Goal: Share content: Share content

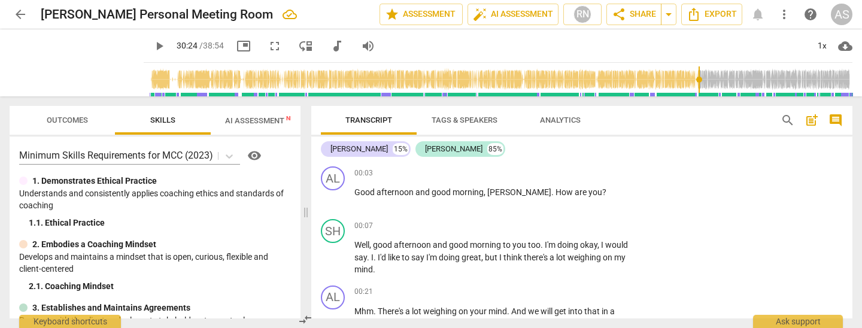
scroll to position [4725, 0]
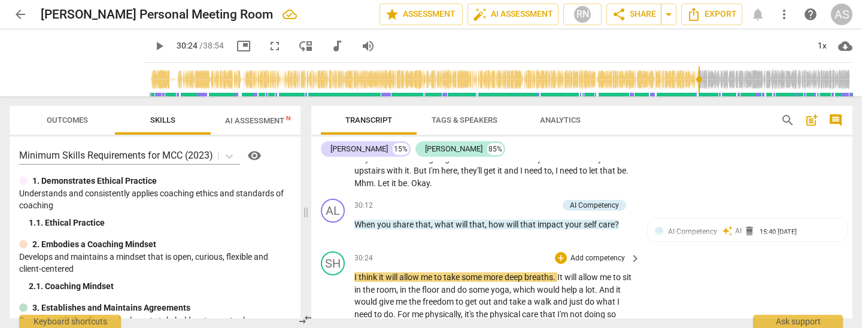
click at [332, 326] on span "play_arrow" at bounding box center [333, 333] width 14 height 14
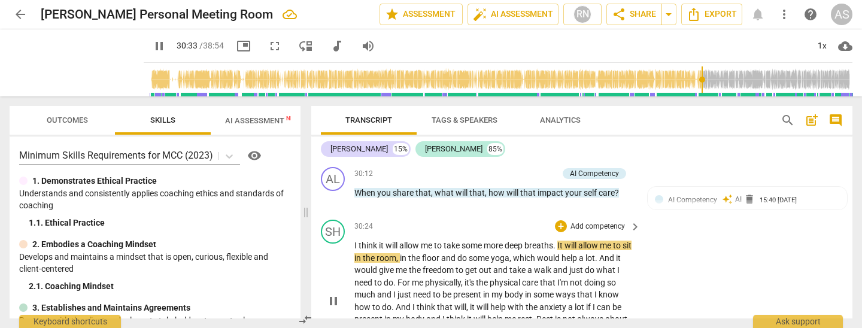
scroll to position [4754, 0]
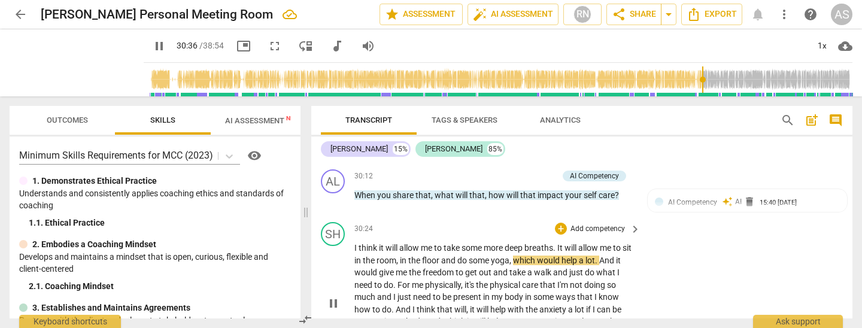
click at [400, 256] on span "," at bounding box center [398, 261] width 4 height 10
click at [395, 280] on span "." at bounding box center [395, 285] width 4 height 10
type input "1850"
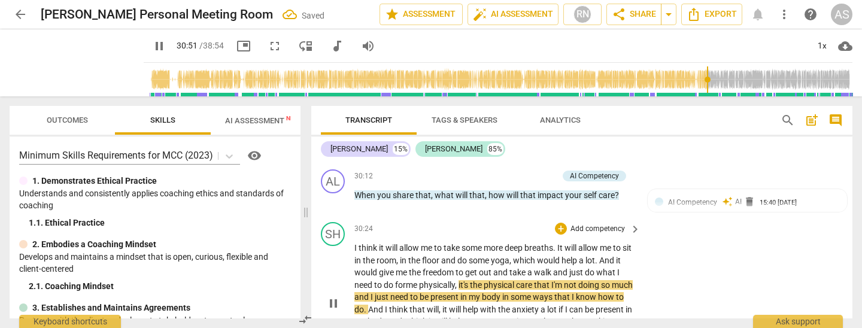
scroll to position [4754, 0]
drag, startPoint x: 464, startPoint y: 205, endPoint x: 469, endPoint y: 223, distance: 18.6
click at [464, 281] on span "it's" at bounding box center [464, 286] width 11 height 10
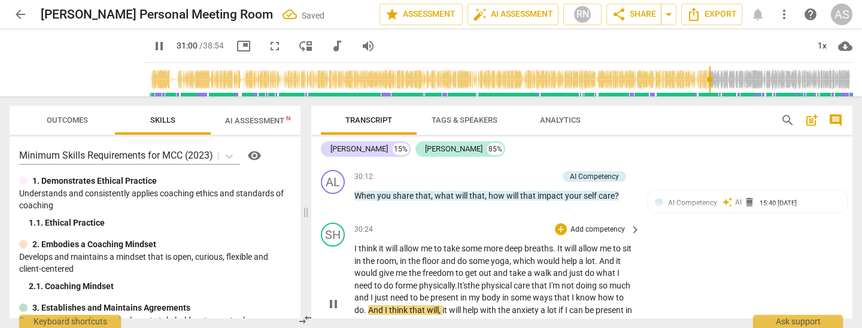
click at [610, 281] on span "much" at bounding box center [620, 286] width 21 height 10
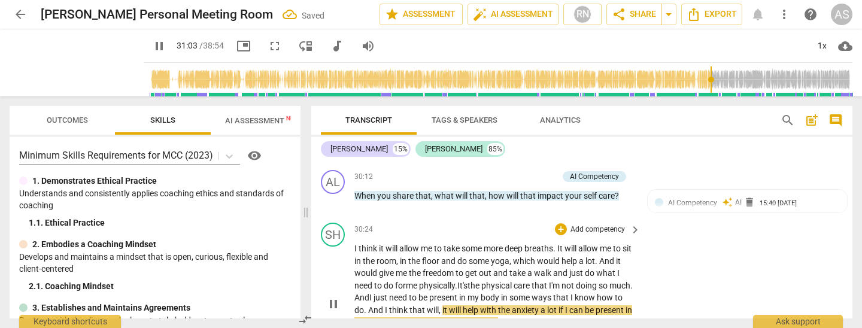
scroll to position [4766, 0]
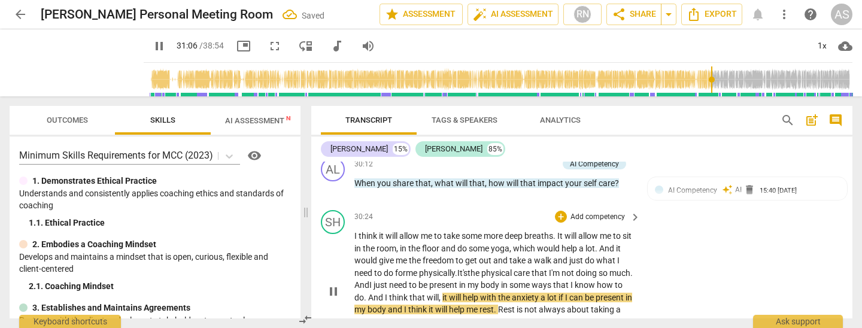
click at [443, 293] on span "," at bounding box center [441, 298] width 4 height 10
click at [388, 305] on span "body" at bounding box center [378, 310] width 20 height 10
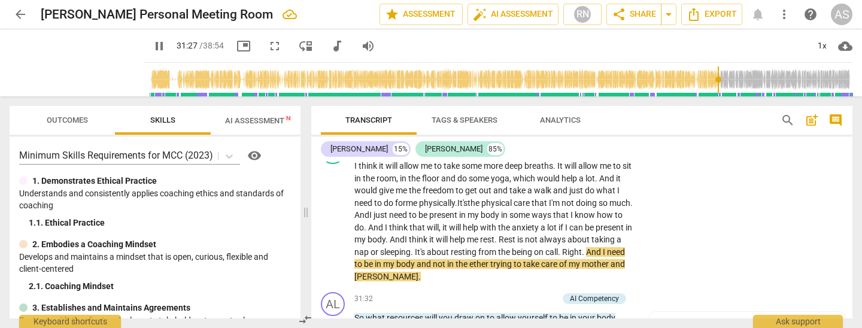
scroll to position [4835, 0]
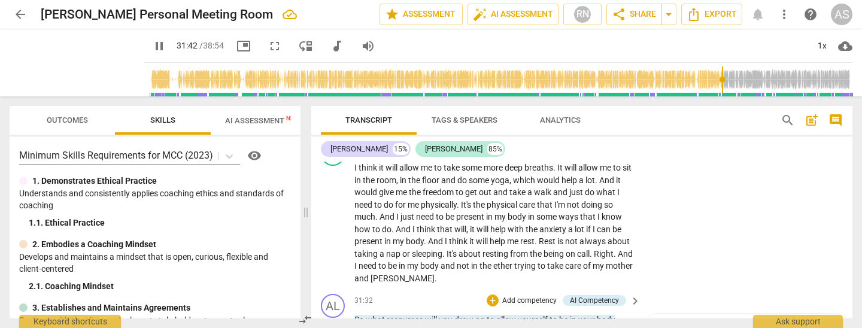
click at [355, 328] on span "yourself" at bounding box center [370, 333] width 30 height 10
type input "1904"
type textarea "f"
type textarea "fo"
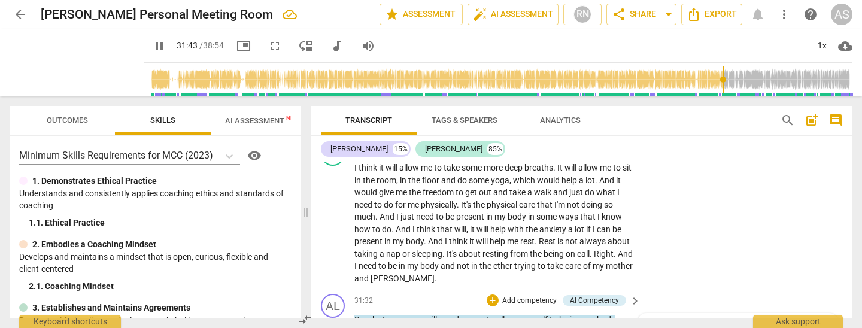
type textarea "fo"
type textarea "for"
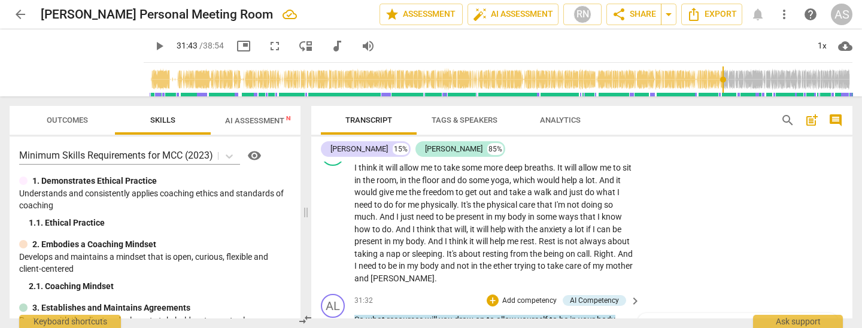
click at [356, 328] on span "yourself" at bounding box center [370, 333] width 30 height 10
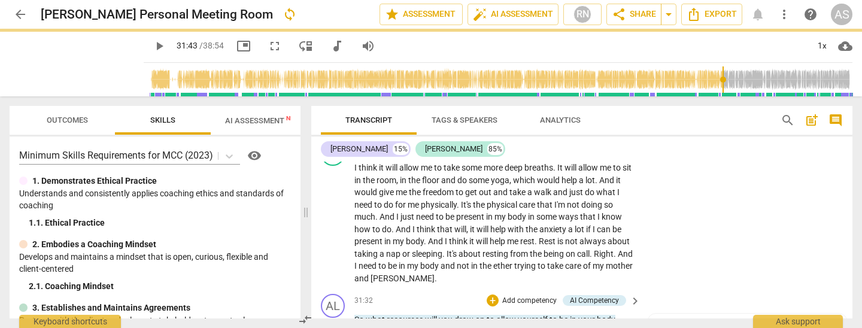
type input "1904"
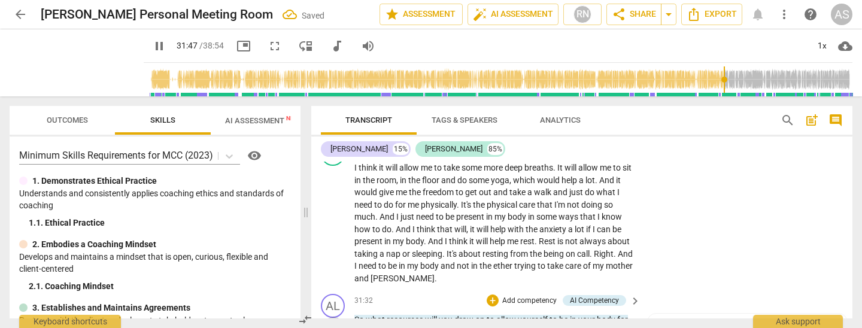
click at [332, 319] on span "pause" at bounding box center [333, 326] width 14 height 14
click at [335, 319] on span "play_arrow" at bounding box center [333, 326] width 14 height 14
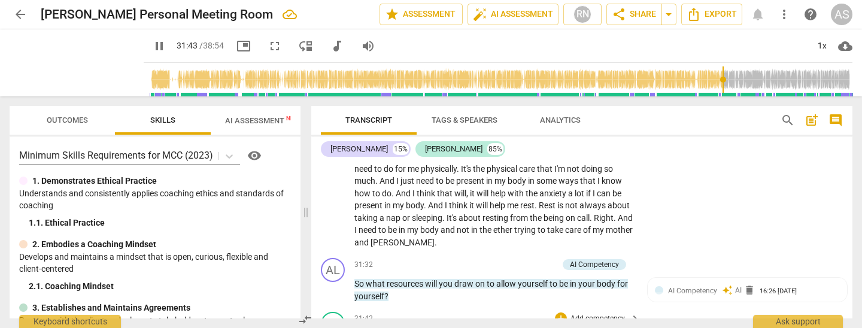
scroll to position [4928, 0]
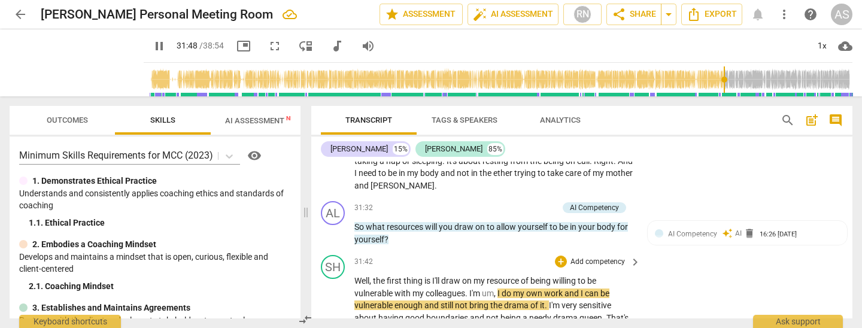
drag, startPoint x: 498, startPoint y: 207, endPoint x: 499, endPoint y: 231, distance: 24.0
click at [498, 289] on span "," at bounding box center [496, 294] width 4 height 10
type input "1909"
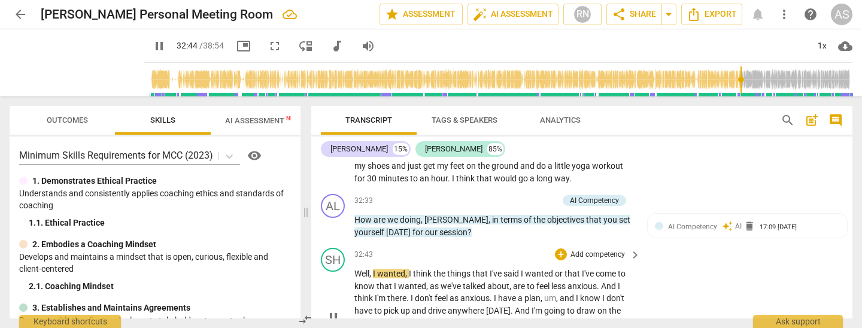
scroll to position [5123, 0]
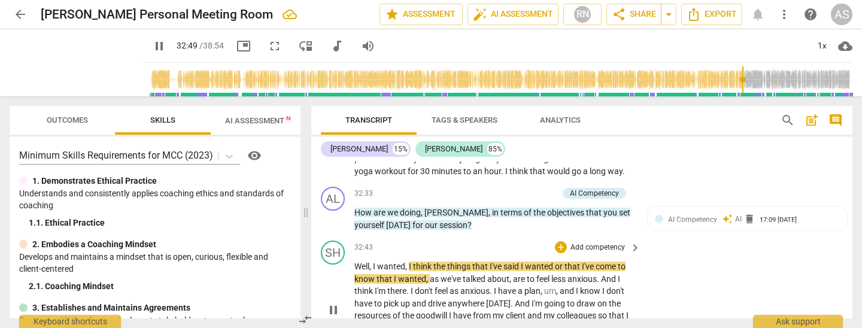
click at [553, 262] on span "wanted" at bounding box center [540, 267] width 30 height 10
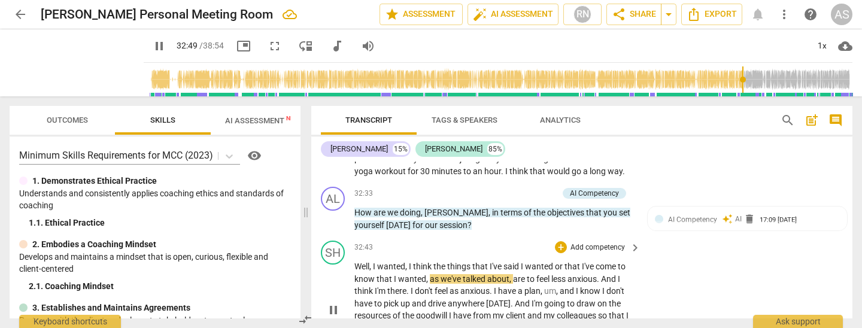
type input "1970"
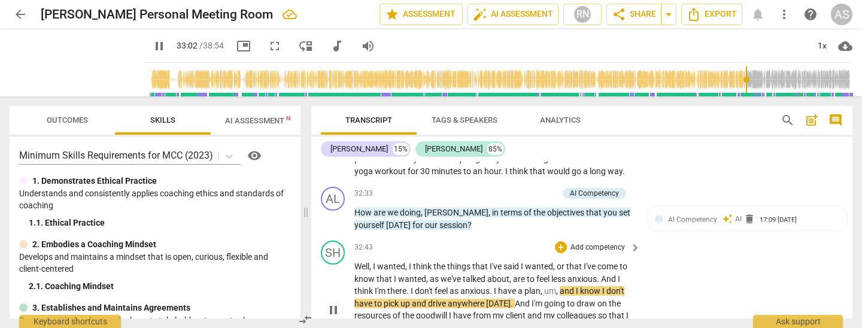
click at [562, 261] on p "Well , I wanted , I think the things that I've said I wanted, or that I've come…" at bounding box center [495, 310] width 280 height 98
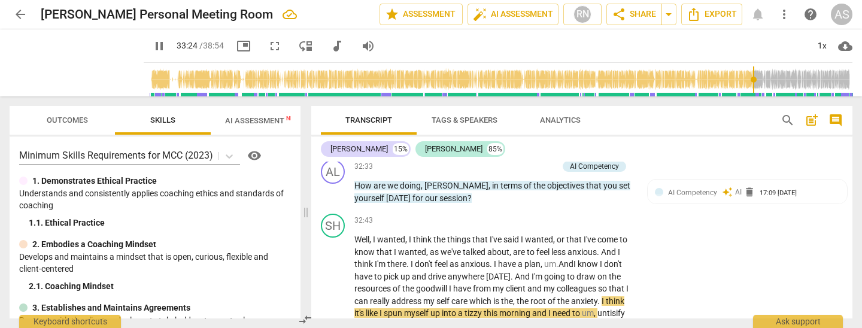
scroll to position [5176, 0]
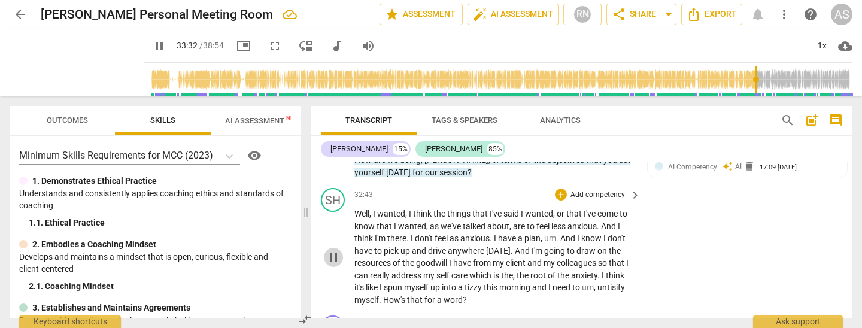
click at [335, 250] on span "pause" at bounding box center [333, 257] width 14 height 14
type input "2013"
drag, startPoint x: 605, startPoint y: 198, endPoint x: 622, endPoint y: 198, distance: 16.8
click at [622, 208] on p "Well , I wanted , I think the things that I've said I wanted , or that I've com…" at bounding box center [495, 257] width 280 height 98
click at [580, 283] on span "untisify" at bounding box center [594, 288] width 28 height 10
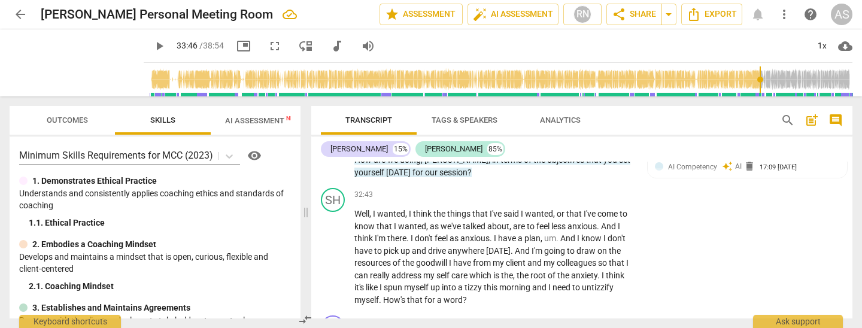
type input "2026"
drag, startPoint x: 534, startPoint y: 264, endPoint x: 565, endPoint y: 265, distance: 31.8
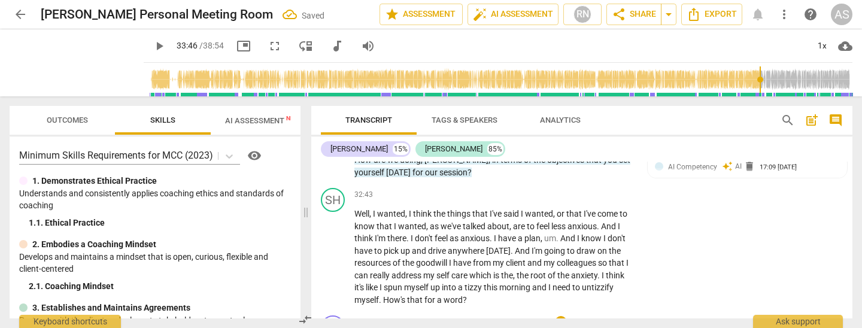
drag, startPoint x: 561, startPoint y: 252, endPoint x: 564, endPoint y: 273, distance: 21.2
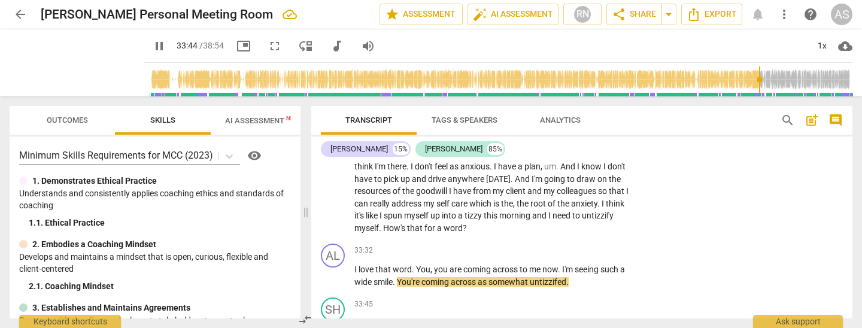
scroll to position [5276, 0]
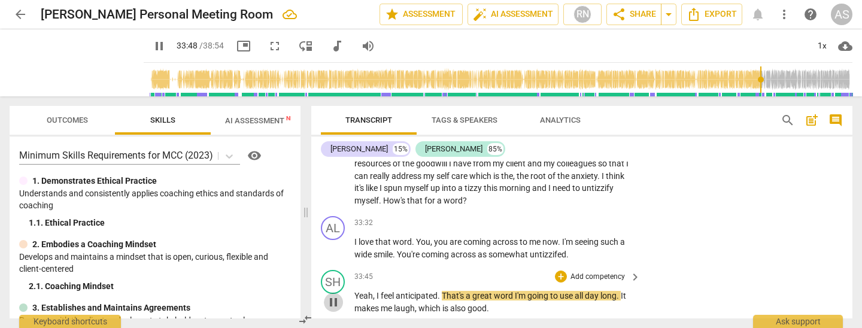
click at [334, 295] on span "pause" at bounding box center [333, 302] width 14 height 14
click at [546, 250] on span "untizzifed" at bounding box center [548, 255] width 37 height 10
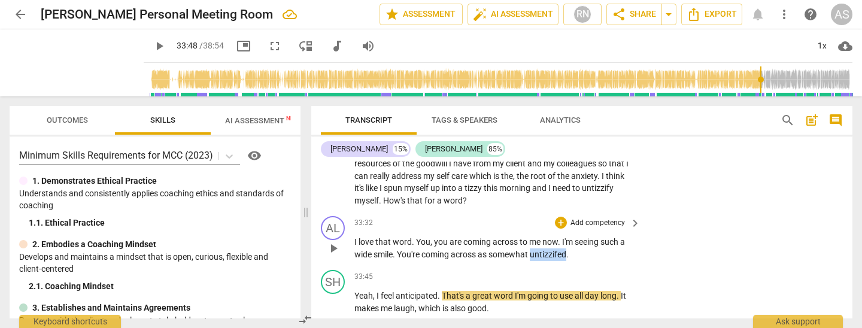
click at [546, 250] on span "untizzifed" at bounding box center [548, 255] width 37 height 10
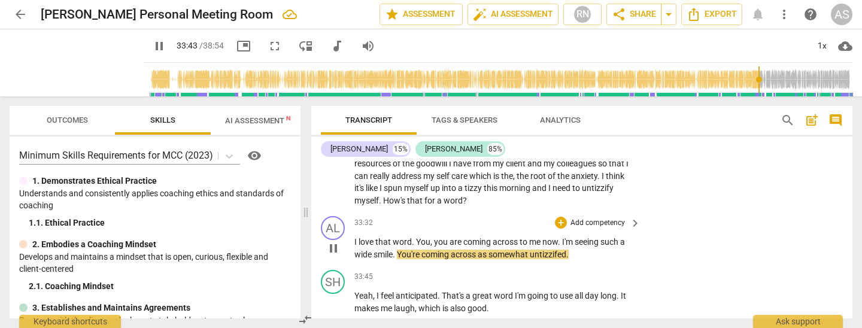
drag, startPoint x: 546, startPoint y: 164, endPoint x: 527, endPoint y: 165, distance: 19.2
click at [546, 250] on span "untizzifed" at bounding box center [548, 255] width 37 height 10
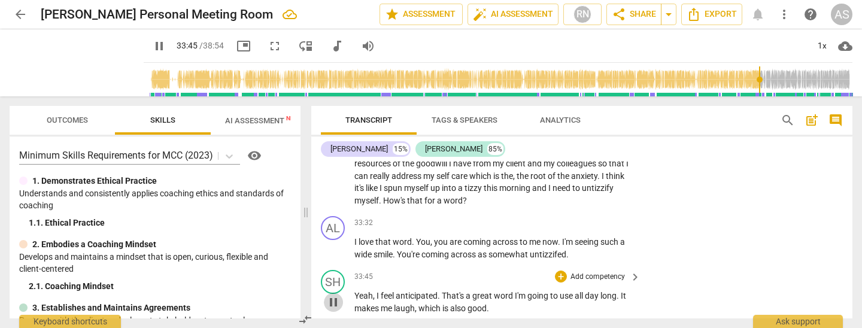
drag, startPoint x: 335, startPoint y: 211, endPoint x: 423, endPoint y: 198, distance: 88.4
click at [335, 295] on span "pause" at bounding box center [333, 302] width 14 height 14
type input "2026"
drag, startPoint x: 437, startPoint y: 205, endPoint x: 443, endPoint y: 219, distance: 15.4
click at [438, 291] on span "anticipated" at bounding box center [417, 296] width 42 height 10
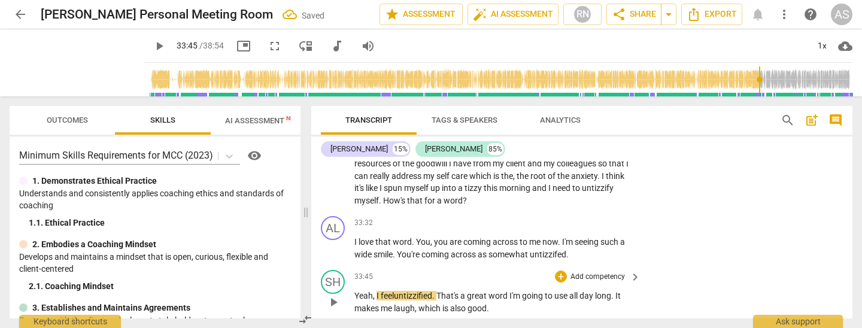
click at [332, 295] on span "play_arrow" at bounding box center [333, 302] width 14 height 14
click at [337, 295] on span "pause" at bounding box center [333, 302] width 14 height 14
type input "2032"
click at [620, 291] on span "It" at bounding box center [619, 296] width 5 height 10
click at [326, 295] on span "play_arrow" at bounding box center [333, 302] width 14 height 14
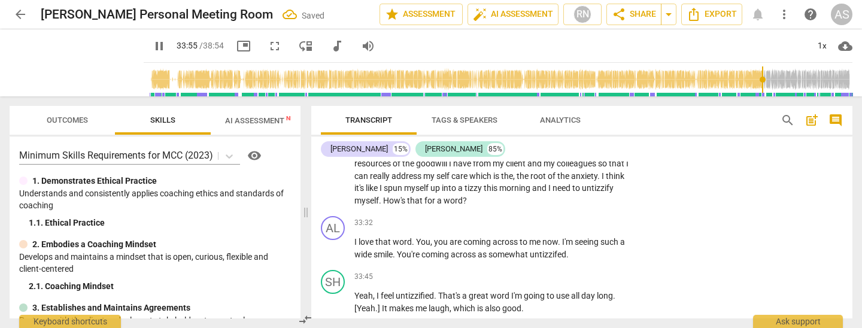
scroll to position [5323, 0]
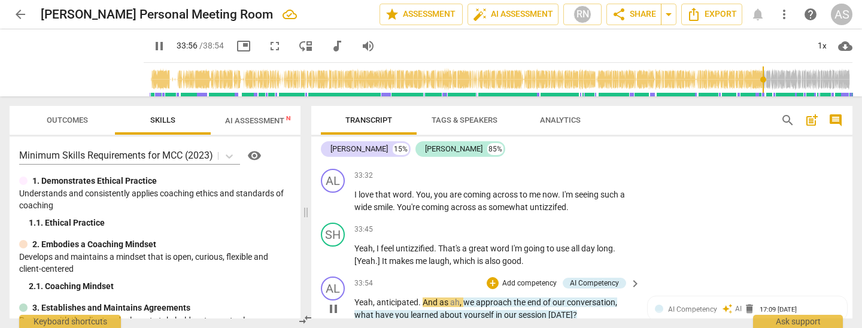
click at [334, 302] on span "pause" at bounding box center [333, 309] width 14 height 14
type input "2037"
click at [390, 298] on span "anticipated" at bounding box center [398, 303] width 42 height 10
click at [388, 298] on span "anticipated" at bounding box center [398, 303] width 42 height 10
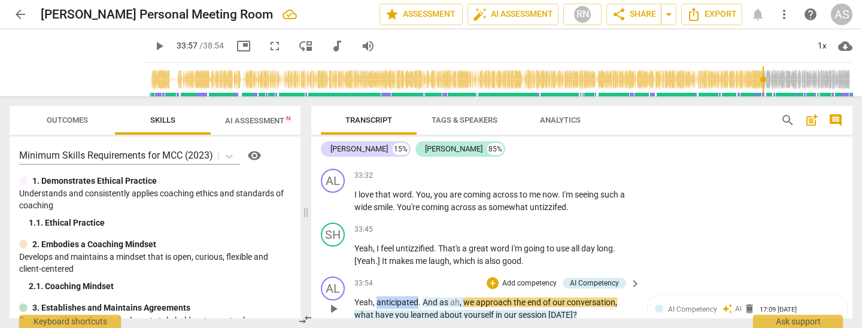
drag, startPoint x: 378, startPoint y: 213, endPoint x: 418, endPoint y: 213, distance: 40.1
click at [418, 296] on p "Yeah , anticipated . And as ah , we approach the end of our conversation , what…" at bounding box center [495, 308] width 280 height 25
click at [461, 298] on span "we" at bounding box center [466, 303] width 13 height 10
click at [458, 298] on span "," at bounding box center [458, 303] width 4 height 10
click at [334, 302] on span "play_arrow" at bounding box center [333, 309] width 14 height 14
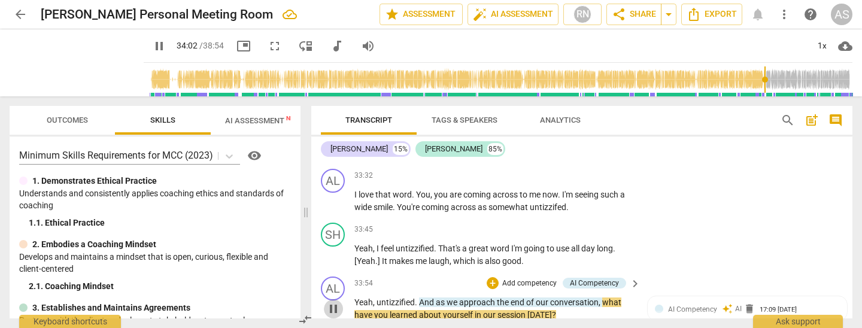
click at [333, 302] on span "pause" at bounding box center [333, 309] width 14 height 14
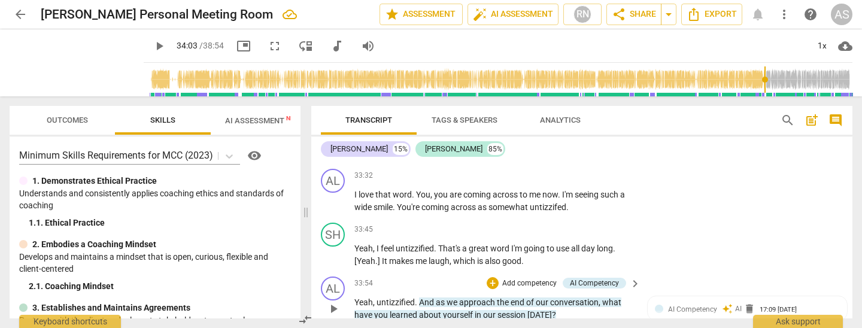
click at [331, 302] on span "play_arrow" at bounding box center [333, 309] width 14 height 14
click at [434, 298] on span "And" at bounding box center [427, 303] width 17 height 10
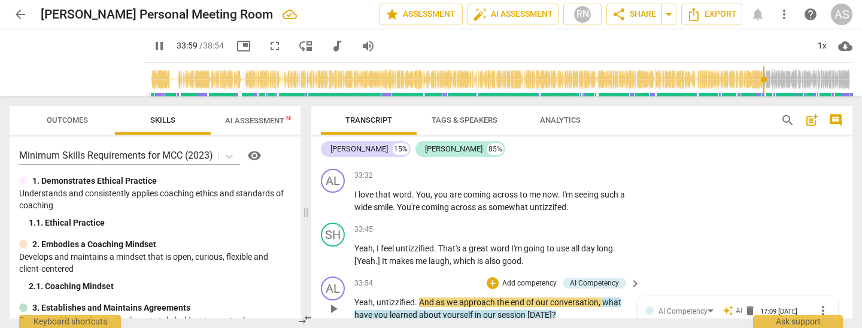
click at [433, 298] on span "And" at bounding box center [427, 303] width 17 height 10
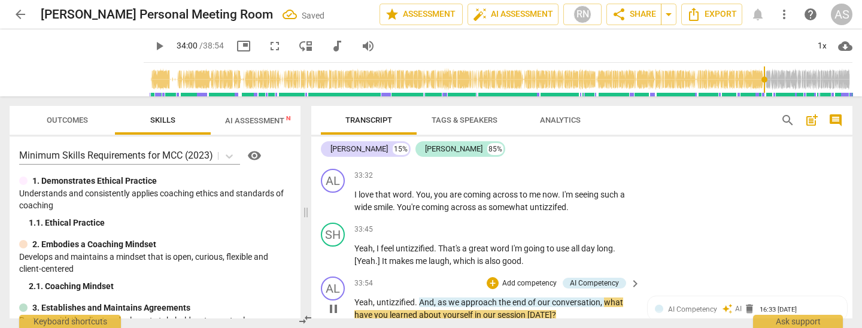
type input "2041"
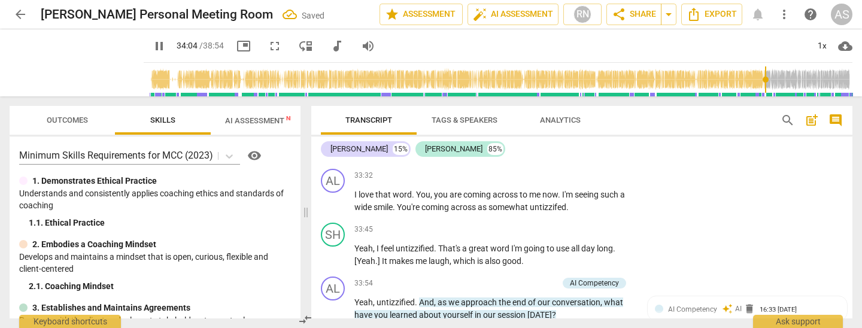
scroll to position [5361, 0]
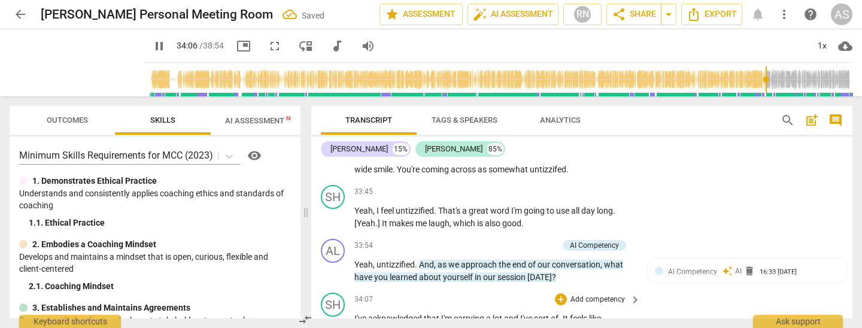
type input "2046"
click at [355, 314] on span "I've" at bounding box center [362, 319] width 14 height 10
drag, startPoint x: 499, startPoint y: 237, endPoint x: 513, endPoint y: 269, distance: 34.9
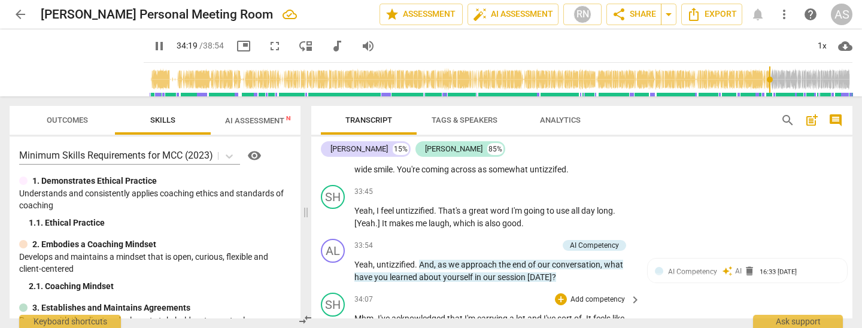
click at [500, 326] on span "okay" at bounding box center [508, 331] width 17 height 10
click at [503, 326] on span "okay" at bounding box center [508, 331] width 17 height 10
type input "2063"
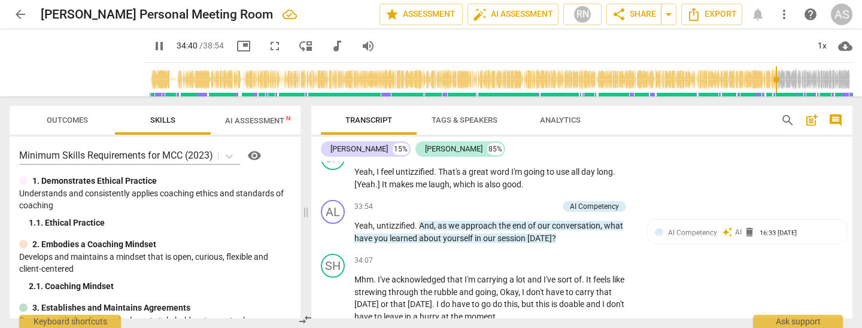
drag, startPoint x: 355, startPoint y: 266, endPoint x: 366, endPoint y: 266, distance: 11.4
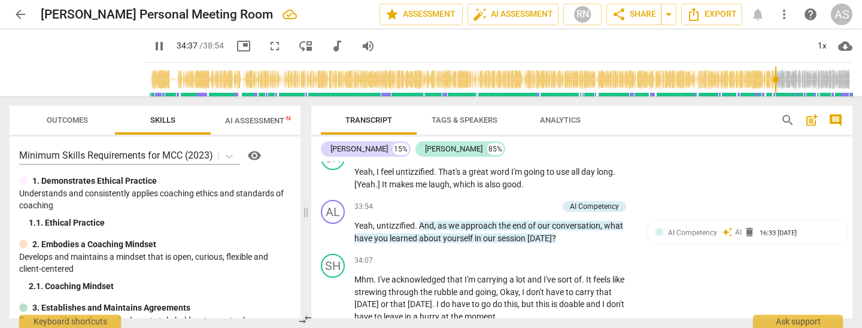
drag, startPoint x: 331, startPoint y: 272, endPoint x: 403, endPoint y: 308, distance: 80.3
type input "2082"
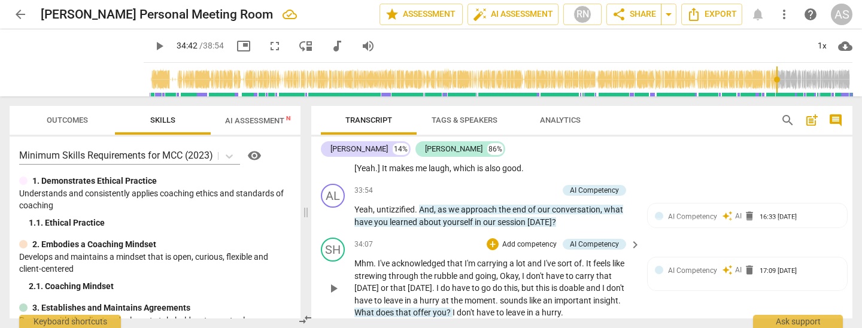
scroll to position [5413, 0]
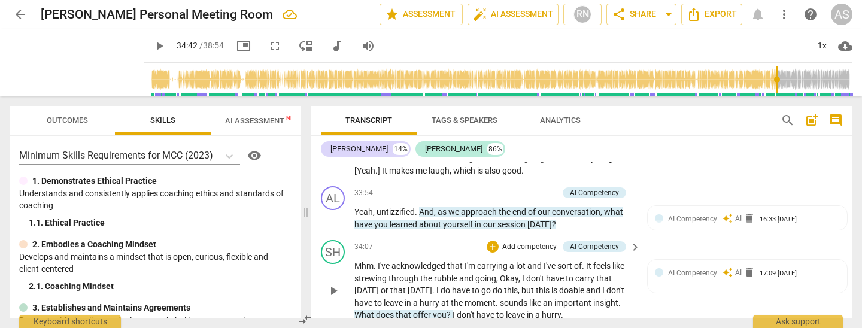
click at [355, 310] on span "What" at bounding box center [366, 315] width 22 height 10
click at [502, 298] on span "sounds" at bounding box center [514, 303] width 29 height 10
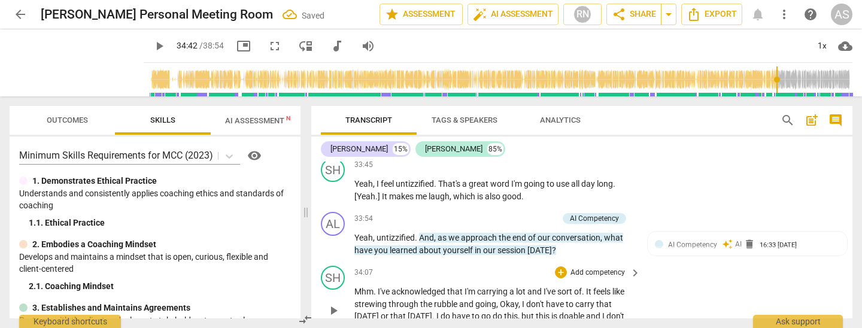
scroll to position [5386, 0]
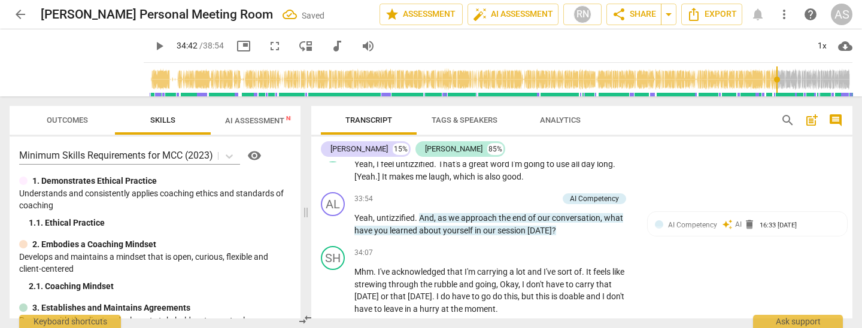
scroll to position [5408, 0]
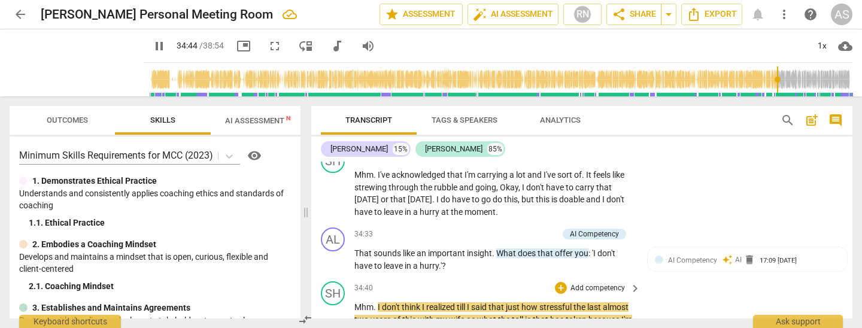
scroll to position [0, 0]
drag, startPoint x: 507, startPoint y: 213, endPoint x: 505, endPoint y: 249, distance: 35.4
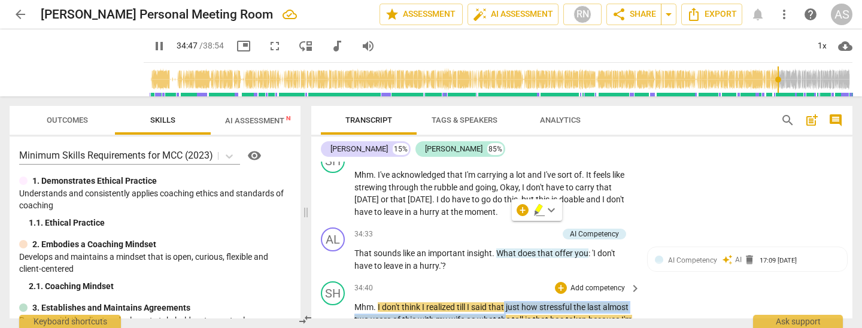
type input "2087"
drag, startPoint x: 516, startPoint y: 259, endPoint x: 610, endPoint y: 224, distance: 99.9
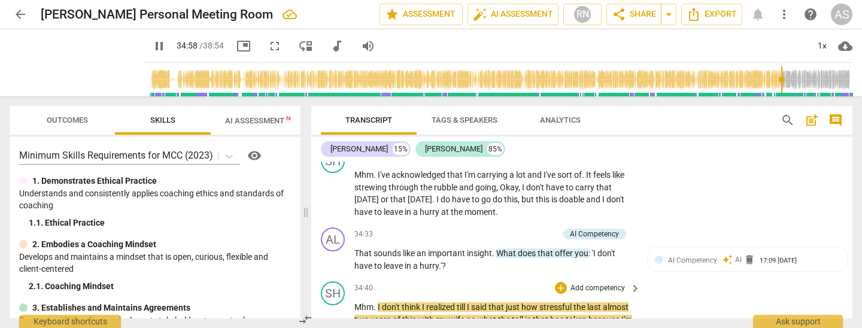
drag, startPoint x: 588, startPoint y: 223, endPoint x: 588, endPoint y: 252, distance: 28.1
click at [588, 315] on span "taken" at bounding box center [577, 320] width 23 height 10
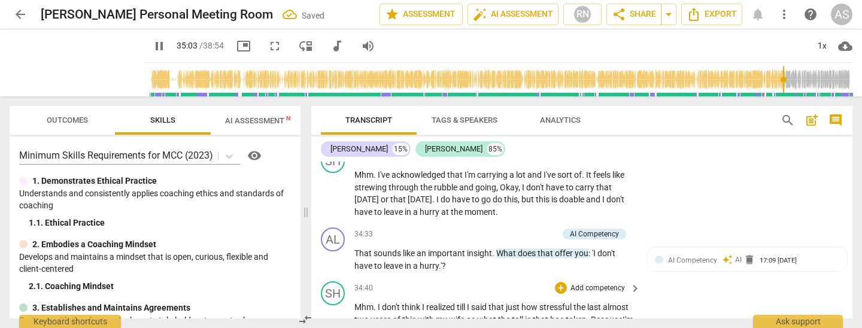
click at [464, 327] on span "right" at bounding box center [454, 332] width 19 height 10
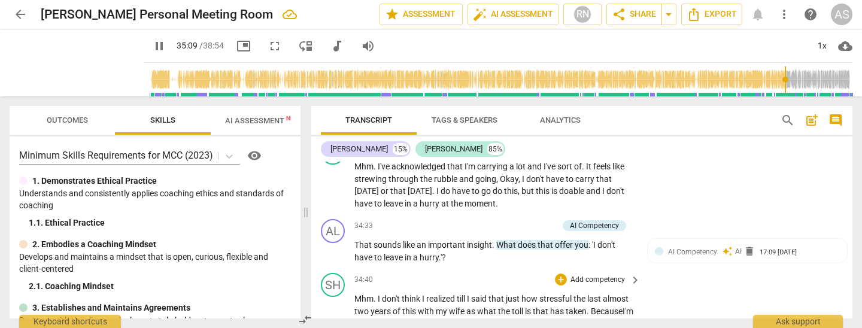
scroll to position [5526, 0]
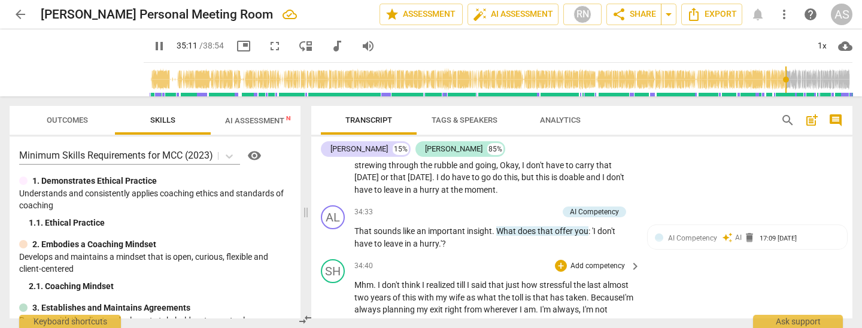
drag, startPoint x: 429, startPoint y: 236, endPoint x: 431, endPoint y: 259, distance: 22.8
click at [429, 328] on span "like" at bounding box center [424, 334] width 14 height 10
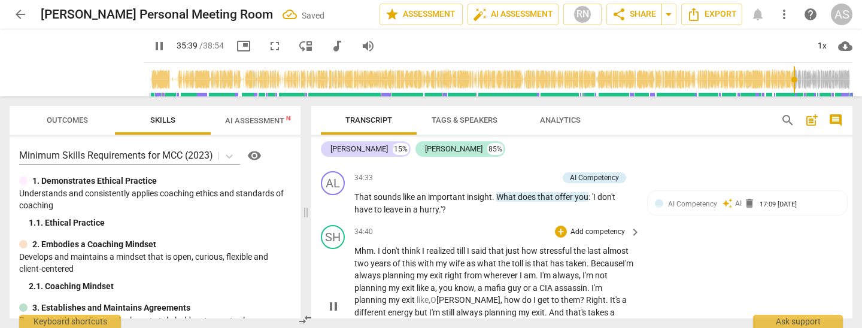
click at [332, 299] on span "pause" at bounding box center [333, 306] width 14 height 14
type input "2142"
drag, startPoint x: 576, startPoint y: 253, endPoint x: 578, endPoint y: 261, distance: 8.1
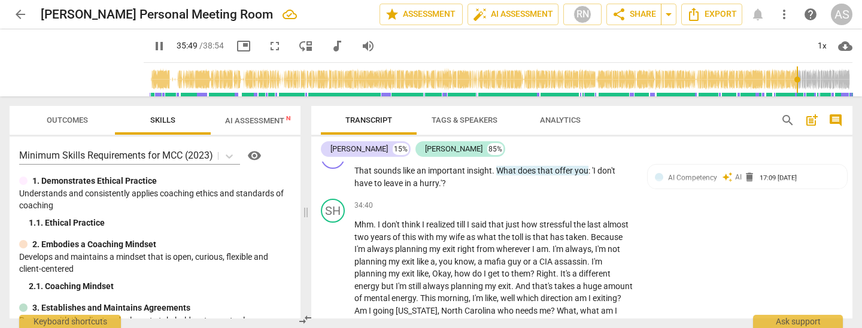
click at [340, 267] on span "pause" at bounding box center [333, 274] width 14 height 14
type input "2153"
drag, startPoint x: 475, startPoint y: 268, endPoint x: 533, endPoint y: 271, distance: 58.2
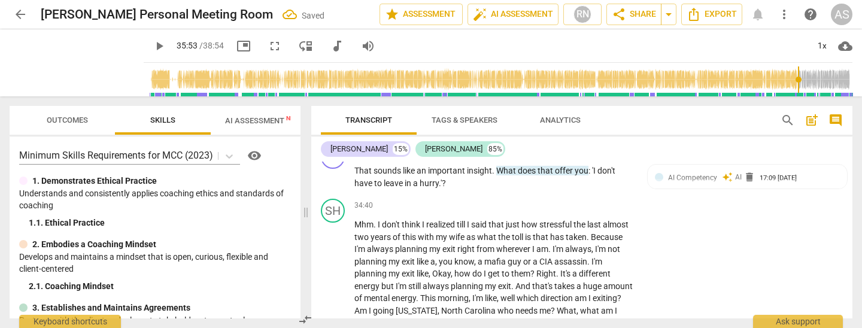
drag, startPoint x: 333, startPoint y: 275, endPoint x: 347, endPoint y: 223, distance: 54.6
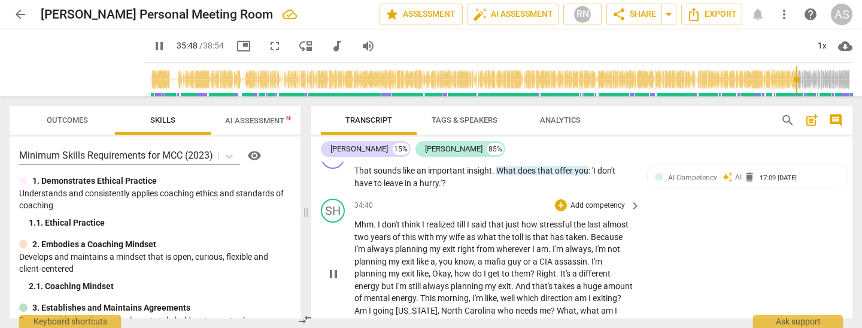
click at [340, 243] on div "play_arrow pause" at bounding box center [339, 274] width 31 height 103
click at [335, 267] on span "pause" at bounding box center [333, 274] width 14 height 14
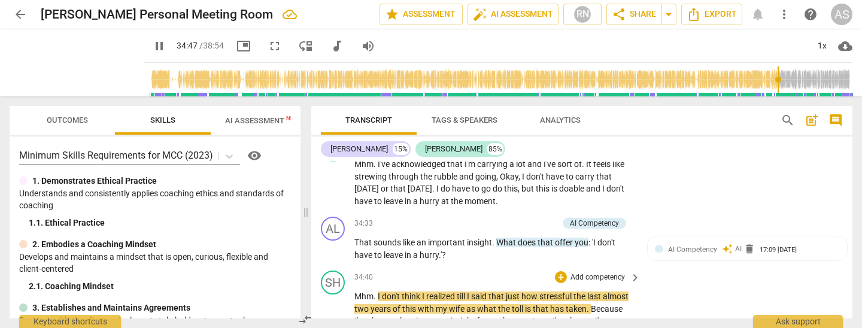
drag, startPoint x: 505, startPoint y: 202, endPoint x: 507, endPoint y: 222, distance: 19.8
click at [506, 292] on span "that" at bounding box center [497, 297] width 17 height 10
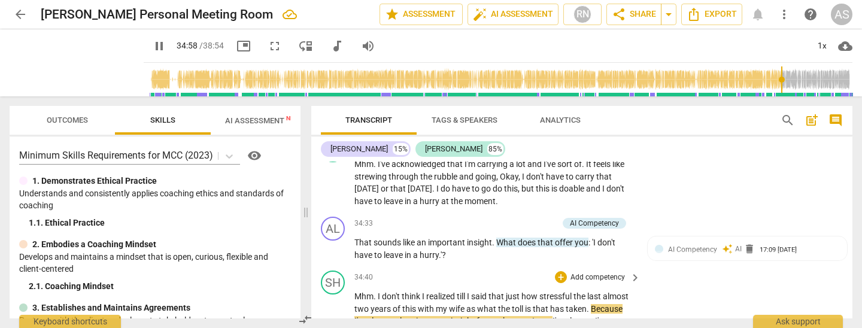
click at [468, 304] on span "as" at bounding box center [472, 309] width 11 height 10
type input "2100"
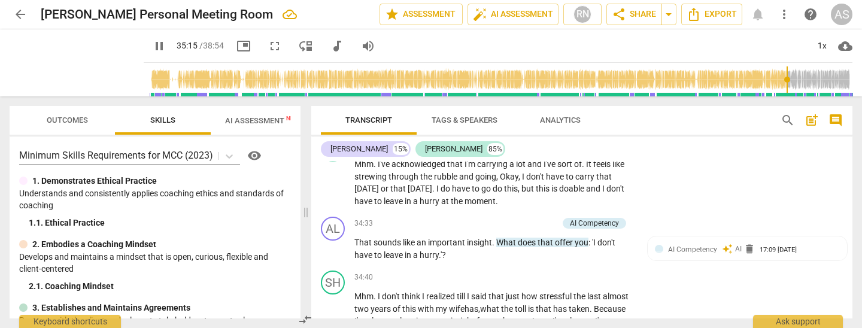
scroll to position [5564, 0]
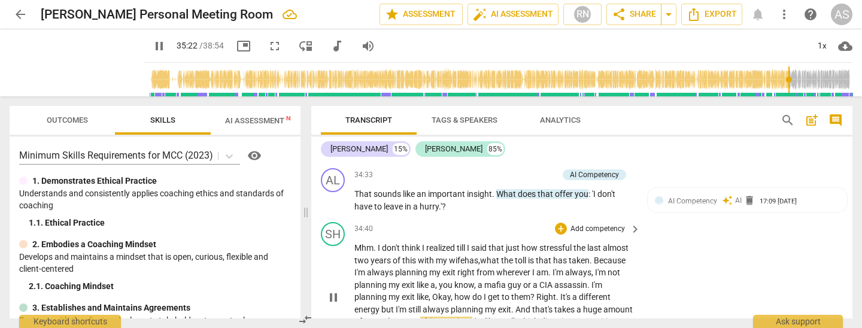
click at [551, 305] on span "that's" at bounding box center [543, 310] width 22 height 10
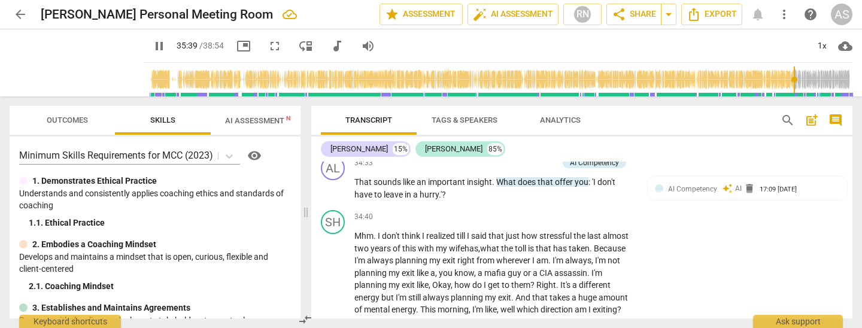
scroll to position [5594, 0]
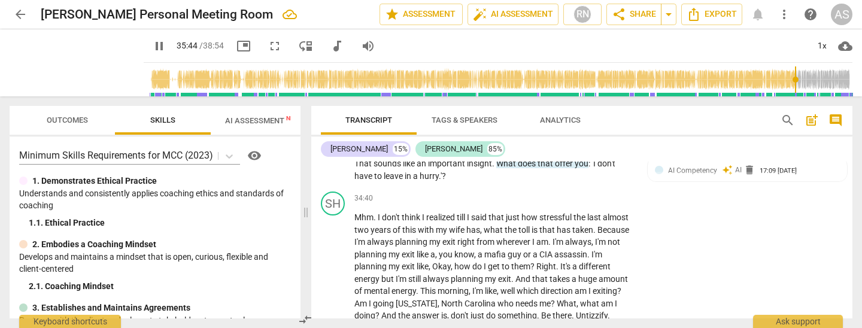
type input "2146"
type textarea "["
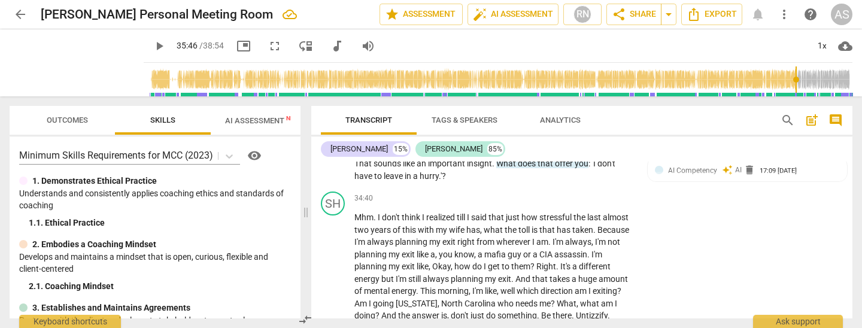
type textarea "[["
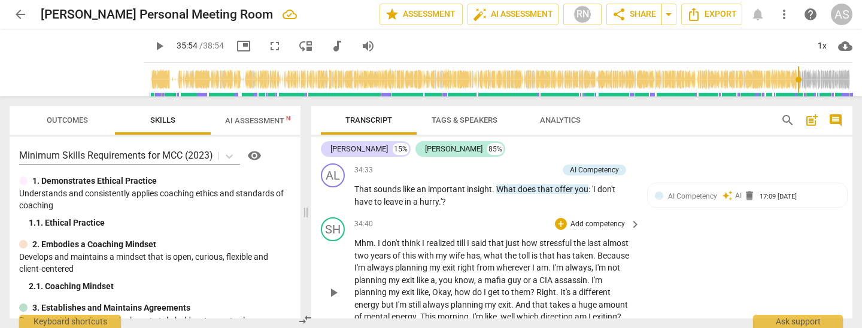
scroll to position [5567, 0]
click at [333, 287] on span "play_arrow" at bounding box center [333, 294] width 14 height 14
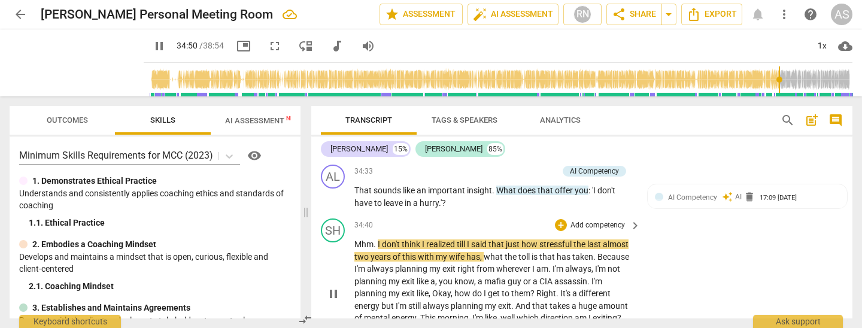
scroll to position [5550, 0]
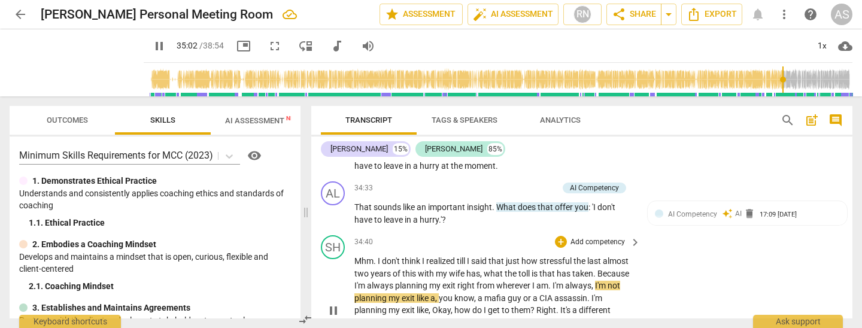
click at [455, 281] on span "exit" at bounding box center [450, 286] width 15 height 10
type input "2105"
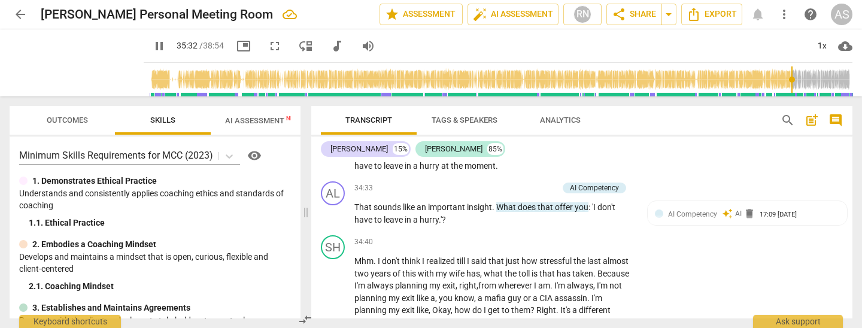
scroll to position [5615, 0]
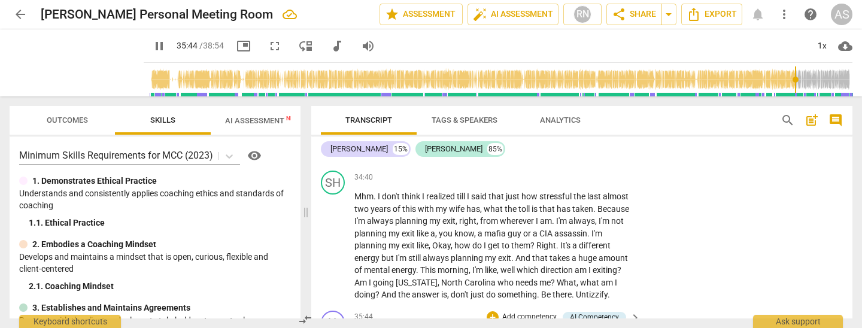
type input "2146"
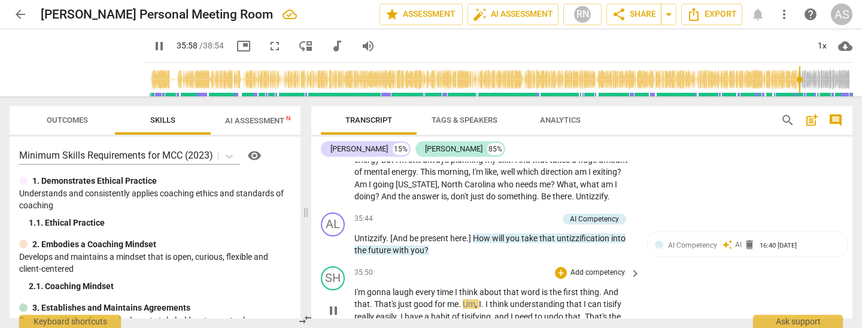
click at [370, 299] on span "." at bounding box center [372, 304] width 4 height 10
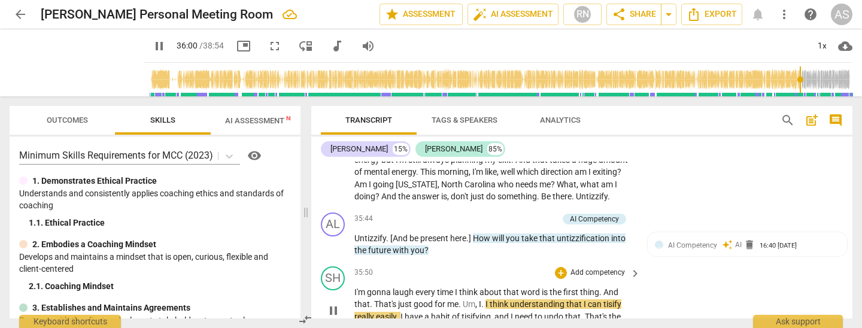
type input "2161"
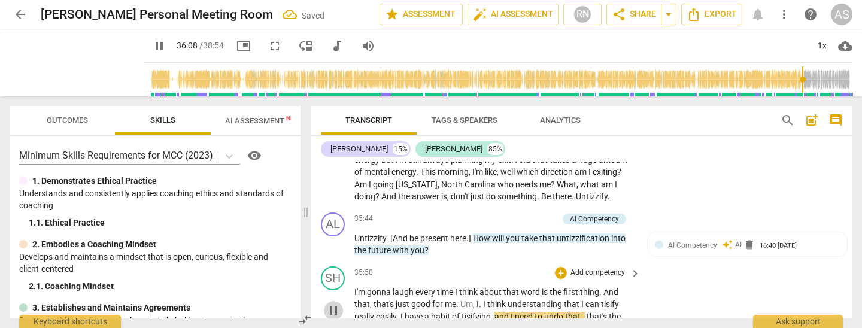
click at [329, 304] on span "pause" at bounding box center [333, 311] width 14 height 14
click at [607, 299] on span "tisify" at bounding box center [610, 304] width 18 height 10
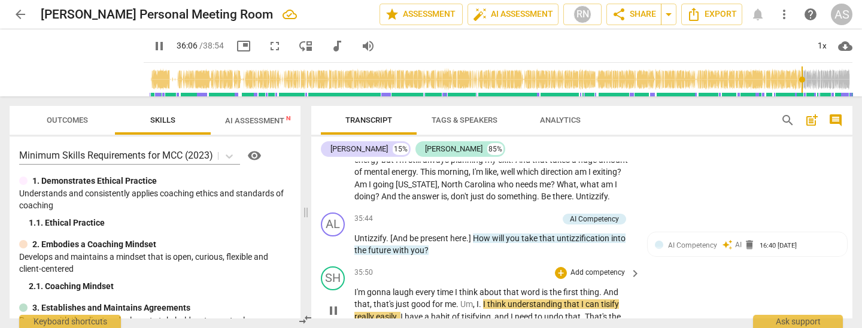
click at [612, 299] on span "tisify" at bounding box center [610, 304] width 18 height 10
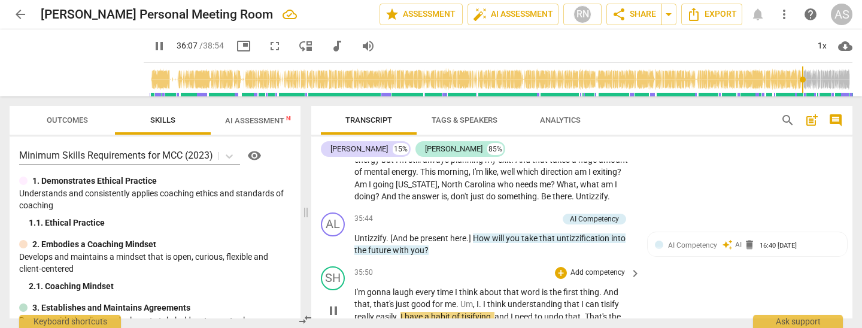
click at [337, 304] on span "pause" at bounding box center [333, 311] width 14 height 14
type input "2169"
click at [612, 299] on span "tisify" at bounding box center [610, 304] width 18 height 10
drag, startPoint x: 472, startPoint y: 216, endPoint x: 474, endPoint y: 229, distance: 12.7
click at [472, 312] on span "tisifying" at bounding box center [476, 317] width 29 height 10
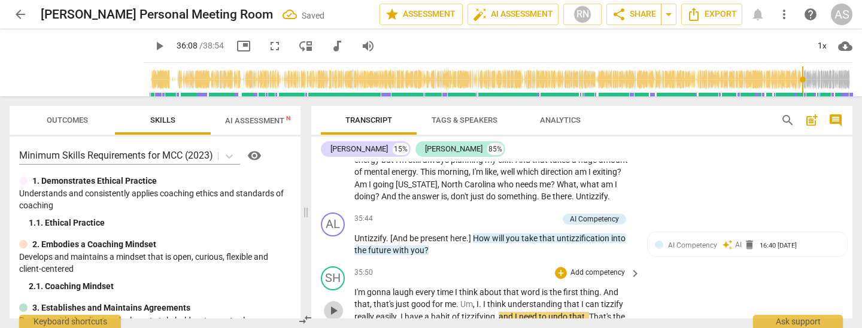
click at [334, 304] on span "play_arrow" at bounding box center [333, 311] width 14 height 14
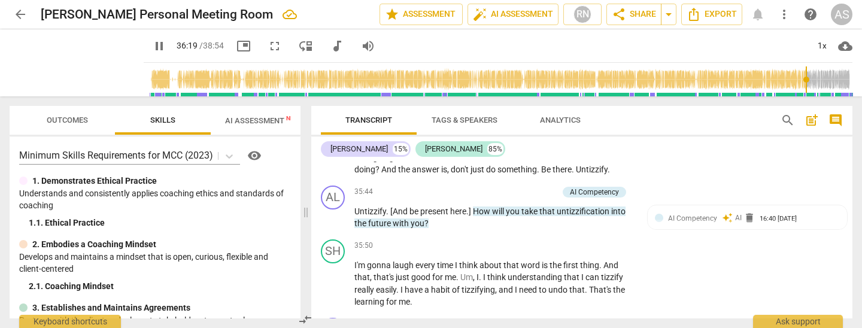
drag, startPoint x: 334, startPoint y: 252, endPoint x: 474, endPoint y: 257, distance: 140.2
drag, startPoint x: 434, startPoint y: 246, endPoint x: 479, endPoint y: 247, distance: 44.4
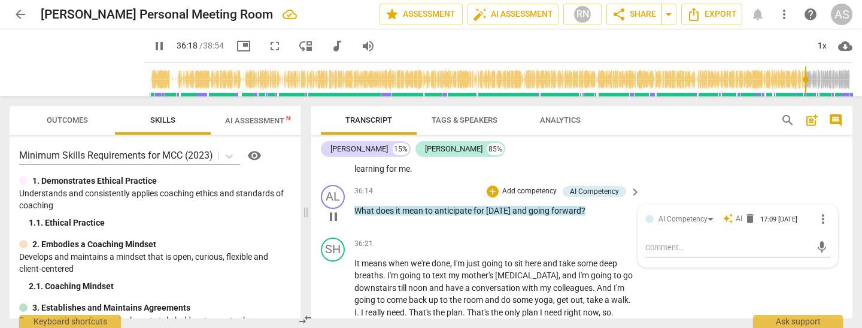
scroll to position [5750, 0]
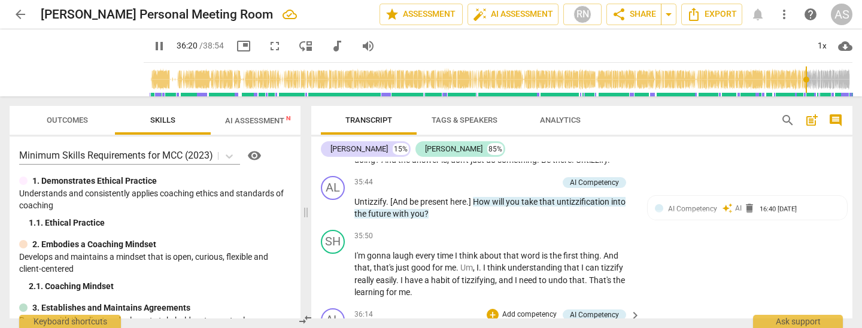
type input "2181"
click at [473, 328] on span "anticipate" at bounding box center [454, 334] width 39 height 10
click at [458, 328] on span "anticipate" at bounding box center [454, 334] width 39 height 10
click at [473, 328] on span "anticipate" at bounding box center [454, 334] width 39 height 10
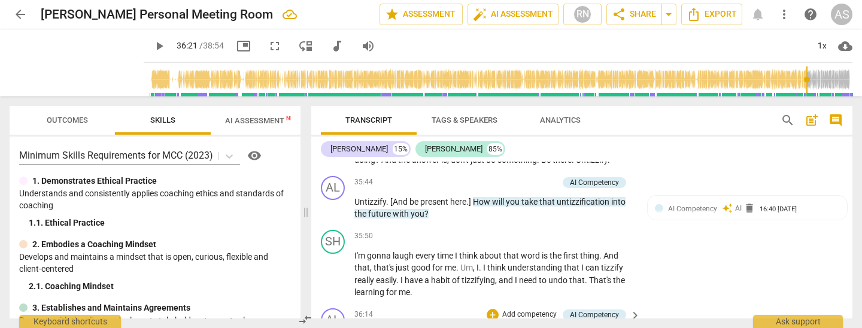
drag, startPoint x: 471, startPoint y: 241, endPoint x: 457, endPoint y: 235, distance: 15.6
click at [457, 328] on p "What does it mean to anticipate for [DATE] and going forward ?" at bounding box center [495, 334] width 280 height 13
drag, startPoint x: 457, startPoint y: 234, endPoint x: 467, endPoint y: 236, distance: 10.3
click at [458, 328] on span "anticipate" at bounding box center [454, 334] width 39 height 10
click at [467, 328] on span "anticipate" at bounding box center [454, 334] width 39 height 10
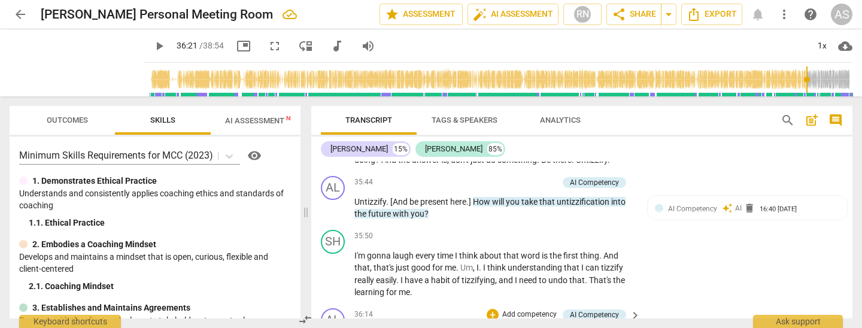
click at [447, 328] on span "anticipate" at bounding box center [454, 334] width 39 height 10
drag, startPoint x: 437, startPoint y: 236, endPoint x: 470, endPoint y: 239, distance: 33.1
click at [470, 328] on span "anticipate" at bounding box center [454, 334] width 39 height 10
click at [472, 328] on span "anticipate" at bounding box center [454, 334] width 39 height 10
click at [470, 328] on span "anticipate" at bounding box center [454, 334] width 39 height 10
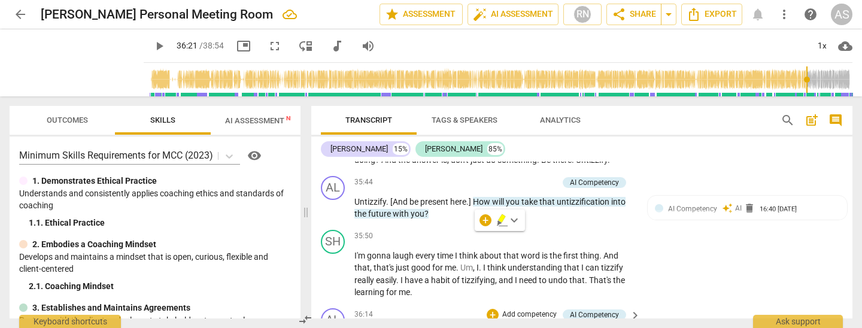
click at [454, 328] on span "anticipate" at bounding box center [454, 334] width 39 height 10
drag, startPoint x: 469, startPoint y: 236, endPoint x: 436, endPoint y: 237, distance: 33.0
click at [436, 328] on span "anticipate" at bounding box center [454, 334] width 39 height 10
type textarea "u"
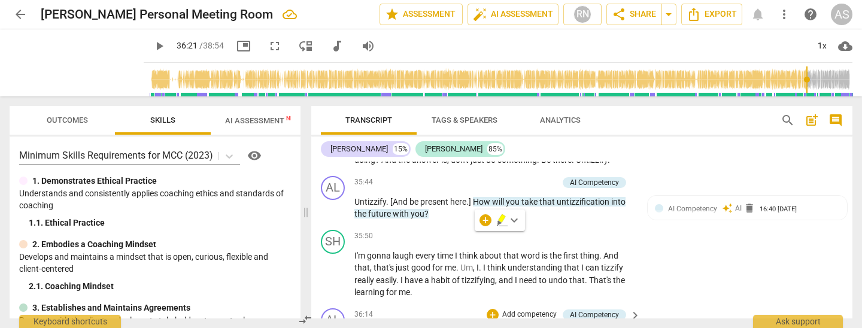
type textarea "un"
click at [472, 328] on span "anticipate" at bounding box center [454, 334] width 39 height 10
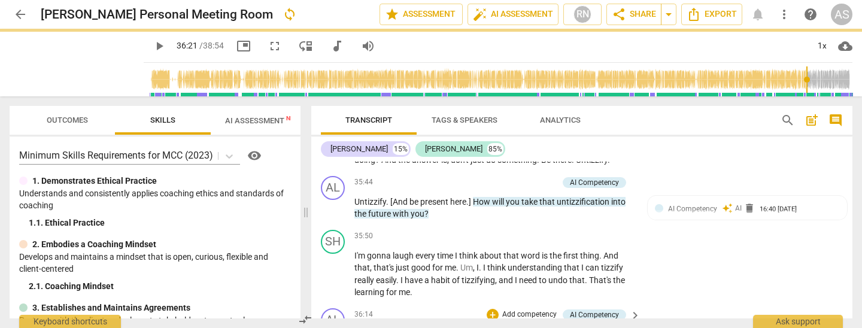
drag, startPoint x: 433, startPoint y: 237, endPoint x: 416, endPoint y: 240, distance: 16.9
click at [416, 328] on span "meuntizzify" at bounding box center [423, 334] width 43 height 10
click at [414, 328] on span "meuntizzify" at bounding box center [423, 334] width 43 height 10
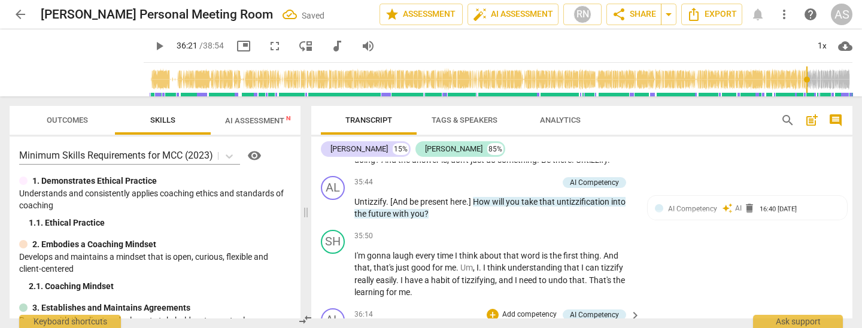
click at [417, 328] on span "meuntizzify" at bounding box center [423, 334] width 43 height 10
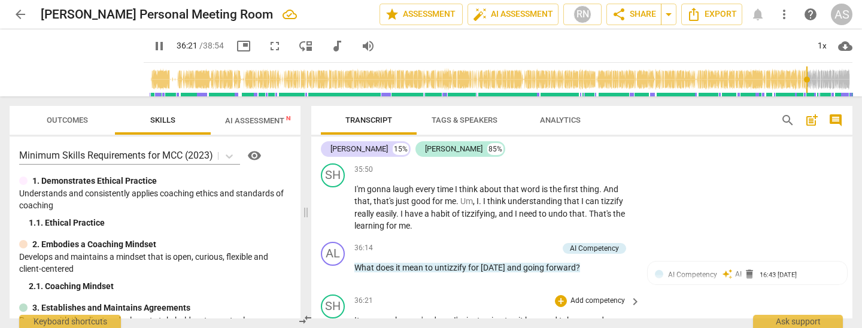
scroll to position [5847, 0]
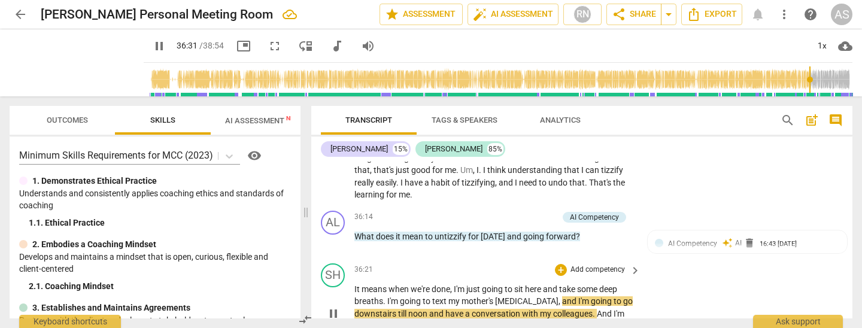
click at [559, 296] on span "," at bounding box center [561, 301] width 4 height 10
type input "2193"
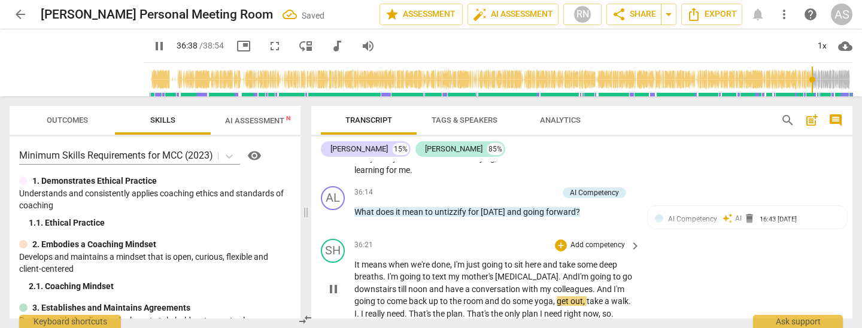
scroll to position [5878, 0]
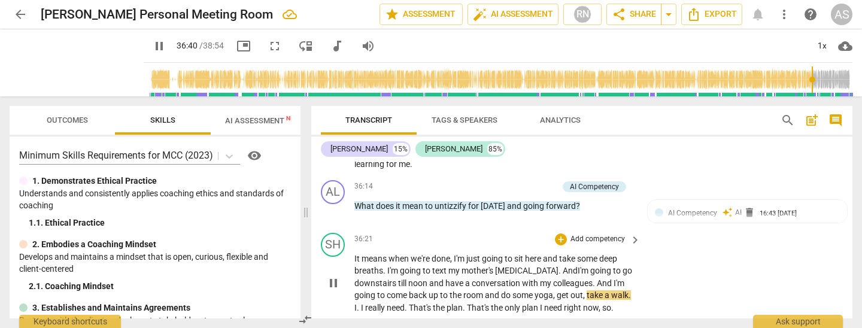
click at [558, 253] on p "It means when we're done , I'm just going to sit here and take some deep breath…" at bounding box center [495, 284] width 280 height 62
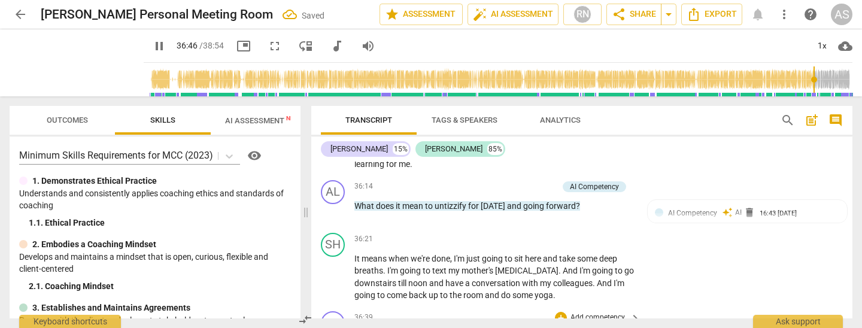
type input "2207"
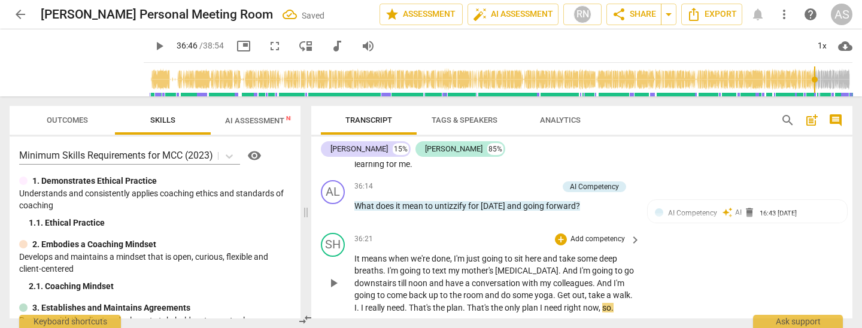
drag, startPoint x: 380, startPoint y: 207, endPoint x: 380, endPoint y: 219, distance: 12.0
click at [361, 303] on span "." at bounding box center [359, 308] width 4 height 10
click at [631, 290] on span "." at bounding box center [632, 295] width 2 height 10
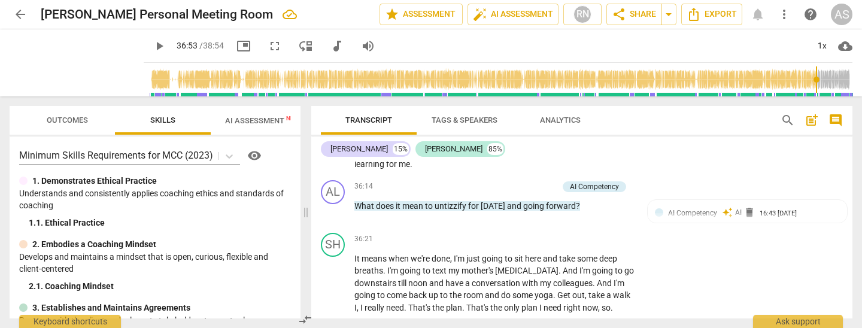
type input "2214"
drag, startPoint x: 432, startPoint y: 248, endPoint x: 452, endPoint y: 248, distance: 19.8
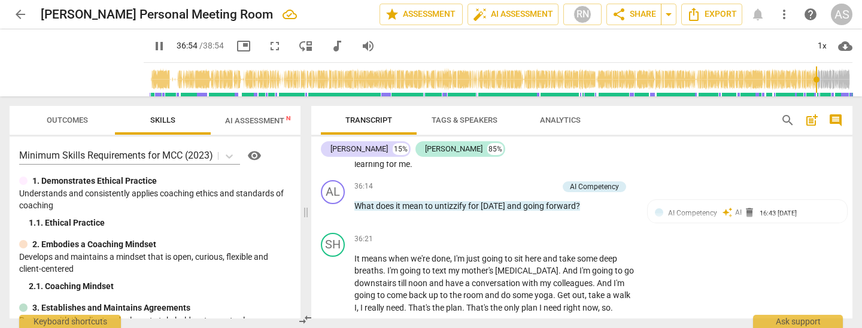
type input "2215"
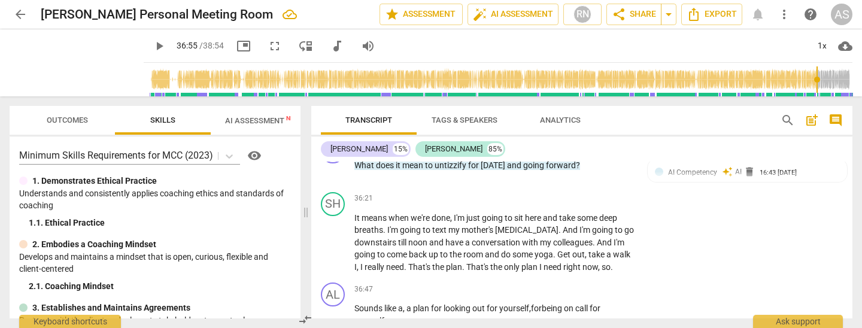
scroll to position [5937, 0]
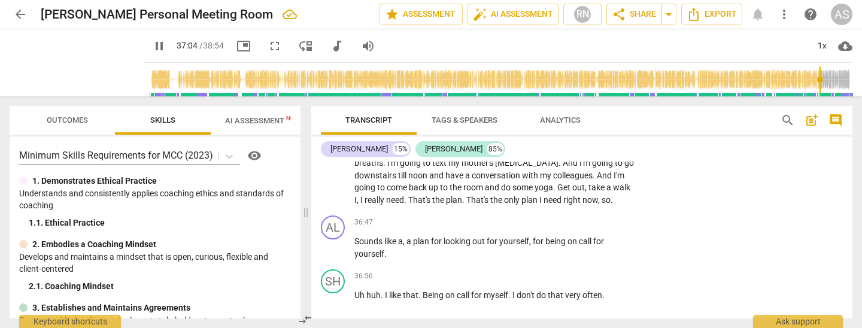
type input "2225"
click at [615, 289] on p "Uh huh . I like that . Being on call for myself . I don't do that very often ." at bounding box center [495, 295] width 280 height 13
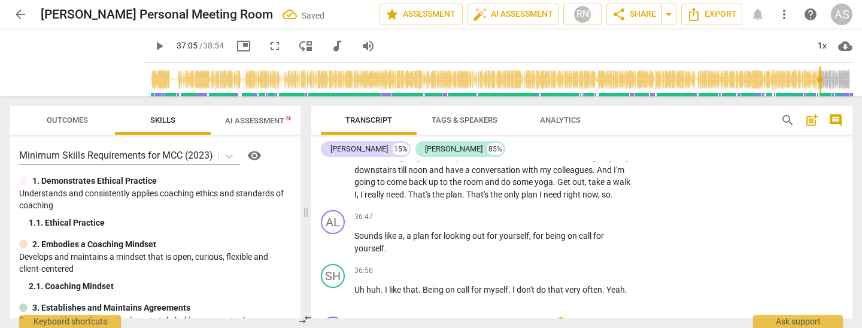
drag, startPoint x: 358, startPoint y: 247, endPoint x: 356, endPoint y: 241, distance: 6.5
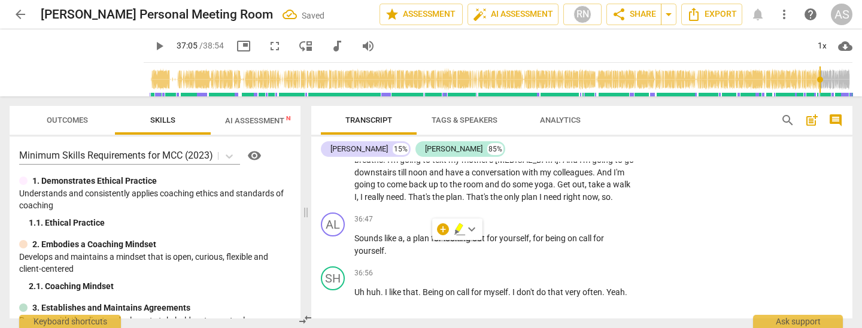
scroll to position [5994, 0]
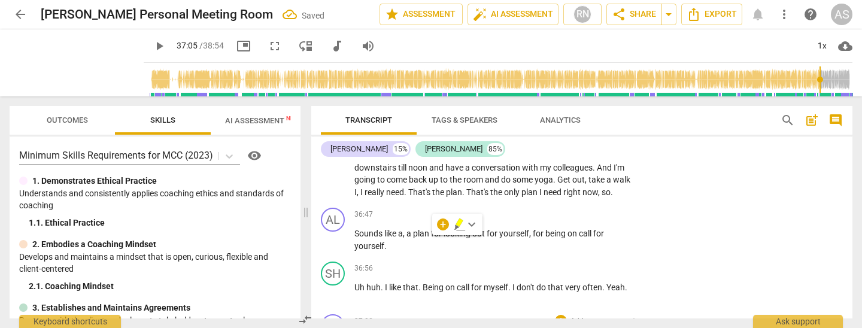
click at [334, 286] on span "play_arrow" at bounding box center [333, 293] width 14 height 14
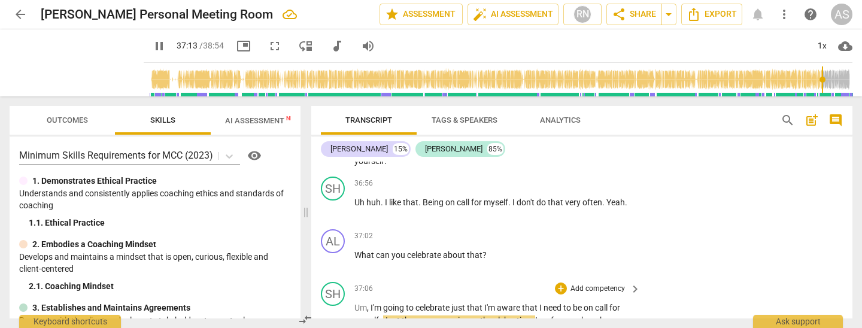
scroll to position [6101, 0]
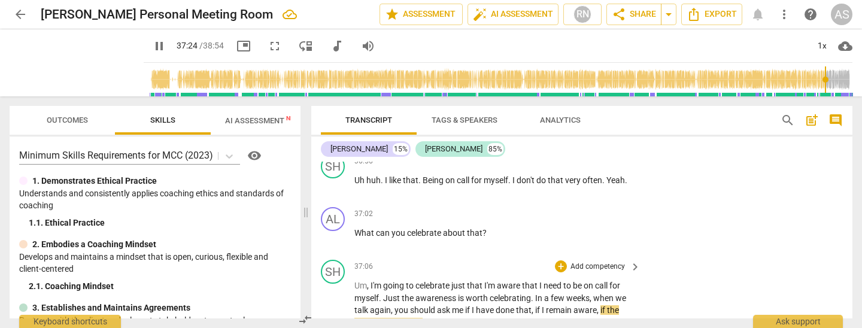
drag, startPoint x: 535, startPoint y: 207, endPoint x: 536, endPoint y: 240, distance: 32.9
click at [535, 305] on span "," at bounding box center [534, 310] width 4 height 10
type input "2245"
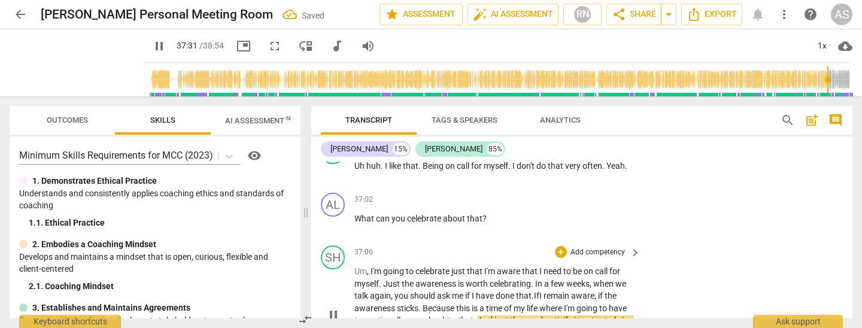
scroll to position [6115, 0]
click at [333, 308] on span "pause" at bounding box center [333, 315] width 14 height 14
type input "2255"
click at [559, 316] on span "antizify" at bounding box center [559, 321] width 29 height 10
click at [335, 308] on span "play_arrow" at bounding box center [333, 315] width 14 height 14
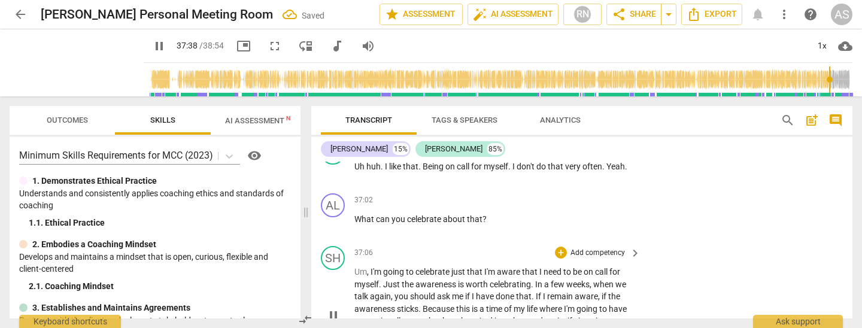
scroll to position [6131, 0]
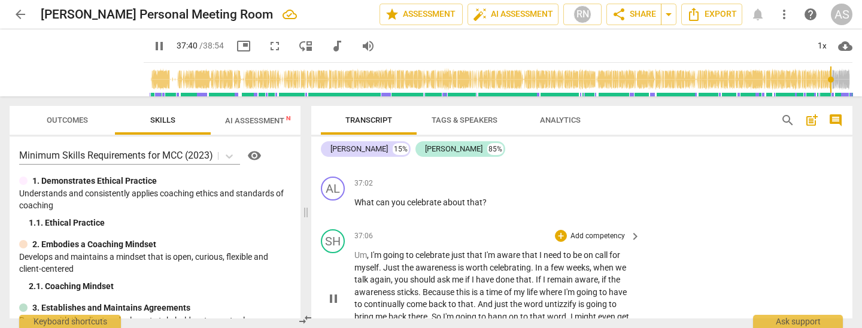
drag, startPoint x: 422, startPoint y: 228, endPoint x: 425, endPoint y: 246, distance: 18.3
click at [422, 324] on span "." at bounding box center [421, 329] width 4 height 10
type input "2261"
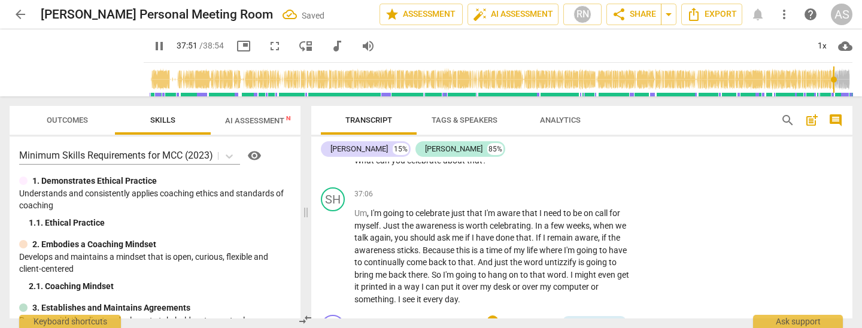
type input "2274"
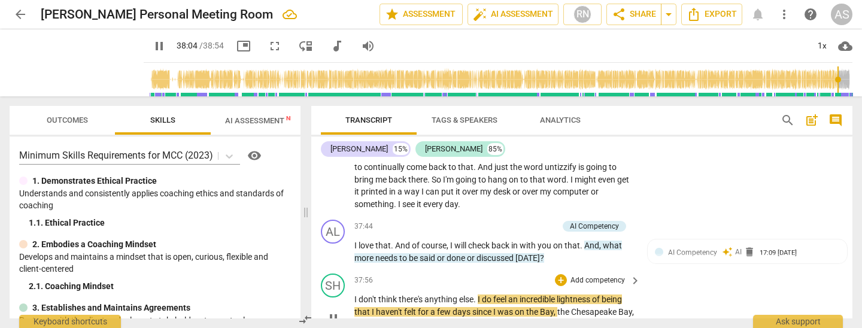
scroll to position [6283, 0]
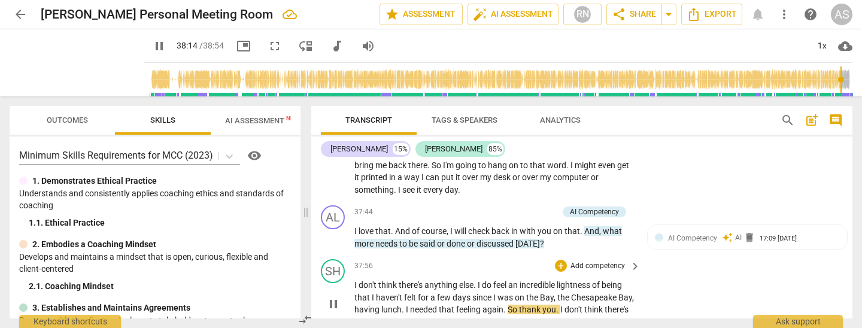
drag, startPoint x: 535, startPoint y: 206, endPoint x: 538, endPoint y: 213, distance: 7.0
click at [537, 279] on p "I don't think there's anything else . I do feel an incredible lightness of bein…" at bounding box center [495, 303] width 280 height 49
type input "2296"
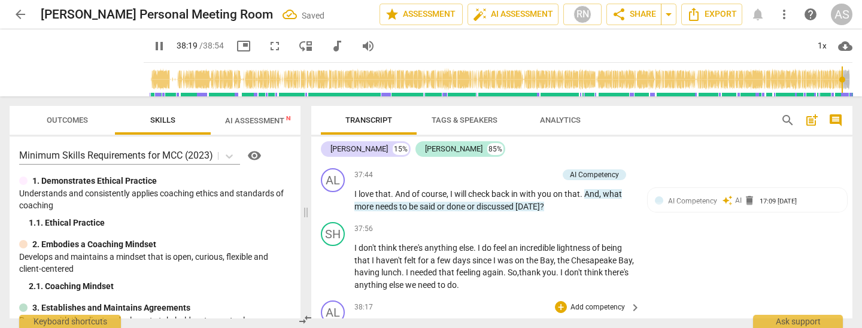
type input "2300"
drag, startPoint x: 400, startPoint y: 222, endPoint x: 399, endPoint y: 228, distance: 6.6
click at [400, 322] on span "most" at bounding box center [409, 327] width 21 height 10
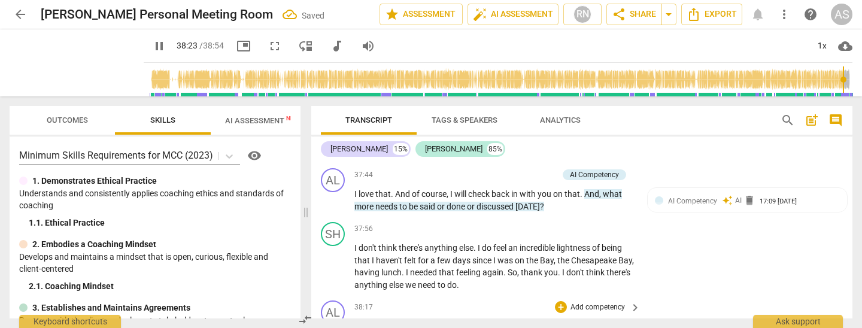
type input "2304"
drag, startPoint x: 496, startPoint y: 220, endPoint x: 490, endPoint y: 247, distance: 27.5
click at [527, 322] on span "I'm" at bounding box center [533, 327] width 13 height 10
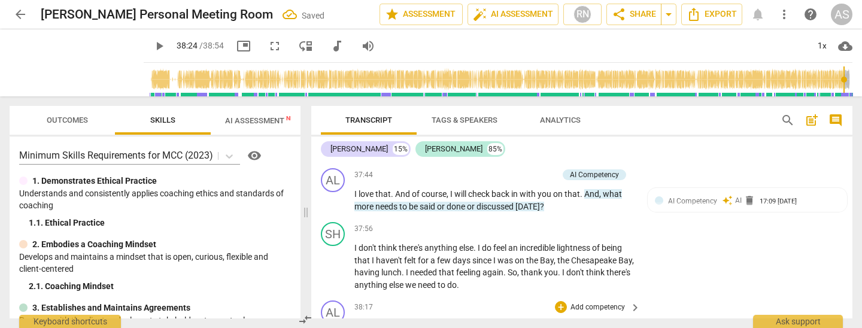
click at [0, 0] on span "pause" at bounding box center [0, 0] width 0 height 0
type input "2309"
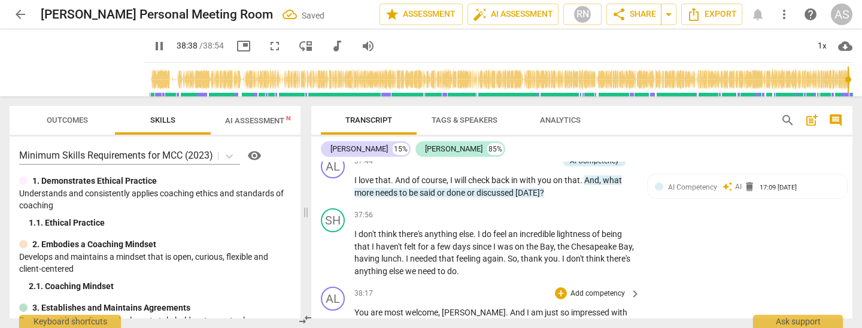
type input "2318"
drag, startPoint x: 509, startPoint y: 232, endPoint x: 526, endPoint y: 232, distance: 16.8
click at [326, 325] on span "play_arrow" at bounding box center [333, 332] width 19 height 14
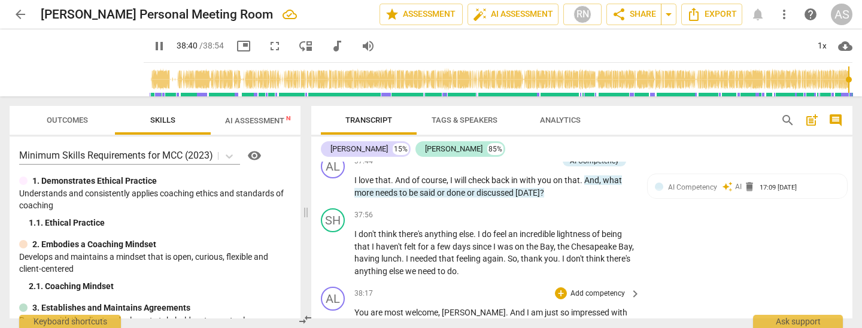
click at [327, 325] on span "pause" at bounding box center [333, 332] width 14 height 14
drag, startPoint x: 355, startPoint y: 208, endPoint x: 345, endPoint y: 216, distance: 12.7
click at [355, 308] on span "You" at bounding box center [363, 313] width 16 height 10
click at [335, 325] on span "play_arrow" at bounding box center [333, 332] width 14 height 14
click at [335, 325] on span "pause" at bounding box center [333, 332] width 14 height 14
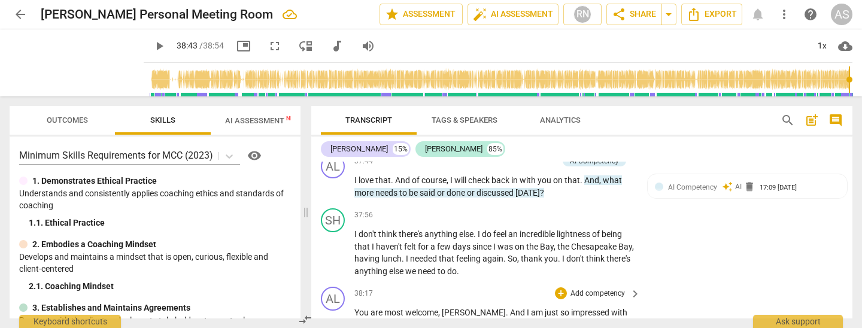
click at [355, 308] on span "You" at bounding box center [363, 313] width 16 height 10
click at [333, 325] on span "play_arrow" at bounding box center [333, 332] width 14 height 14
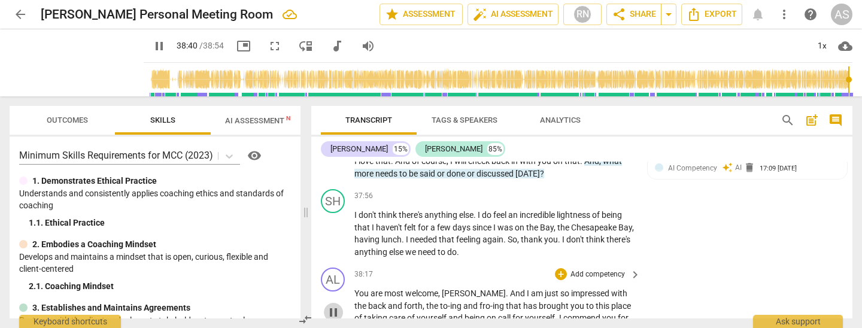
click at [331, 305] on span "pause" at bounding box center [333, 312] width 14 height 14
type input "2322"
click at [386, 326] on span "As" at bounding box center [379, 331] width 11 height 10
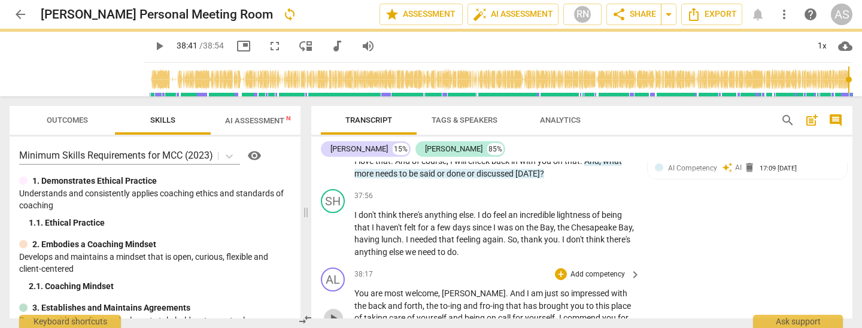
click at [334, 311] on span "play_arrow" at bounding box center [333, 318] width 14 height 14
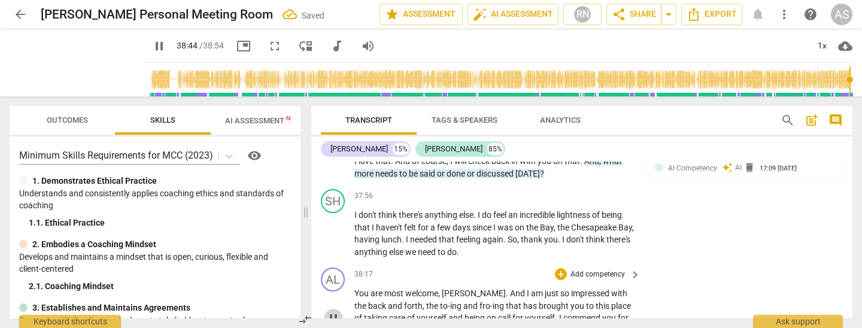
click at [332, 311] on span "pause" at bounding box center [333, 318] width 14 height 14
type input "2325"
click at [510, 326] on span "." at bounding box center [512, 331] width 4 height 10
drag, startPoint x: 497, startPoint y: 225, endPoint x: 536, endPoint y: 235, distance: 40.4
click at [511, 326] on span "Are" at bounding box center [518, 331] width 14 height 10
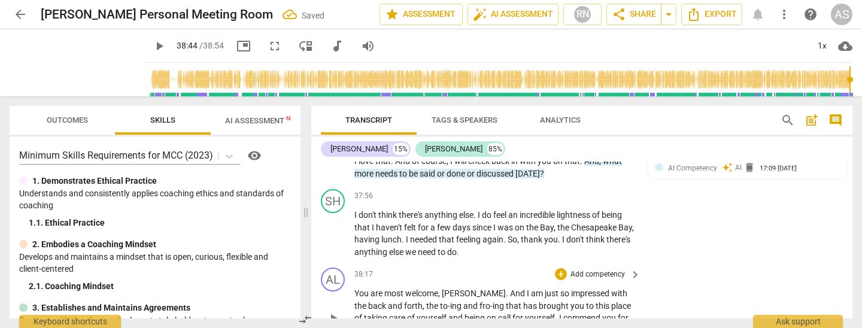
drag, startPoint x: 527, startPoint y: 226, endPoint x: 555, endPoint y: 227, distance: 27.6
click at [555, 287] on p "You are most welcome , [PERSON_NAME] . And I am just so impressed with the back…" at bounding box center [495, 318] width 280 height 62
click at [624, 287] on p "You are most welcome , [PERSON_NAME] . And I am just so impressed with the back…" at bounding box center [495, 311] width 280 height 49
click at [422, 326] on span "As" at bounding box center [427, 331] width 11 height 10
click at [334, 305] on span "play_arrow" at bounding box center [333, 312] width 14 height 14
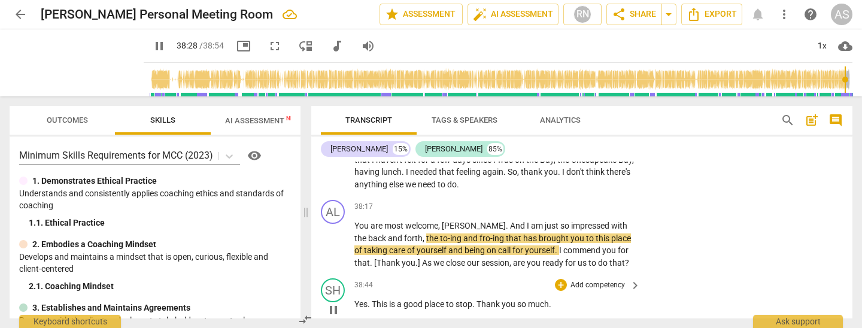
scroll to position [6372, 0]
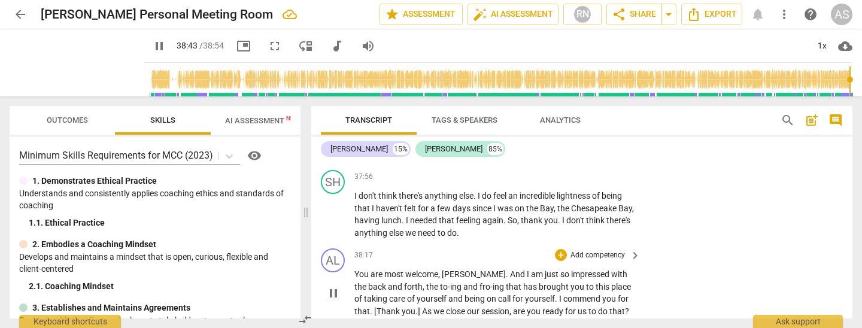
click at [332, 286] on span "pause" at bounding box center [333, 293] width 14 height 14
click at [332, 286] on span "play_arrow" at bounding box center [333, 293] width 14 height 14
click at [333, 286] on span "pause" at bounding box center [333, 293] width 14 height 14
type input "2300"
click at [527, 307] on span "you" at bounding box center [535, 312] width 16 height 10
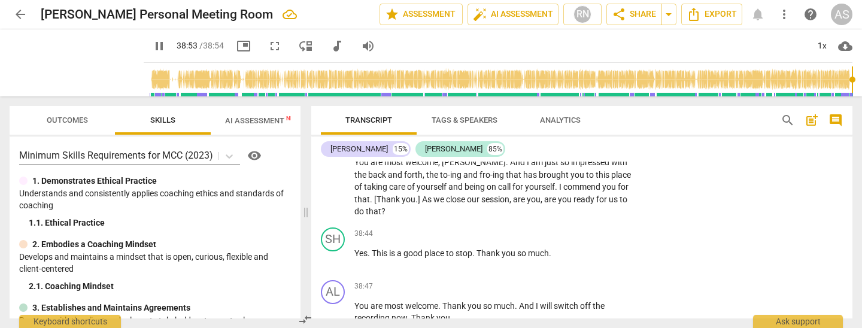
scroll to position [6541, 0]
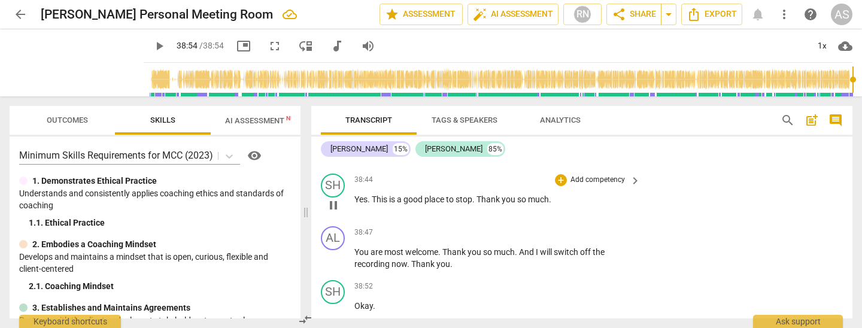
type input "2334"
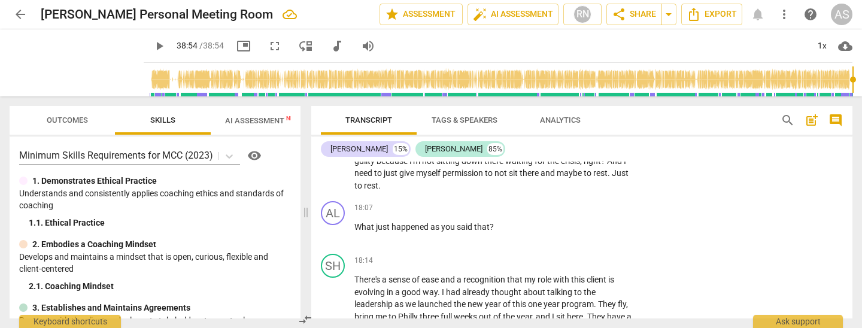
scroll to position [2558, 0]
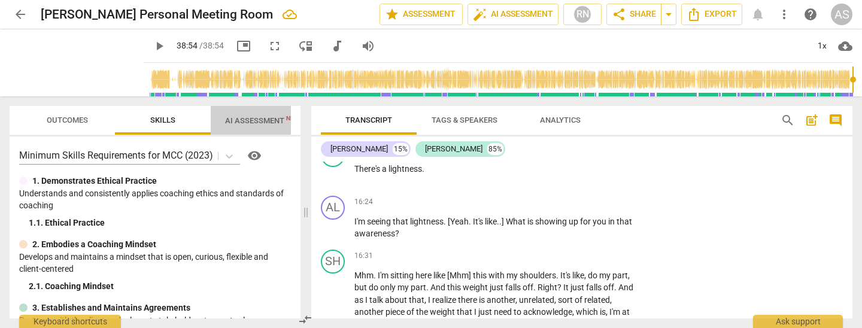
click at [261, 120] on span "AI Assessment New" at bounding box center [262, 120] width 74 height 9
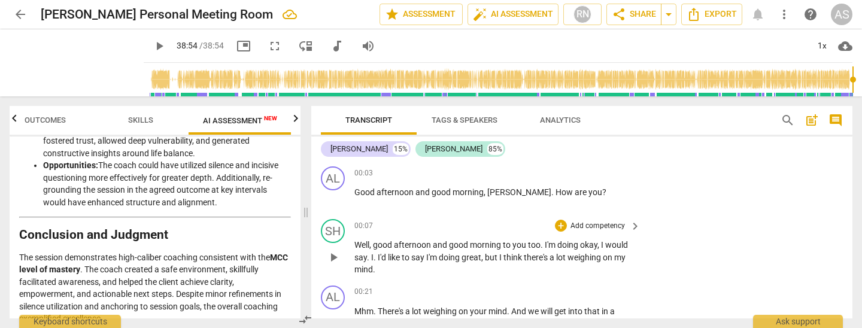
scroll to position [0, 0]
click at [582, 172] on p "Add competency" at bounding box center [598, 173] width 57 height 11
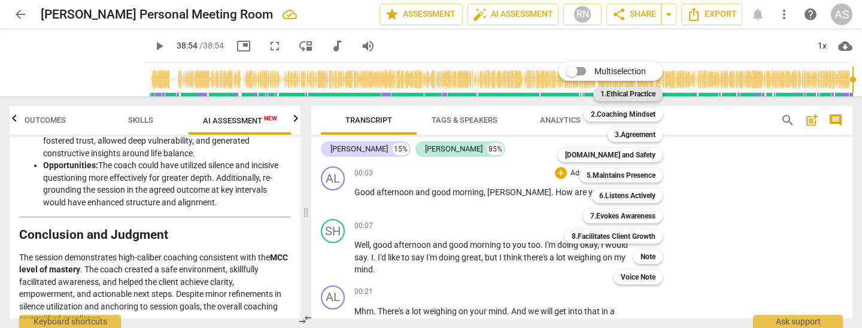
click at [637, 95] on b "1.Ethical Practice" at bounding box center [628, 94] width 55 height 14
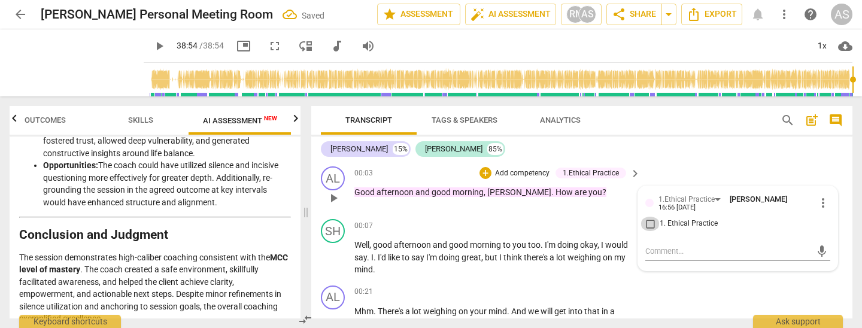
click at [647, 226] on input "1. Ethical Practice" at bounding box center [650, 224] width 19 height 14
checkbox input "true"
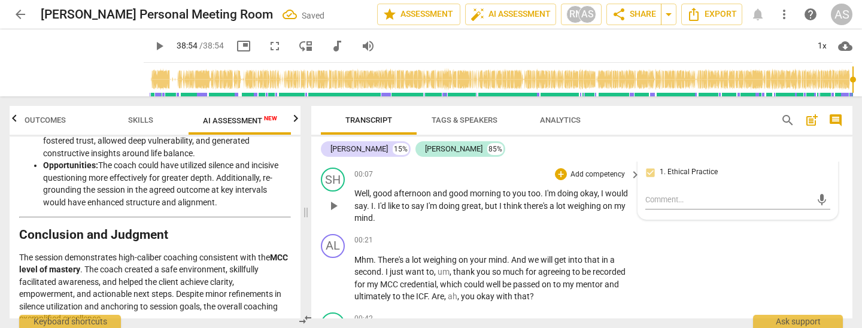
scroll to position [59, 0]
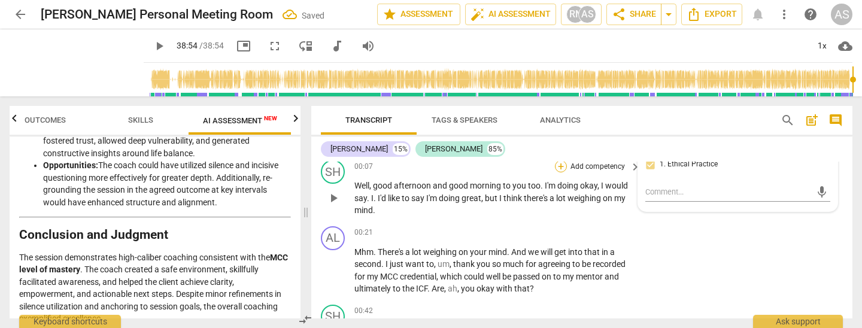
click at [556, 167] on div "+" at bounding box center [561, 166] width 12 height 12
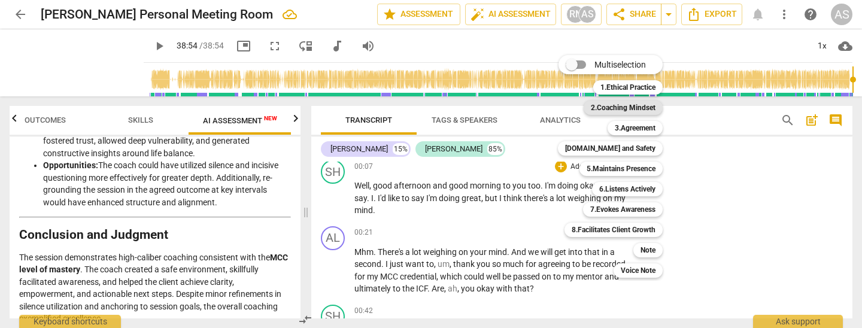
click at [646, 107] on b "2.Coaching Mindset" at bounding box center [623, 108] width 65 height 14
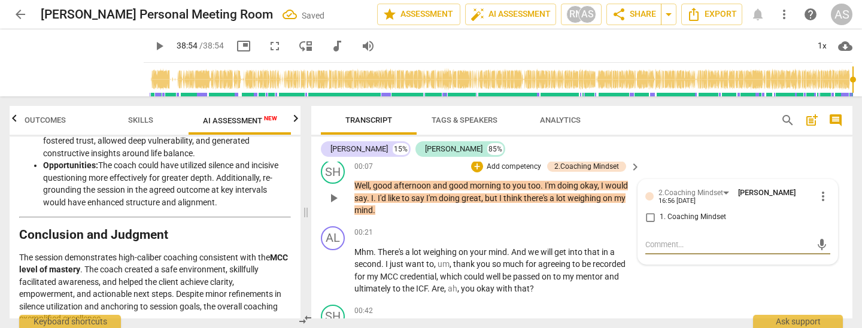
click at [652, 215] on input "1. Coaching Mindset" at bounding box center [650, 217] width 19 height 14
checkbox input "true"
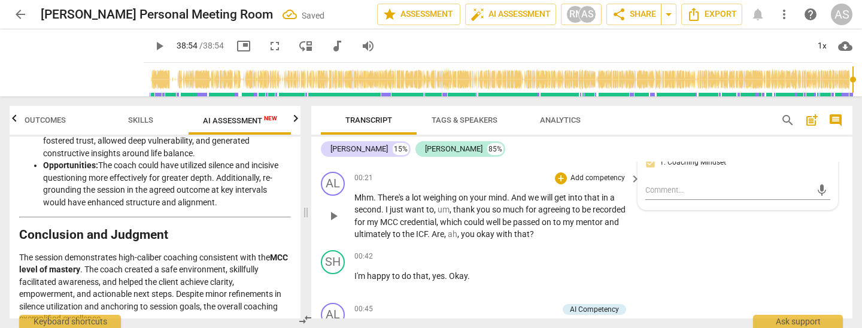
scroll to position [113, 0]
click at [618, 210] on span "recorded" at bounding box center [609, 210] width 33 height 10
click at [589, 177] on p "Add competency" at bounding box center [598, 179] width 57 height 11
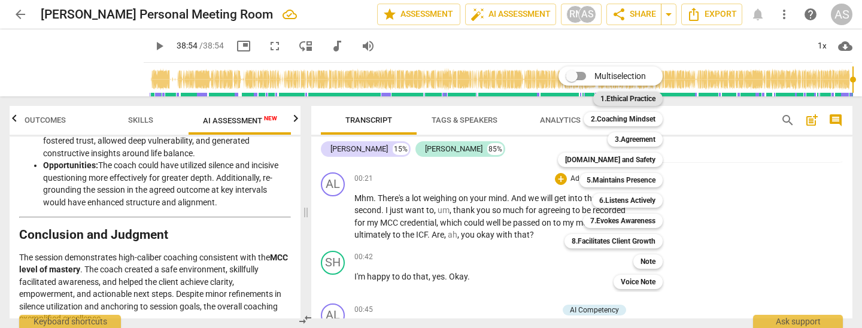
click at [632, 98] on b "1.Ethical Practice" at bounding box center [628, 99] width 55 height 14
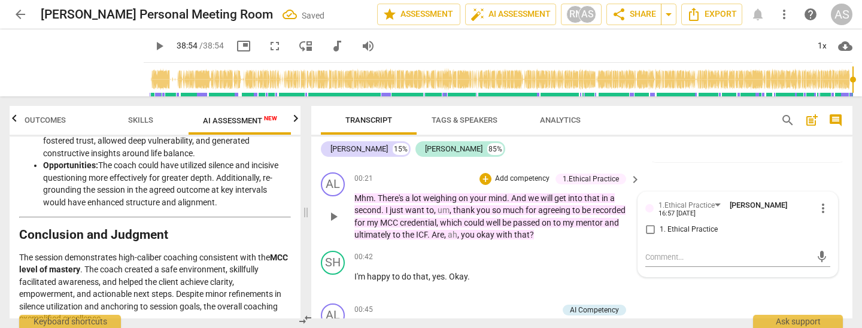
click at [671, 226] on span "1. Ethical Practice" at bounding box center [689, 230] width 58 height 11
click at [660, 226] on input "1. Ethical Practice" at bounding box center [650, 230] width 19 height 14
checkbox input "true"
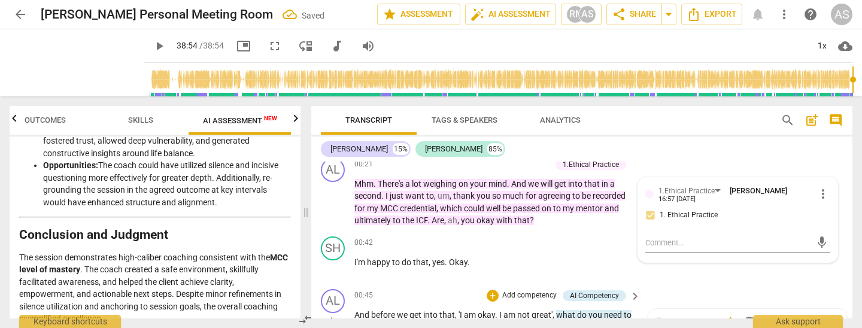
scroll to position [220, 0]
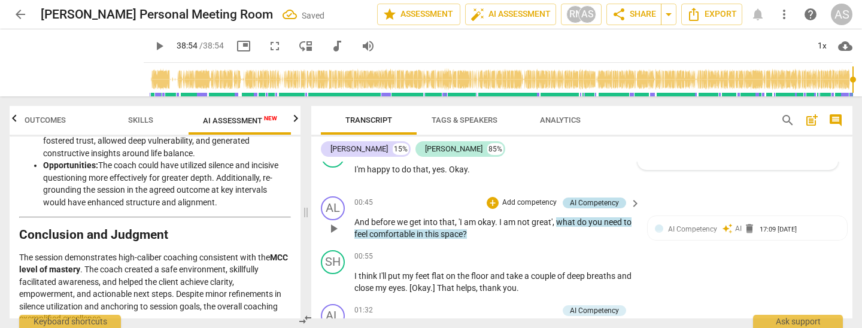
click at [577, 201] on div "AI Competency" at bounding box center [594, 203] width 49 height 11
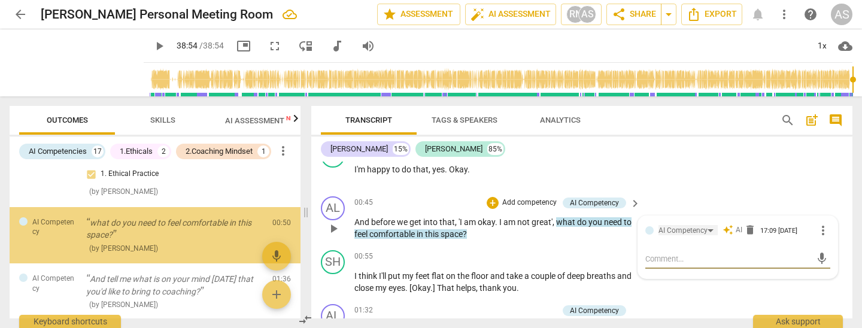
scroll to position [257, 0]
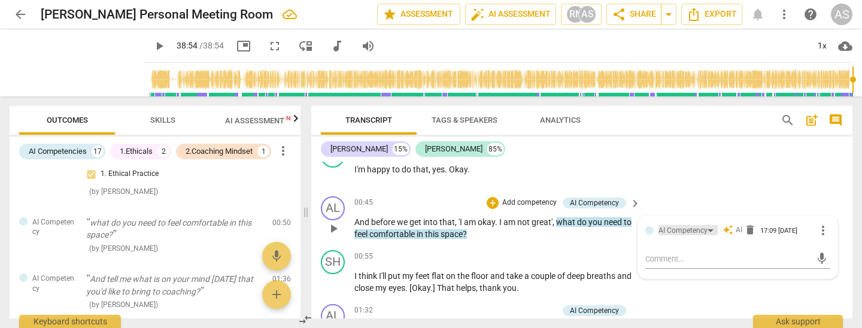
click at [677, 228] on div "AI Competency" at bounding box center [683, 230] width 49 height 11
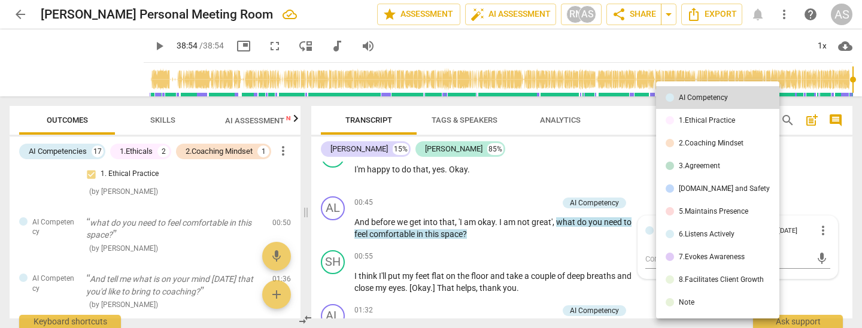
click at [719, 141] on div "2.Coaching Mindset" at bounding box center [711, 143] width 65 height 7
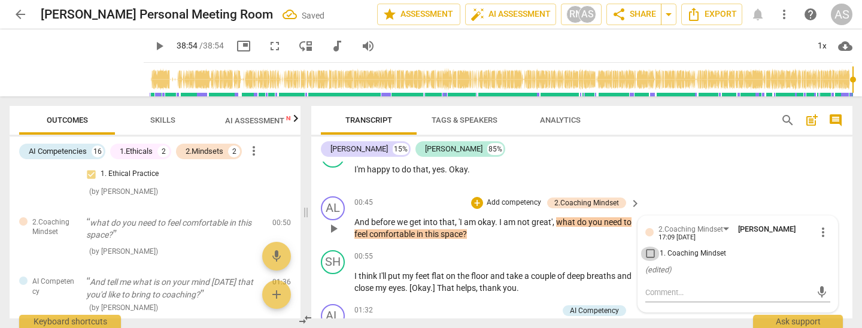
click at [650, 252] on input "1. Coaching Mindset" at bounding box center [650, 254] width 19 height 14
checkbox input "true"
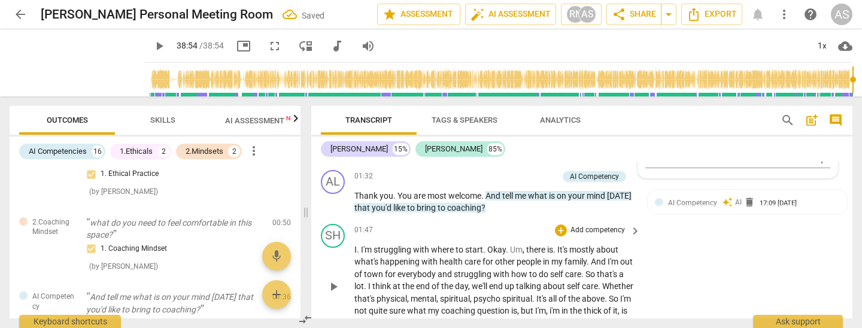
scroll to position [353, 0]
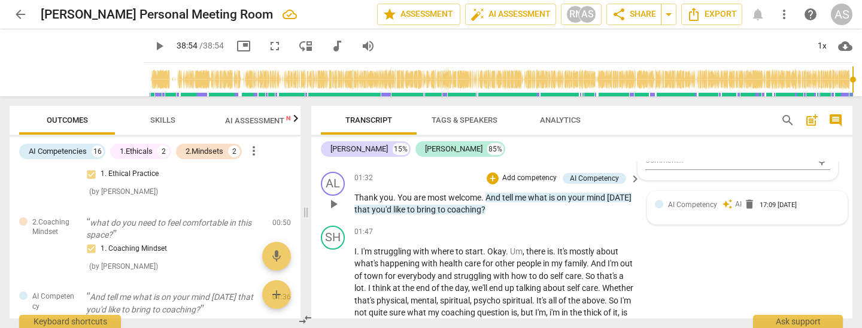
click at [695, 203] on span "AI Competency" at bounding box center [692, 205] width 49 height 8
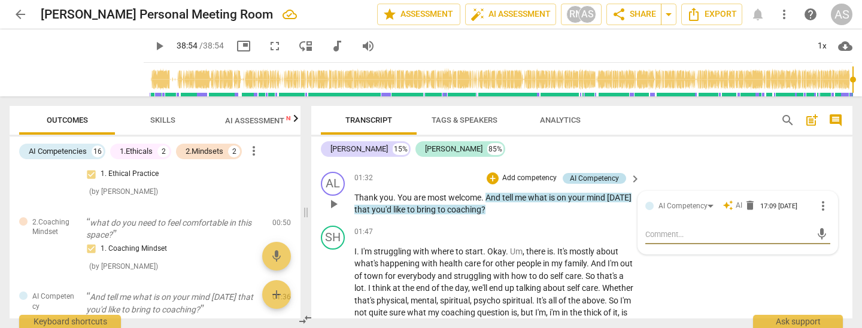
click at [609, 179] on div "AI Competency" at bounding box center [594, 178] width 49 height 11
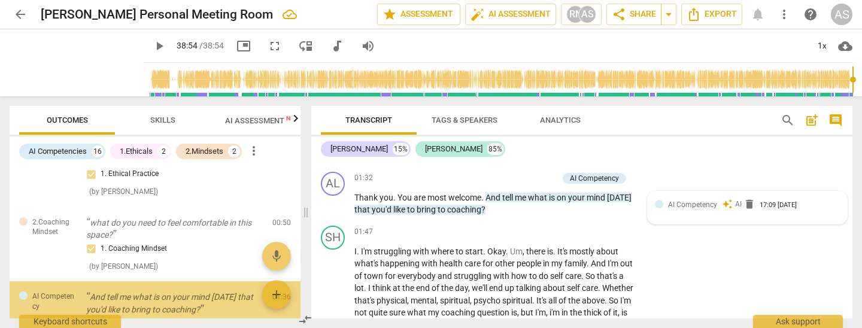
scroll to position [331, 0]
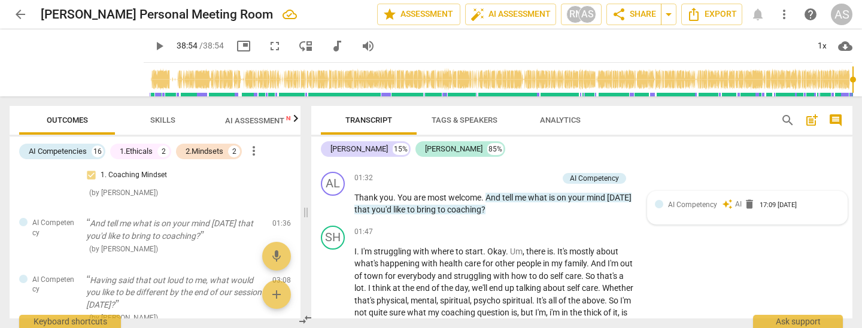
click at [689, 202] on span "AI Competency" at bounding box center [692, 205] width 49 height 8
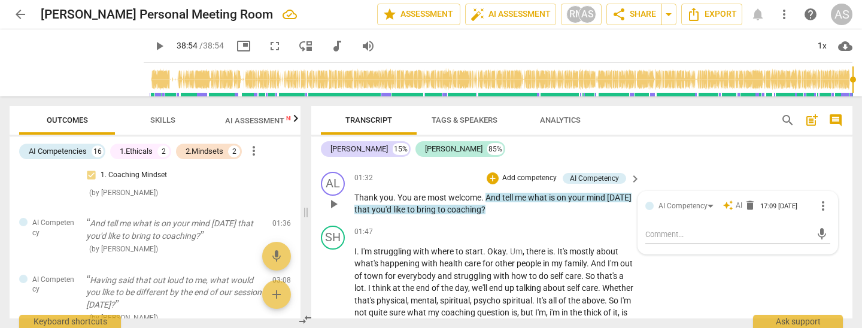
click at [529, 173] on p "Add competency" at bounding box center [529, 178] width 57 height 11
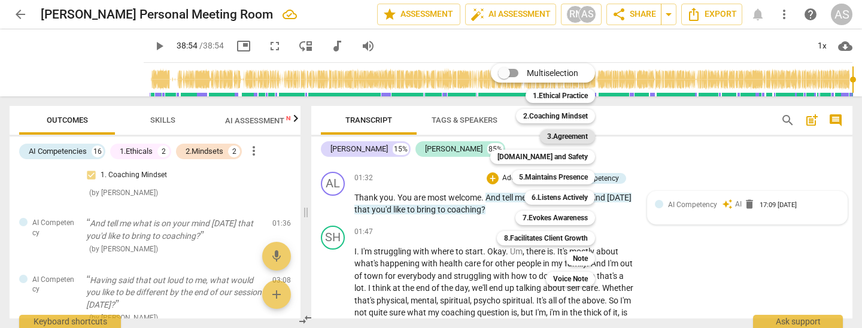
click at [571, 135] on b "3.Agreement" at bounding box center [567, 136] width 41 height 14
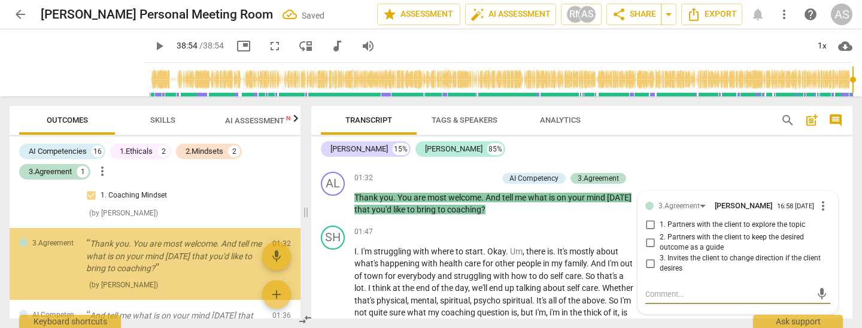
scroll to position [348, 0]
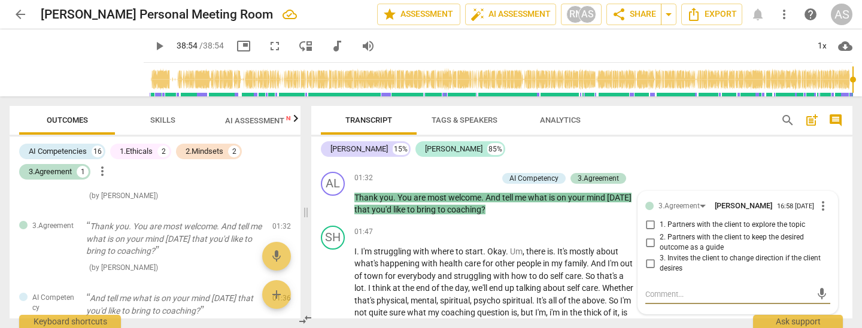
click at [688, 226] on span "1. Partners with the client to explore the topic" at bounding box center [733, 225] width 146 height 11
click at [660, 226] on input "1. Partners with the client to explore the topic" at bounding box center [650, 225] width 19 height 14
checkbox input "true"
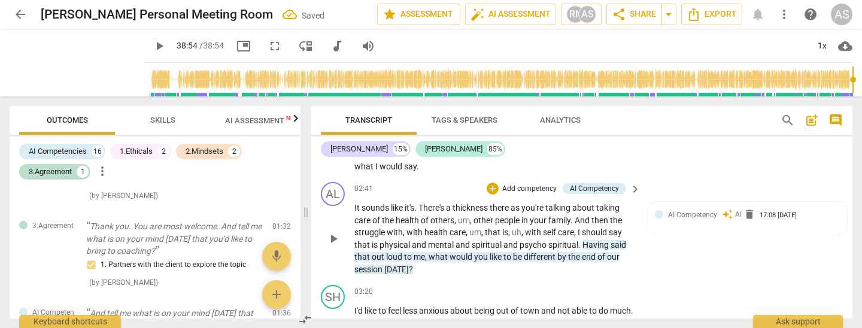
scroll to position [507, 0]
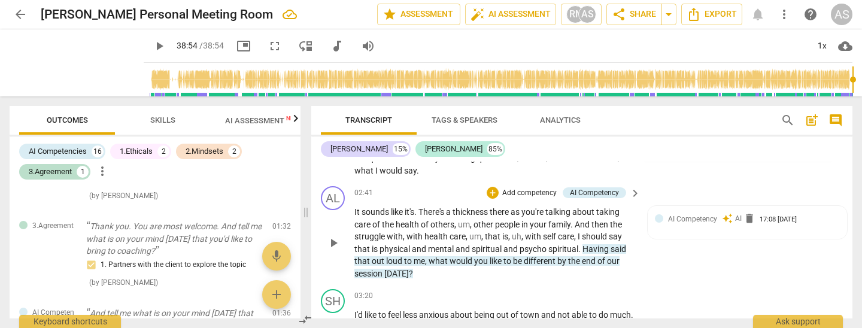
click at [541, 188] on p "Add competency" at bounding box center [529, 193] width 57 height 11
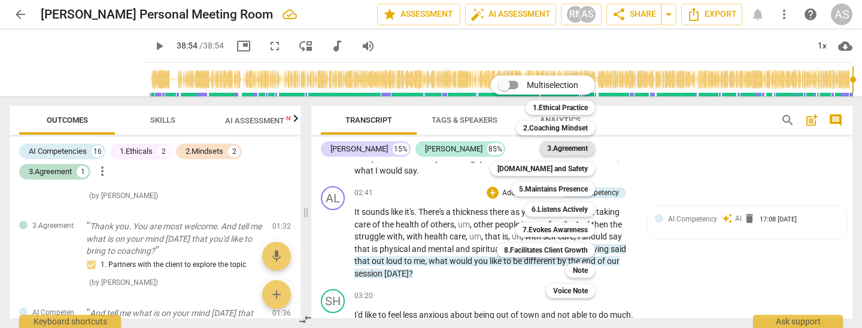
click at [565, 151] on b "3.Agreement" at bounding box center [567, 148] width 41 height 14
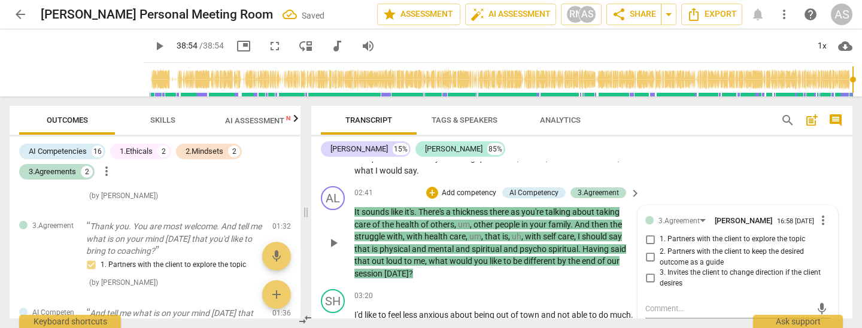
scroll to position [525, 0]
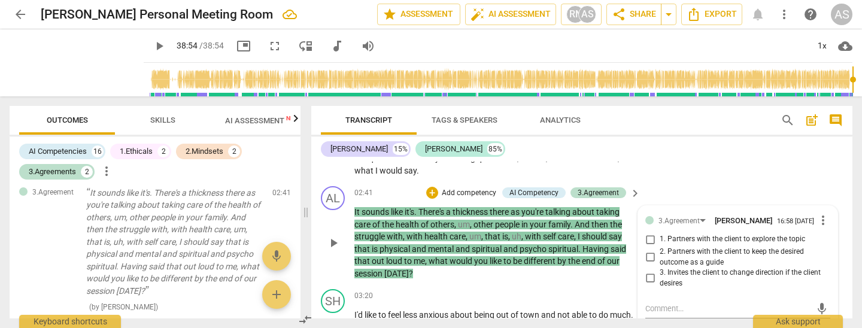
click at [712, 250] on span "2. Partners with the client to keep the desired outcome as a guide" at bounding box center [743, 257] width 166 height 21
click at [660, 250] on input "2. Partners with the client to keep the desired outcome as a guide" at bounding box center [650, 257] width 19 height 14
checkbox input "true"
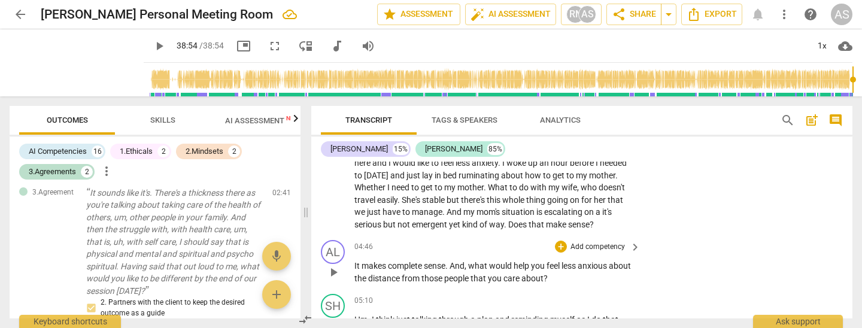
scroll to position [710, 0]
click at [599, 241] on p "Add competency" at bounding box center [598, 246] width 57 height 11
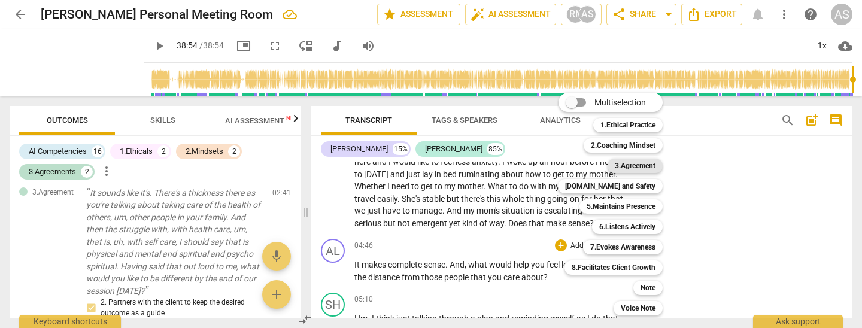
click at [642, 167] on b "3.Agreement" at bounding box center [635, 166] width 41 height 14
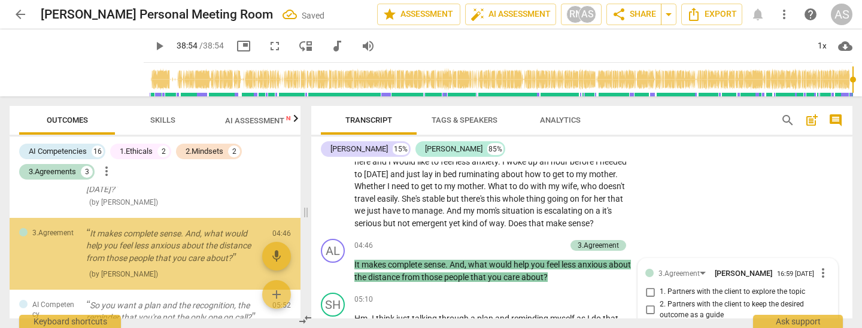
scroll to position [823, 0]
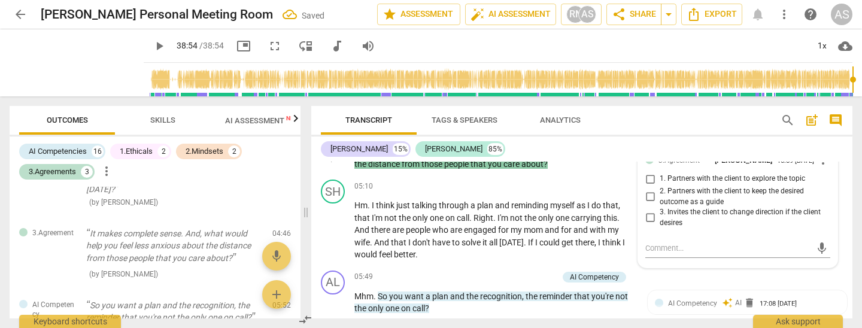
click at [750, 174] on span "1. Partners with the client to explore the topic" at bounding box center [733, 179] width 146 height 11
click at [660, 174] on input "1. Partners with the client to explore the topic" at bounding box center [650, 179] width 19 height 14
checkbox input "true"
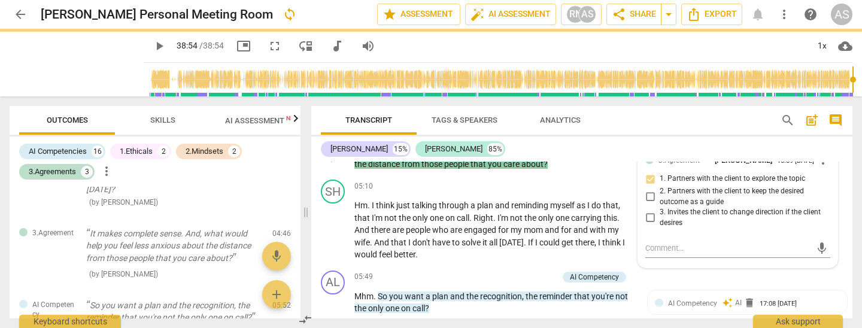
click at [748, 187] on span "2. Partners with the client to keep the desired outcome as a guide" at bounding box center [743, 196] width 166 height 21
click at [660, 190] on input "2. Partners with the client to keep the desired outcome as a guide" at bounding box center [650, 197] width 19 height 14
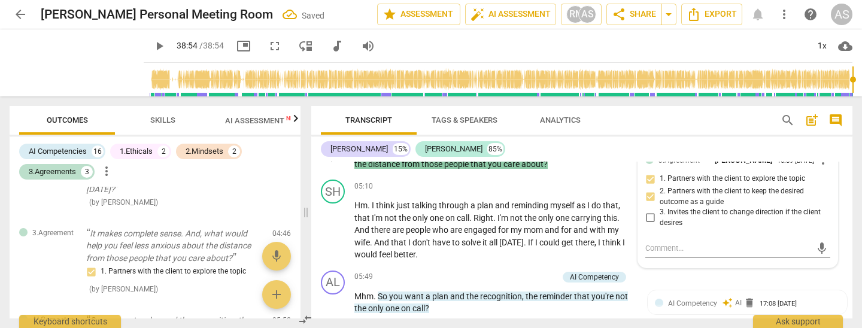
click at [648, 192] on input "2. Partners with the client to keep the desired outcome as a guide" at bounding box center [650, 197] width 19 height 14
click at [650, 190] on input "2. Partners with the client to keep the desired outcome as a guide" at bounding box center [650, 197] width 19 height 14
click at [649, 190] on input "2. Partners with the client to keep the desired outcome as a guide" at bounding box center [650, 197] width 19 height 14
checkbox input "true"
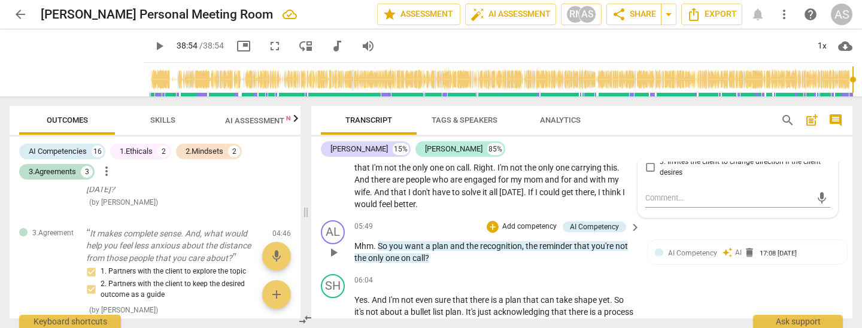
scroll to position [873, 0]
click at [267, 122] on span "AI Assessment New" at bounding box center [262, 120] width 74 height 9
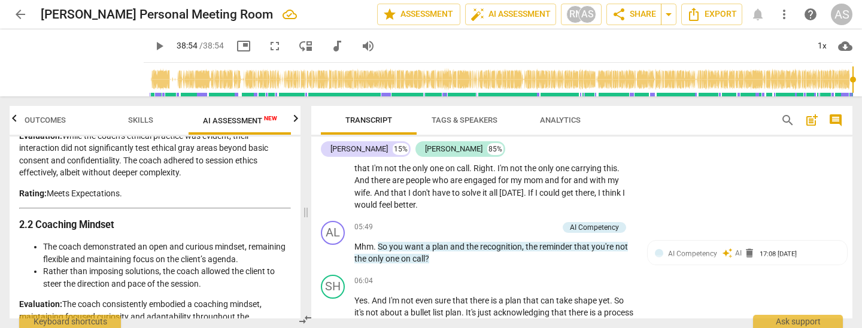
scroll to position [481, 0]
click at [531, 222] on p "Add competency" at bounding box center [529, 227] width 57 height 11
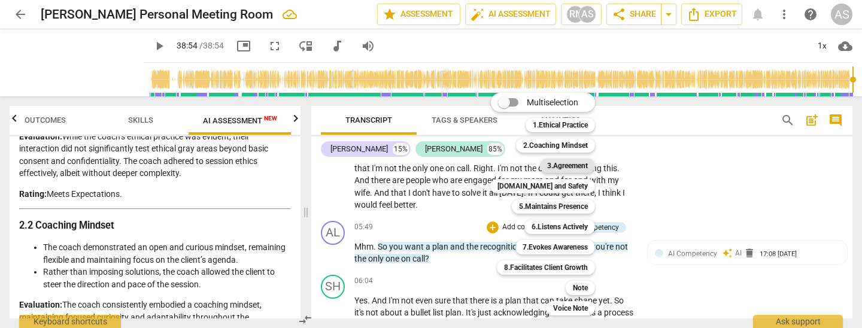
click at [570, 165] on b "3.Agreement" at bounding box center [567, 166] width 41 height 14
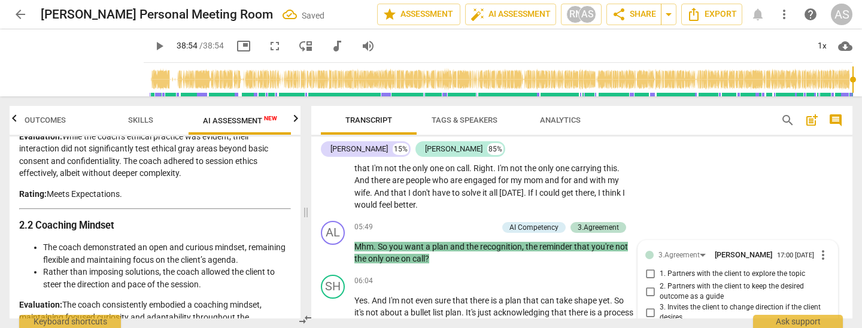
scroll to position [965, 0]
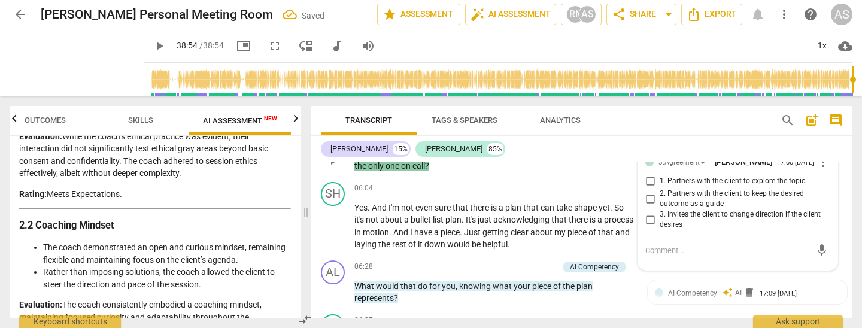
click at [669, 176] on span "1. Partners with the client to explore the topic" at bounding box center [733, 181] width 146 height 11
click at [660, 174] on input "1. Partners with the client to explore the topic" at bounding box center [650, 181] width 19 height 14
checkbox input "true"
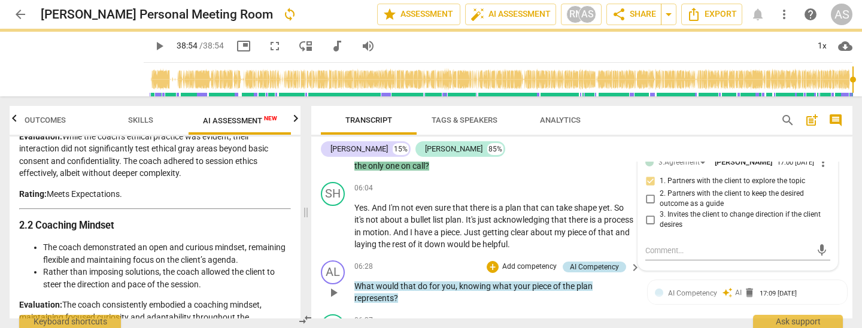
click at [598, 262] on div "AI Competency" at bounding box center [594, 267] width 49 height 11
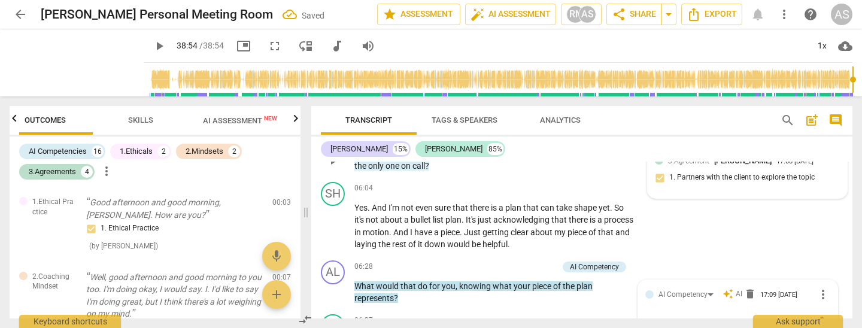
click at [650, 191] on div "SH play_arrow pause 06:04 + Add competency keyboard_arrow_right Yes . And I'm n…" at bounding box center [581, 216] width 541 height 78
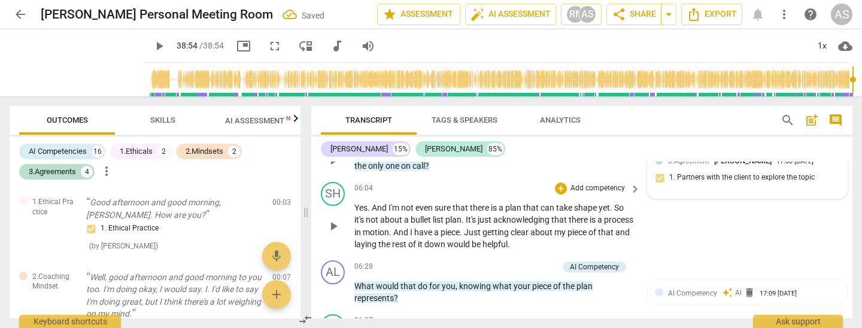
scroll to position [961, 0]
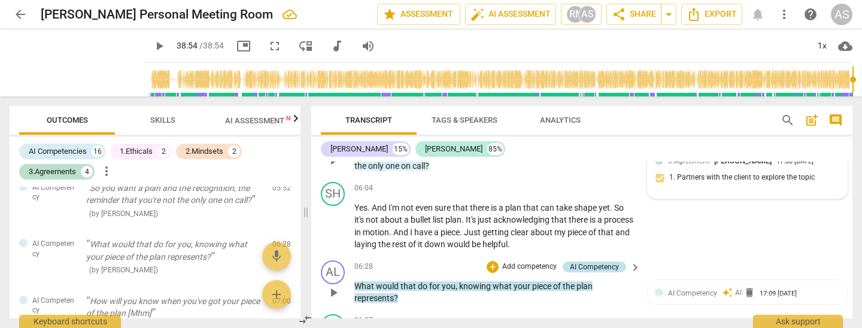
click at [599, 262] on div "AI Competency" at bounding box center [594, 267] width 49 height 11
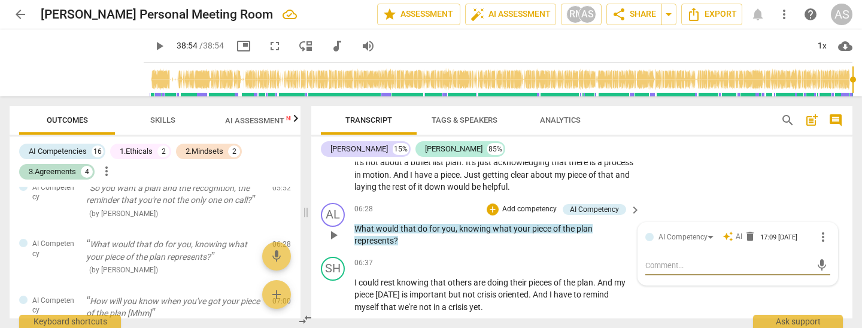
scroll to position [1022, 0]
click at [708, 232] on div "AI Competency" at bounding box center [688, 237] width 59 height 10
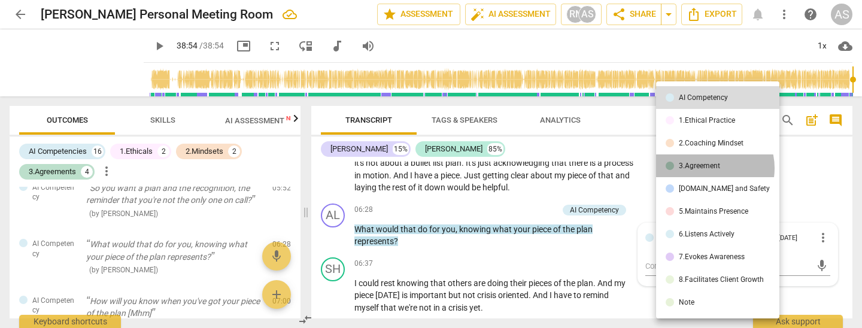
click at [710, 168] on div "3.Agreement" at bounding box center [699, 165] width 41 height 7
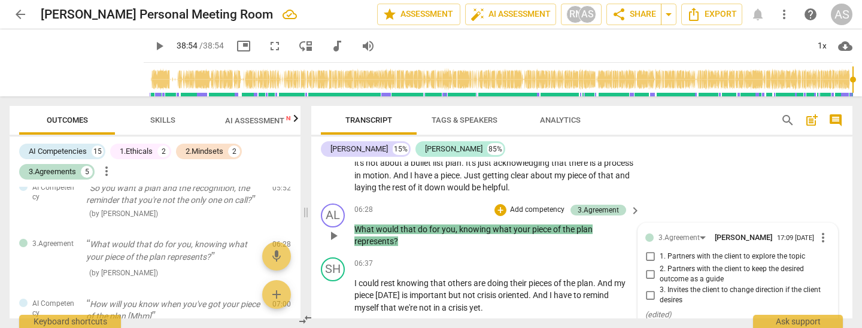
click at [737, 252] on span "1. Partners with the client to explore the topic" at bounding box center [733, 257] width 146 height 11
click at [660, 250] on input "1. Partners with the client to explore the topic" at bounding box center [650, 257] width 19 height 14
checkbox input "true"
click at [738, 264] on span "2. Partners with the client to keep the desired outcome as a guide" at bounding box center [743, 274] width 166 height 21
click at [660, 267] on input "2. Partners with the client to keep the desired outcome as a guide" at bounding box center [650, 274] width 19 height 14
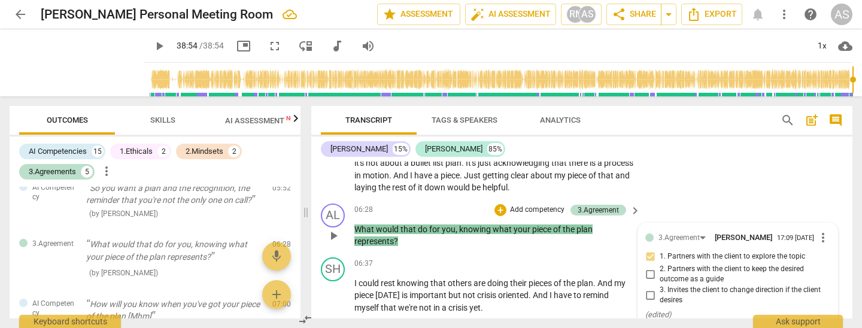
checkbox input "true"
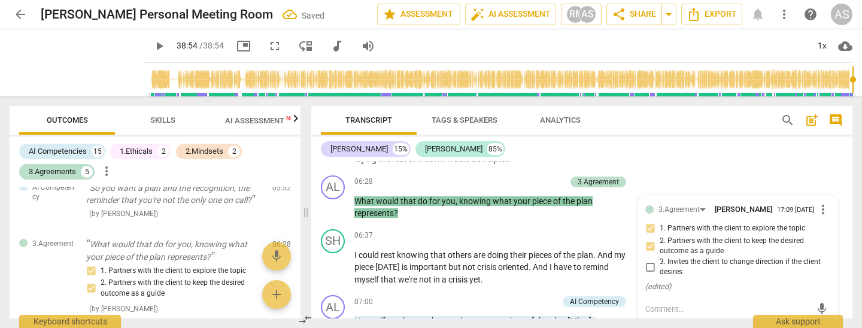
scroll to position [1071, 0]
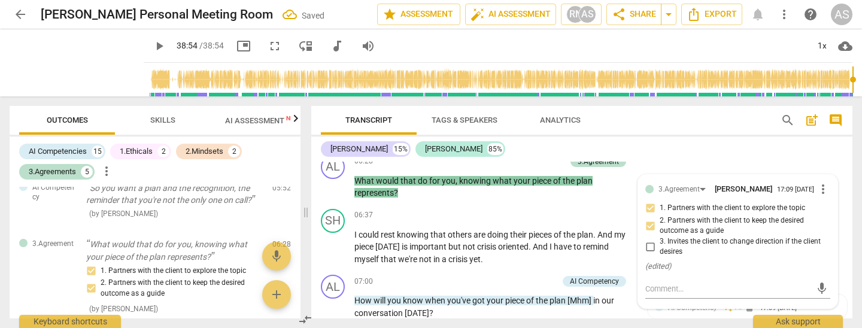
click at [685, 150] on div "[PERSON_NAME] 15% [PERSON_NAME] 85%" at bounding box center [582, 149] width 522 height 20
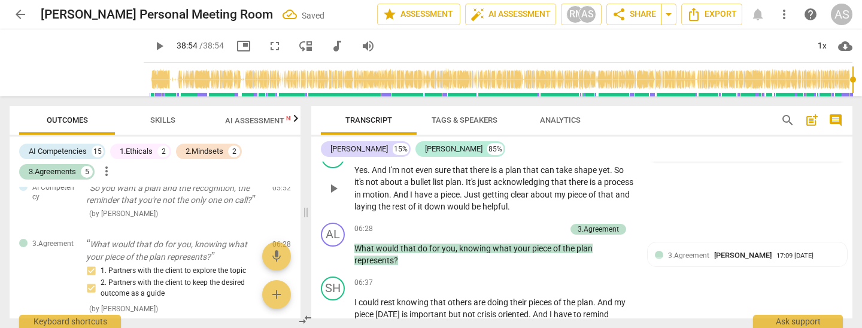
scroll to position [1005, 0]
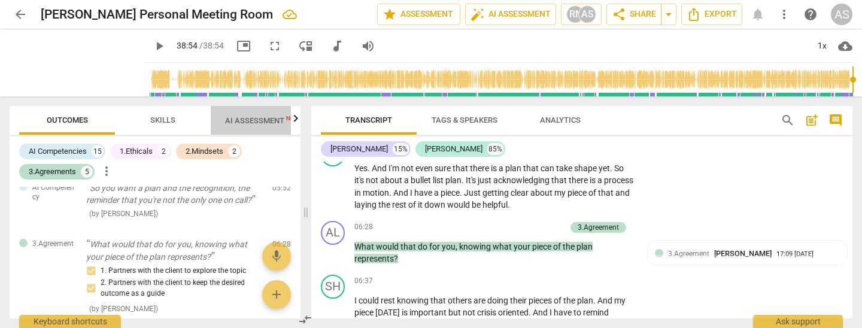
click at [262, 120] on span "AI Assessment New" at bounding box center [262, 120] width 74 height 9
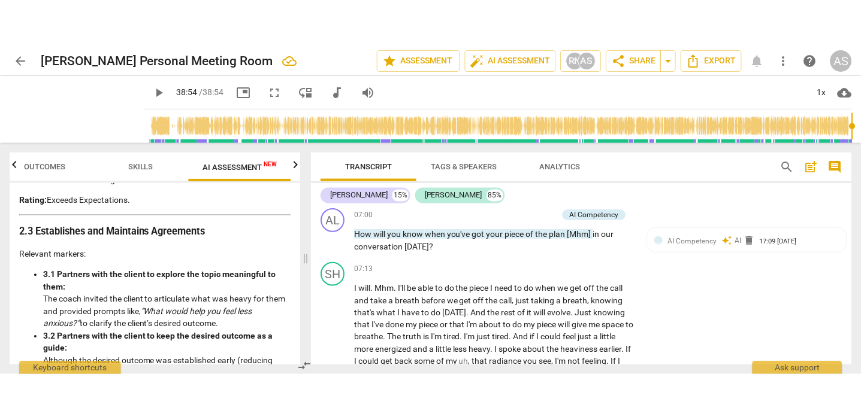
scroll to position [705, 0]
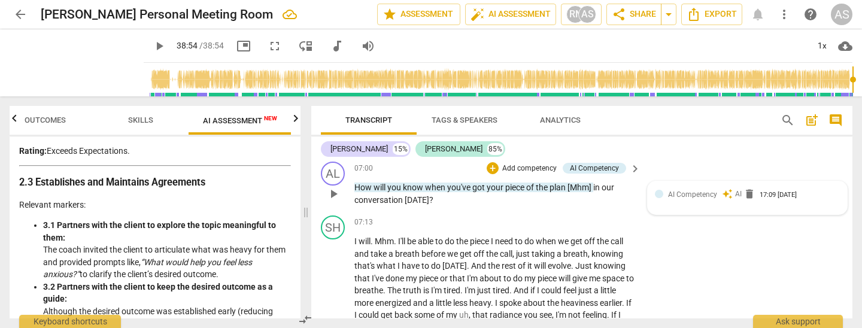
click at [698, 190] on span "AI Competency" at bounding box center [692, 194] width 49 height 8
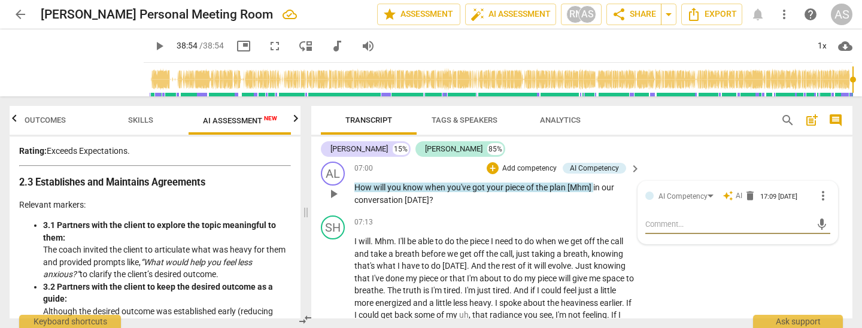
click at [821, 189] on span "more_vert" at bounding box center [823, 196] width 14 height 14
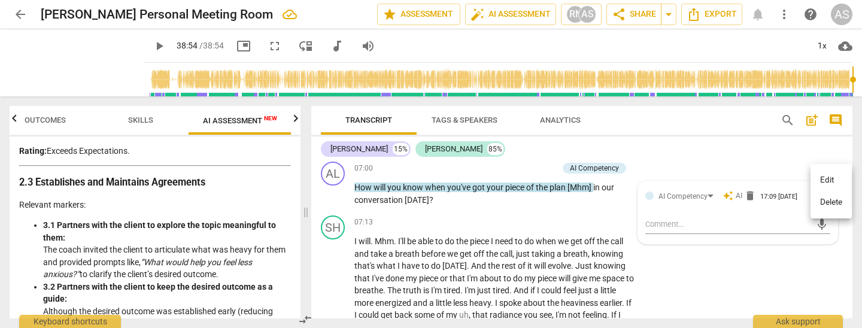
click at [830, 181] on li "Edit" at bounding box center [831, 180] width 41 height 23
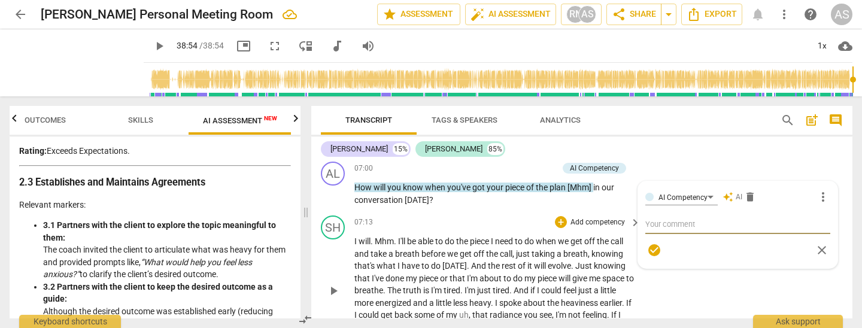
click at [819, 243] on span "close" at bounding box center [822, 250] width 14 height 14
click at [673, 129] on div "Transcript Tags & Speakers Analytics" at bounding box center [541, 120] width 441 height 29
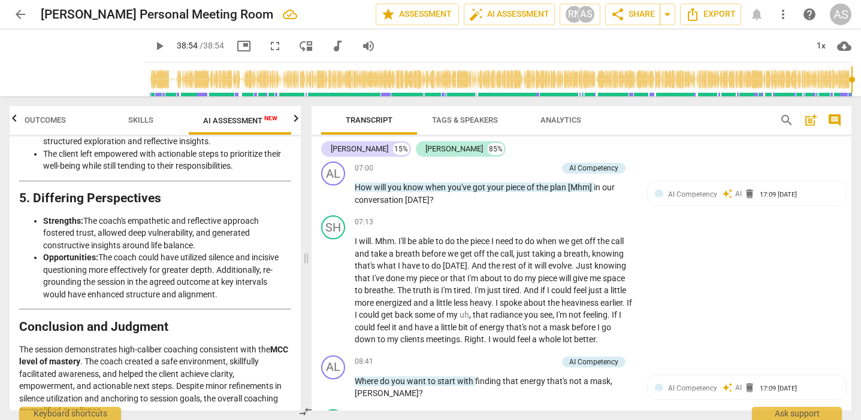
scroll to position [0, 0]
click at [20, 13] on span "arrow_back" at bounding box center [20, 14] width 14 height 14
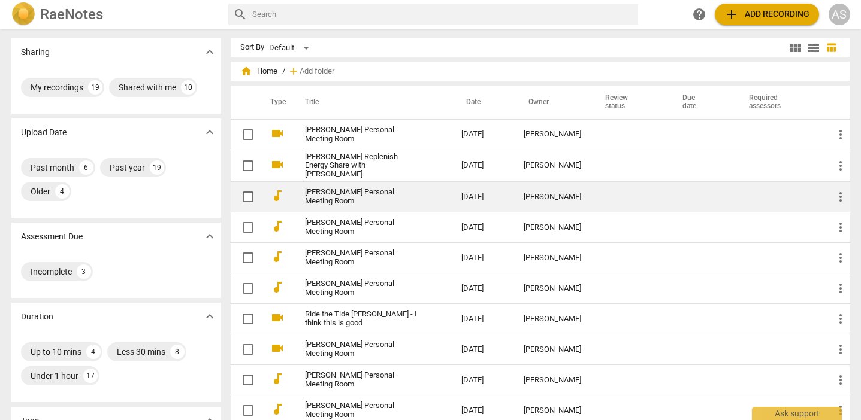
click at [402, 192] on link "[PERSON_NAME] Personal Meeting Room" at bounding box center [361, 197] width 113 height 18
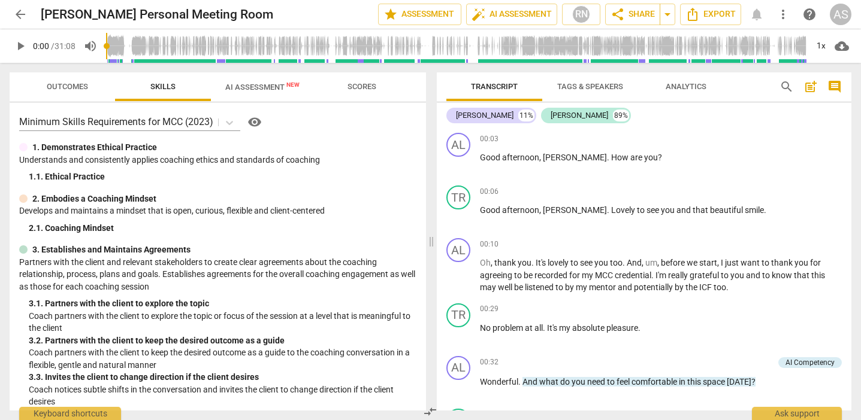
click at [269, 85] on span "AI Assessment New" at bounding box center [262, 87] width 74 height 9
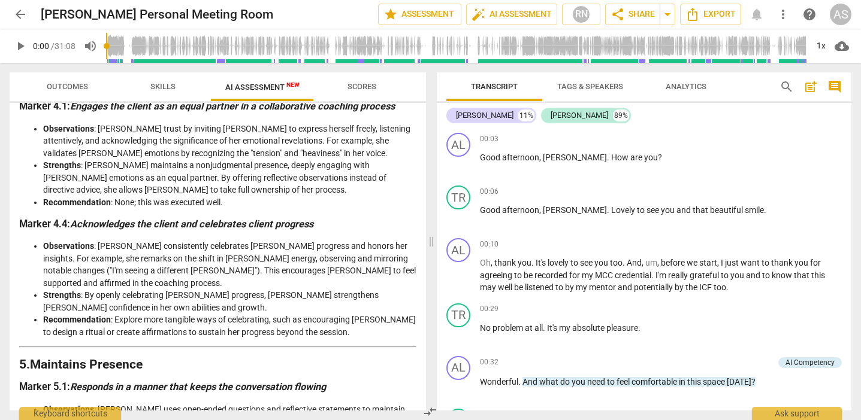
scroll to position [634, 0]
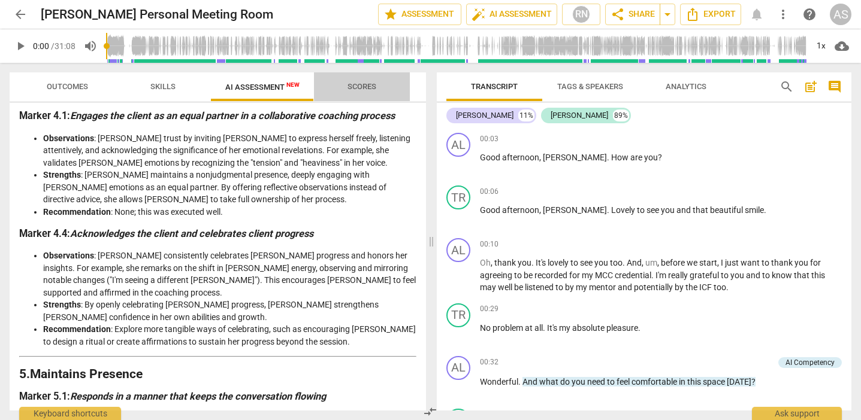
click at [359, 86] on span "Scores" at bounding box center [361, 86] width 29 height 9
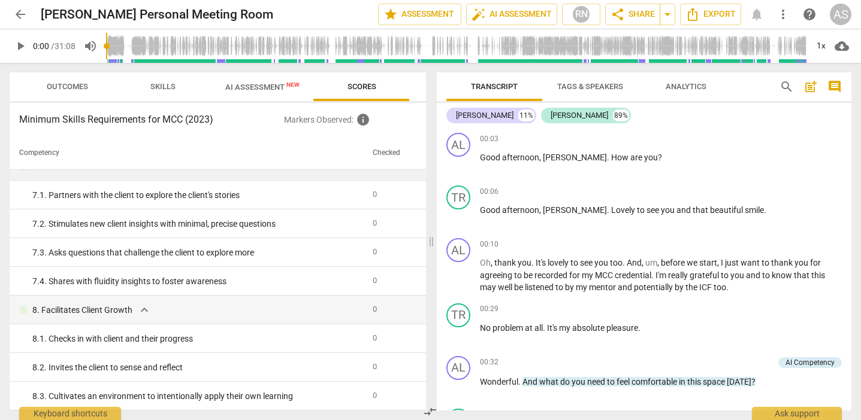
scroll to position [650, 0]
click at [276, 85] on span "AI Assessment New" at bounding box center [262, 87] width 74 height 9
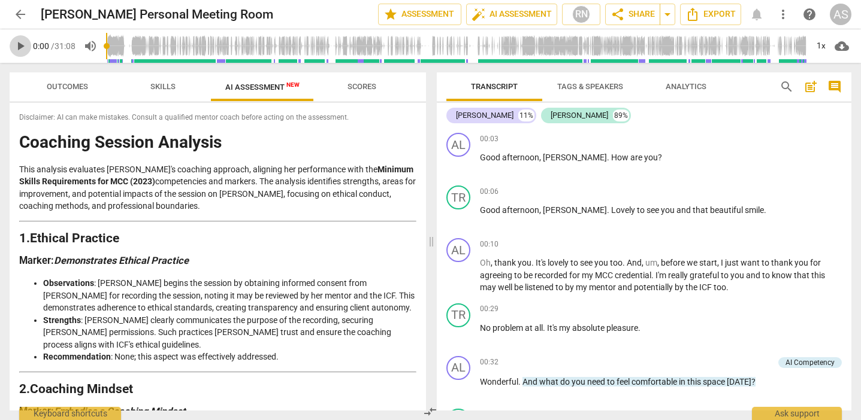
click at [17, 46] on span "play_arrow" at bounding box center [20, 46] width 14 height 14
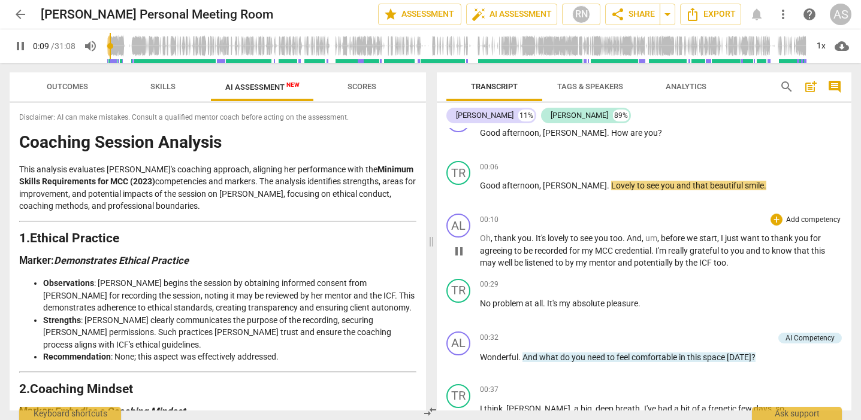
scroll to position [24, 0]
drag, startPoint x: 661, startPoint y: 239, endPoint x: 672, endPoint y: 259, distance: 23.0
click at [661, 239] on span "before" at bounding box center [674, 239] width 26 height 10
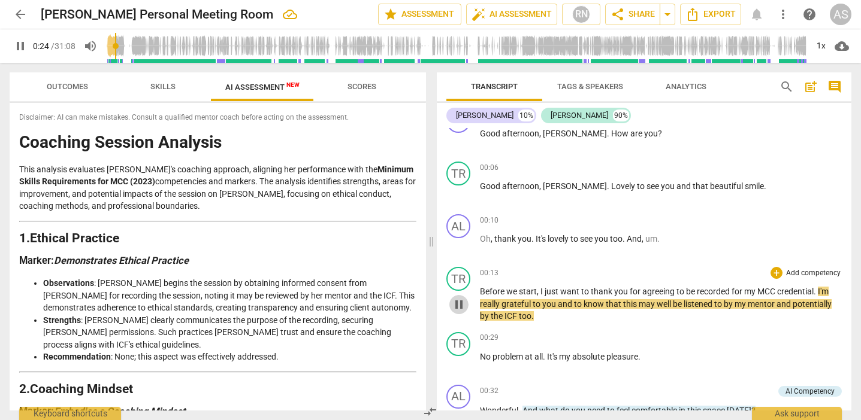
click at [458, 305] on span "pause" at bounding box center [459, 305] width 14 height 14
type input "25"
click at [480, 291] on span "Before" at bounding box center [493, 292] width 26 height 10
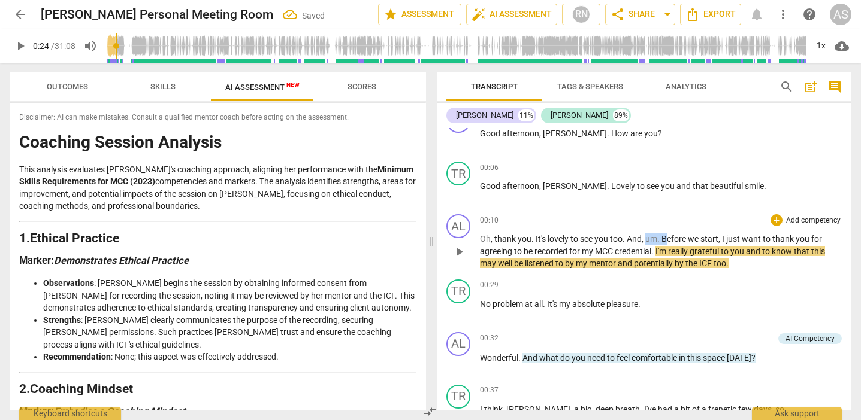
drag, startPoint x: 646, startPoint y: 240, endPoint x: 665, endPoint y: 238, distance: 19.8
click at [665, 238] on p "Oh , thank you . It's lovely to see you too . And , um . Before we start , I ju…" at bounding box center [661, 251] width 362 height 37
click at [711, 252] on span "you" at bounding box center [704, 252] width 16 height 10
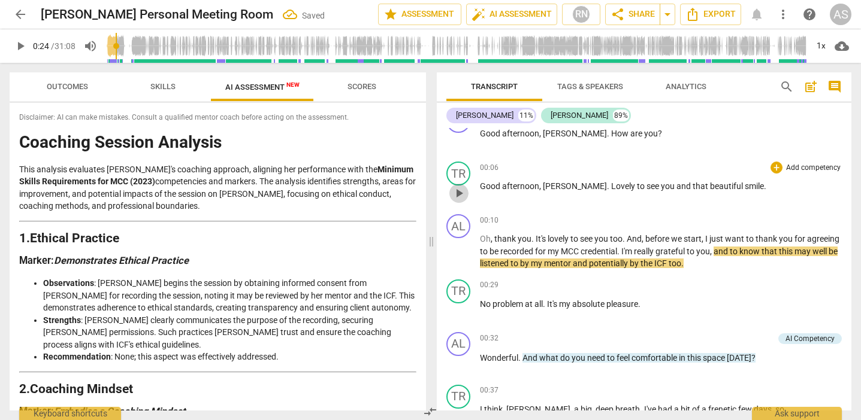
click at [460, 194] on span "play_arrow" at bounding box center [459, 193] width 14 height 14
drag, startPoint x: 747, startPoint y: 250, endPoint x: 749, endPoint y: 256, distance: 6.8
click at [713, 250] on span "," at bounding box center [712, 252] width 4 height 10
type input "24"
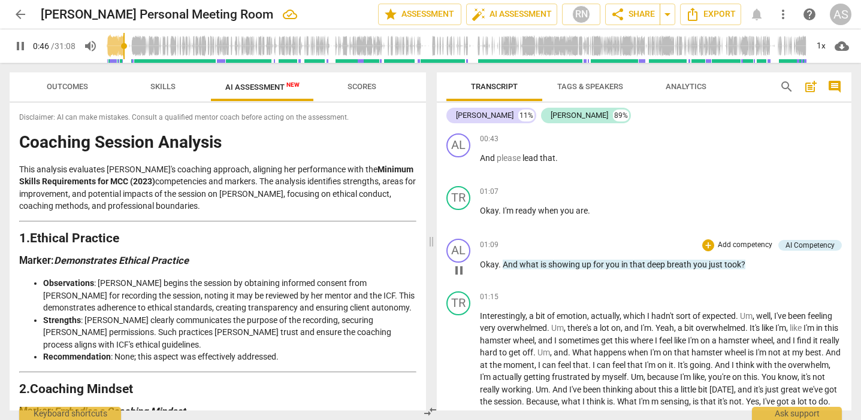
scroll to position [329, 0]
click at [516, 264] on span "And" at bounding box center [510, 264] width 17 height 10
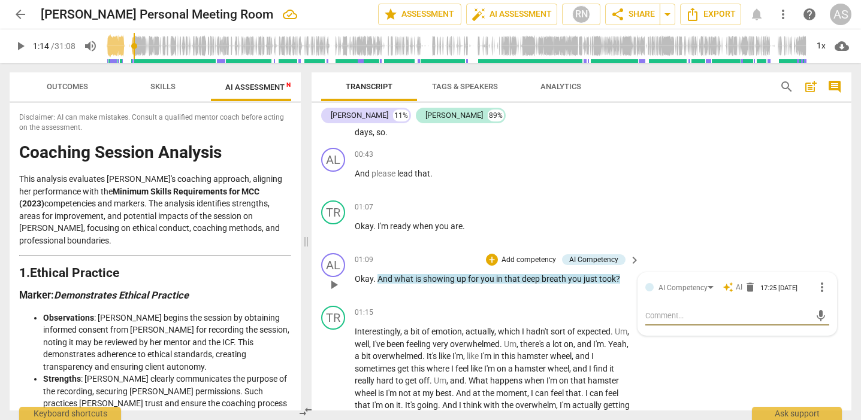
type input "74"
type textarea ","
click at [332, 284] on span "play_arrow" at bounding box center [333, 285] width 14 height 14
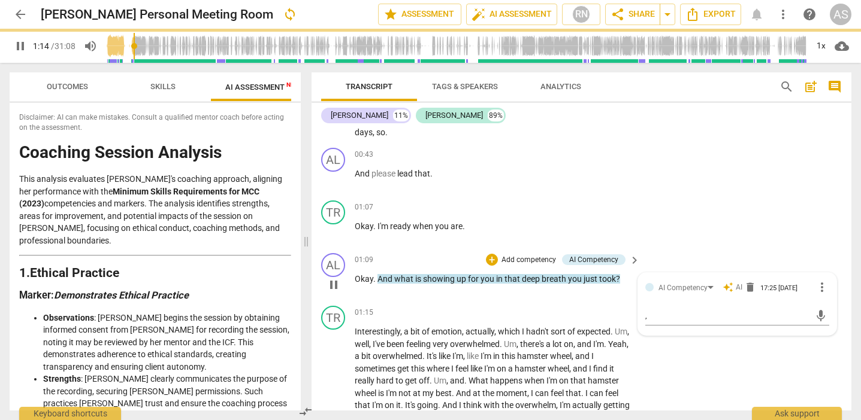
type input "74"
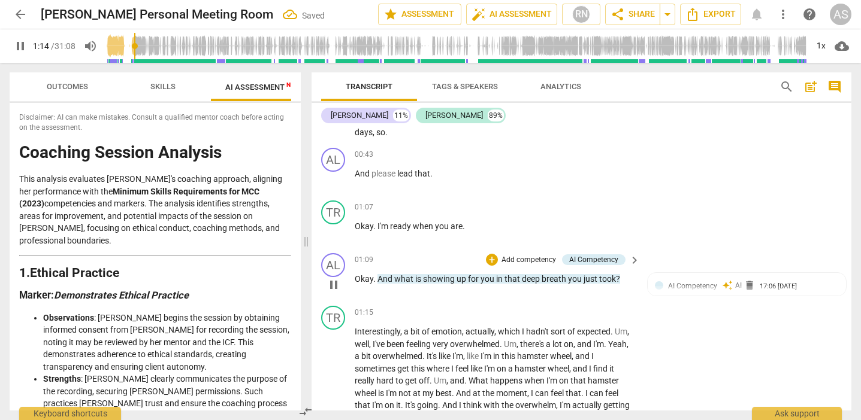
drag, startPoint x: 353, startPoint y: 274, endPoint x: 359, endPoint y: 275, distance: 6.1
click at [353, 277] on div "play_arrow pause" at bounding box center [339, 285] width 31 height 16
click at [356, 274] on span "Okay" at bounding box center [364, 279] width 19 height 10
click at [335, 285] on span "pause" at bounding box center [333, 285] width 14 height 14
click at [335, 228] on span "play_arrow" at bounding box center [333, 232] width 14 height 14
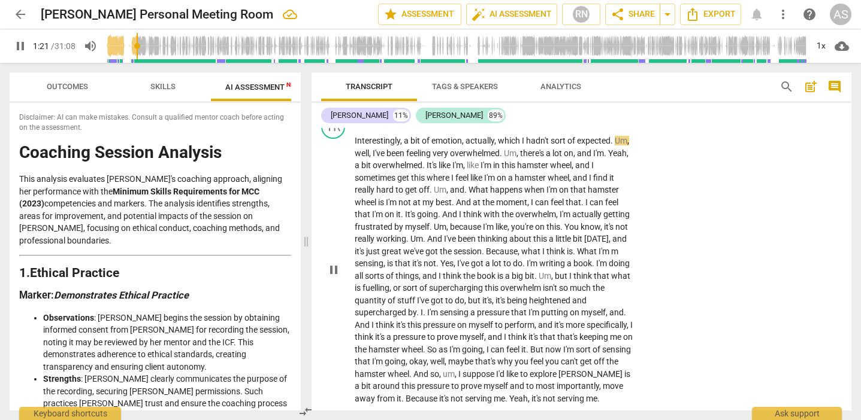
scroll to position [511, 0]
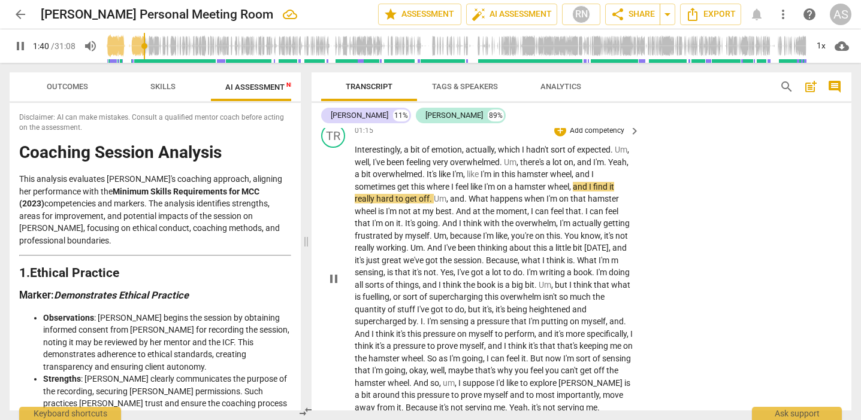
drag, startPoint x: 574, startPoint y: 181, endPoint x: 580, endPoint y: 190, distance: 11.3
click at [573, 182] on span "," at bounding box center [571, 187] width 4 height 10
type input "103"
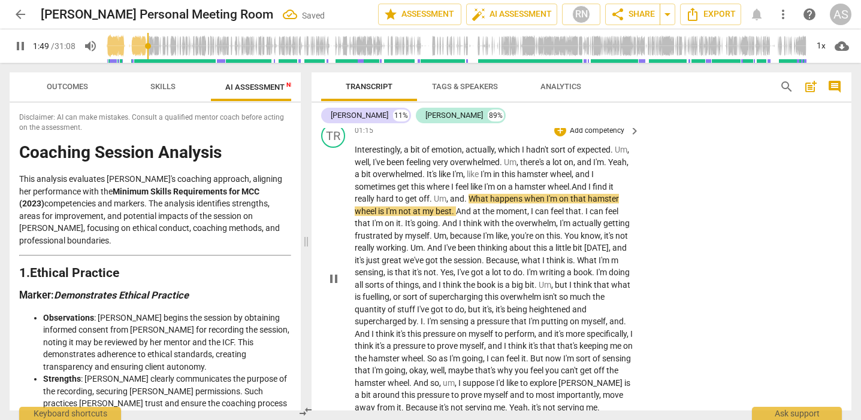
drag, startPoint x: 467, startPoint y: 192, endPoint x: 468, endPoint y: 199, distance: 7.3
click at [467, 194] on span "." at bounding box center [466, 199] width 4 height 10
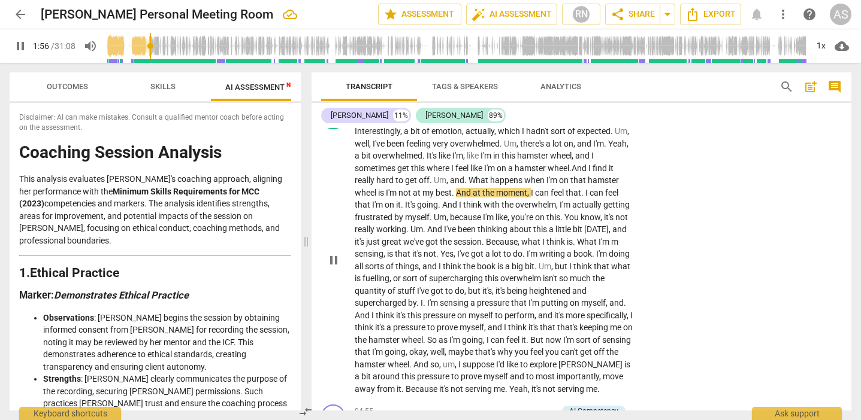
scroll to position [529, 0]
drag, startPoint x: 458, startPoint y: 199, endPoint x: 458, endPoint y: 208, distance: 8.4
click at [458, 201] on span "And" at bounding box center [450, 206] width 17 height 10
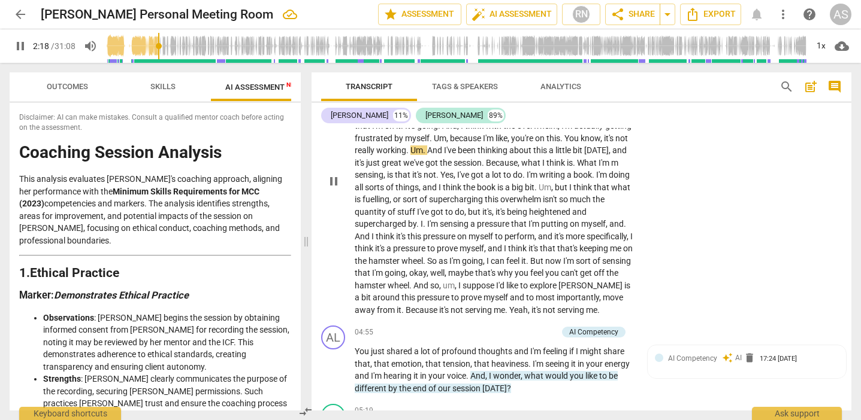
scroll to position [610, 0]
drag, startPoint x: 493, startPoint y: 143, endPoint x: 495, endPoint y: 153, distance: 10.5
click at [444, 145] on span "And" at bounding box center [435, 150] width 17 height 10
drag, startPoint x: 389, startPoint y: 154, endPoint x: 387, endPoint y: 166, distance: 12.1
click at [610, 154] on span "," at bounding box center [612, 150] width 4 height 10
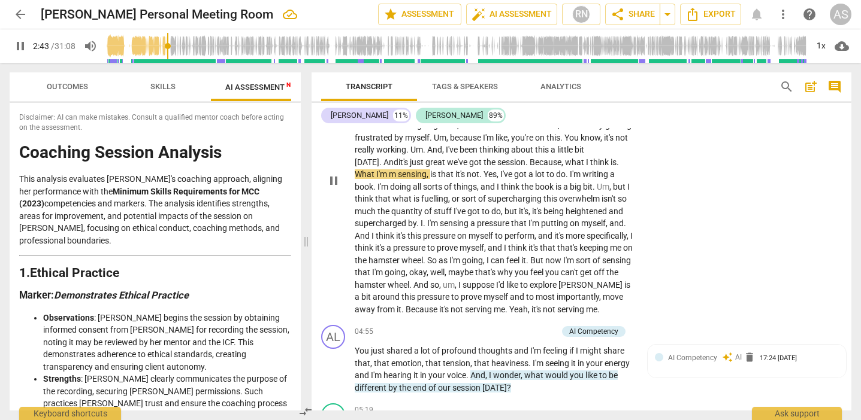
click at [397, 169] on span "m" at bounding box center [393, 174] width 9 height 10
drag, startPoint x: 420, startPoint y: 166, endPoint x: 426, endPoint y: 187, distance: 21.1
click at [420, 169] on span "," at bounding box center [419, 174] width 4 height 10
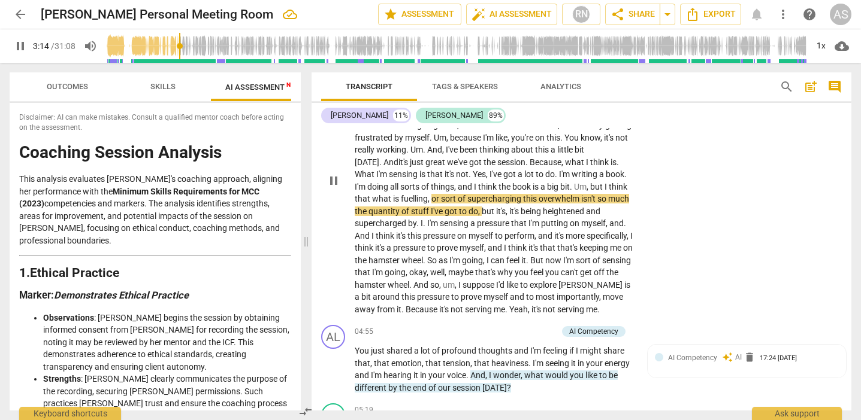
drag, startPoint x: 429, startPoint y: 190, endPoint x: 430, endPoint y: 208, distance: 18.0
click at [429, 194] on span "," at bounding box center [430, 199] width 4 height 10
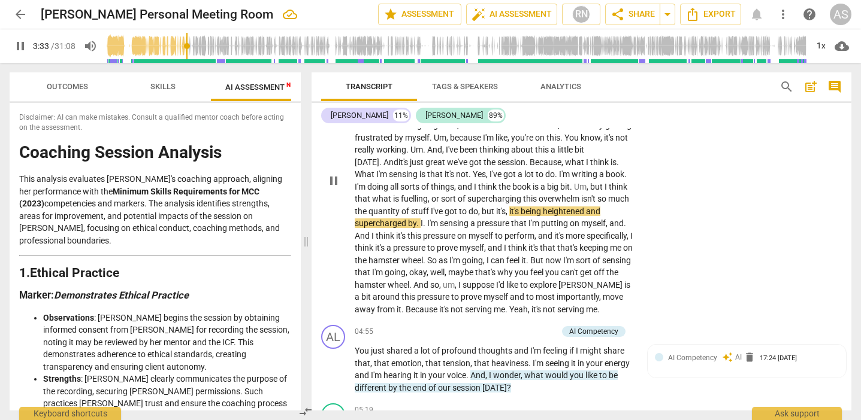
click at [419, 219] on span "." at bounding box center [418, 224] width 4 height 10
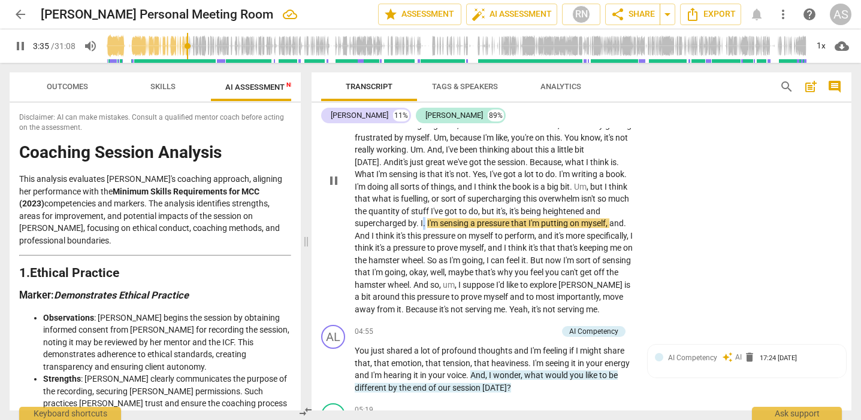
click at [425, 219] on span "." at bounding box center [425, 224] width 4 height 10
click at [468, 219] on span "sensing" at bounding box center [454, 224] width 31 height 10
drag, startPoint x: 610, startPoint y: 213, endPoint x: 617, endPoint y: 229, distance: 17.7
click at [610, 219] on span "," at bounding box center [609, 224] width 4 height 10
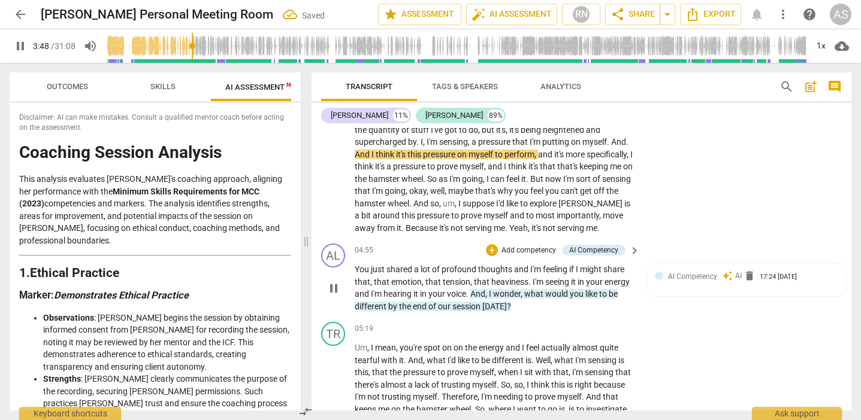
scroll to position [692, 0]
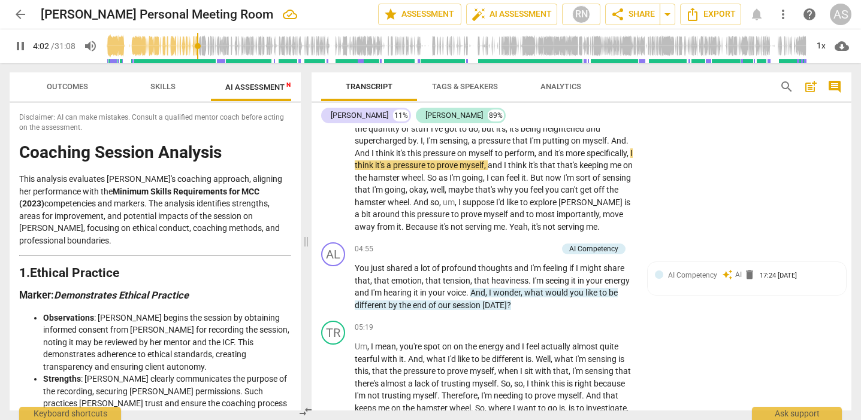
drag, startPoint x: 538, startPoint y: 143, endPoint x: 540, endPoint y: 176, distance: 33.0
click at [538, 149] on span "," at bounding box center [536, 154] width 4 height 10
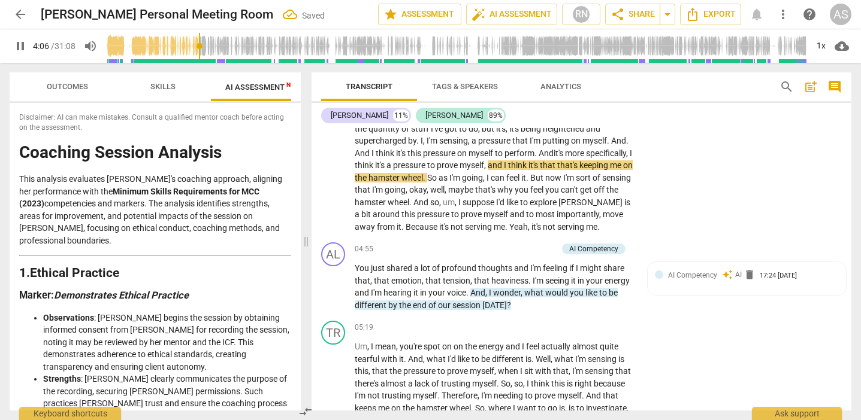
drag, startPoint x: 538, startPoint y: 156, endPoint x: 543, endPoint y: 181, distance: 24.9
click at [487, 160] on span "," at bounding box center [486, 165] width 4 height 10
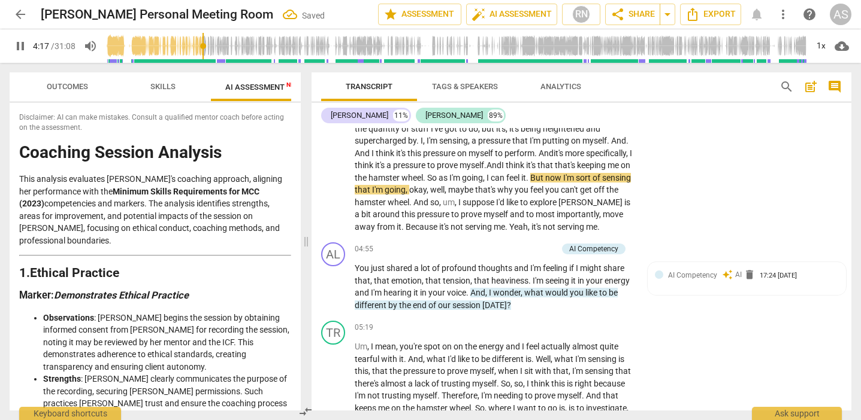
drag, startPoint x: 590, startPoint y: 168, endPoint x: 581, endPoint y: 189, distance: 23.0
click at [545, 173] on span "But" at bounding box center [537, 178] width 15 height 10
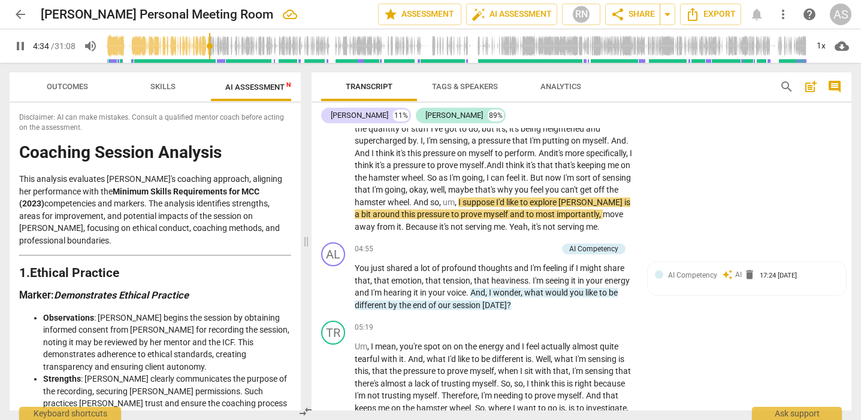
click at [558, 198] on span "explore" at bounding box center [543, 203] width 29 height 10
click at [560, 205] on span "[PERSON_NAME]" at bounding box center [593, 203] width 66 height 10
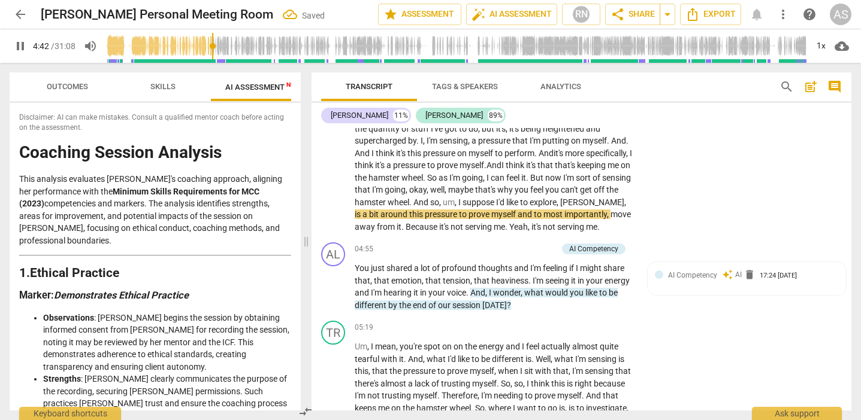
click at [517, 210] on span "myself" at bounding box center [504, 215] width 26 height 10
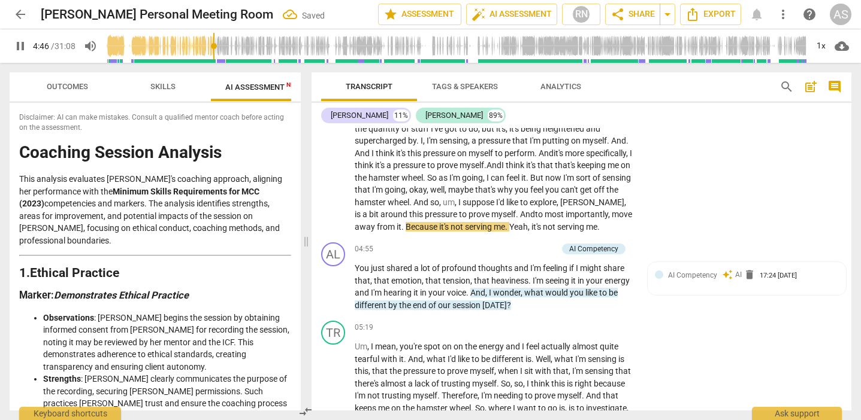
click at [535, 210] on span "And" at bounding box center [527, 215] width 15 height 10
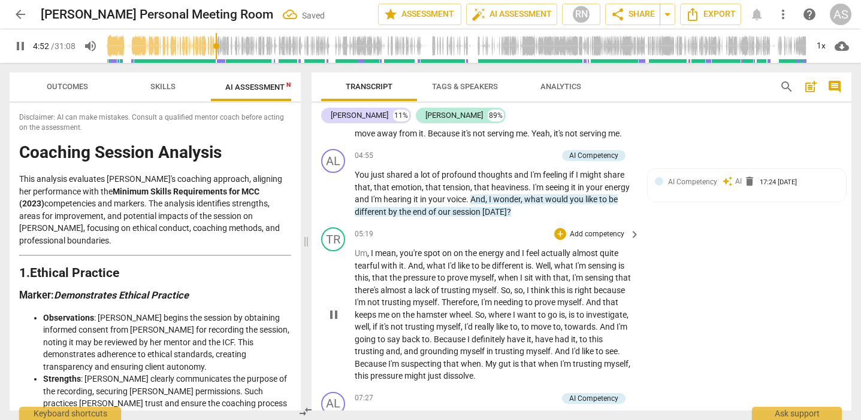
scroll to position [788, 0]
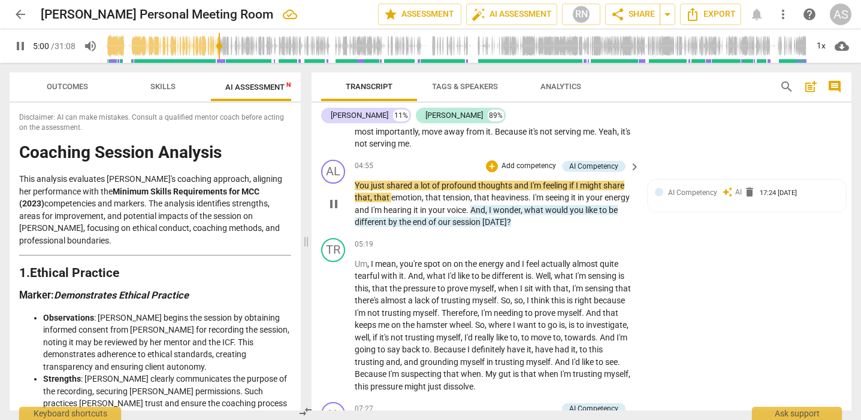
click at [511, 181] on span "thoughts" at bounding box center [496, 186] width 36 height 10
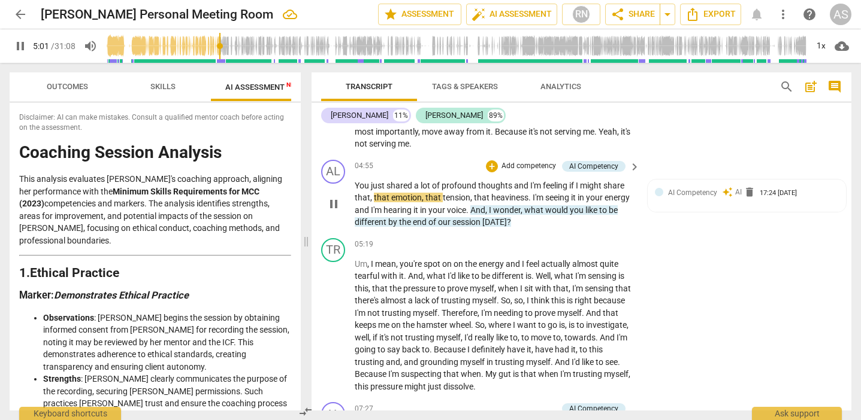
type input "301"
drag, startPoint x: 528, startPoint y: 186, endPoint x: 530, endPoint y: 200, distance: 13.9
click at [528, 193] on span "." at bounding box center [530, 198] width 4 height 10
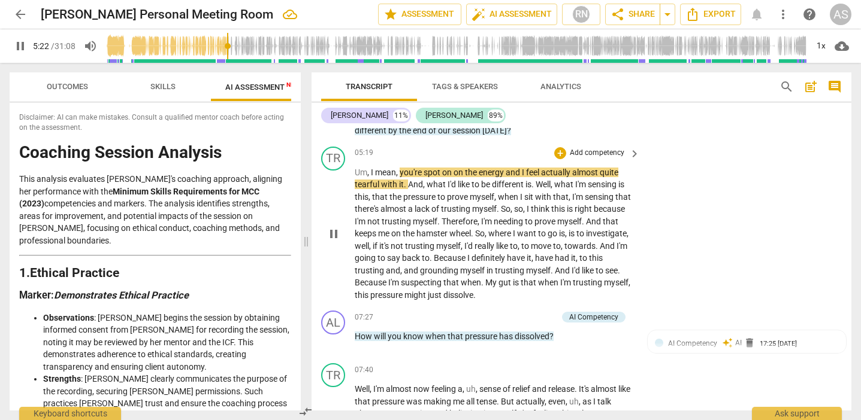
scroll to position [882, 0]
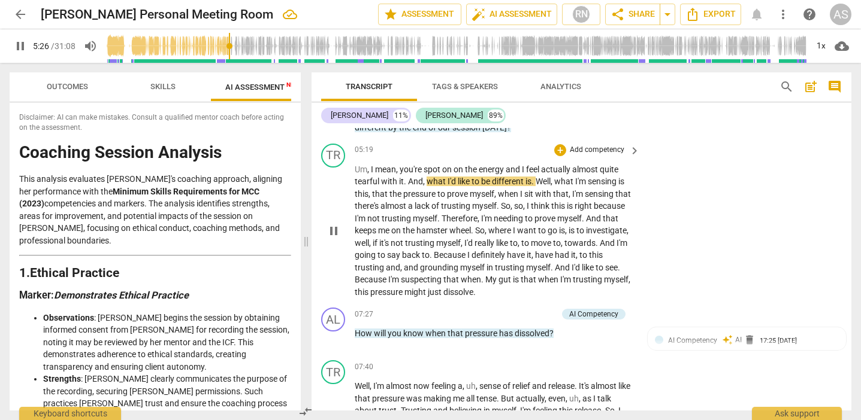
drag, startPoint x: 404, startPoint y: 169, endPoint x: 418, endPoint y: 189, distance: 24.1
click at [406, 177] on span "." at bounding box center [406, 182] width 4 height 10
type input "328"
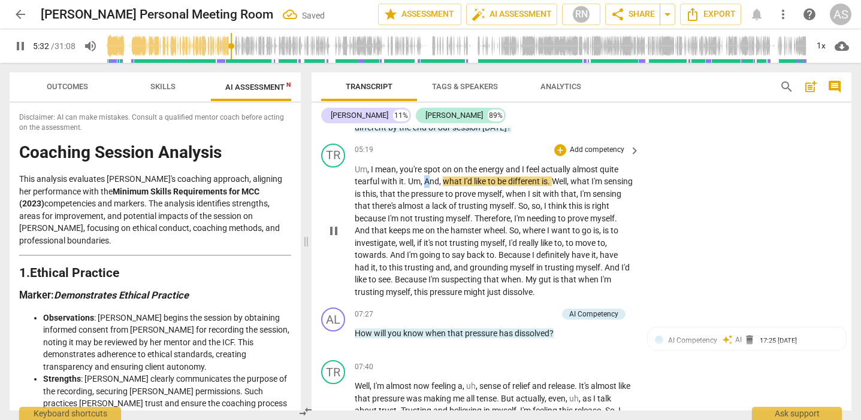
drag, startPoint x: 425, startPoint y: 167, endPoint x: 432, endPoint y: 169, distance: 7.6
click at [429, 177] on span "And" at bounding box center [431, 182] width 15 height 10
drag, startPoint x: 410, startPoint y: 180, endPoint x: 412, endPoint y: 195, distance: 15.8
click at [380, 189] on span "," at bounding box center [378, 194] width 4 height 10
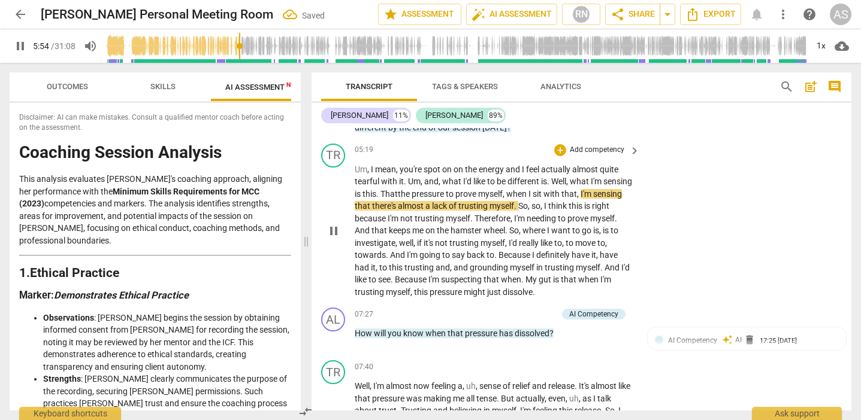
click at [506, 189] on span "," at bounding box center [504, 194] width 4 height 10
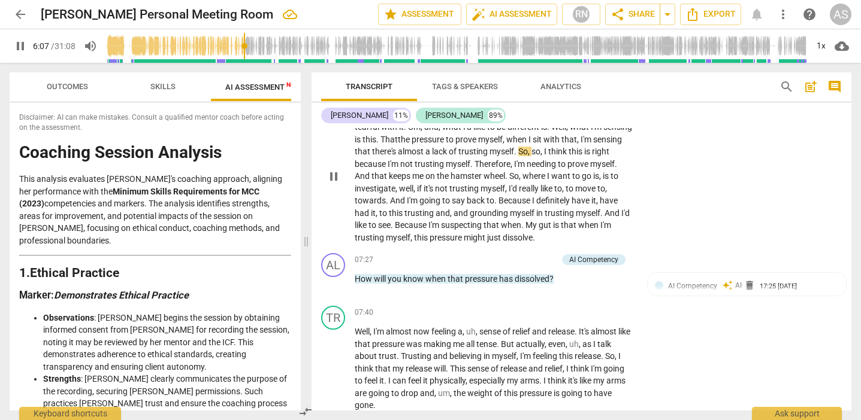
scroll to position [936, 0]
click at [373, 160] on span "because" at bounding box center [371, 165] width 33 height 10
click at [493, 160] on span "." at bounding box center [491, 165] width 4 height 10
click at [499, 160] on span "Therefore" at bounding box center [508, 165] width 36 height 10
click at [565, 184] on span "," at bounding box center [564, 189] width 4 height 10
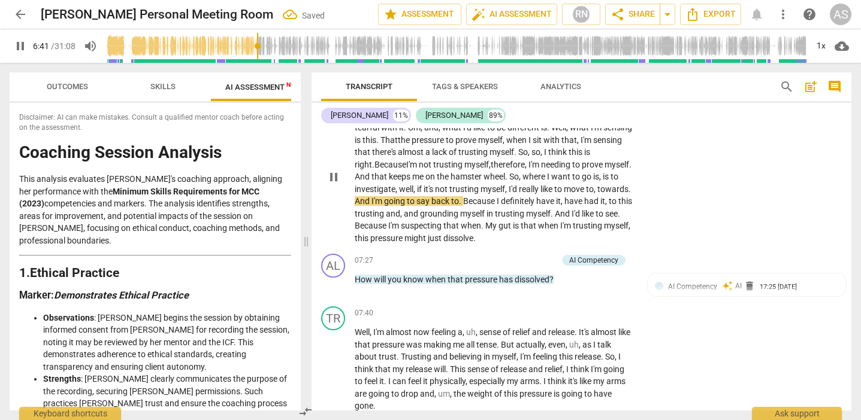
click at [371, 196] on span "And" at bounding box center [363, 201] width 17 height 10
click at [571, 209] on span "And" at bounding box center [563, 214] width 17 height 10
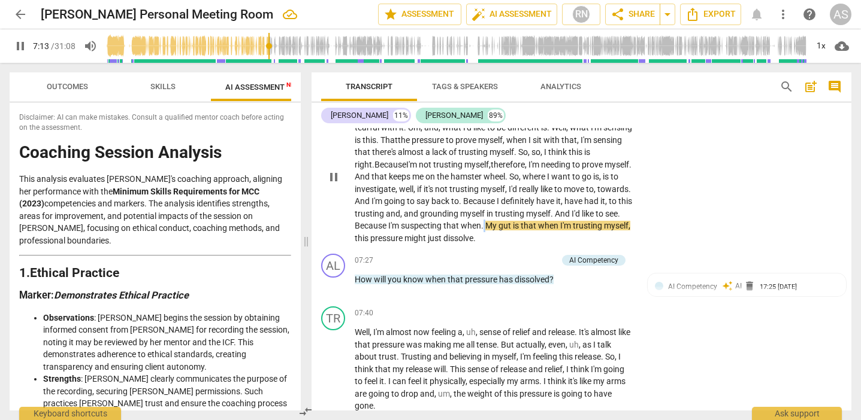
click at [526, 211] on p "Um , I mean , you're spot on on the energy and I feel actually almost quite tea…" at bounding box center [494, 177] width 279 height 135
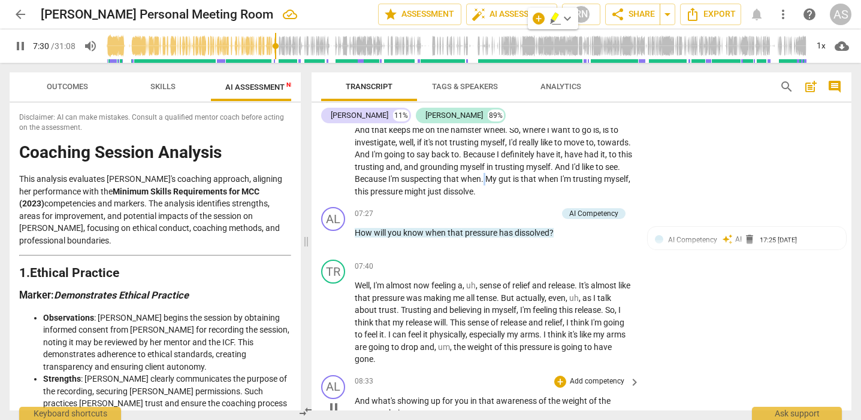
scroll to position [1113, 0]
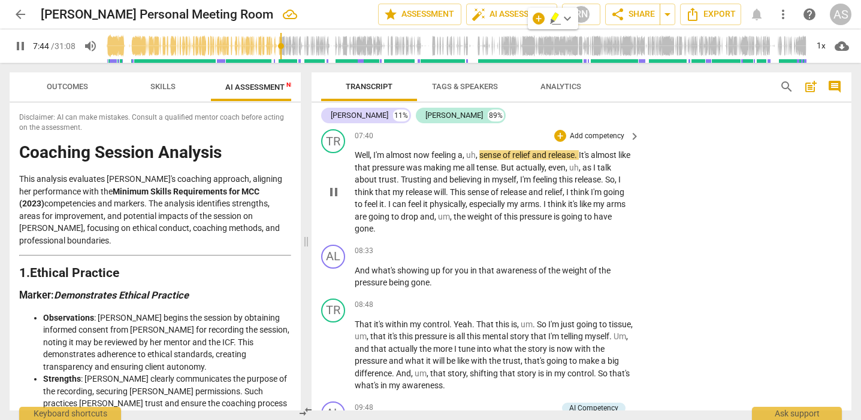
click at [481, 150] on span "sense" at bounding box center [490, 155] width 23 height 10
type input "465"
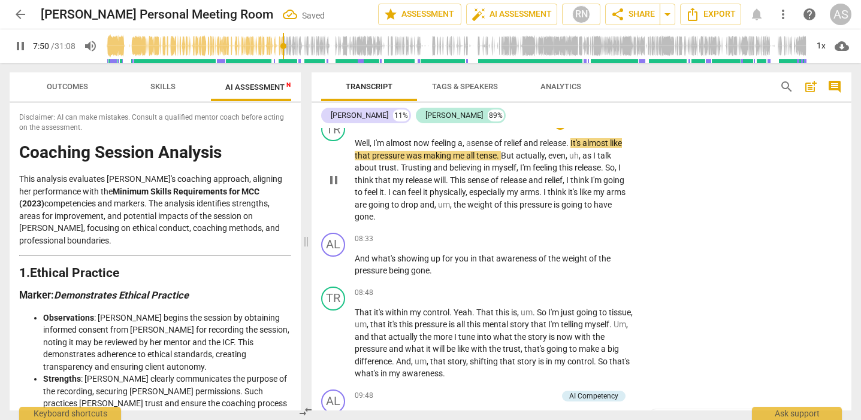
scroll to position [1124, 0]
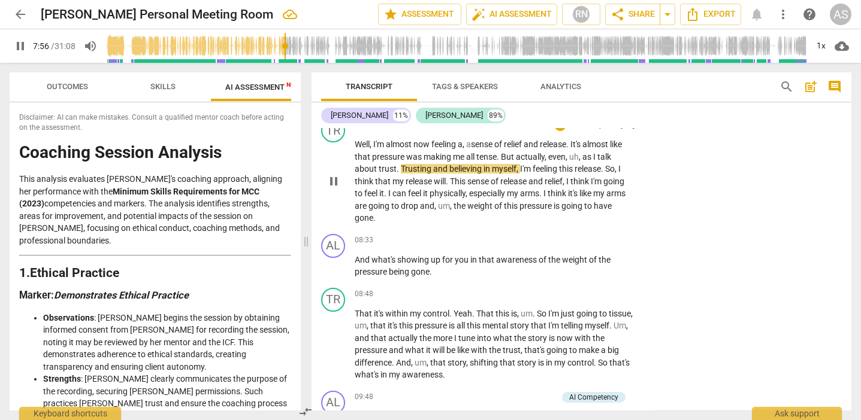
drag, startPoint x: 399, startPoint y: 153, endPoint x: 399, endPoint y: 159, distance: 6.6
click at [401, 164] on span "Trusting" at bounding box center [417, 169] width 32 height 10
click at [447, 177] on span "." at bounding box center [448, 182] width 4 height 10
click at [450, 177] on span "This" at bounding box center [458, 182] width 17 height 10
drag, startPoint x: 569, startPoint y: 165, endPoint x: 569, endPoint y: 198, distance: 32.9
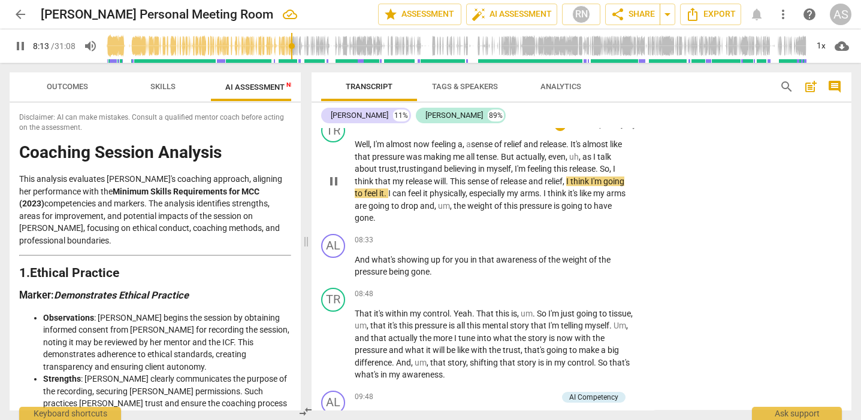
click at [566, 177] on span "," at bounding box center [564, 182] width 4 height 10
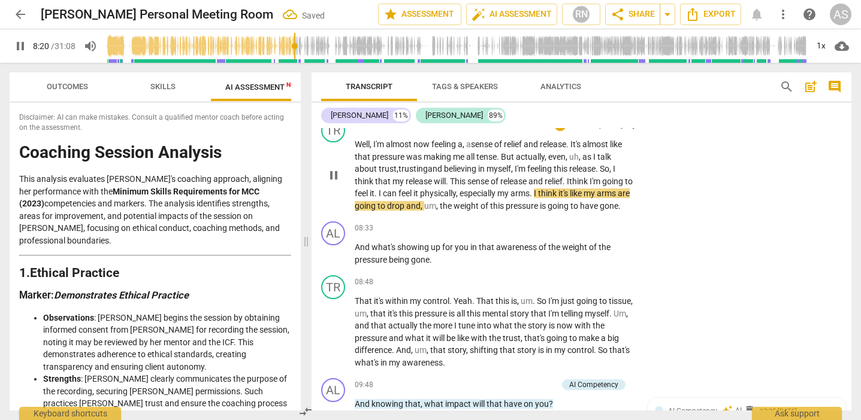
click at [510, 189] on span "my" at bounding box center [503, 194] width 13 height 10
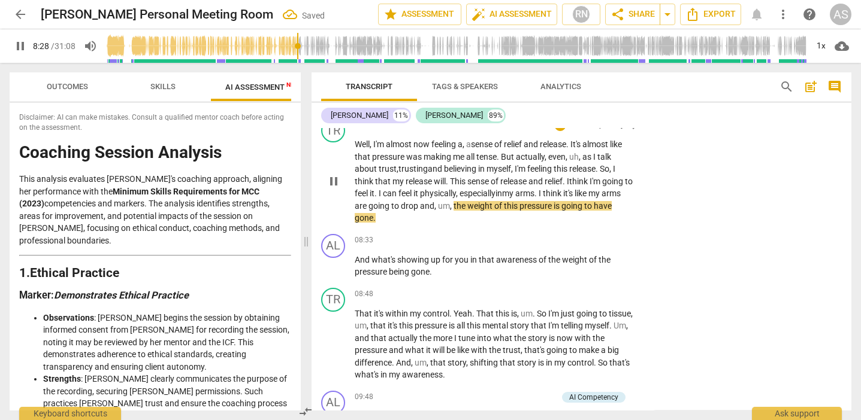
drag, startPoint x: 473, startPoint y: 189, endPoint x: 474, endPoint y: 195, distance: 6.0
click at [453, 201] on span "," at bounding box center [452, 206] width 4 height 10
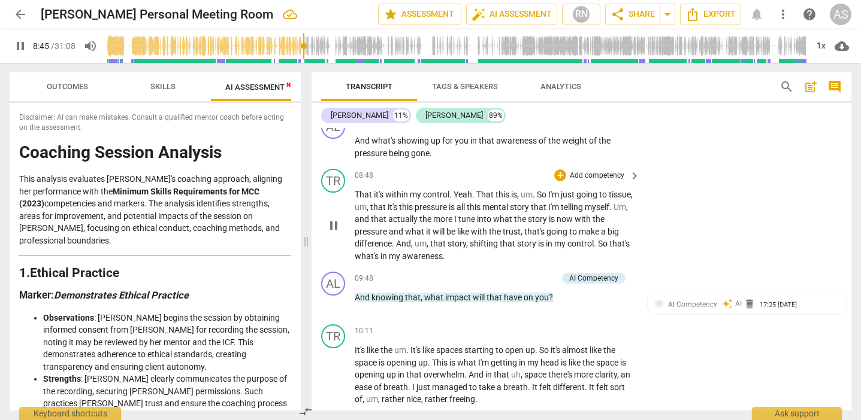
scroll to position [1228, 0]
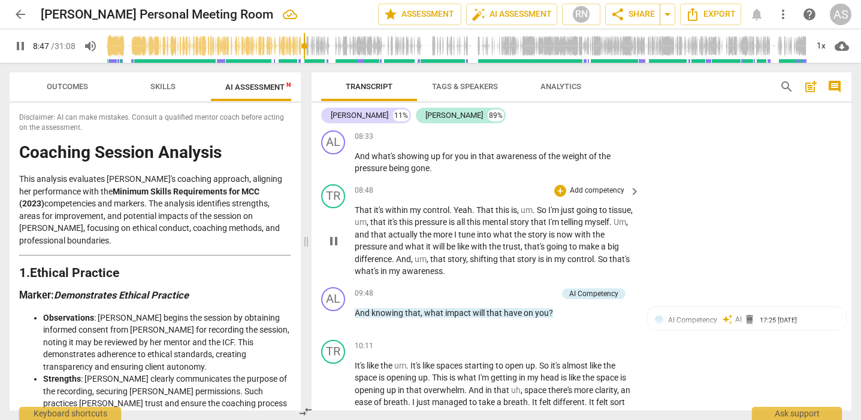
drag, startPoint x: 432, startPoint y: 150, endPoint x: 451, endPoint y: 190, distance: 43.7
click at [435, 154] on p "And what's showing up for you in that awareness of the weight of the pressure b…" at bounding box center [494, 162] width 279 height 25
type input "529"
click at [477, 205] on span "That" at bounding box center [485, 210] width 19 height 10
drag, startPoint x: 398, startPoint y: 204, endPoint x: 404, endPoint y: 215, distance: 13.1
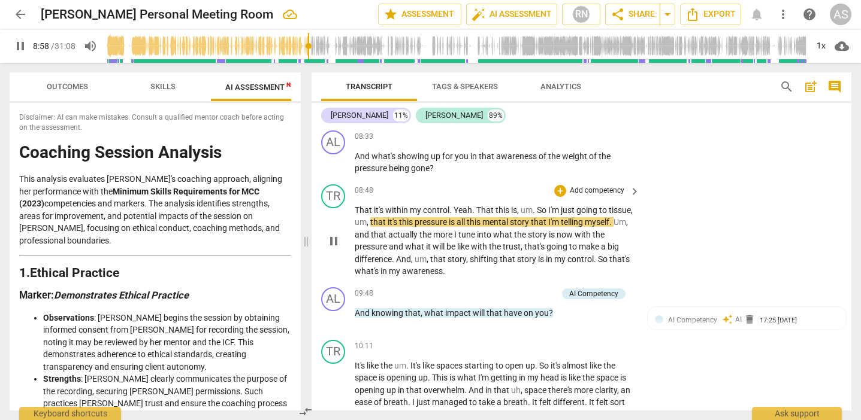
click at [387, 217] on span "that" at bounding box center [378, 222] width 17 height 10
type input "542"
click at [389, 217] on span "Hat" at bounding box center [382, 222] width 14 height 10
drag, startPoint x: 426, startPoint y: 204, endPoint x: 431, endPoint y: 212, distance: 9.5
click at [399, 217] on span "it's" at bounding box center [393, 222] width 11 height 10
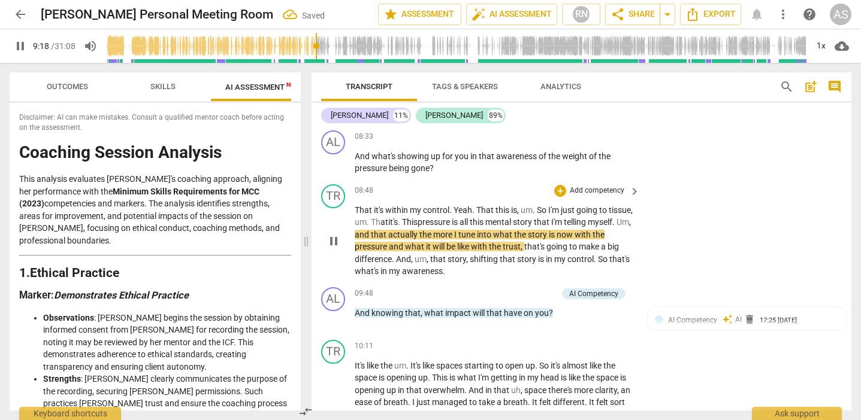
drag, startPoint x: 461, startPoint y: 217, endPoint x: 465, endPoint y: 225, distance: 9.1
click at [419, 230] on span "actually" at bounding box center [403, 235] width 31 height 10
drag, startPoint x: 601, startPoint y: 214, endPoint x: 603, endPoint y: 228, distance: 14.5
click at [558, 230] on span "is" at bounding box center [554, 235] width 8 height 10
click at [389, 242] on span "pressure" at bounding box center [372, 247] width 34 height 10
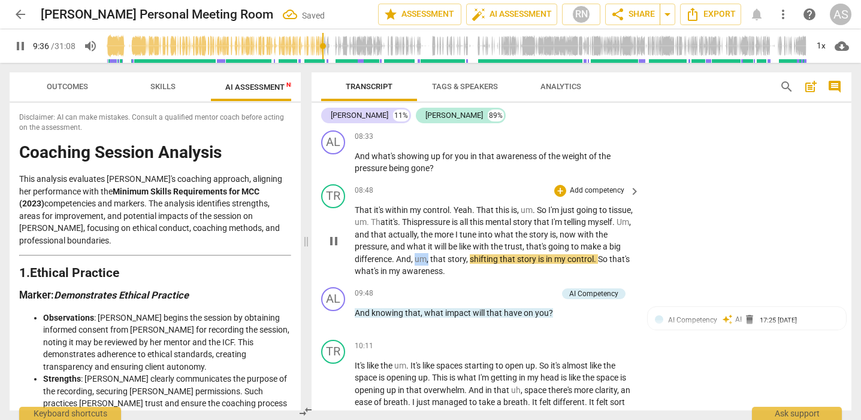
drag, startPoint x: 459, startPoint y: 239, endPoint x: 470, endPoint y: 240, distance: 10.8
click at [471, 239] on p "That it's within my control . Yeah . That this is , um . So I'm just going to t…" at bounding box center [494, 241] width 279 height 74
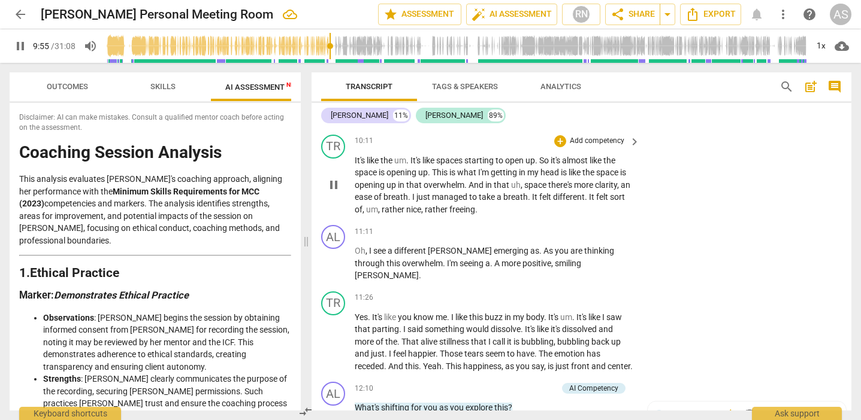
scroll to position [1417, 0]
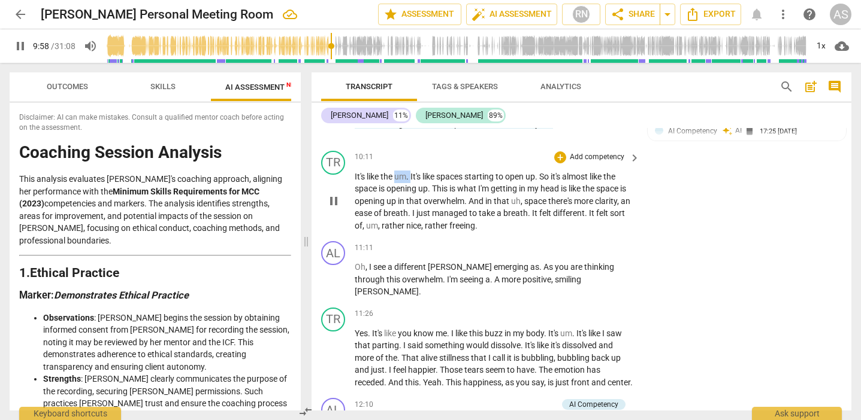
drag, startPoint x: 398, startPoint y: 157, endPoint x: 411, endPoint y: 158, distance: 13.8
click at [411, 171] on p "It's like the um . It's like spaces starting to open up . So it's almost like t…" at bounding box center [494, 202] width 279 height 62
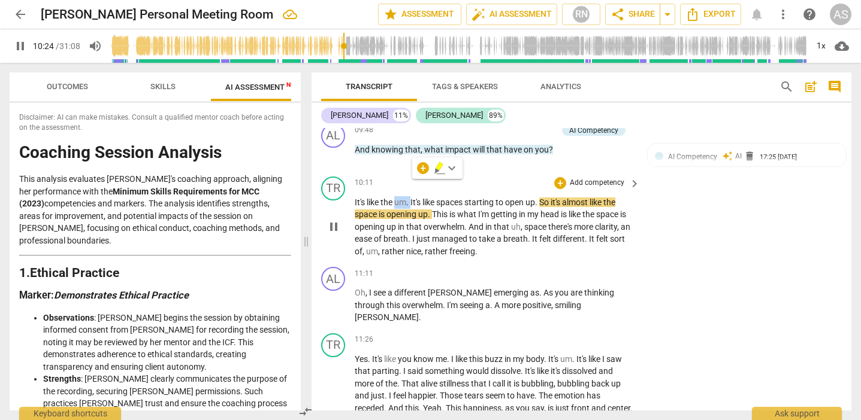
scroll to position [1389, 0]
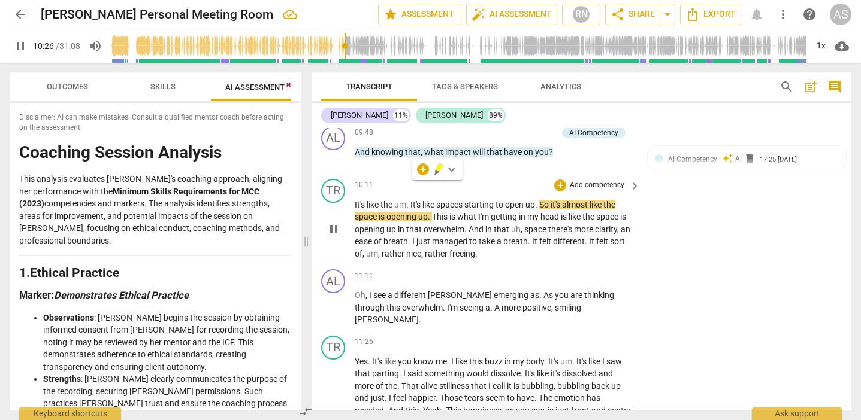
drag, startPoint x: 543, startPoint y: 183, endPoint x: 539, endPoint y: 190, distance: 8.8
click at [543, 200] on span "So" at bounding box center [544, 205] width 11 height 10
type input "628"
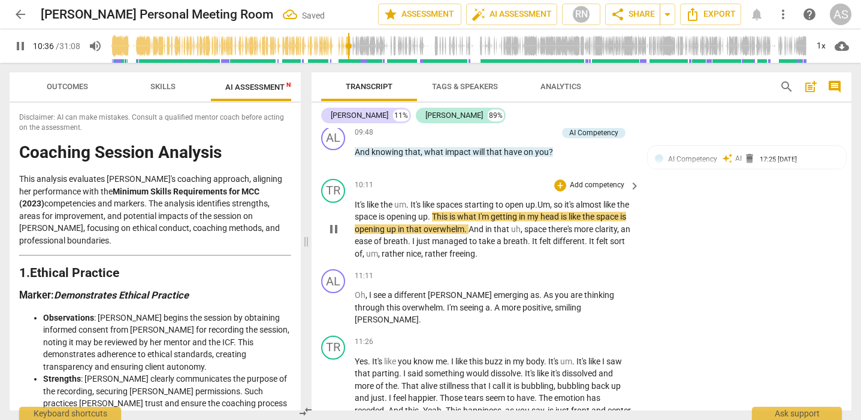
drag, startPoint x: 574, startPoint y: 195, endPoint x: 582, endPoint y: 216, distance: 21.6
click at [561, 212] on span "head" at bounding box center [550, 217] width 20 height 10
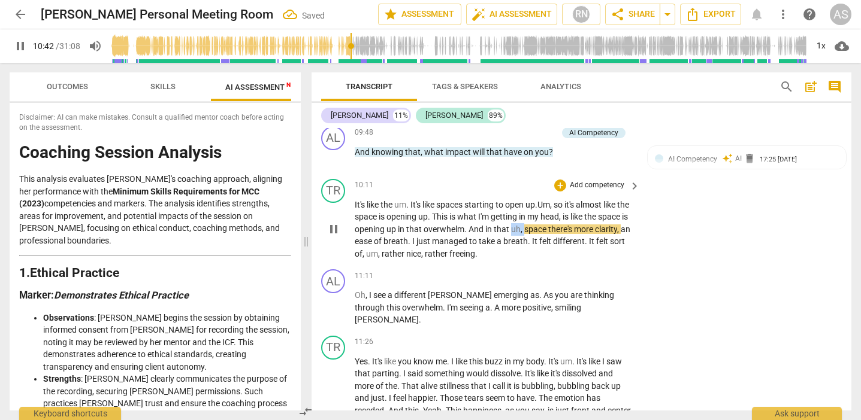
drag, startPoint x: 544, startPoint y: 207, endPoint x: 557, endPoint y: 210, distance: 13.4
click at [556, 210] on p "It's like the um . It's like spaces starting to open up . Um, s o it's almost l…" at bounding box center [494, 230] width 279 height 62
click at [535, 225] on span "space" at bounding box center [523, 230] width 24 height 10
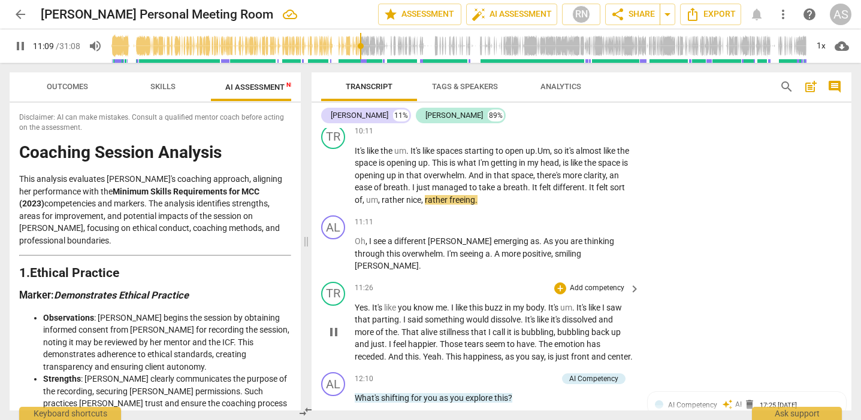
scroll to position [1444, 0]
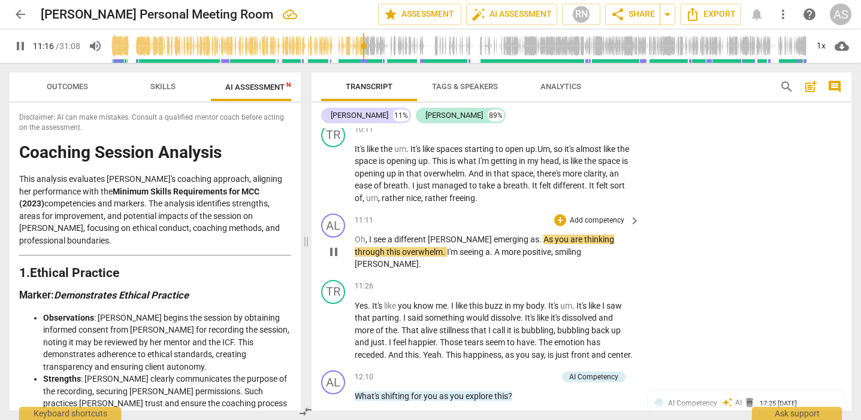
click at [338, 245] on span "pause" at bounding box center [333, 252] width 14 height 14
type input "677"
click at [530, 235] on span "as" at bounding box center [534, 240] width 9 height 10
click at [331, 245] on span "play_arrow" at bounding box center [333, 252] width 14 height 14
click at [355, 235] on span "Oh" at bounding box center [360, 240] width 11 height 10
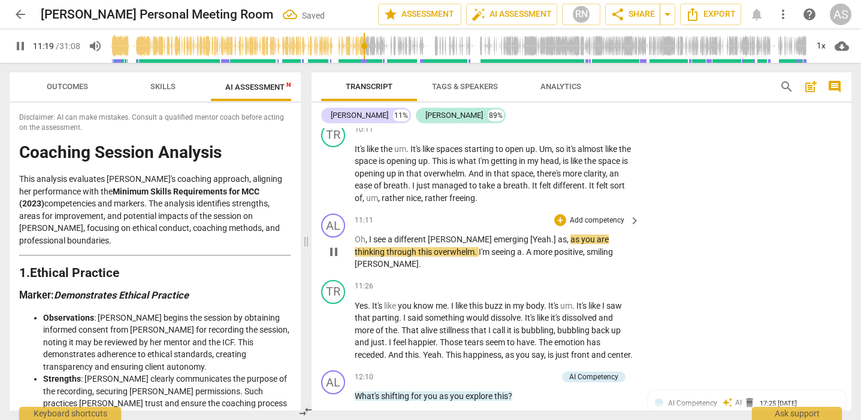
click at [333, 245] on span "pause" at bounding box center [333, 252] width 14 height 14
click at [333, 245] on span "play_arrow" at bounding box center [333, 252] width 14 height 14
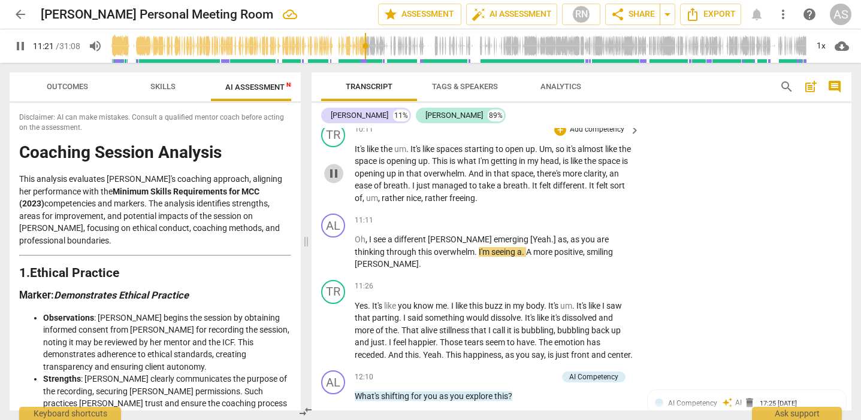
click at [331, 166] on span "pause" at bounding box center [333, 173] width 14 height 14
click at [331, 166] on span "play_arrow" at bounding box center [333, 173] width 14 height 14
click at [526, 247] on span "A" at bounding box center [529, 252] width 7 height 10
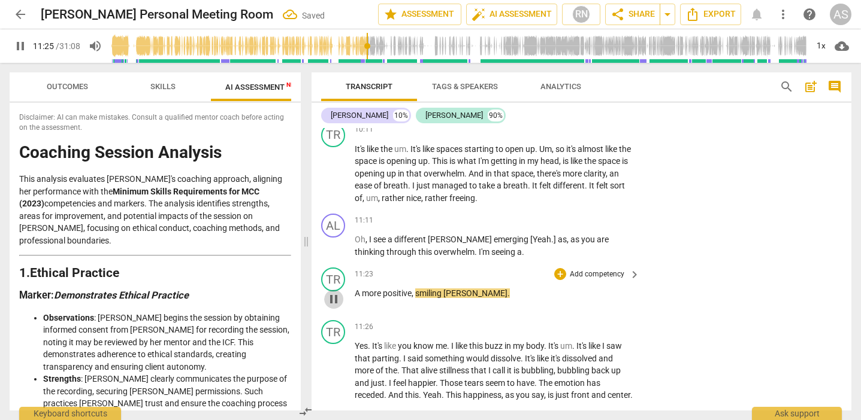
click at [327, 292] on span "pause" at bounding box center [333, 299] width 14 height 14
type input "686"
click at [355, 289] on span "A" at bounding box center [358, 294] width 7 height 10
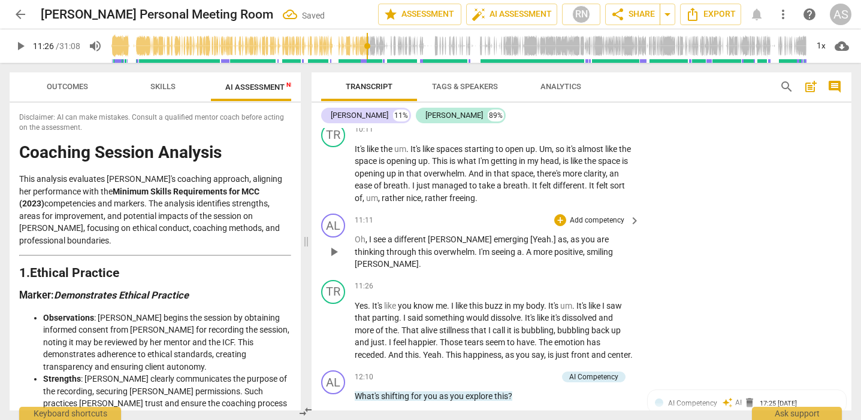
click at [522, 247] on span "." at bounding box center [524, 252] width 4 height 10
click at [331, 323] on span "play_arrow" at bounding box center [333, 330] width 14 height 14
click at [395, 301] on span "like" at bounding box center [391, 306] width 14 height 10
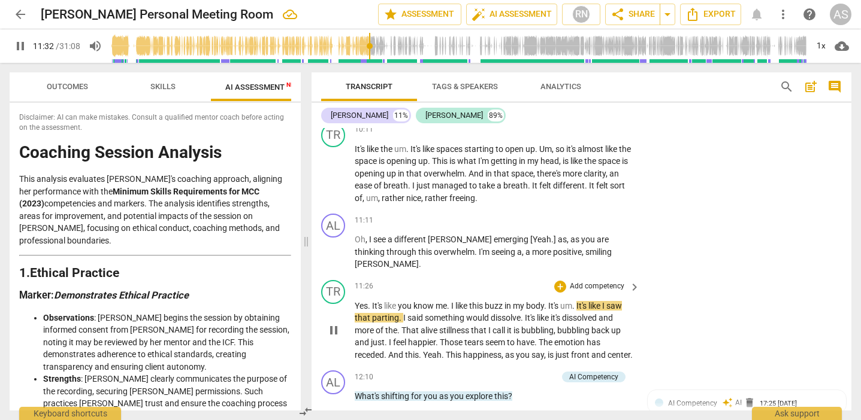
type input "693"
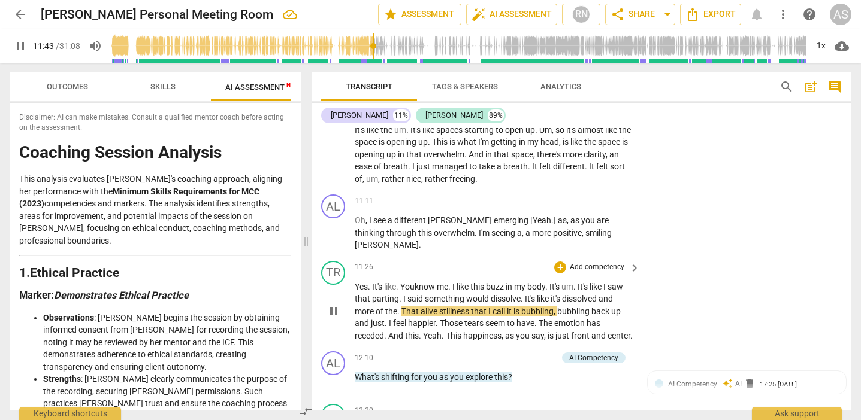
drag, startPoint x: 416, startPoint y: 274, endPoint x: 416, endPoint y: 288, distance: 13.8
click at [401, 307] on span "." at bounding box center [399, 312] width 4 height 10
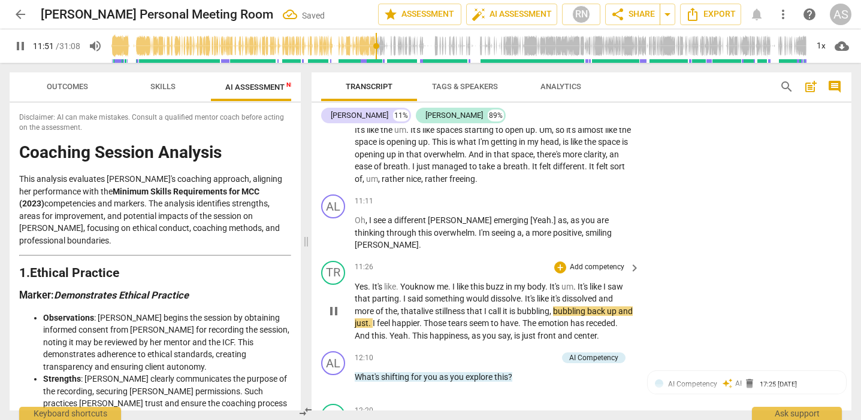
drag, startPoint x: 398, startPoint y: 285, endPoint x: 391, endPoint y: 301, distance: 17.1
click at [373, 319] on span "." at bounding box center [370, 324] width 4 height 10
drag, startPoint x: 547, startPoint y: 289, endPoint x: 553, endPoint y: 294, distance: 8.1
click at [517, 319] on span "have" at bounding box center [508, 324] width 18 height 10
drag, startPoint x: 548, startPoint y: 290, endPoint x: 553, endPoint y: 299, distance: 10.2
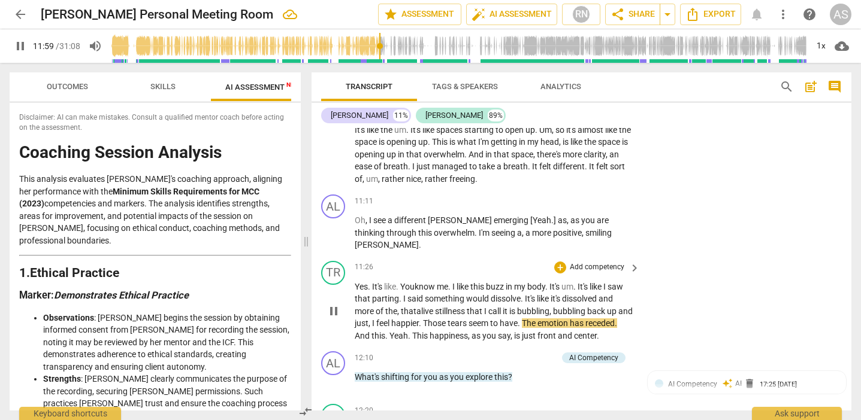
click at [522, 319] on span "." at bounding box center [519, 324] width 4 height 10
drag, startPoint x: 427, startPoint y: 301, endPoint x: 416, endPoint y: 300, distance: 10.8
click at [408, 328] on span "Yeah" at bounding box center [398, 336] width 19 height 10
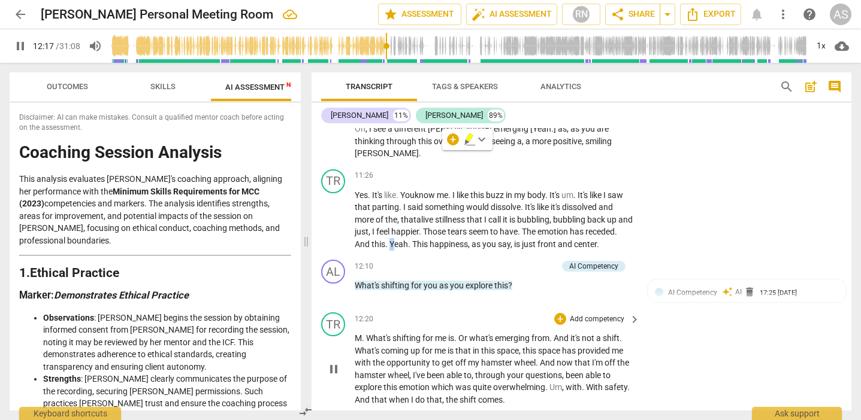
scroll to position [1624, 0]
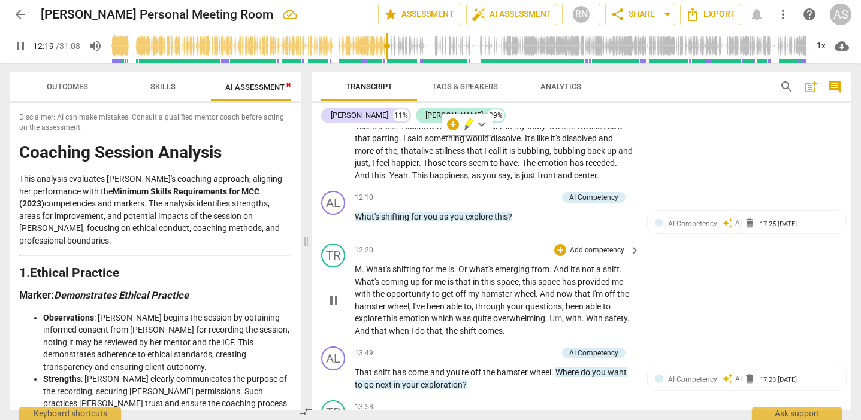
click at [361, 265] on span "M" at bounding box center [358, 270] width 7 height 10
drag, startPoint x: 366, startPoint y: 246, endPoint x: 336, endPoint y: 243, distance: 30.0
click at [335, 244] on div "TR play_arrow pause 12:20 + Add competency keyboard_arrow_right M . What's shif…" at bounding box center [581, 290] width 540 height 103
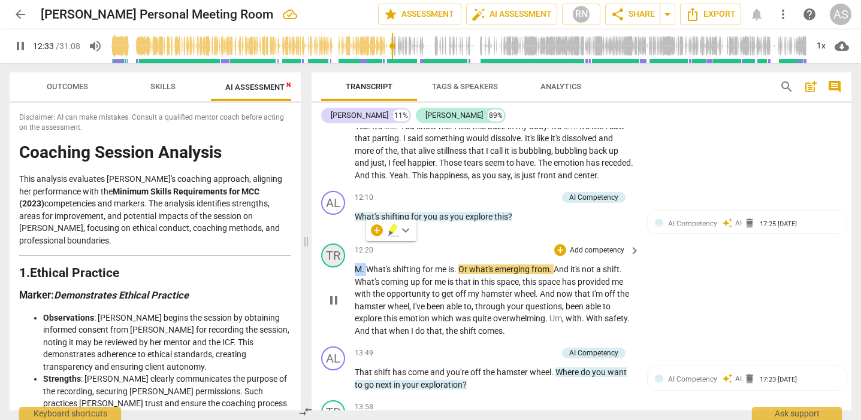
type input "754"
drag, startPoint x: 447, startPoint y: 247, endPoint x: 458, endPoint y: 262, distance: 19.3
click at [447, 265] on span "." at bounding box center [445, 270] width 4 height 10
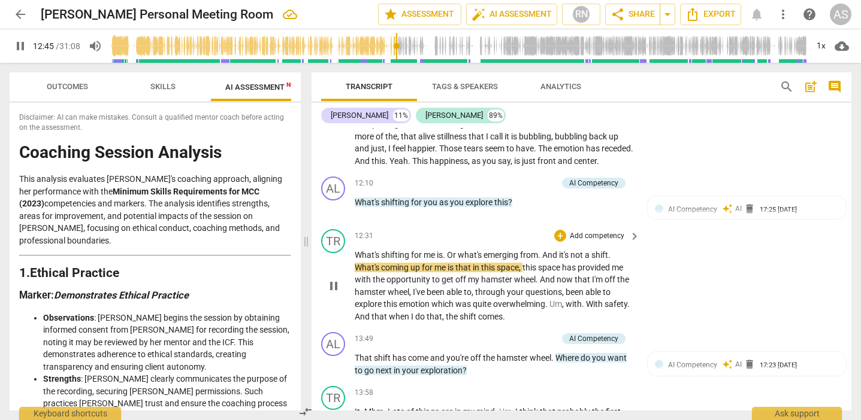
scroll to position [1637, 0]
drag, startPoint x: 455, startPoint y: 244, endPoint x: 456, endPoint y: 252, distance: 7.9
click at [455, 264] on span "is" at bounding box center [451, 269] width 8 height 10
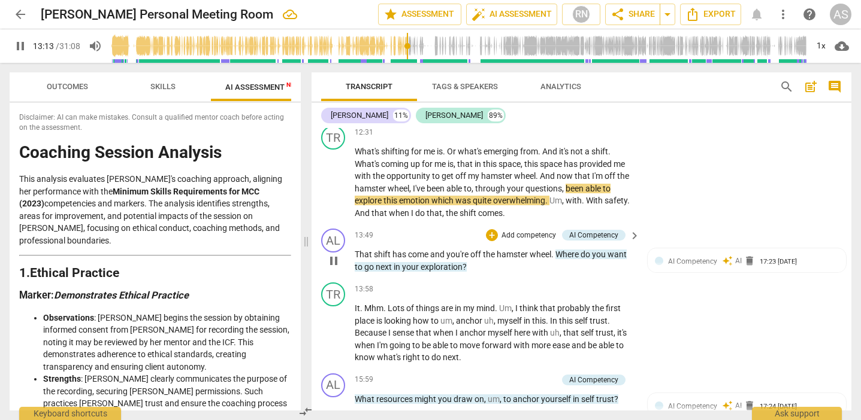
scroll to position [1750, 0]
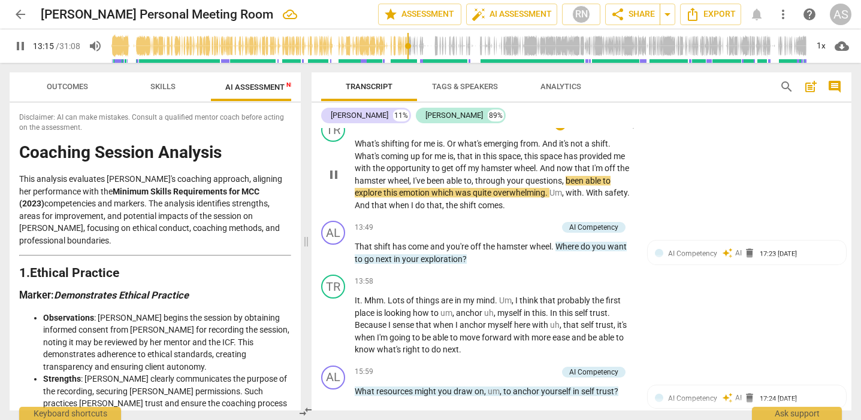
click at [627, 158] on p "What's shifting for me is . Or what's emerging from . And it's not a shift . Wh…" at bounding box center [494, 175] width 279 height 74
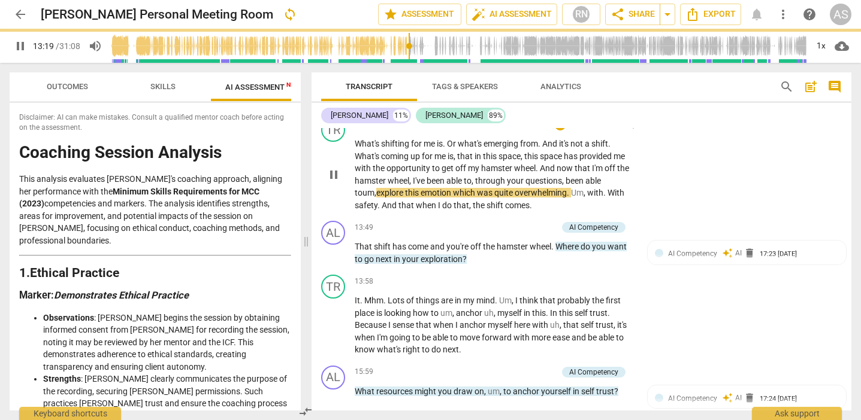
click at [376, 188] on span "to um," at bounding box center [366, 193] width 22 height 10
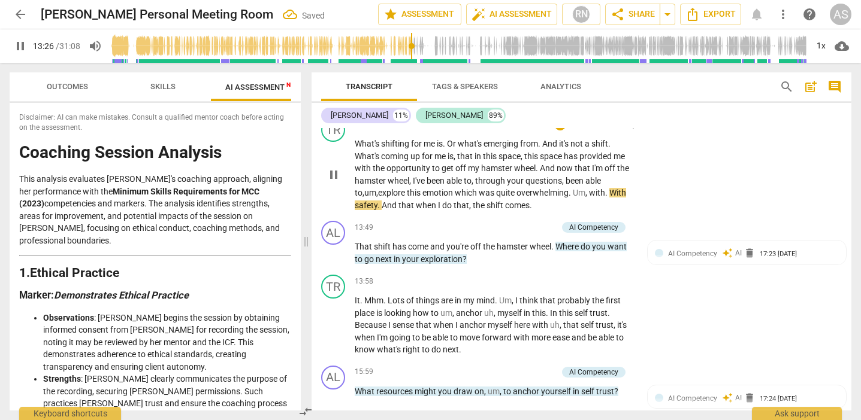
drag, startPoint x: 586, startPoint y: 168, endPoint x: 586, endPoint y: 175, distance: 7.2
click at [605, 188] on span "." at bounding box center [607, 193] width 4 height 10
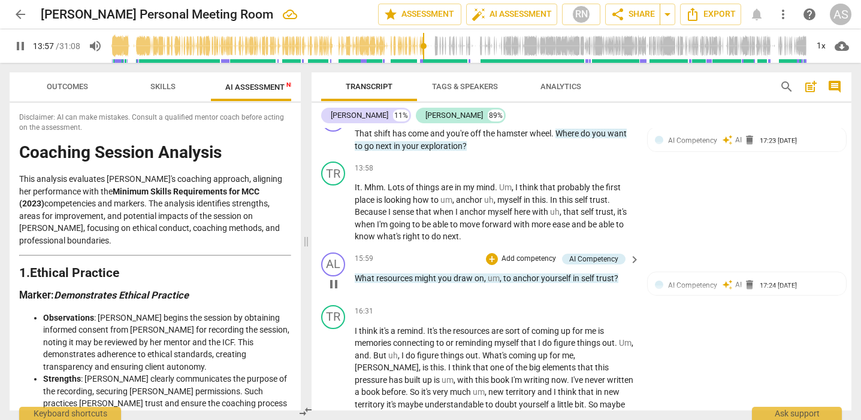
scroll to position [1865, 0]
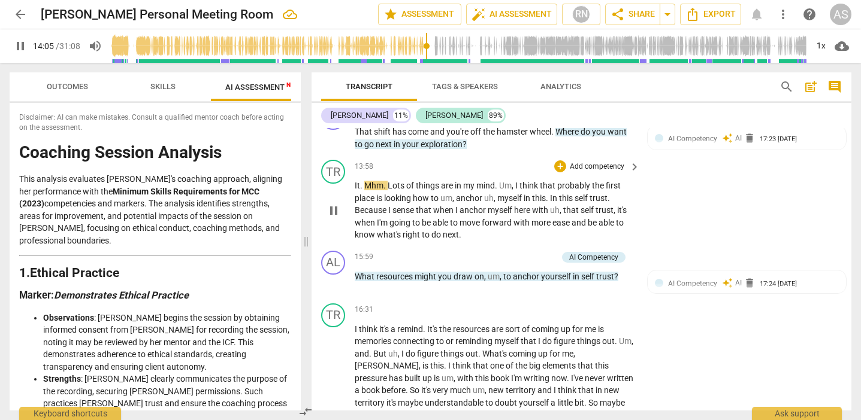
click at [387, 181] on span "Lots" at bounding box center [396, 186] width 19 height 10
drag, startPoint x: 387, startPoint y: 159, endPoint x: 352, endPoint y: 162, distance: 35.4
click at [350, 161] on div "TR play_arrow pause 13:58 + Add competency keyboard_arrow_right It . Mhm . Lots…" at bounding box center [581, 200] width 540 height 91
type input "872"
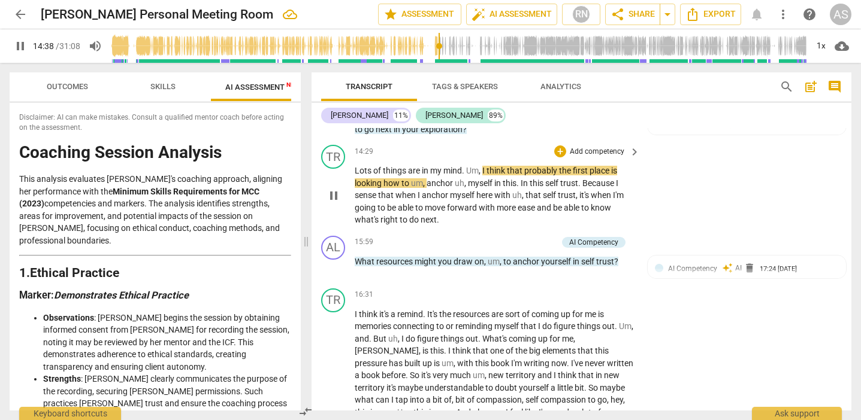
scroll to position [1884, 0]
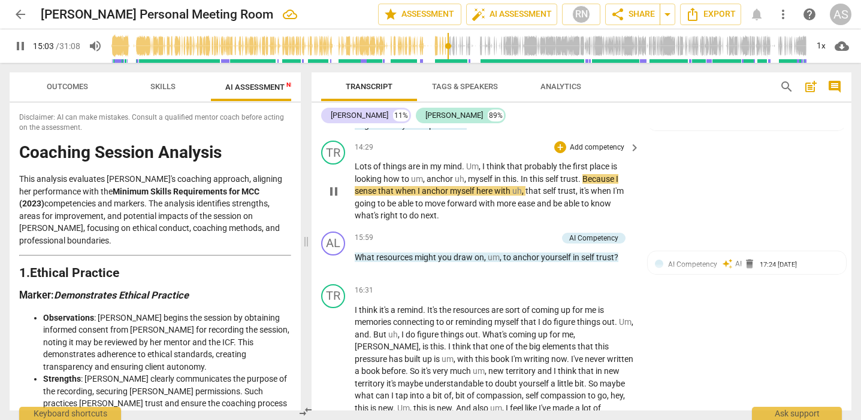
drag, startPoint x: 519, startPoint y: 153, endPoint x: 519, endPoint y: 180, distance: 26.4
click at [519, 174] on span "." at bounding box center [518, 179] width 4 height 10
click at [492, 186] on span "here" at bounding box center [485, 191] width 18 height 10
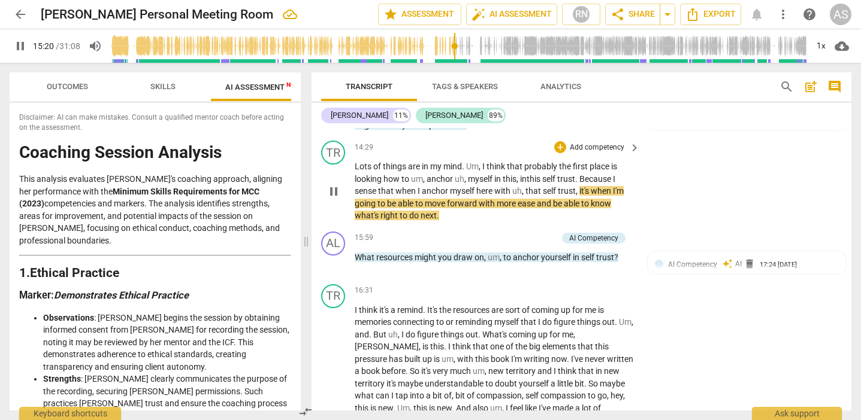
click at [528, 186] on span "that" at bounding box center [533, 191] width 17 height 10
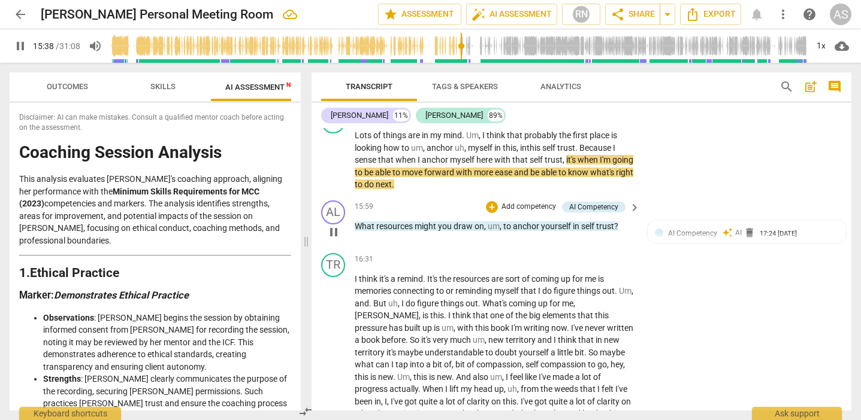
scroll to position [1917, 0]
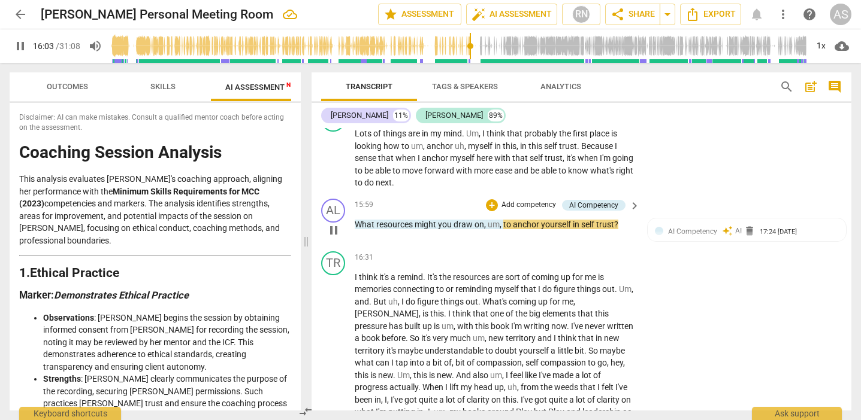
click at [503, 219] on p "What resources might you draw on , um , to anchor yourself in self trust ?" at bounding box center [494, 225] width 279 height 13
click at [503, 220] on span "to" at bounding box center [508, 225] width 10 height 10
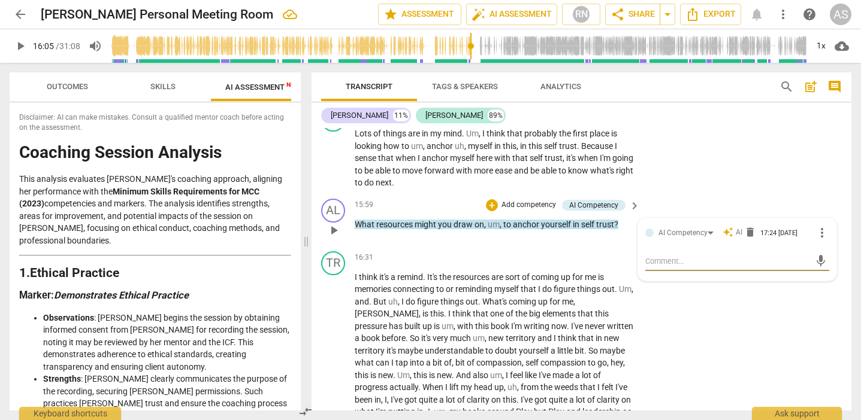
type input "966"
drag, startPoint x: 489, startPoint y: 198, endPoint x: 502, endPoint y: 199, distance: 13.2
click at [502, 219] on p "What resources might you draw on , um , to anchor yourself in self trust ?" at bounding box center [494, 225] width 279 height 13
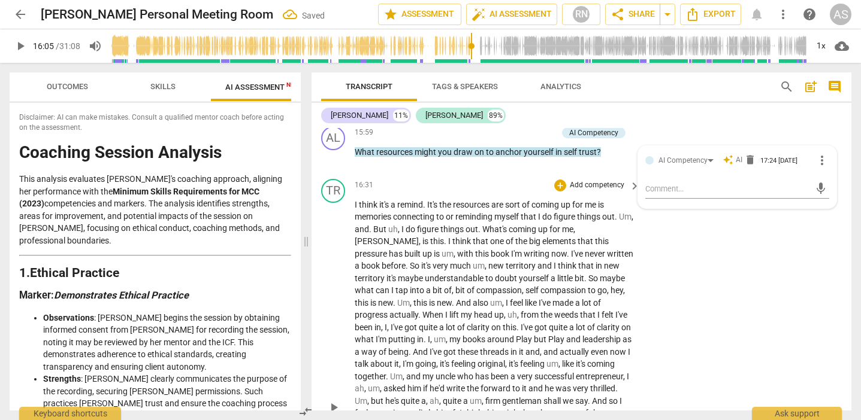
scroll to position [2015, 0]
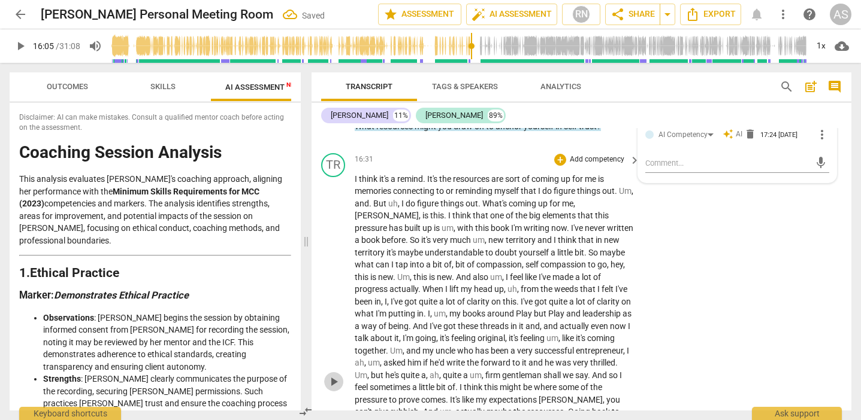
click at [334, 328] on span "play_arrow" at bounding box center [333, 382] width 14 height 14
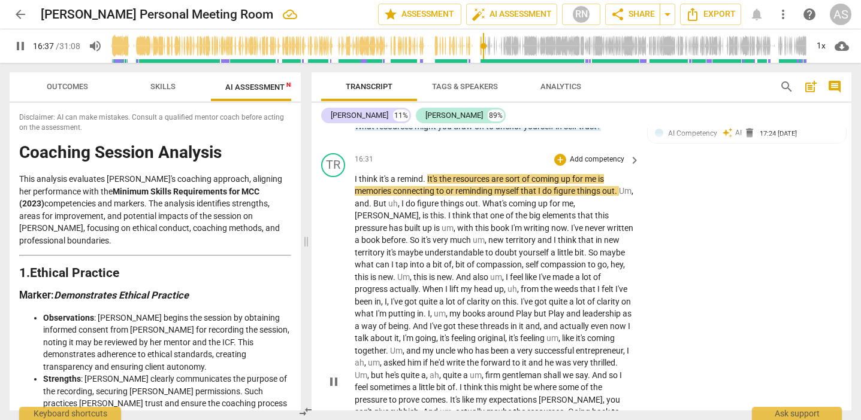
click at [437, 174] on span "It's" at bounding box center [433, 179] width 12 height 10
type input "999"
click at [505, 174] on span "are" at bounding box center [500, 179] width 14 height 10
click at [502, 174] on span "ar,e" at bounding box center [500, 179] width 15 height 10
click at [535, 174] on span "of" at bounding box center [530, 179] width 10 height 10
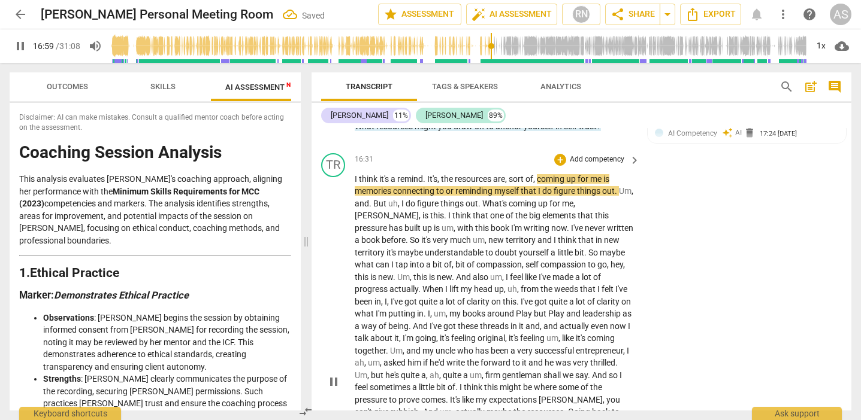
click at [392, 186] on span "memories" at bounding box center [374, 191] width 38 height 10
click at [538, 186] on span "that" at bounding box center [530, 191] width 17 height 10
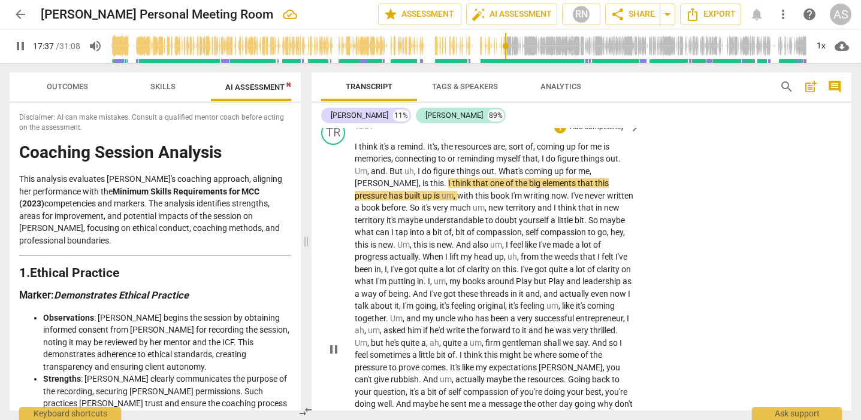
scroll to position [2047, 0]
drag, startPoint x: 607, startPoint y: 142, endPoint x: 599, endPoint y: 144, distance: 8.6
click at [419, 179] on span "[PERSON_NAME]" at bounding box center [387, 184] width 64 height 10
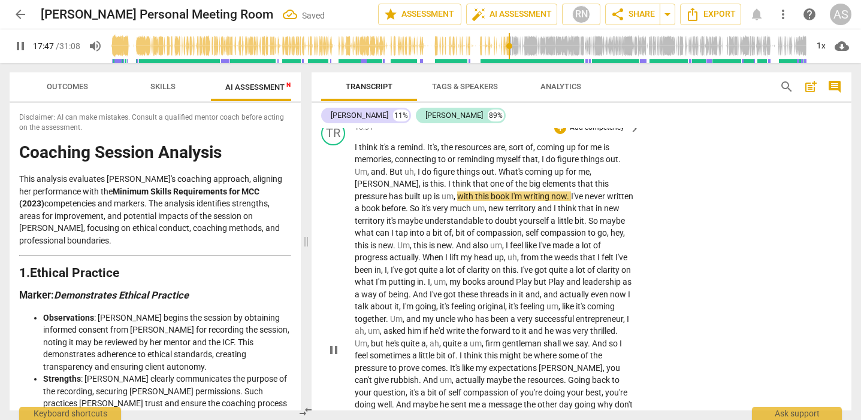
scroll to position [2059, 0]
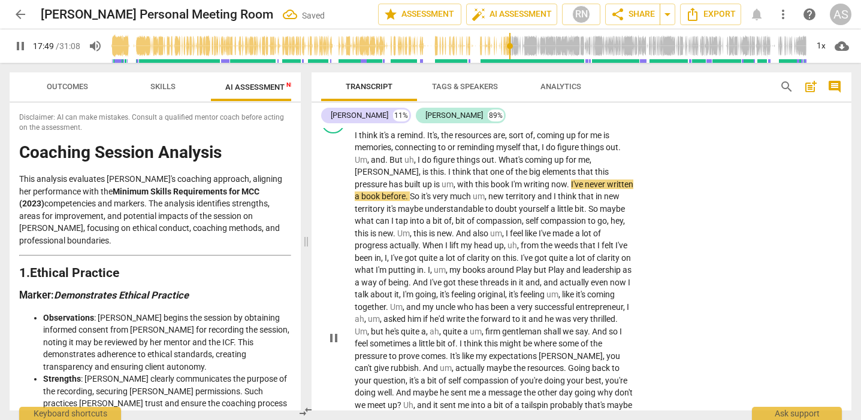
click at [523, 180] on span "writing" at bounding box center [537, 185] width 28 height 10
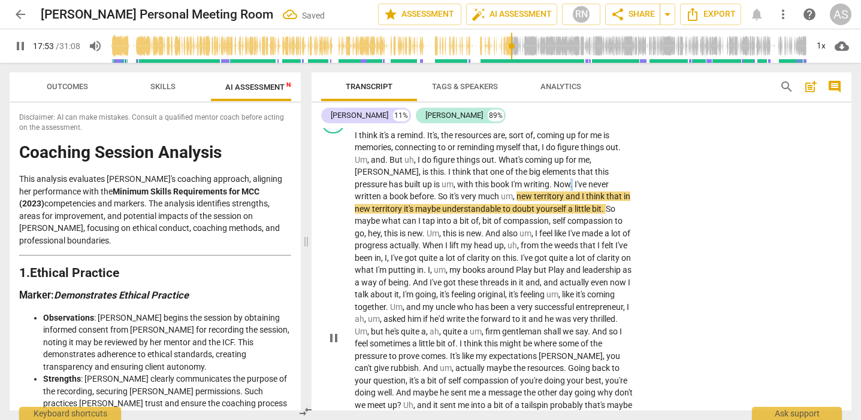
drag, startPoint x: 487, startPoint y: 155, endPoint x: 490, endPoint y: 165, distance: 10.2
click at [570, 180] on span "." at bounding box center [572, 185] width 4 height 10
click at [404, 204] on span "territory" at bounding box center [388, 209] width 32 height 10
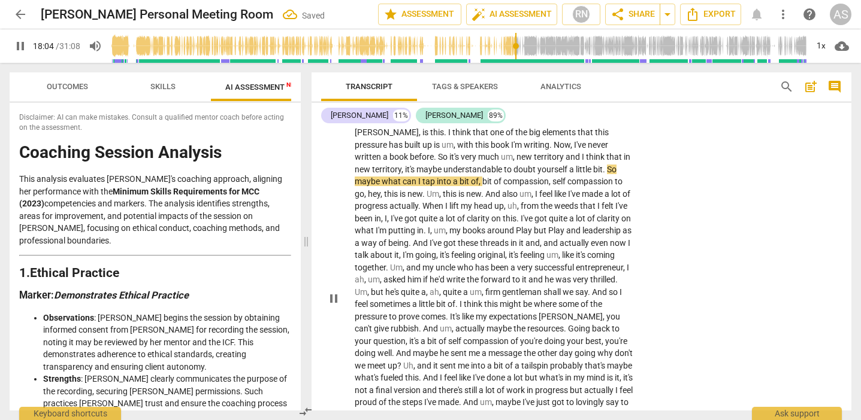
scroll to position [2097, 0]
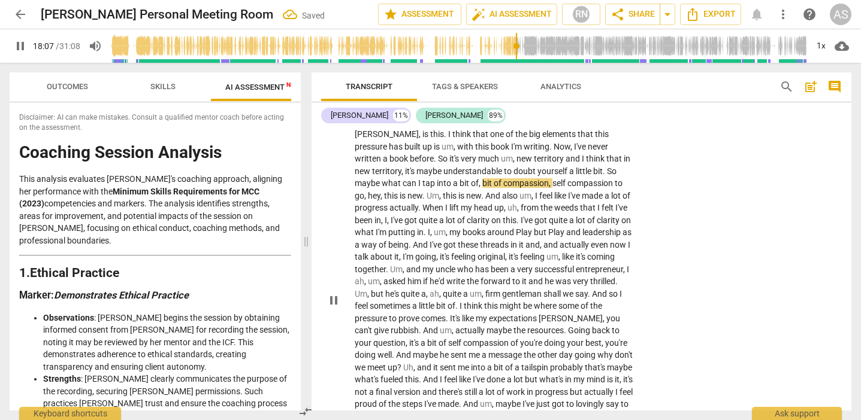
click at [381, 178] on span "maybe" at bounding box center [368, 183] width 27 height 10
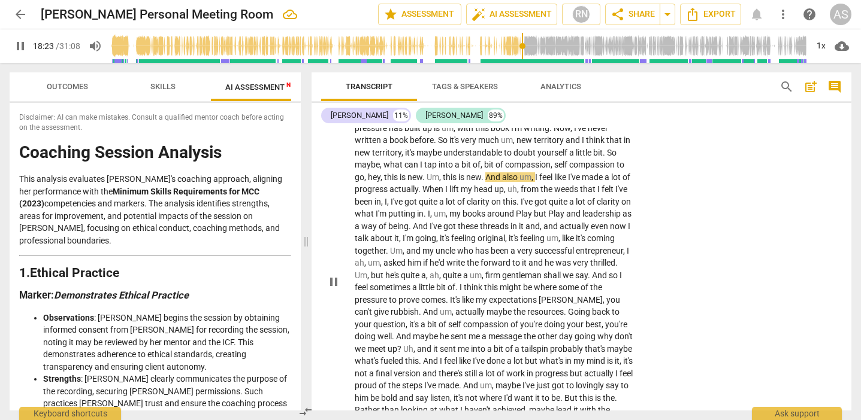
scroll to position [2122, 0]
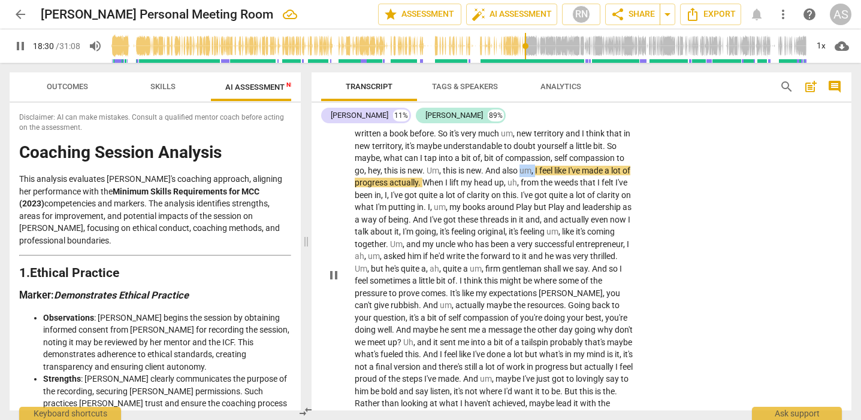
drag, startPoint x: 433, startPoint y: 140, endPoint x: 448, endPoint y: 141, distance: 15.0
click at [448, 141] on p "I think it's a remind . It's, the resources are, sort of, coming up for me is m…" at bounding box center [494, 274] width 279 height 417
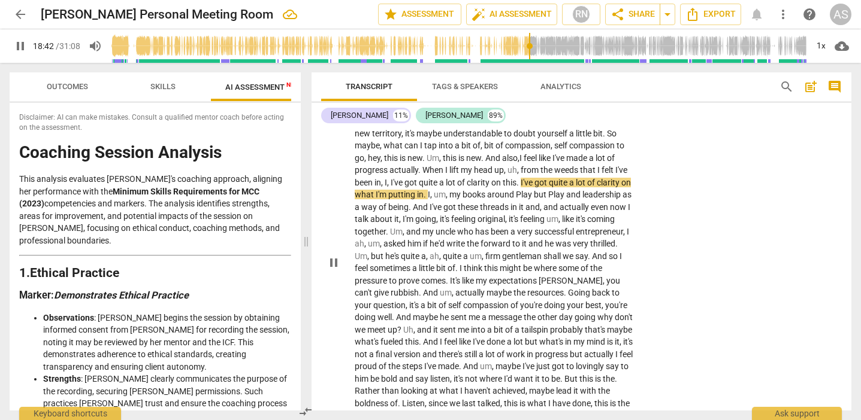
scroll to position [2139, 0]
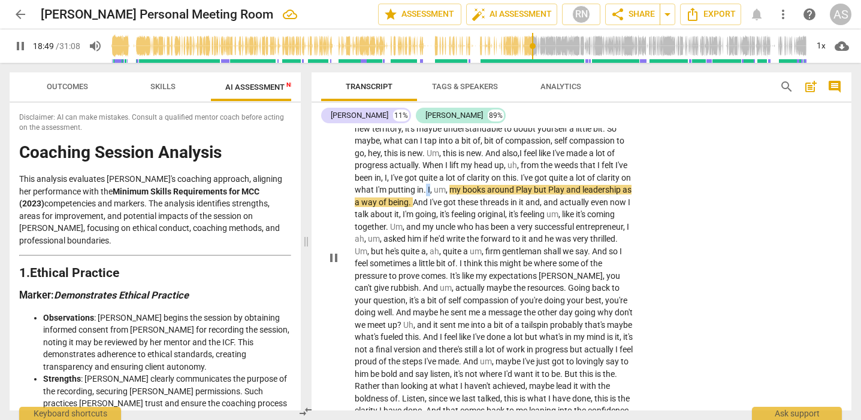
drag, startPoint x: 618, startPoint y: 148, endPoint x: 619, endPoint y: 158, distance: 10.3
click at [614, 148] on p "I think it's a remind . It's, the resources are, sort of, coming up for me is m…" at bounding box center [494, 257] width 279 height 417
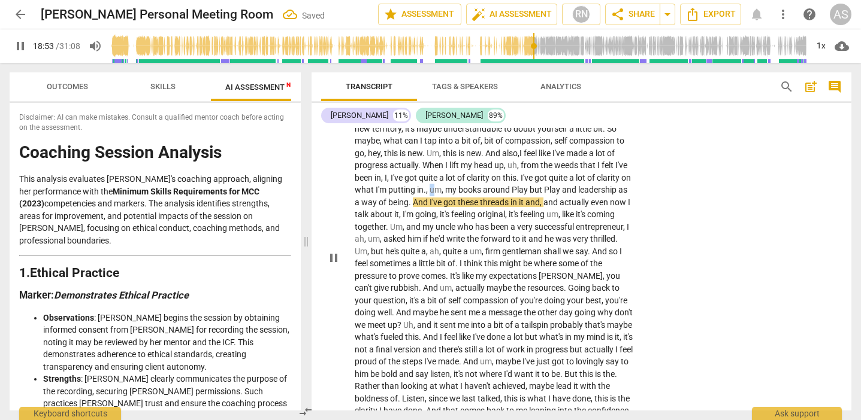
drag, startPoint x: 359, startPoint y: 161, endPoint x: 352, endPoint y: 164, distance: 7.8
click at [347, 161] on div "TR play_arrow pause 16:31 + Add competency keyboard_arrow_right I think it's a …" at bounding box center [581, 248] width 540 height 447
click at [619, 147] on p "I think it's a remind . It's, the resources are, sort of, coming up for me is m…" at bounding box center [494, 257] width 279 height 417
drag, startPoint x: 437, startPoint y: 157, endPoint x: 439, endPoint y: 167, distance: 10.3
click at [508, 185] on span "Play" at bounding box center [517, 190] width 18 height 10
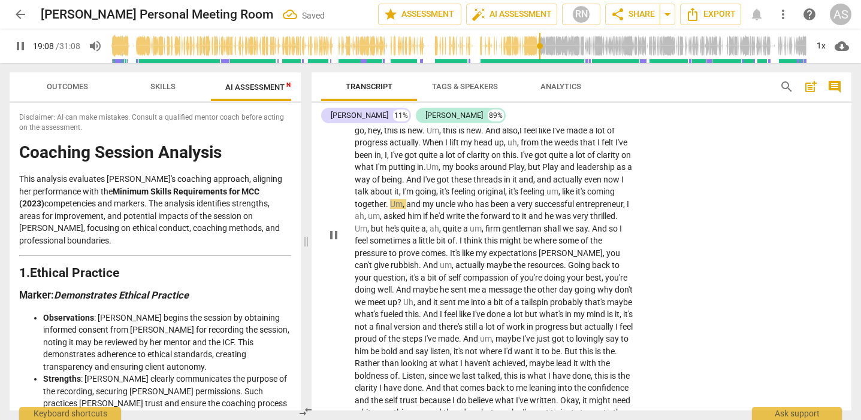
scroll to position [2164, 0]
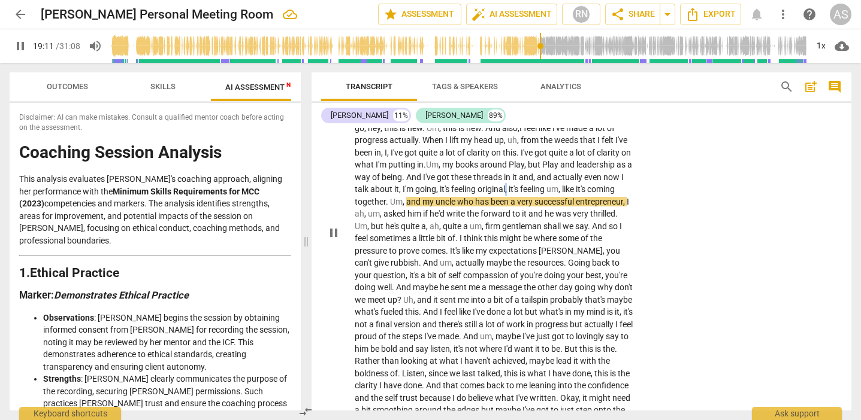
drag, startPoint x: 422, startPoint y: 157, endPoint x: 424, endPoint y: 163, distance: 6.3
click at [505, 184] on span "," at bounding box center [507, 189] width 4 height 10
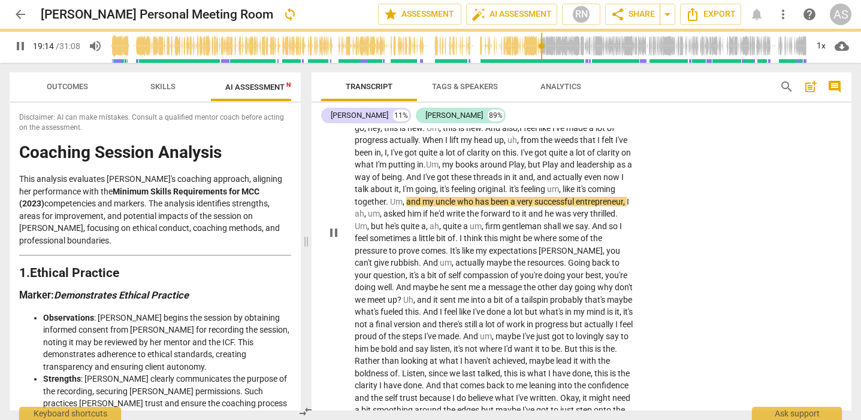
click at [509, 184] on span "it's" at bounding box center [514, 189] width 11 height 10
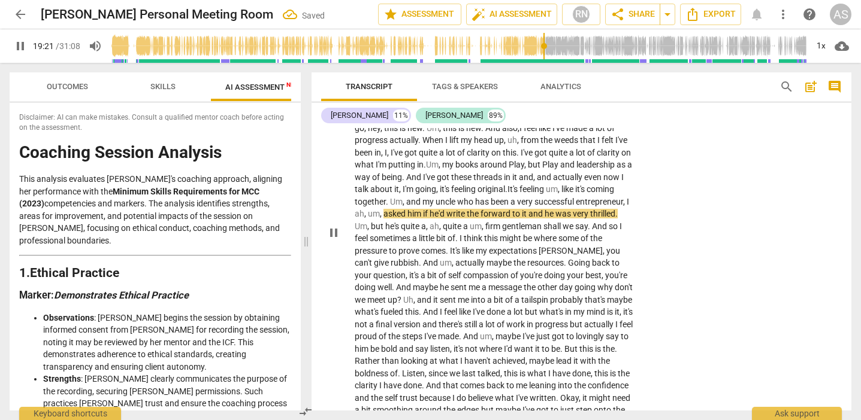
scroll to position [2178, 0]
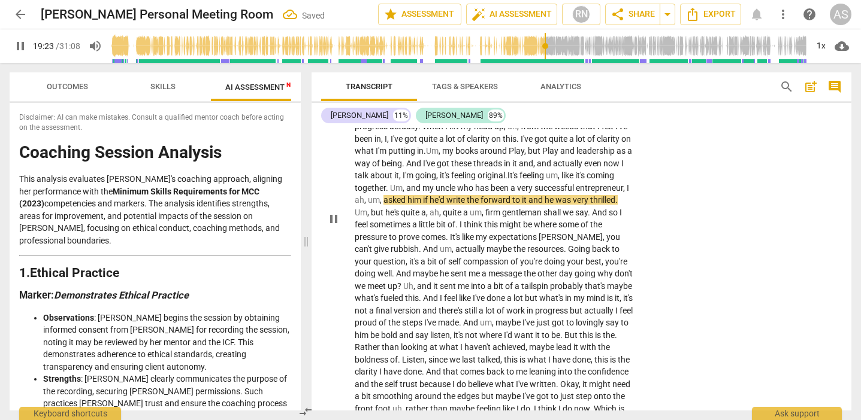
click at [480, 195] on span "forward" at bounding box center [496, 200] width 32 height 10
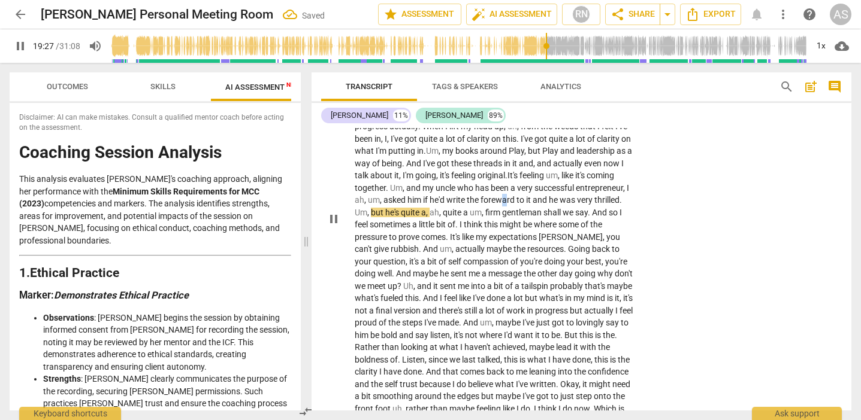
click at [480, 195] on span "foreward" at bounding box center [498, 200] width 36 height 10
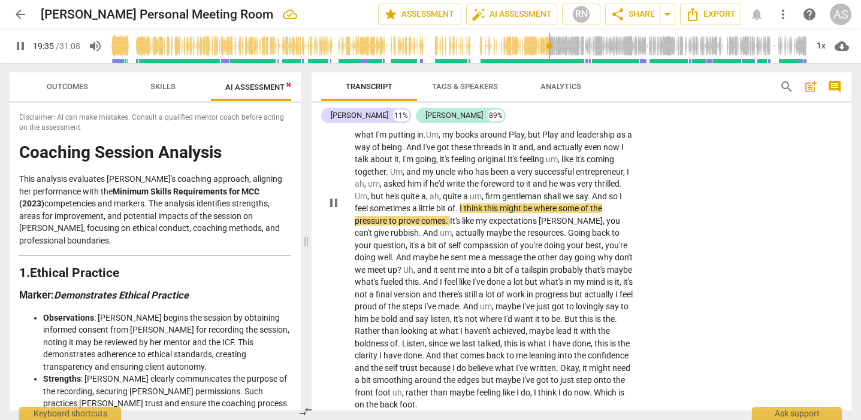
scroll to position [2204, 0]
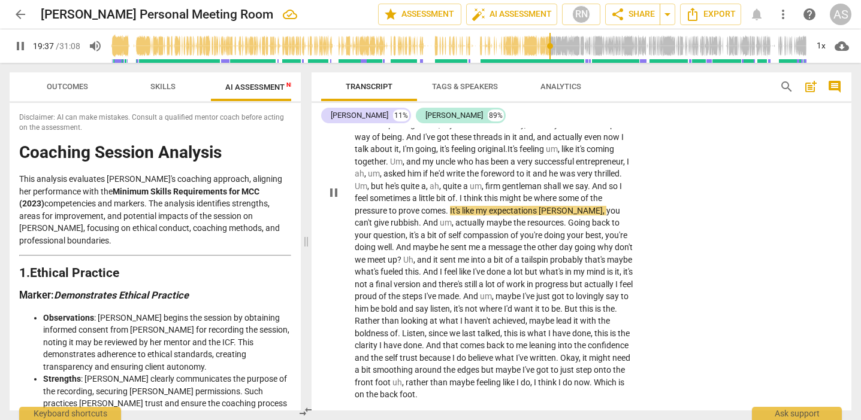
click at [455, 193] on span "." at bounding box center [457, 198] width 4 height 10
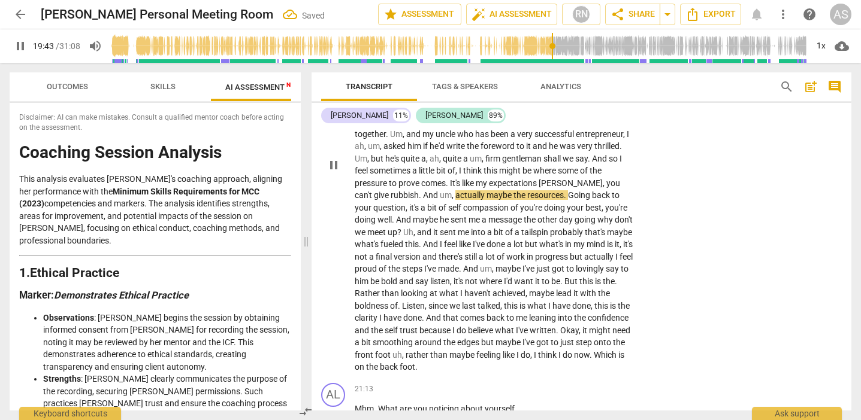
scroll to position [2235, 0]
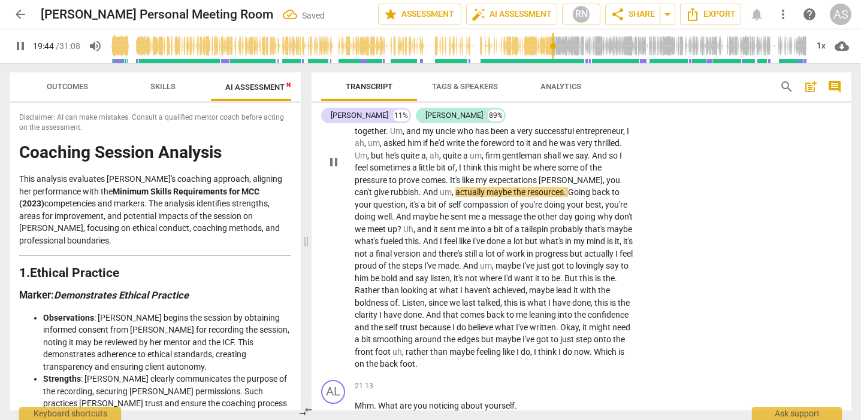
click at [455, 187] on span "actually" at bounding box center [470, 192] width 31 height 10
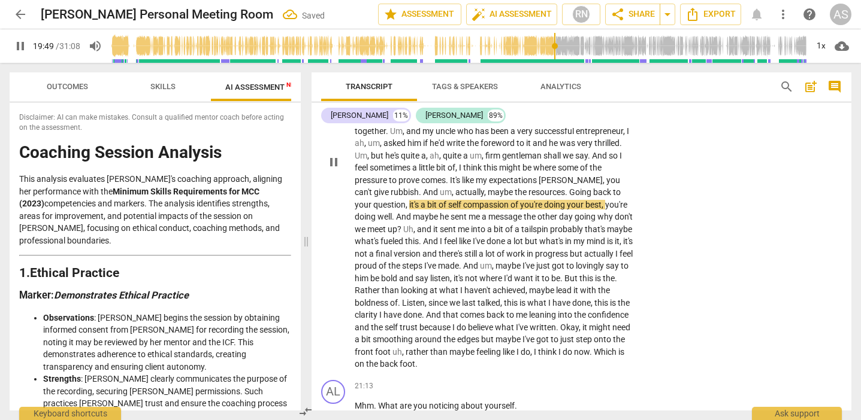
drag, startPoint x: 468, startPoint y: 159, endPoint x: 470, endPoint y: 175, distance: 16.9
click at [565, 187] on span "." at bounding box center [567, 192] width 4 height 10
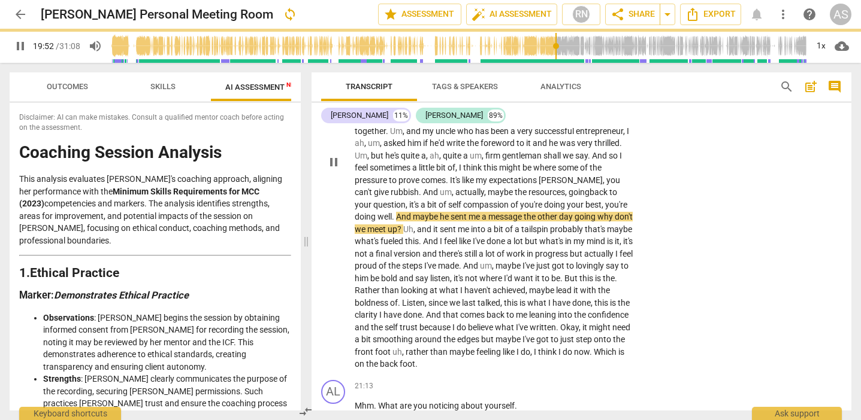
click at [409, 200] on span "," at bounding box center [407, 205] width 4 height 10
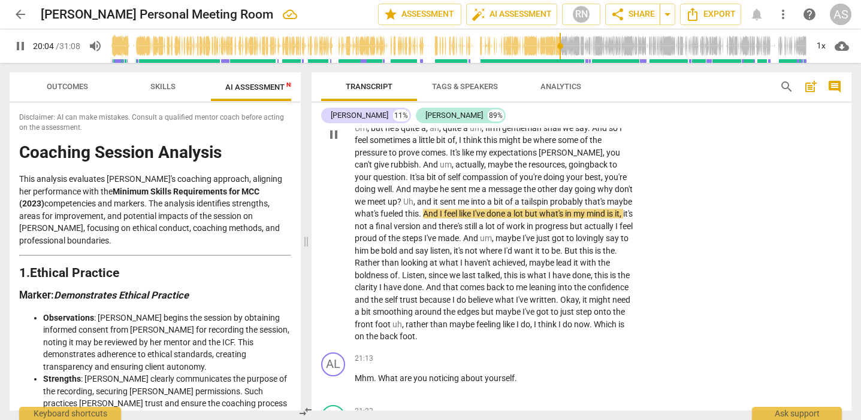
scroll to position [2266, 0]
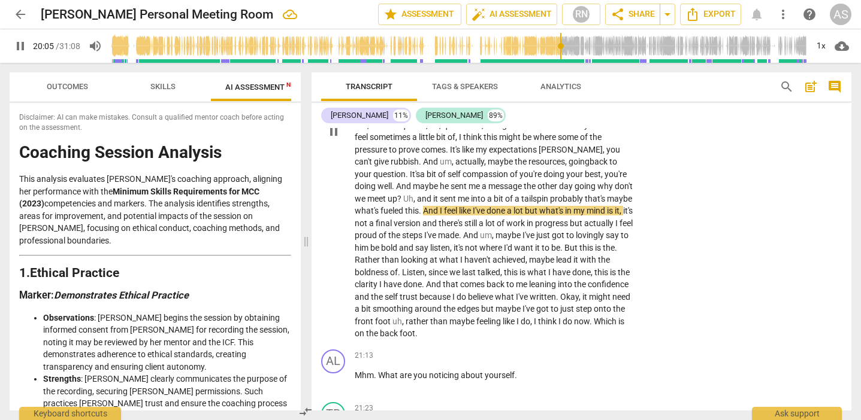
click at [550, 194] on span "probably" at bounding box center [567, 199] width 35 height 10
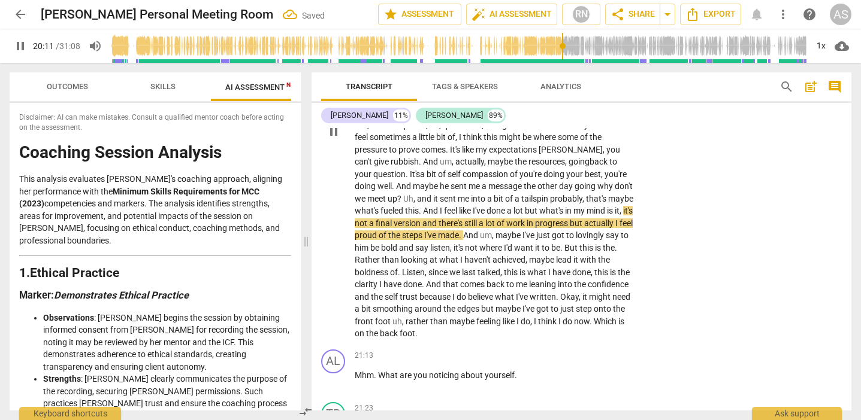
scroll to position [2281, 0]
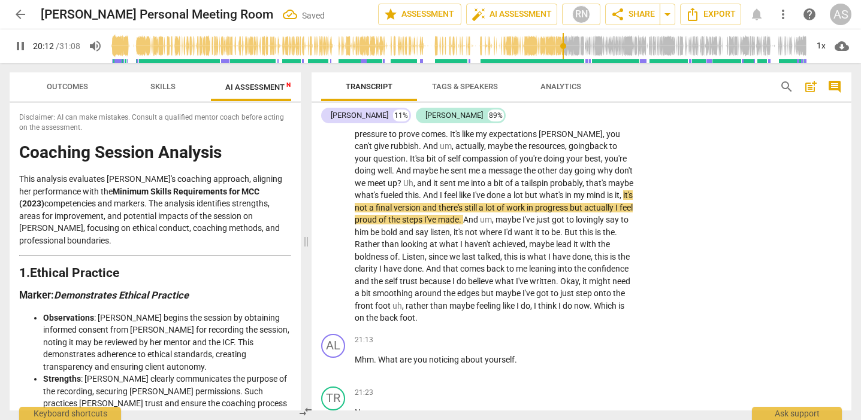
drag, startPoint x: 558, startPoint y: 159, endPoint x: 564, endPoint y: 180, distance: 21.8
click at [619, 190] on span "," at bounding box center [621, 195] width 4 height 10
click at [554, 203] on span "progress" at bounding box center [571, 208] width 35 height 10
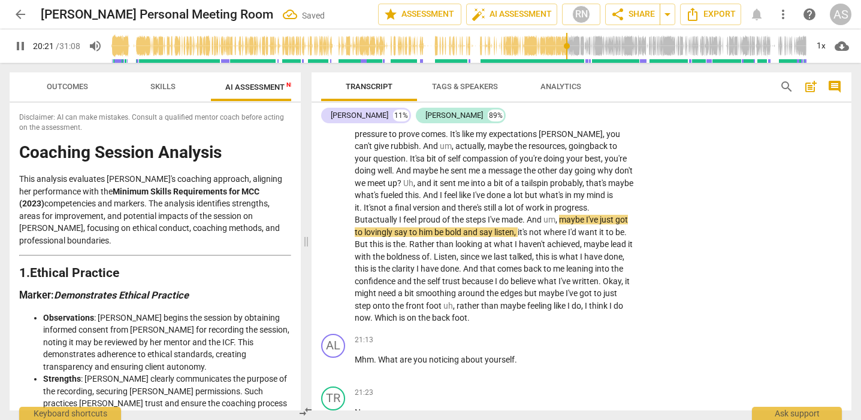
scroll to position [2291, 0]
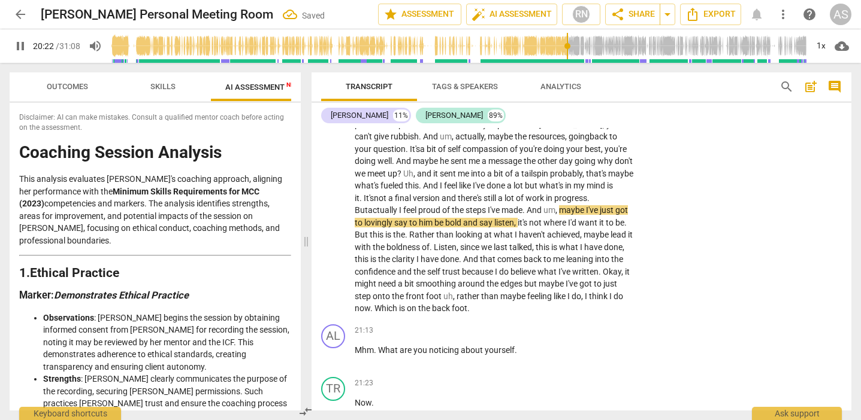
click at [559, 205] on span "maybe" at bounding box center [572, 210] width 27 height 10
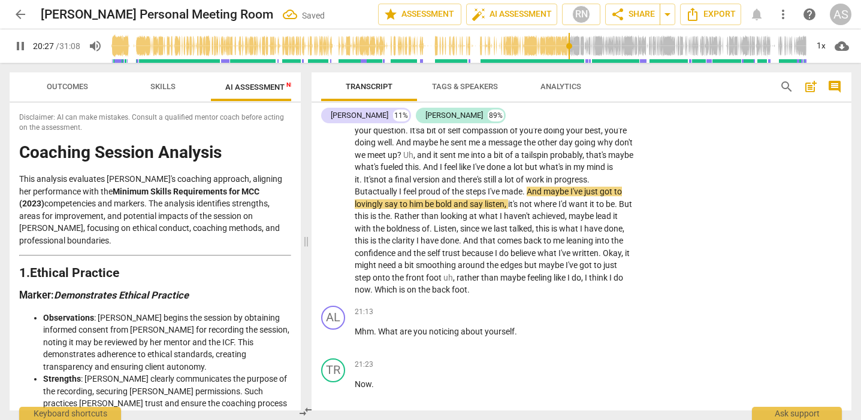
click at [425, 199] on span "him" at bounding box center [417, 204] width 16 height 10
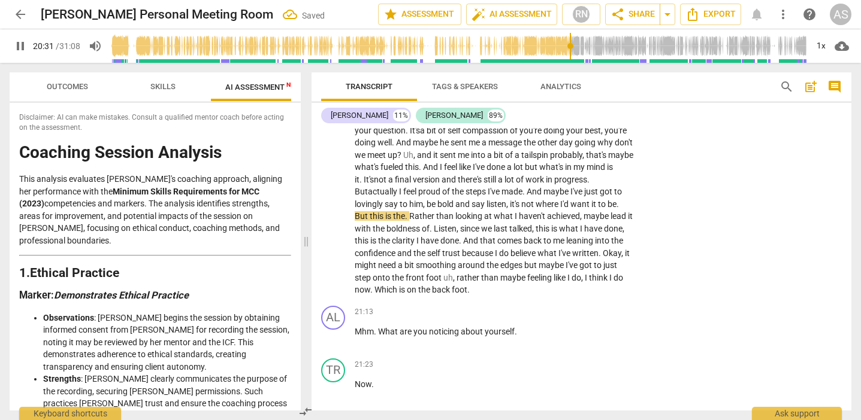
click at [471, 199] on span "say" at bounding box center [478, 204] width 15 height 10
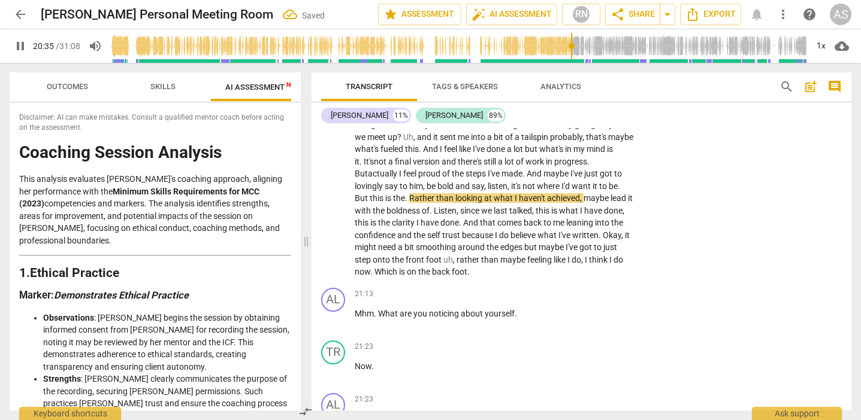
scroll to position [2333, 0]
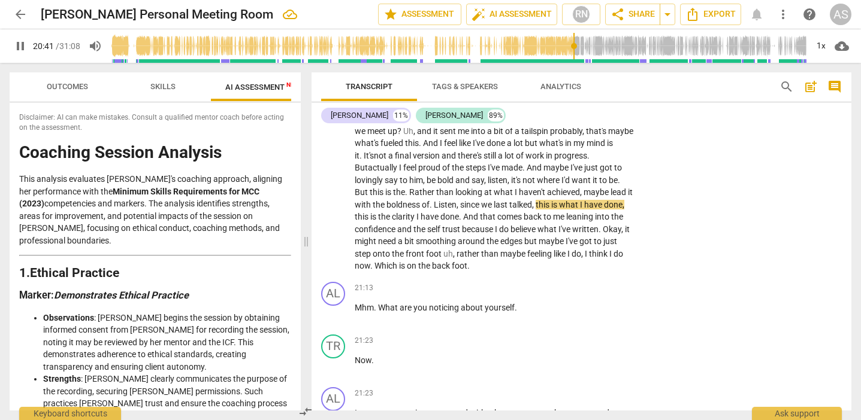
click at [434, 200] on span "." at bounding box center [431, 205] width 4 height 10
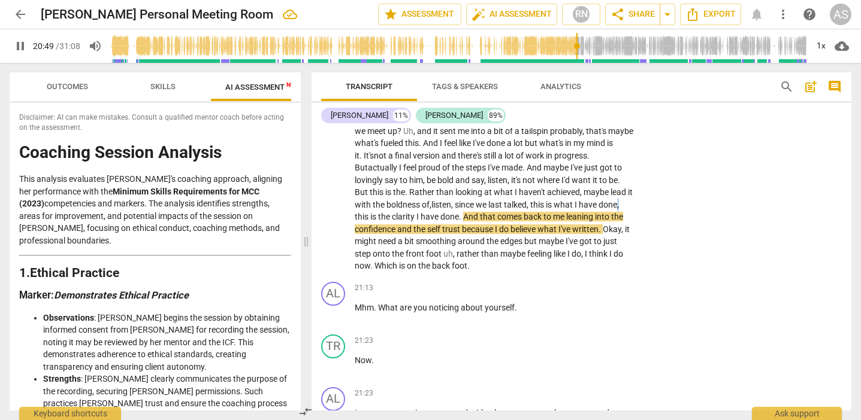
click at [617, 200] on span "," at bounding box center [618, 205] width 2 height 10
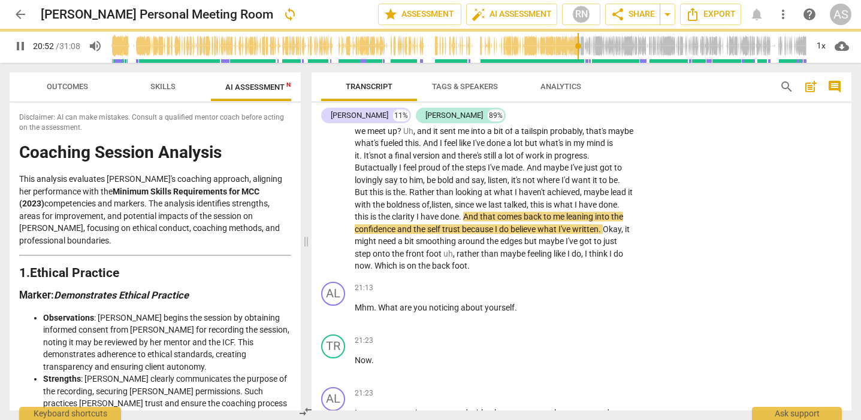
drag, startPoint x: 550, startPoint y: 167, endPoint x: 550, endPoint y: 196, distance: 28.7
click at [370, 212] on span "this" at bounding box center [363, 217] width 16 height 10
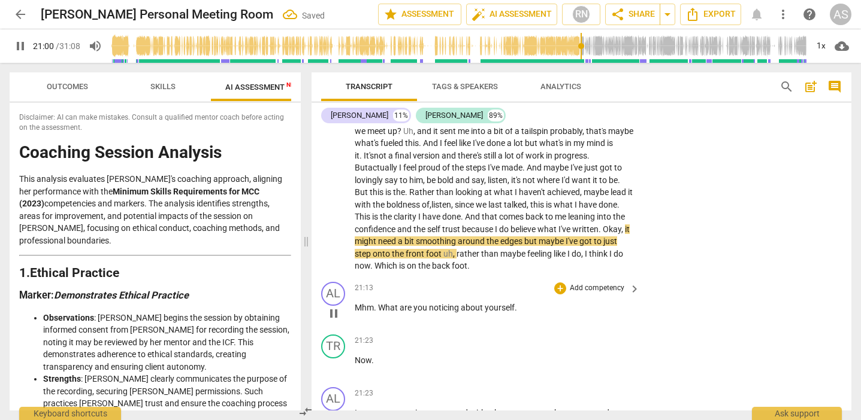
scroll to position [2359, 0]
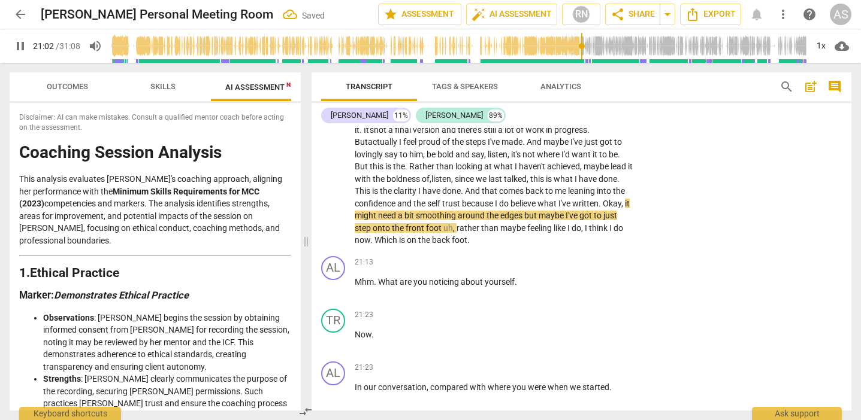
click at [500, 211] on span "edges" at bounding box center [512, 216] width 24 height 10
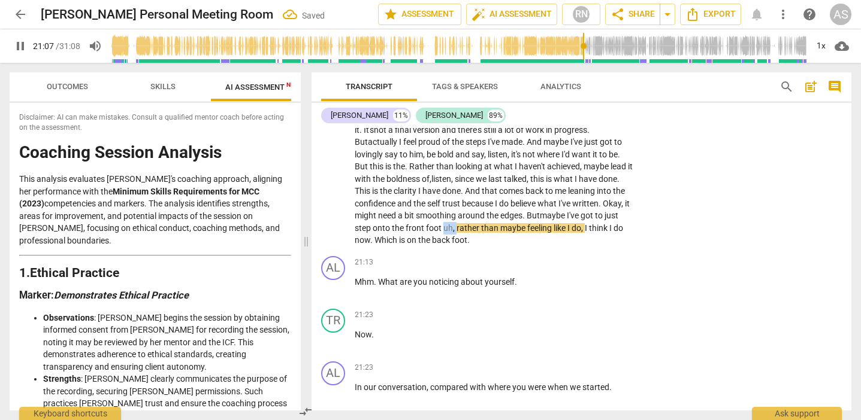
drag, startPoint x: 392, startPoint y: 190, endPoint x: 402, endPoint y: 191, distance: 10.2
click at [404, 192] on p "I think it's a remind . It's, the resources are, sort of, coming up for me is m…" at bounding box center [494, 37] width 279 height 417
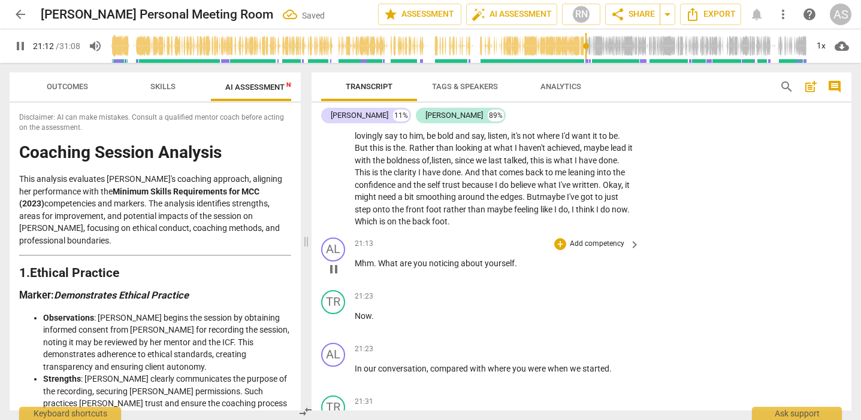
scroll to position [2380, 0]
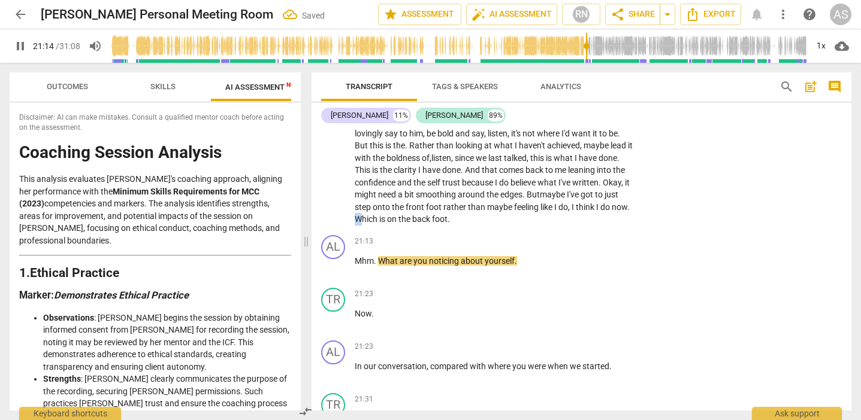
drag, startPoint x: 586, startPoint y: 170, endPoint x: 580, endPoint y: 168, distance: 6.3
click at [379, 214] on span "Which" at bounding box center [367, 219] width 25 height 10
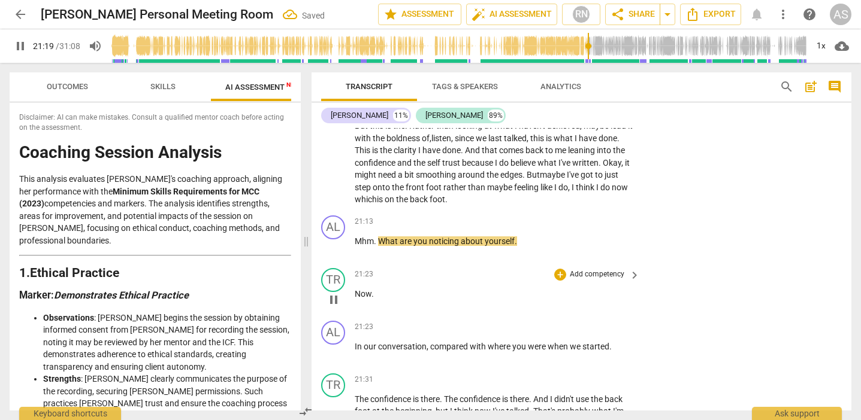
scroll to position [2400, 0]
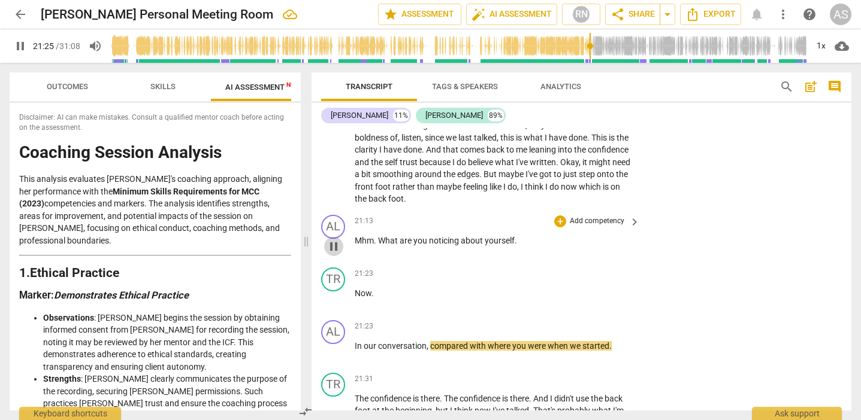
click at [336, 240] on span "pause" at bounding box center [333, 247] width 14 height 14
type input "1285"
click at [354, 292] on div "play_arrow pause" at bounding box center [339, 300] width 31 height 16
click at [356, 289] on span "Now" at bounding box center [363, 294] width 17 height 10
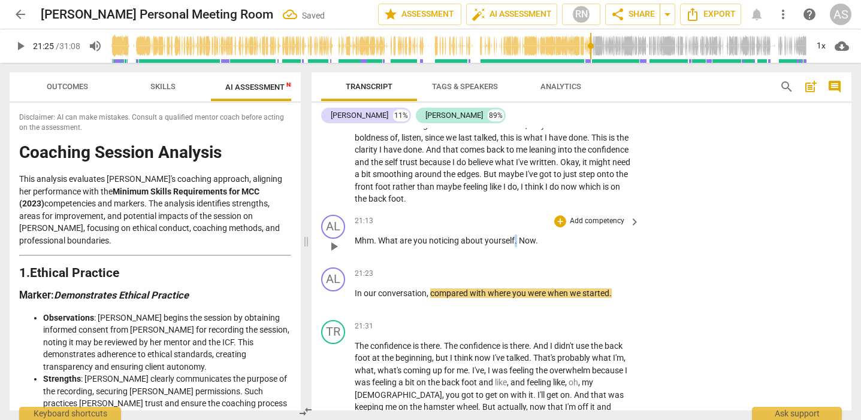
click at [516, 236] on span "." at bounding box center [516, 241] width 4 height 10
click at [522, 236] on span "Now" at bounding box center [524, 241] width 17 height 10
drag, startPoint x: 356, startPoint y: 258, endPoint x: 356, endPoint y: 273, distance: 15.6
click at [356, 289] on span "In" at bounding box center [359, 294] width 9 height 10
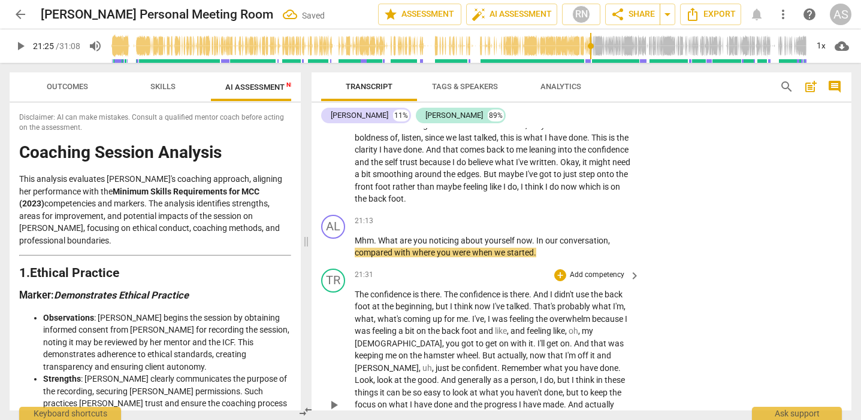
drag, startPoint x: 534, startPoint y: 202, endPoint x: 534, endPoint y: 234, distance: 32.3
click at [534, 236] on span "." at bounding box center [534, 241] width 4 height 10
drag, startPoint x: 540, startPoint y: 214, endPoint x: 540, endPoint y: 225, distance: 10.8
click at [540, 235] on p "Mhm . What are you noticing about yourself now in our conversation , compared w…" at bounding box center [494, 247] width 279 height 25
click at [332, 240] on span "play_arrow" at bounding box center [333, 247] width 14 height 14
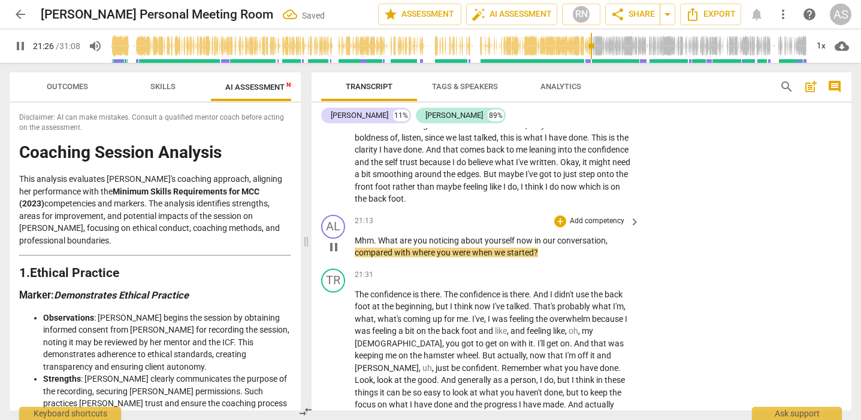
drag, startPoint x: 354, startPoint y: 204, endPoint x: 361, endPoint y: 204, distance: 6.6
click at [356, 210] on div "AL play_arrow pause 21:13 + Add competency keyboard_arrow_right Mhm . What are …" at bounding box center [581, 237] width 540 height 54
click at [336, 240] on span "pause" at bounding box center [333, 247] width 14 height 14
click at [337, 240] on span "play_arrow" at bounding box center [333, 247] width 14 height 14
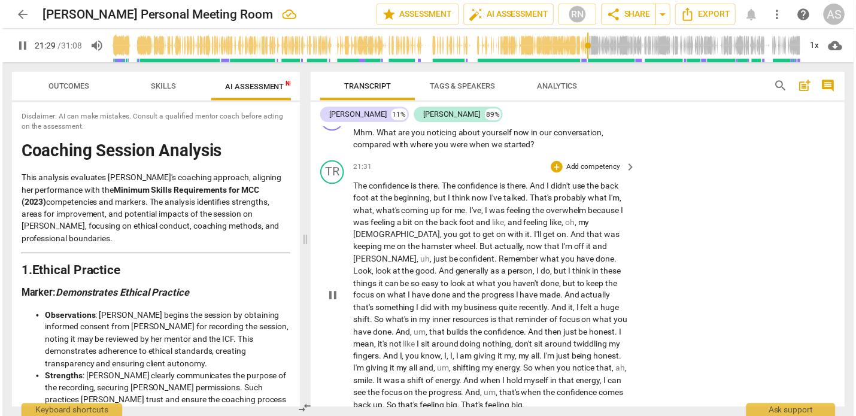
scroll to position [2510, 0]
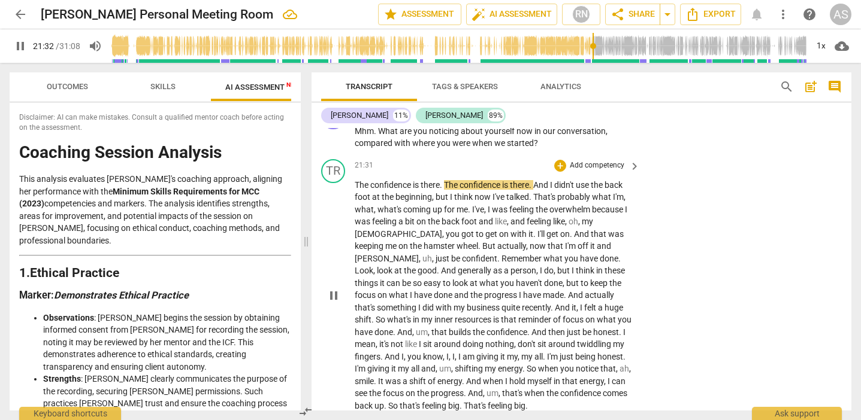
click at [355, 155] on div "TR play_arrow pause 21:31 + Add competency keyboard_arrow_right The confidence …" at bounding box center [581, 286] width 540 height 263
type input "1295"
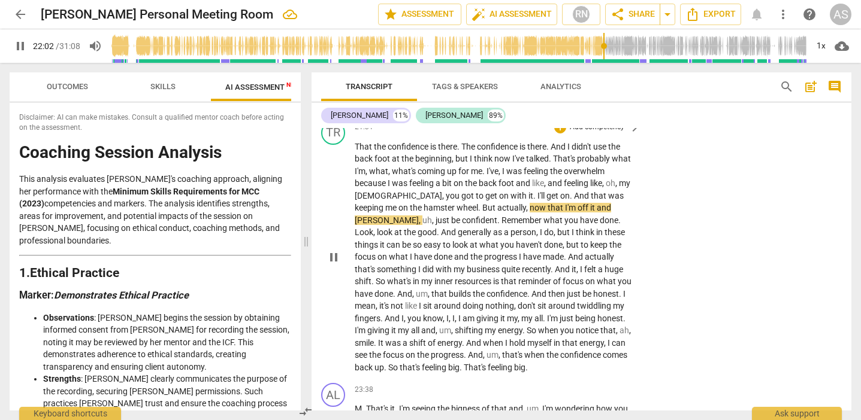
scroll to position [0, 0]
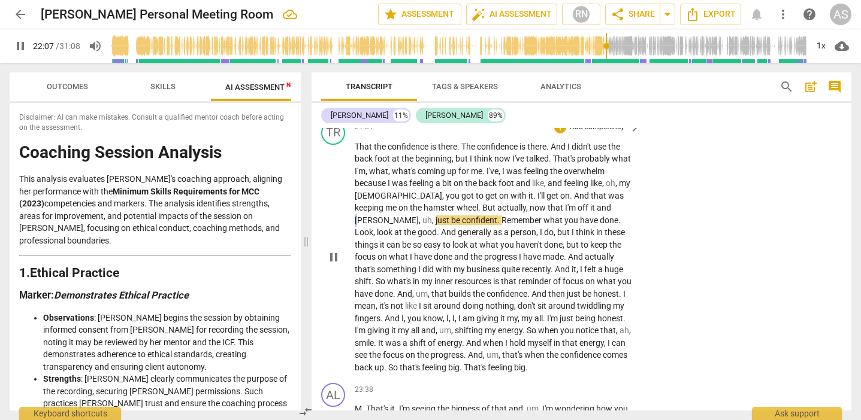
click at [419, 216] on span "[PERSON_NAME]" at bounding box center [387, 221] width 64 height 10
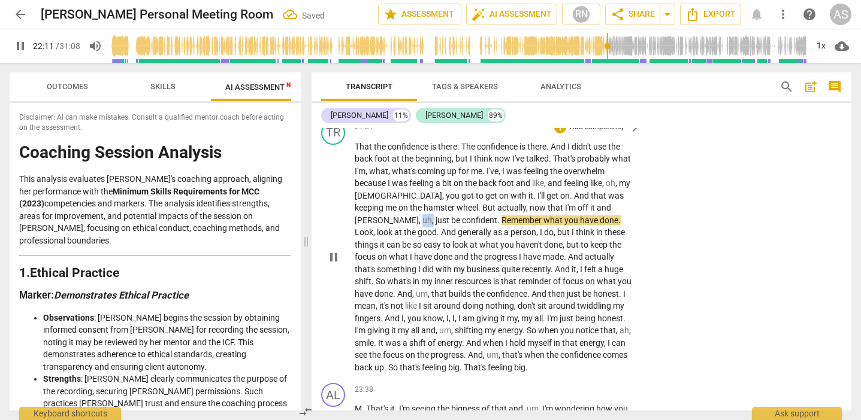
drag, startPoint x: 582, startPoint y: 168, endPoint x: 593, endPoint y: 169, distance: 11.4
click at [593, 169] on p "That the confidence is there . The confidence is there . And I didn't use the b…" at bounding box center [494, 258] width 279 height 234
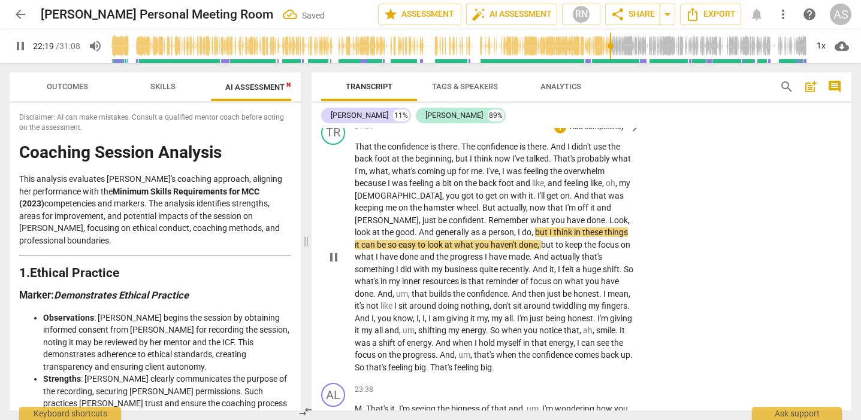
drag, startPoint x: 453, startPoint y: 190, endPoint x: 456, endPoint y: 199, distance: 8.7
click at [531, 228] on span "," at bounding box center [533, 233] width 4 height 10
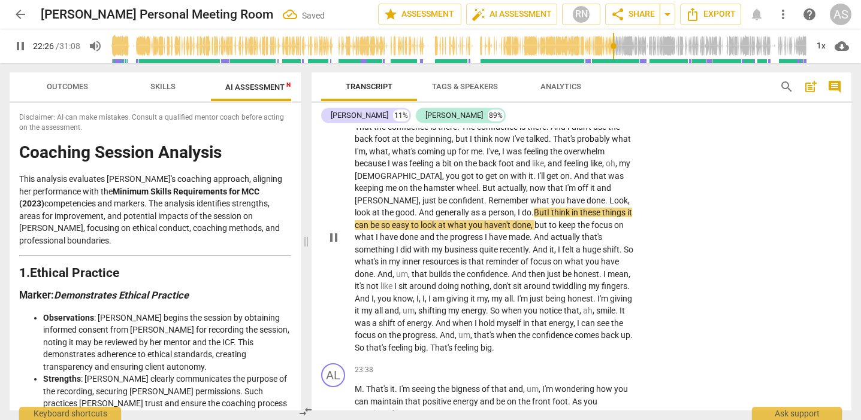
scroll to position [2570, 0]
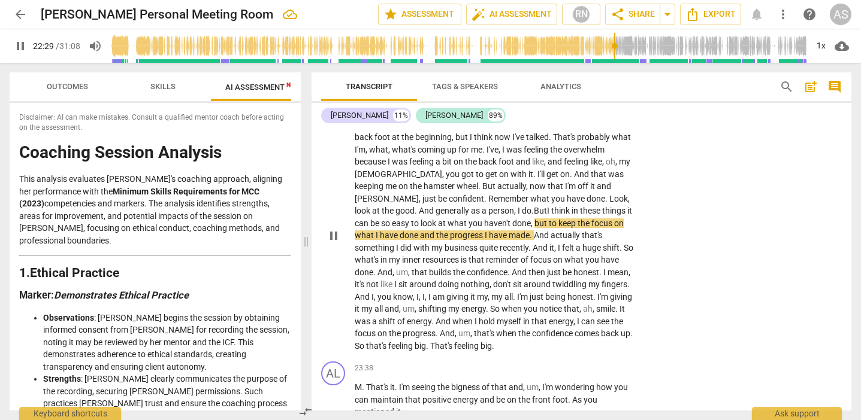
drag, startPoint x: 465, startPoint y: 182, endPoint x: 464, endPoint y: 218, distance: 36.0
click at [531, 219] on span "," at bounding box center [533, 224] width 4 height 10
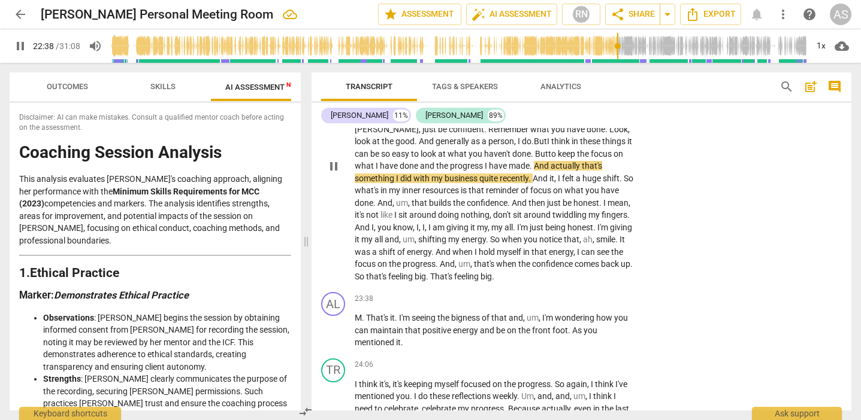
scroll to position [2634, 0]
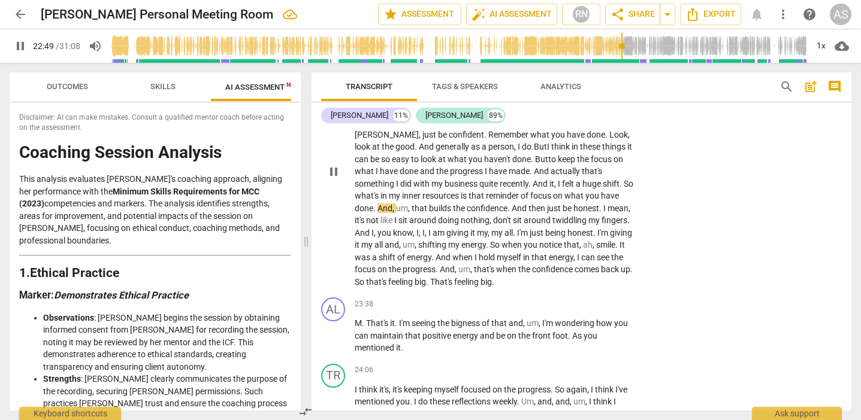
drag, startPoint x: 461, startPoint y: 151, endPoint x: 462, endPoint y: 157, distance: 6.3
click at [520, 191] on span "of" at bounding box center [525, 196] width 10 height 10
drag, startPoint x: 595, startPoint y: 154, endPoint x: 610, endPoint y: 156, distance: 14.5
click at [613, 155] on p "That the confidence is there . The confidence is there . And I didn't use the b…" at bounding box center [494, 172] width 279 height 234
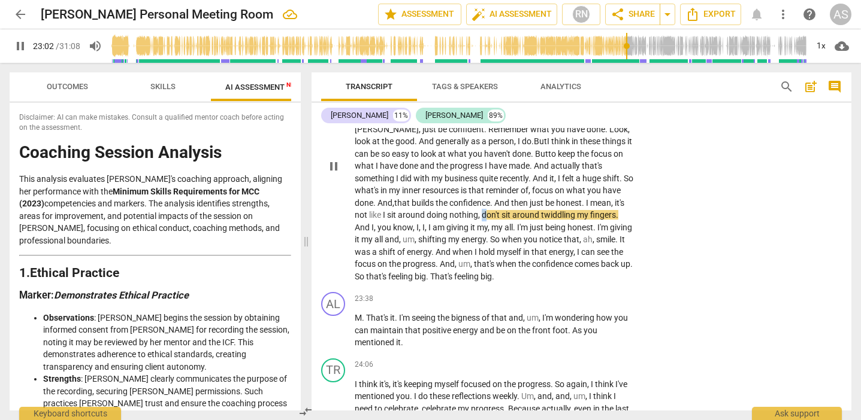
click at [481, 210] on span "don't" at bounding box center [491, 215] width 20 height 10
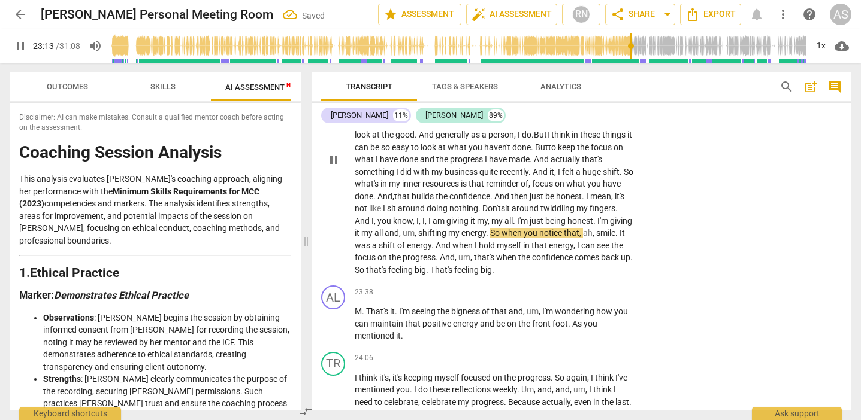
scroll to position [2648, 0]
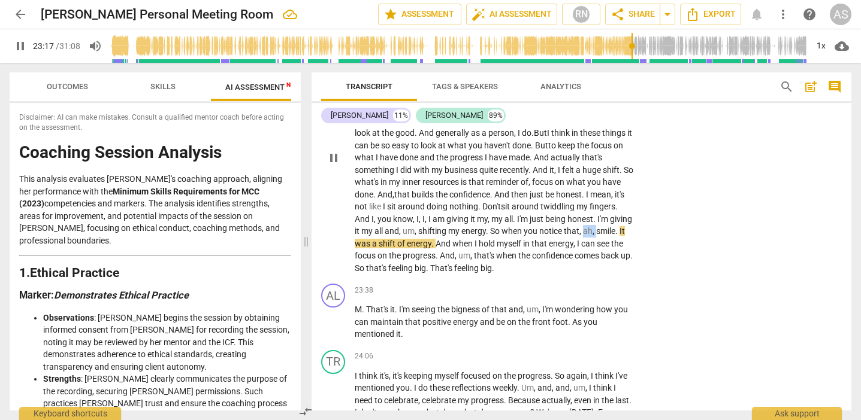
drag, startPoint x: 554, startPoint y: 189, endPoint x: 564, endPoint y: 189, distance: 10.2
click at [566, 189] on p "That the confidence is there . The confidence is there . And I didn't use the b…" at bounding box center [494, 158] width 279 height 234
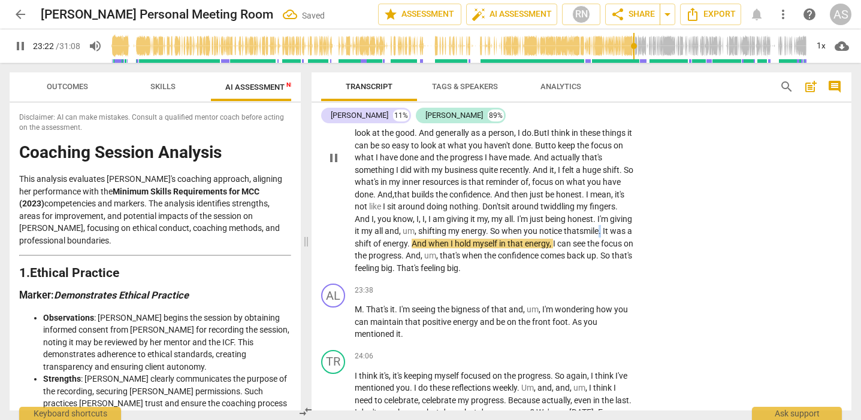
click at [575, 190] on p "That the confidence is there . The confidence is there . And I didn't use the b…" at bounding box center [494, 158] width 279 height 234
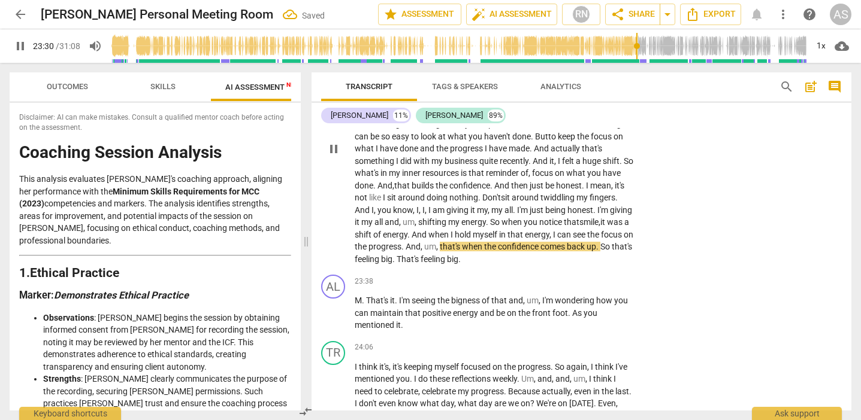
scroll to position [2659, 0]
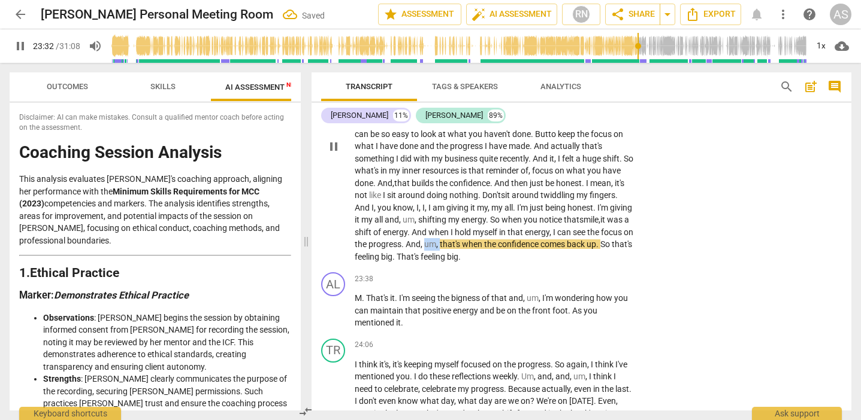
drag, startPoint x: 425, startPoint y: 199, endPoint x: 438, endPoint y: 199, distance: 13.2
click at [438, 199] on p "That the confidence is there . The confidence is there . And I didn't use the b…" at bounding box center [494, 147] width 279 height 234
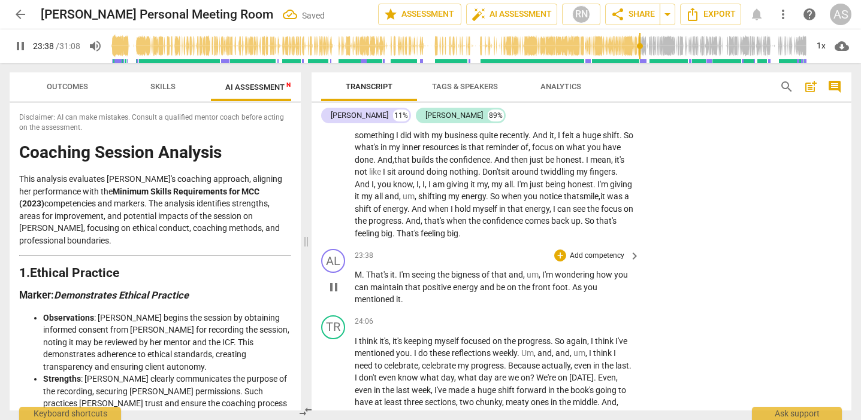
scroll to position [2684, 0]
click at [361, 269] on span "M" at bounding box center [358, 274] width 7 height 10
type input "1421"
drag, startPoint x: 411, startPoint y: 229, endPoint x: 405, endPoint y: 256, distance: 28.3
click at [411, 269] on span "I'm" at bounding box center [417, 274] width 13 height 10
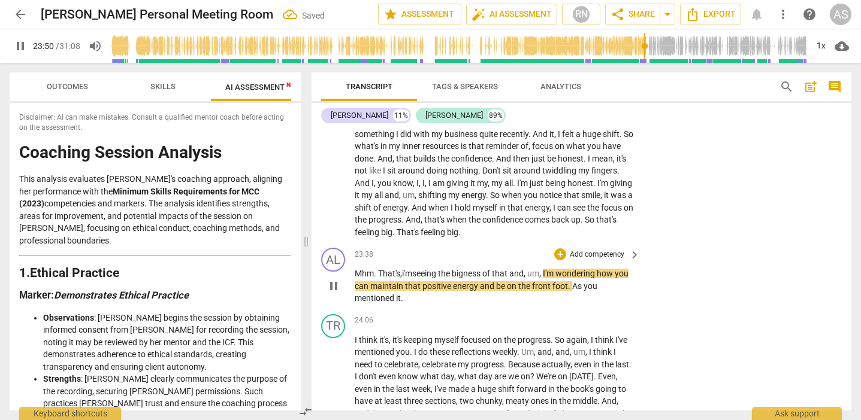
click at [509, 269] on span "that" at bounding box center [500, 274] width 17 height 10
click at [550, 268] on p "Mhm . That's, i'm seeing the bigness of that. And , um , I'm wondering how you …" at bounding box center [494, 286] width 279 height 37
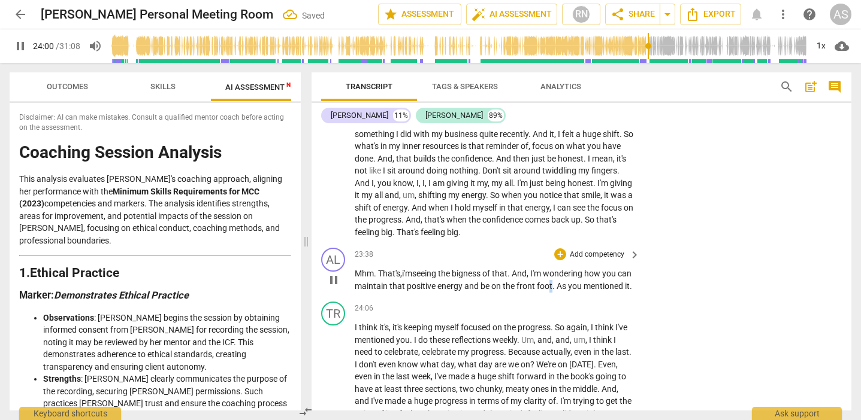
click at [568, 268] on p "Mhm . That's, i'm seeing the bigness of that. And , I'm wondering how you can m…" at bounding box center [494, 280] width 279 height 25
click at [572, 268] on p "Mhm . That's, i'm seeing the bigness of that. And , I'm wondering how you can m…" at bounding box center [494, 280] width 279 height 25
click at [409, 268] on p "Mhm . That's, i'm seeing the bigness of that. And , I'm wondering how you can m…" at bounding box center [494, 280] width 279 height 25
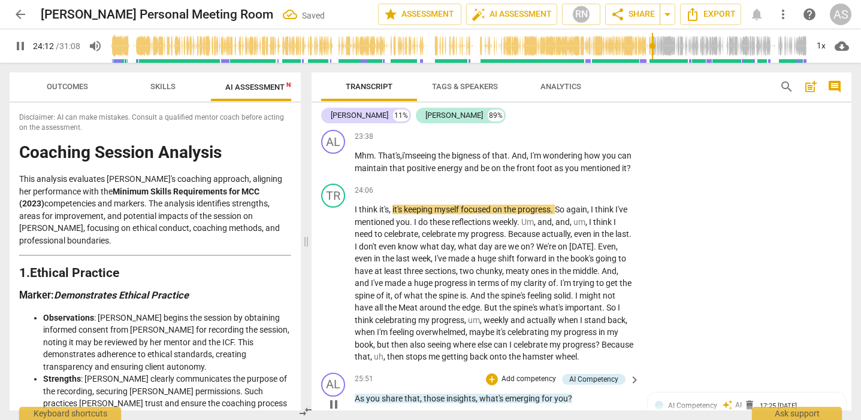
scroll to position [2813, 0]
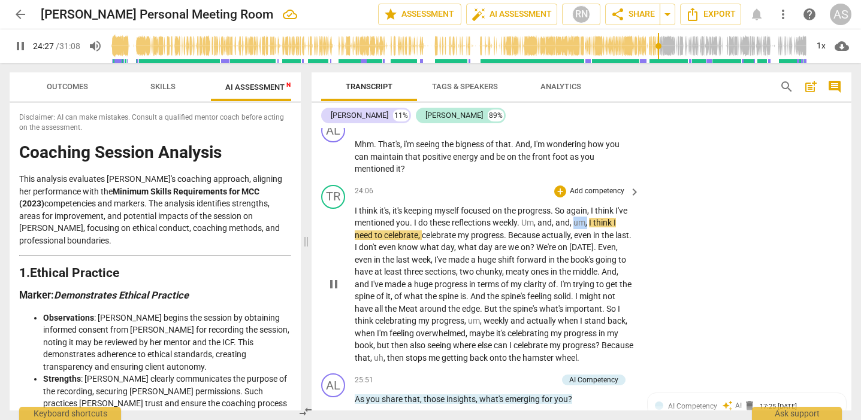
drag, startPoint x: 590, startPoint y: 177, endPoint x: 604, endPoint y: 178, distance: 13.8
click at [604, 205] on p "I think it's , it's keeping myself focused on the progress . So again , I think…" at bounding box center [494, 285] width 279 height 160
type input "1469"
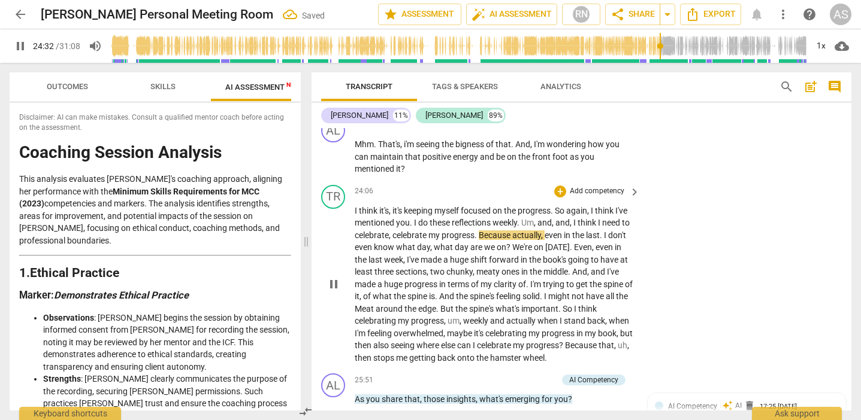
scroll to position [2821, 0]
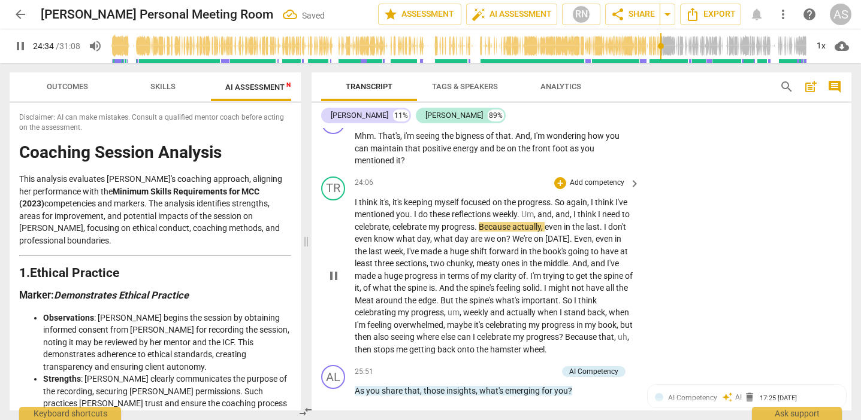
click at [512, 222] on span "Because" at bounding box center [496, 227] width 34 height 10
click at [601, 222] on span "." at bounding box center [603, 227] width 4 height 10
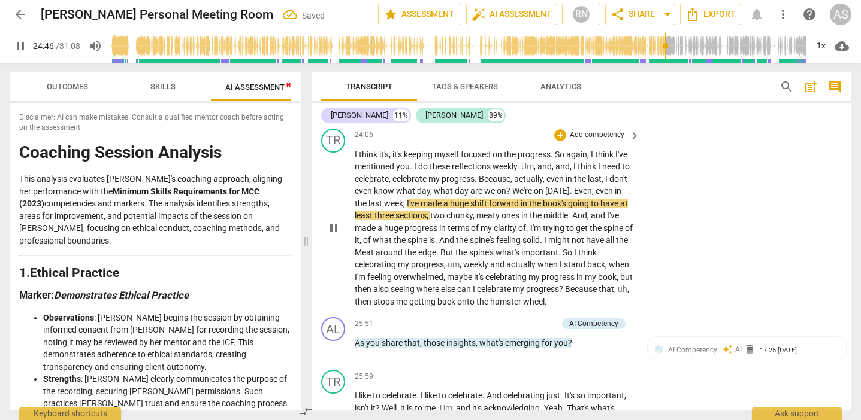
scroll to position [2873, 0]
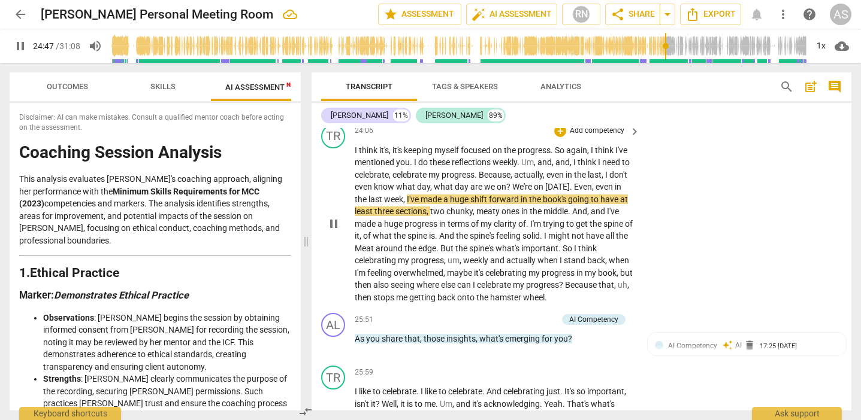
drag, startPoint x: 625, startPoint y: 153, endPoint x: 626, endPoint y: 178, distance: 25.2
click at [529, 195] on span "in" at bounding box center [524, 200] width 8 height 10
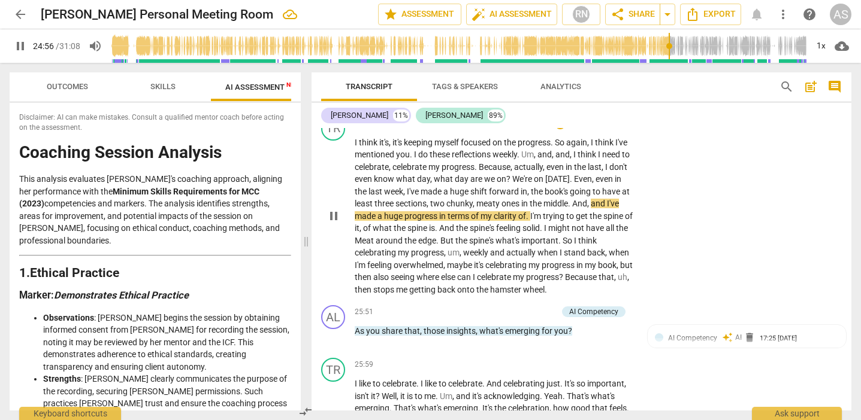
scroll to position [2890, 0]
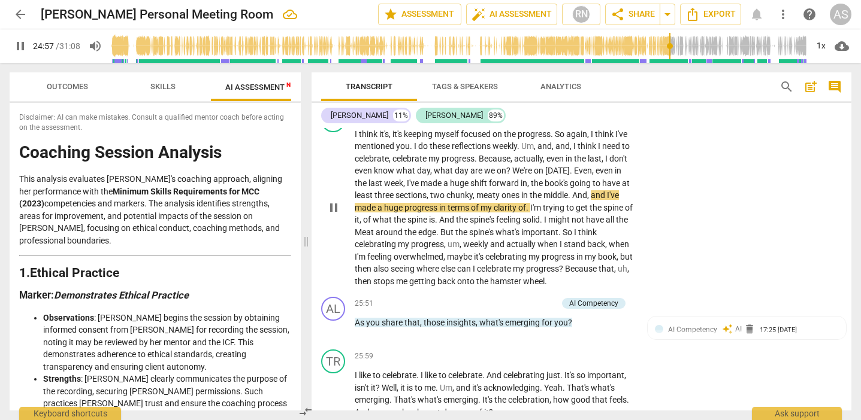
drag, startPoint x: 623, startPoint y: 160, endPoint x: 622, endPoint y: 166, distance: 6.8
click at [530, 203] on span "." at bounding box center [528, 208] width 4 height 10
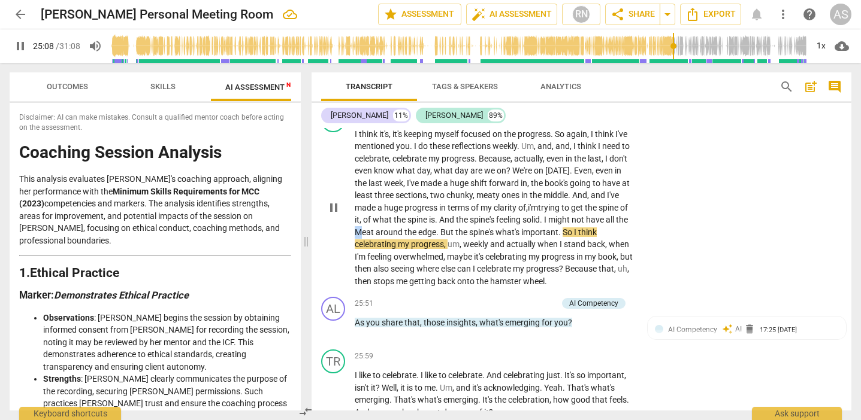
click at [375, 228] on span "Meat" at bounding box center [365, 233] width 21 height 10
click at [447, 240] on span "," at bounding box center [446, 245] width 4 height 10
drag, startPoint x: 533, startPoint y: 196, endPoint x: 546, endPoint y: 196, distance: 12.6
click at [546, 196] on p "I think it's , it's keeping myself focused on the progress . So again , I think…" at bounding box center [494, 208] width 279 height 160
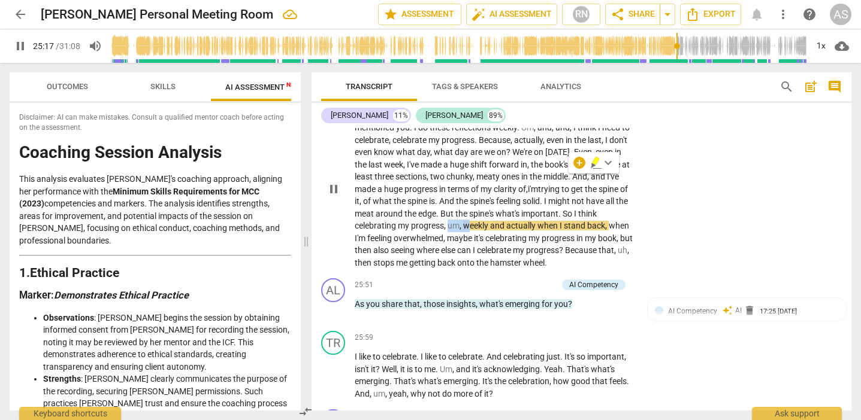
scroll to position [2913, 0]
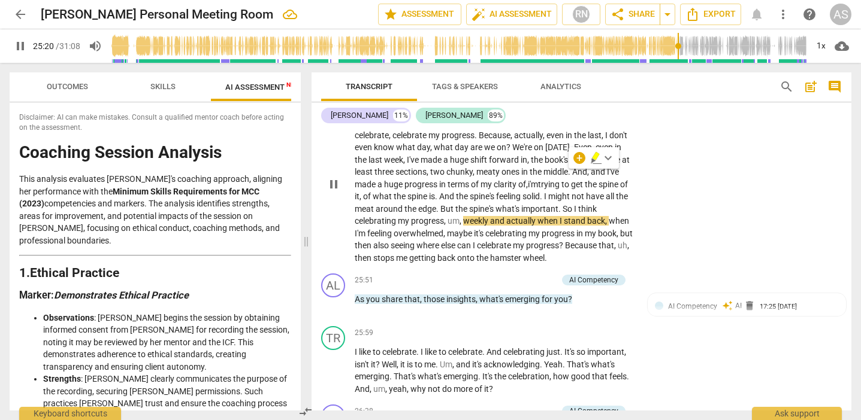
click at [490, 216] on span "weekly" at bounding box center [476, 221] width 27 height 10
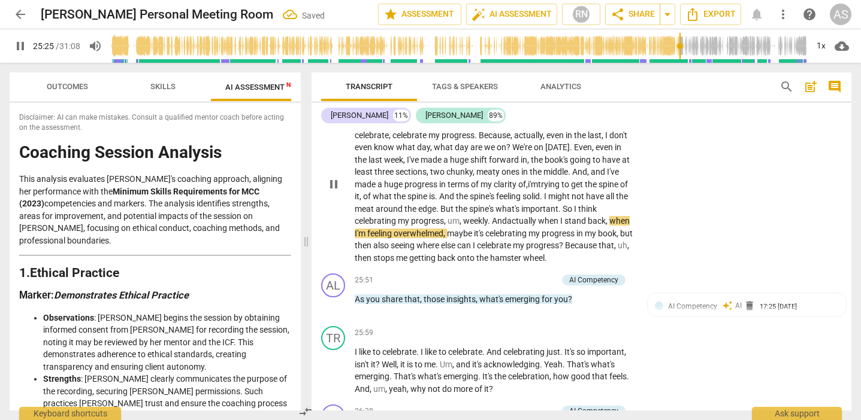
click at [620, 171] on p "I think it's , it's keeping myself focused on the progress . So again , I think…" at bounding box center [494, 185] width 279 height 160
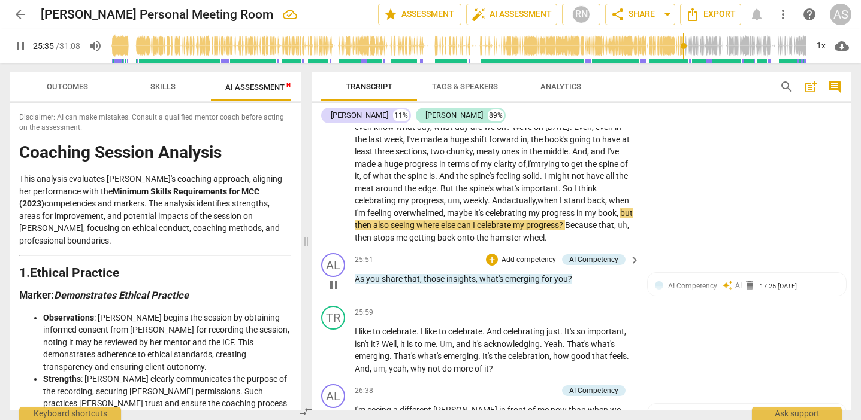
scroll to position [2947, 0]
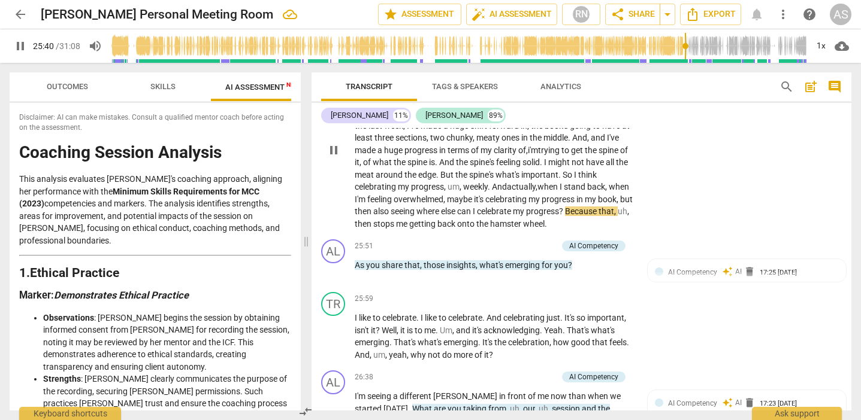
click at [614, 207] on span "," at bounding box center [616, 212] width 4 height 10
drag, startPoint x: 461, startPoint y: 175, endPoint x: 482, endPoint y: 175, distance: 21.6
click at [482, 175] on p "I think it's , it's keeping myself focused on the progress . So again , I think…" at bounding box center [494, 151] width 279 height 160
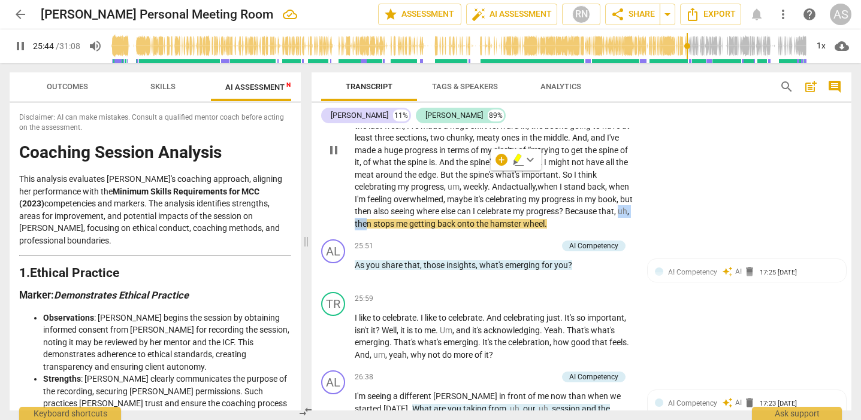
click at [627, 207] on span "," at bounding box center [628, 212] width 2 height 10
drag, startPoint x: 471, startPoint y: 178, endPoint x: 458, endPoint y: 193, distance: 19.6
click at [455, 176] on p "I think it's , it's keeping myself focused on the progress . So again , I think…" at bounding box center [494, 151] width 279 height 160
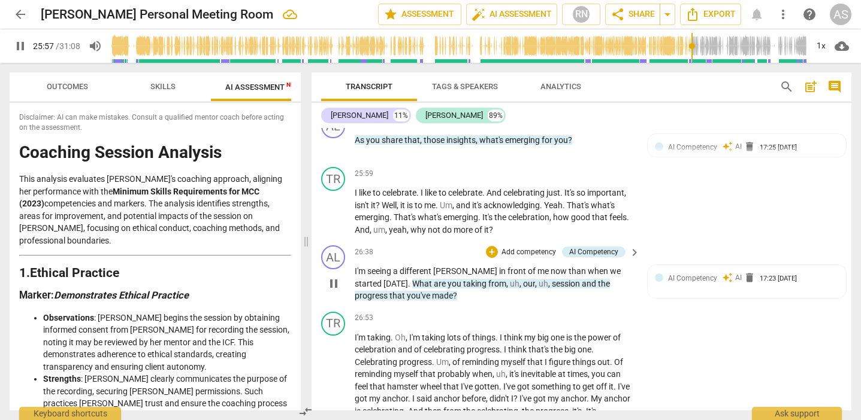
scroll to position [3077, 0]
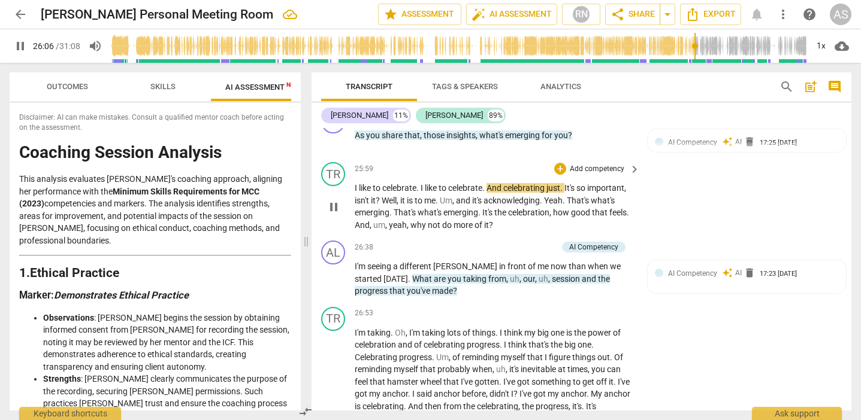
drag, startPoint x: 507, startPoint y: 152, endPoint x: 511, endPoint y: 170, distance: 19.2
click at [507, 183] on span "celebrating" at bounding box center [524, 188] width 43 height 10
type input "1567"
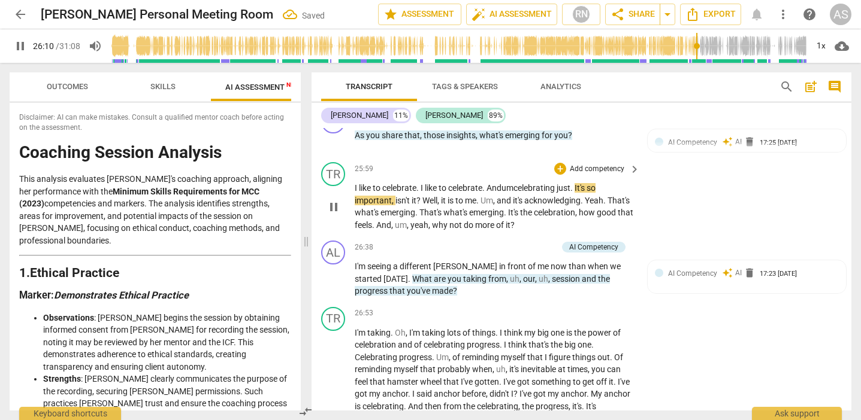
click at [577, 182] on p "I like to celebrate . I like to celebrate . And um celebrating just . It's so i…" at bounding box center [494, 206] width 279 height 49
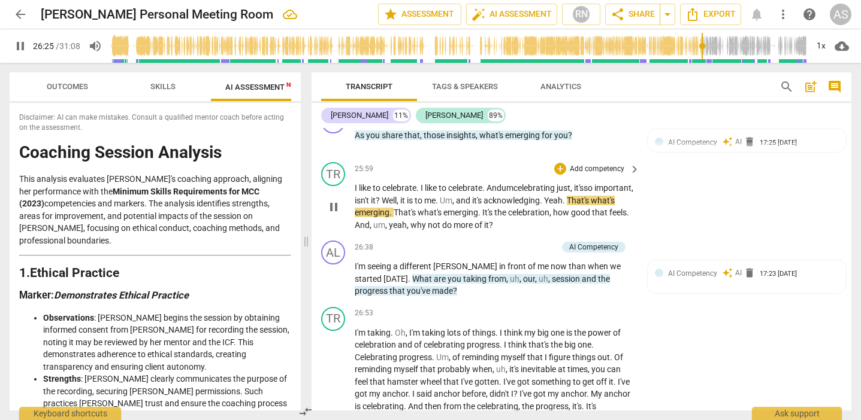
click at [615, 182] on p "I like to celebrate . I like to celebrate . And um celebrating just, it's so im…" at bounding box center [494, 206] width 279 height 49
click at [567, 196] on span "That's" at bounding box center [579, 201] width 24 height 10
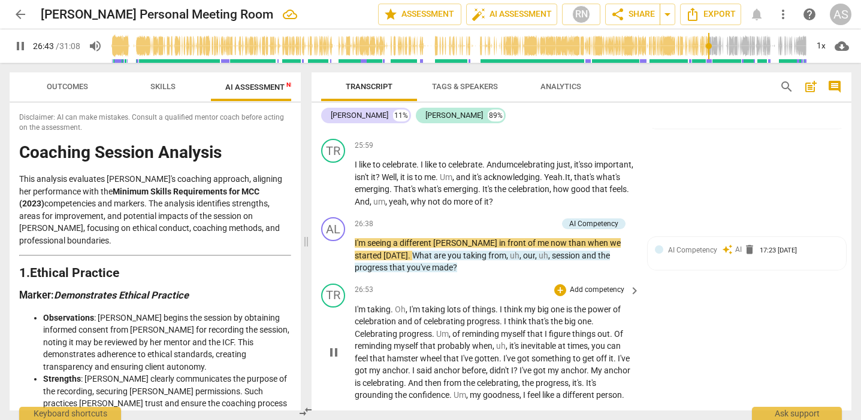
scroll to position [3121, 0]
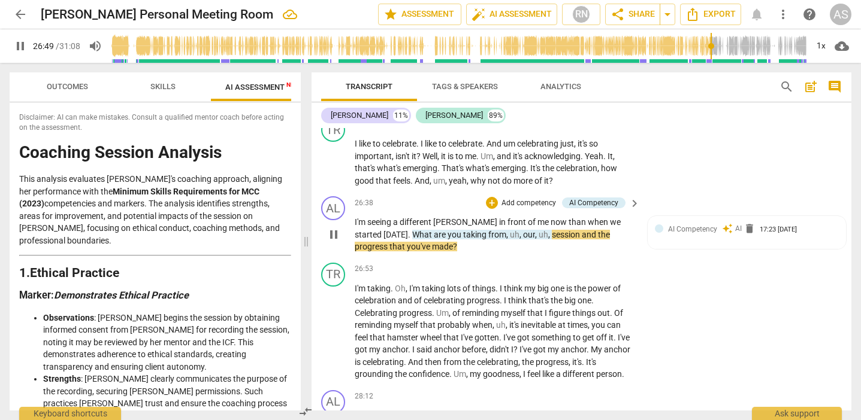
drag, startPoint x: 475, startPoint y: 198, endPoint x: 514, endPoint y: 198, distance: 39.5
click at [514, 216] on p "I'm seeing a different [PERSON_NAME] in front of me now than when we started [D…" at bounding box center [494, 234] width 279 height 37
drag, startPoint x: 517, startPoint y: 196, endPoint x: 510, endPoint y: 198, distance: 7.0
click at [510, 216] on p "I'm seeing a different [PERSON_NAME] in front of me now than when we started [D…" at bounding box center [494, 234] width 279 height 37
type input "1612"
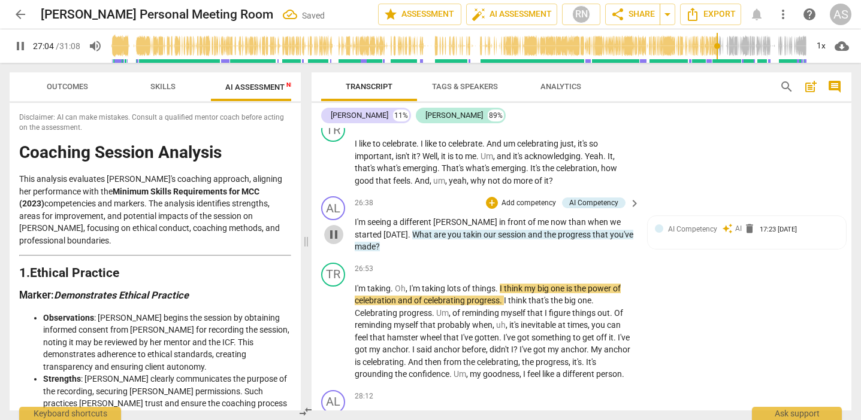
click at [332, 228] on span "pause" at bounding box center [333, 235] width 14 height 14
type input "1625"
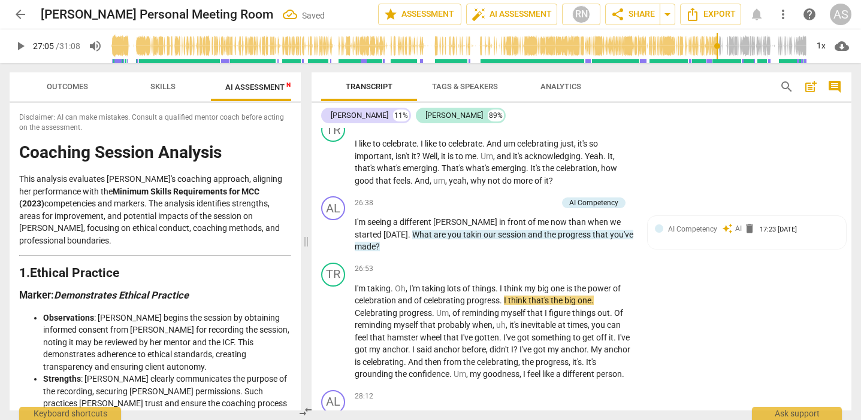
click at [463, 230] on span "takin" at bounding box center [473, 235] width 20 height 10
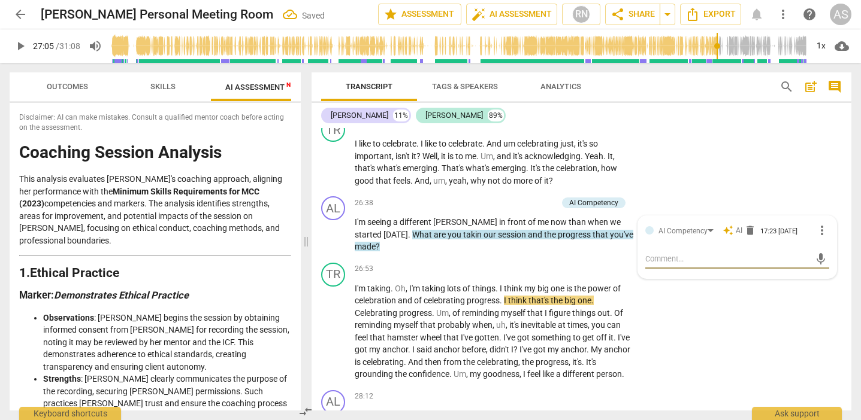
type textarea "g"
type textarea "g f"
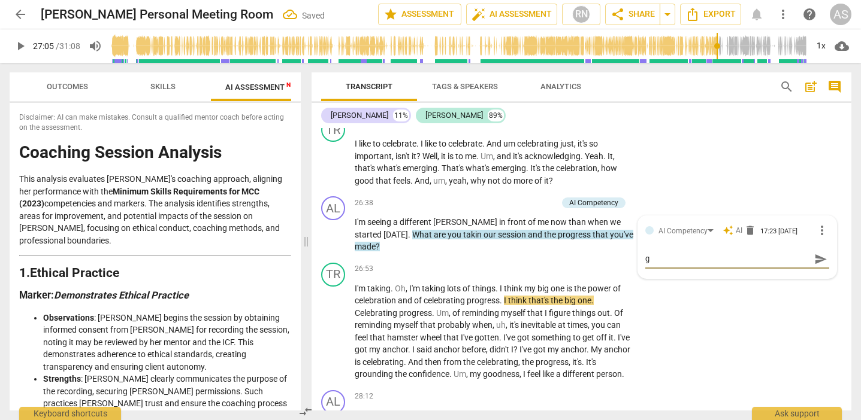
type textarea "g f"
type textarea "g fr"
type textarea "g fro"
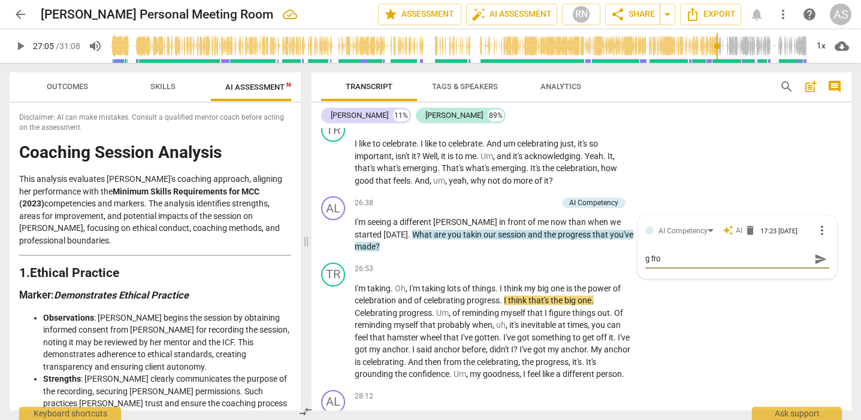
type textarea "g from"
drag, startPoint x: 605, startPoint y: 220, endPoint x: 587, endPoint y: 225, distance: 19.0
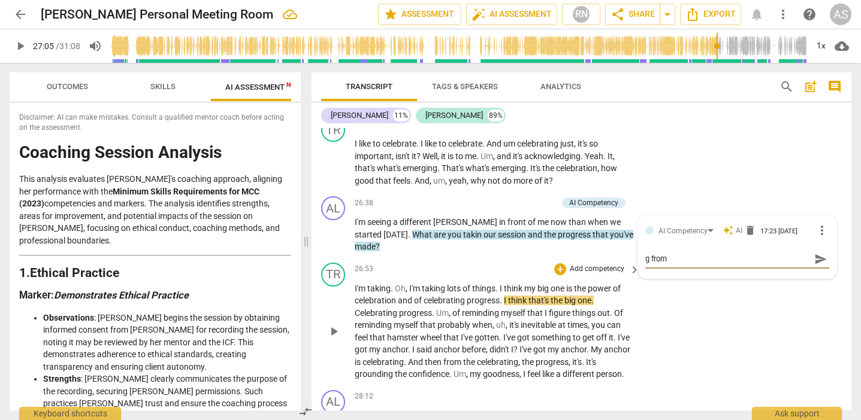
click at [583, 224] on div "AL play_arrow pause 00:03 + Add competency keyboard_arrow_right Good afternoon …" at bounding box center [581, 269] width 540 height 283
click at [463, 230] on span "takin" at bounding box center [473, 235] width 20 height 10
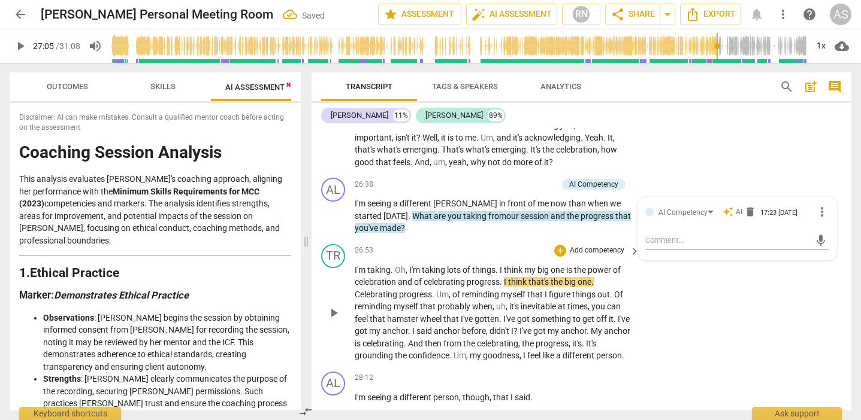
scroll to position [3153, 0]
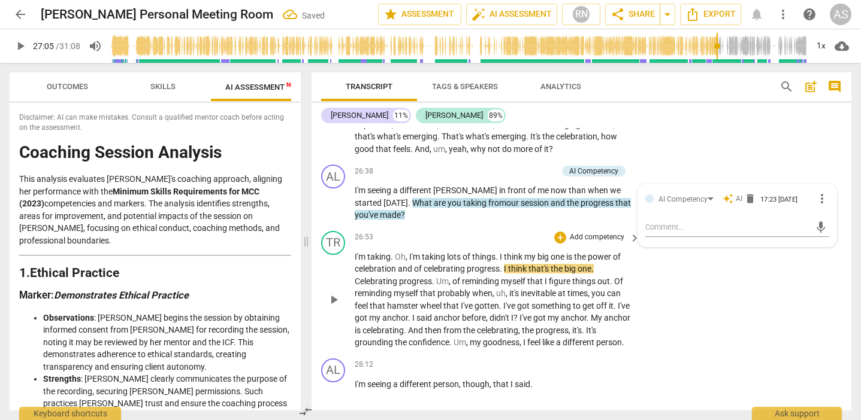
click at [332, 293] on span "play_arrow" at bounding box center [333, 300] width 14 height 14
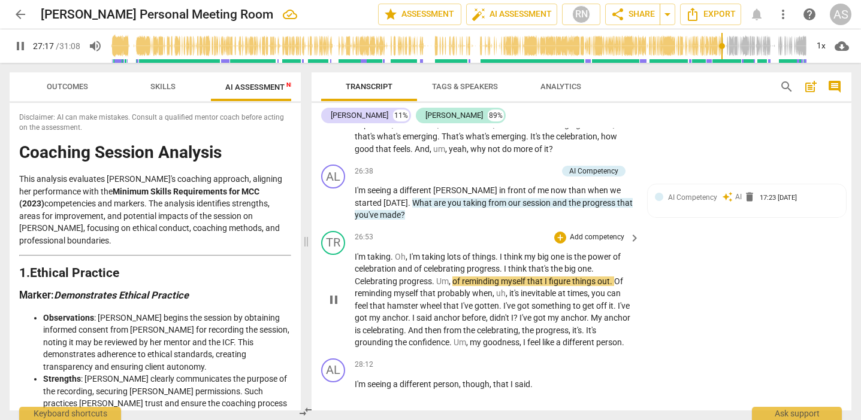
drag, startPoint x: 543, startPoint y: 241, endPoint x: 546, endPoint y: 252, distance: 11.8
click at [543, 277] on span "that" at bounding box center [535, 282] width 17 height 10
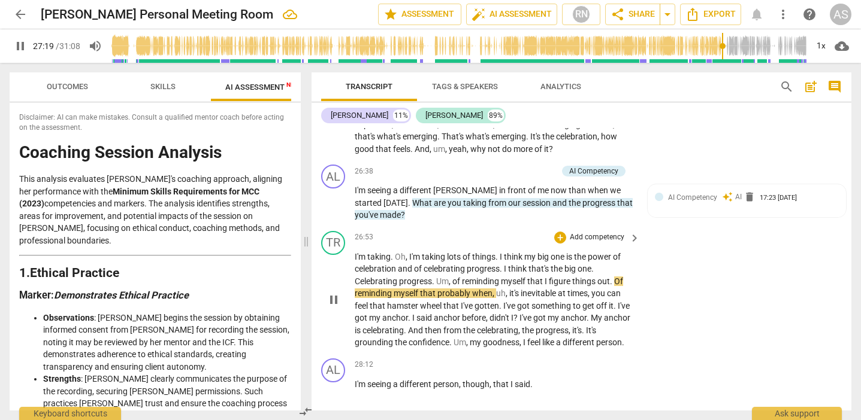
type input "1639"
drag, startPoint x: 419, startPoint y: 252, endPoint x: 419, endPoint y: 268, distance: 16.8
click at [419, 289] on span "myself" at bounding box center [406, 294] width 26 height 10
click at [629, 251] on p "I'm taking . Oh , I'm taking lots of things . I think my big one is the power o…" at bounding box center [494, 300] width 279 height 98
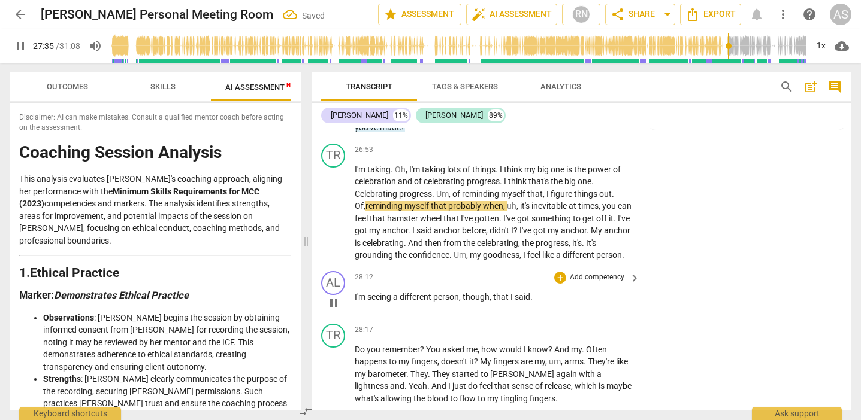
scroll to position [3247, 0]
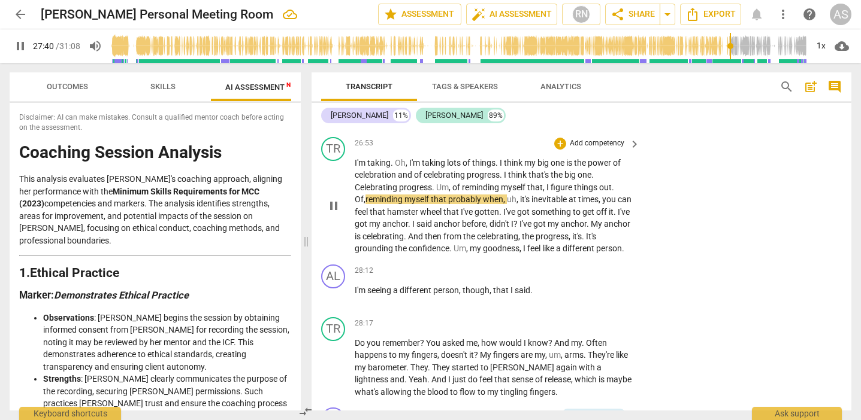
click at [438, 195] on span "that" at bounding box center [439, 200] width 17 height 10
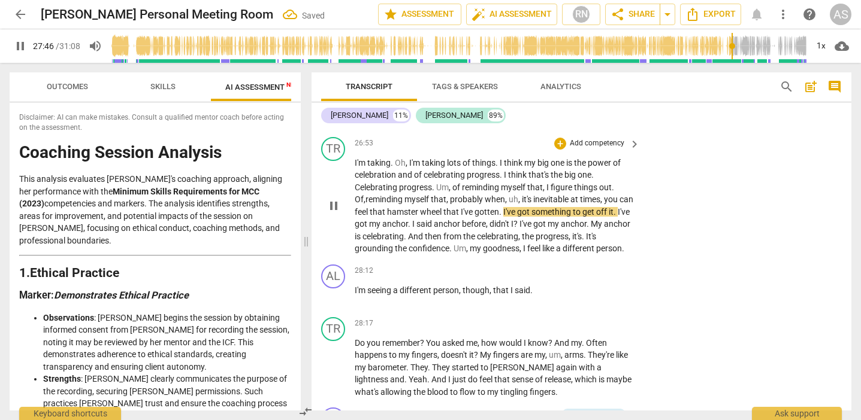
click at [503, 207] on span "I've" at bounding box center [510, 212] width 14 height 10
drag, startPoint x: 548, startPoint y: 194, endPoint x: 549, endPoint y: 217, distance: 22.8
click at [522, 232] on span "," at bounding box center [520, 237] width 4 height 10
click at [584, 232] on span "." at bounding box center [582, 237] width 4 height 10
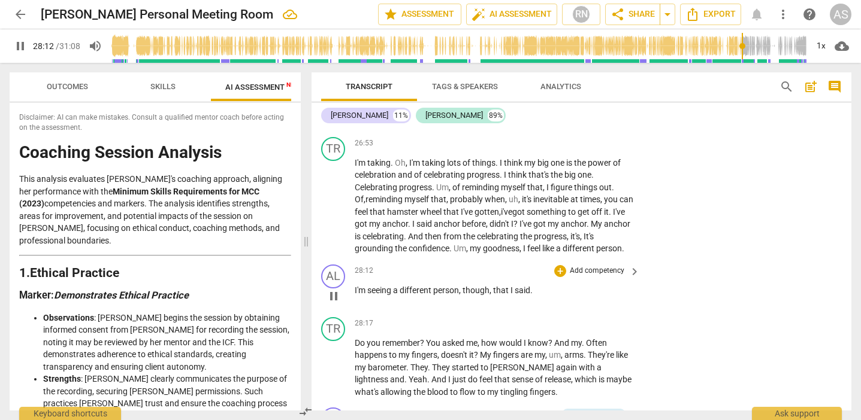
scroll to position [3258, 0]
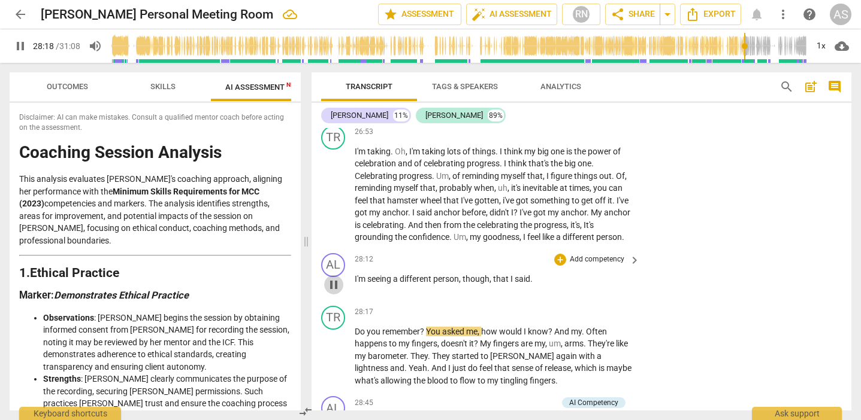
click at [334, 278] on span "pause" at bounding box center [333, 285] width 14 height 14
type input "1699"
drag, startPoint x: 461, startPoint y: 240, endPoint x: 462, endPoint y: 248, distance: 8.5
click at [462, 274] on span "," at bounding box center [461, 279] width 4 height 10
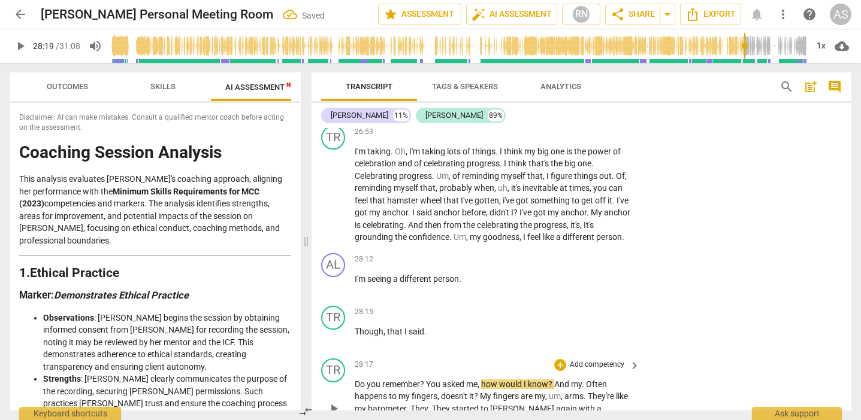
click at [355, 328] on div "TR play_arrow pause 28:17 + Add competency keyboard_arrow_right Do you remember…" at bounding box center [581, 399] width 540 height 91
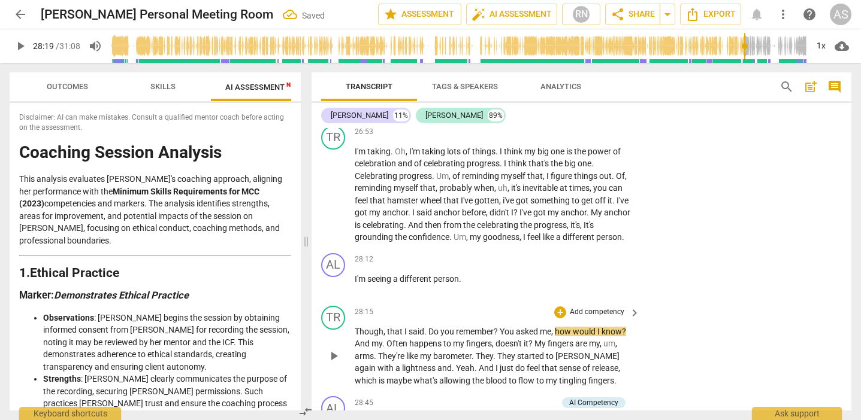
click at [334, 328] on span "play_arrow" at bounding box center [333, 356] width 14 height 14
click at [354, 328] on div "play_arrow pause" at bounding box center [339, 357] width 31 height 54
click at [335, 328] on span "pause" at bounding box center [333, 356] width 14 height 14
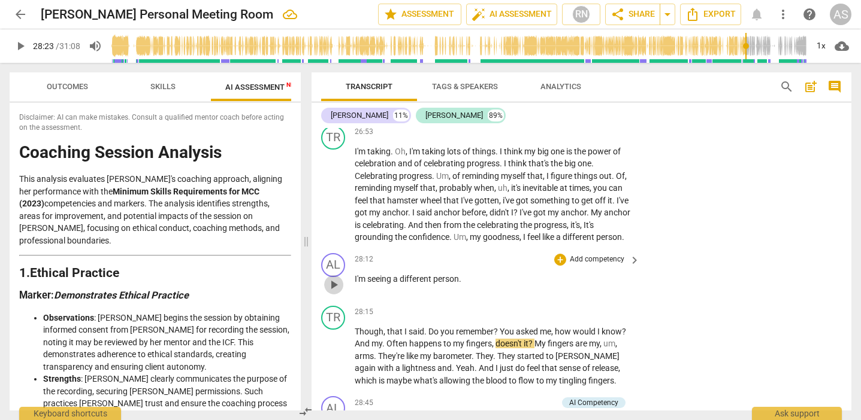
click at [337, 278] on span "play_arrow" at bounding box center [333, 285] width 14 height 14
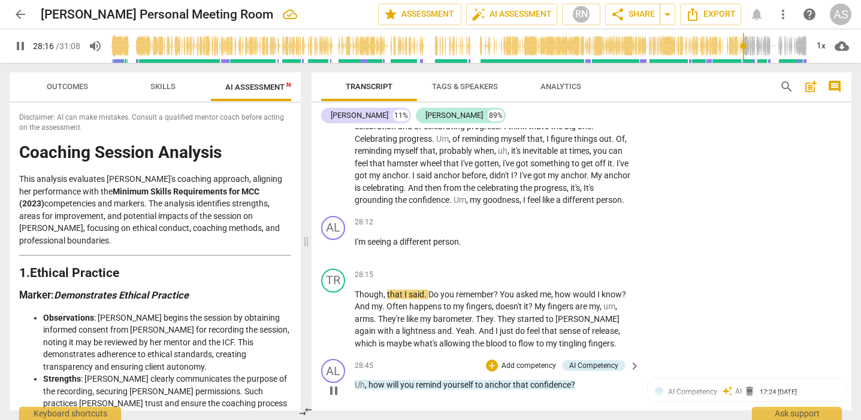
scroll to position [0, 0]
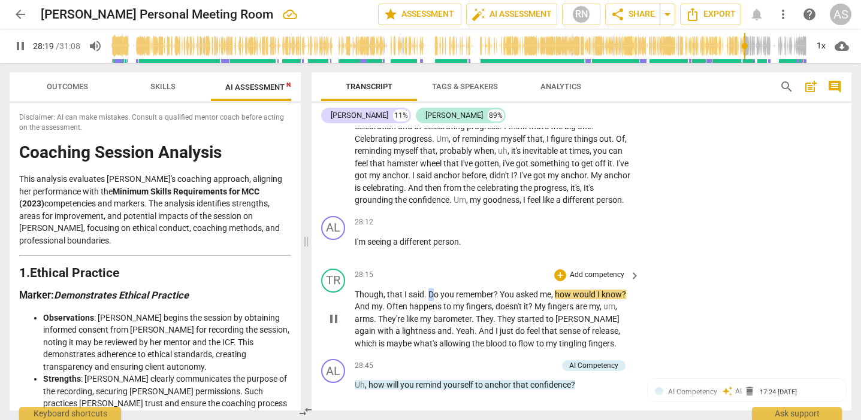
click at [429, 290] on span "Do" at bounding box center [434, 295] width 12 height 10
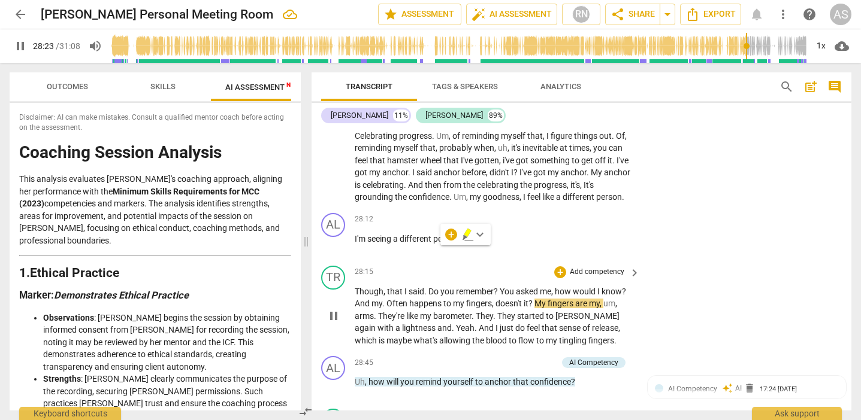
click at [387, 286] on p "Though , that I said . Do you remember ? You asked me , how would I know ? And …" at bounding box center [494, 317] width 279 height 62
type input "1704"
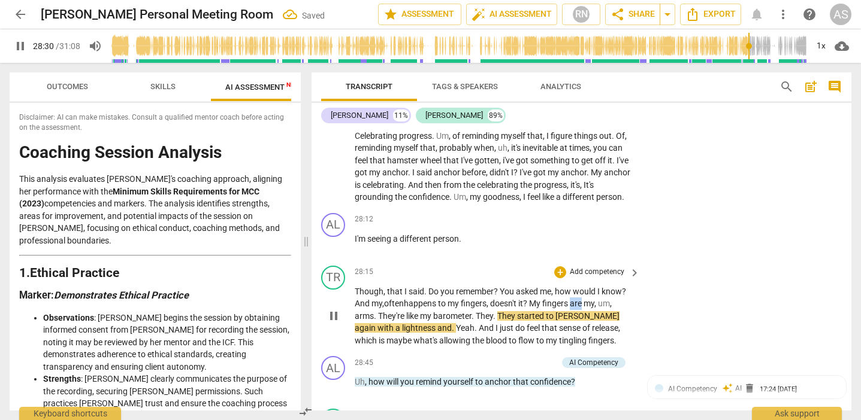
drag, startPoint x: 574, startPoint y: 262, endPoint x: 584, endPoint y: 261, distance: 9.6
click at [583, 299] on span "are" at bounding box center [577, 304] width 14 height 10
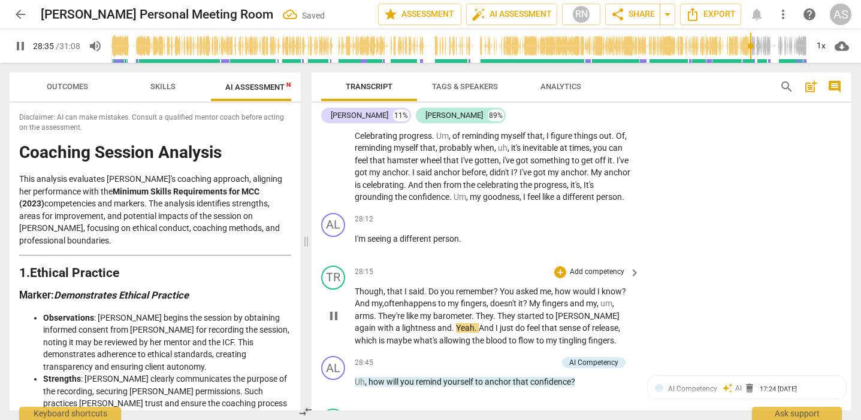
drag, startPoint x: 499, startPoint y: 274, endPoint x: 494, endPoint y: 306, distance: 32.2
click at [498, 286] on p "Though , that I said . Do you remember ? You asked me , how would I know ? And …" at bounding box center [494, 317] width 279 height 62
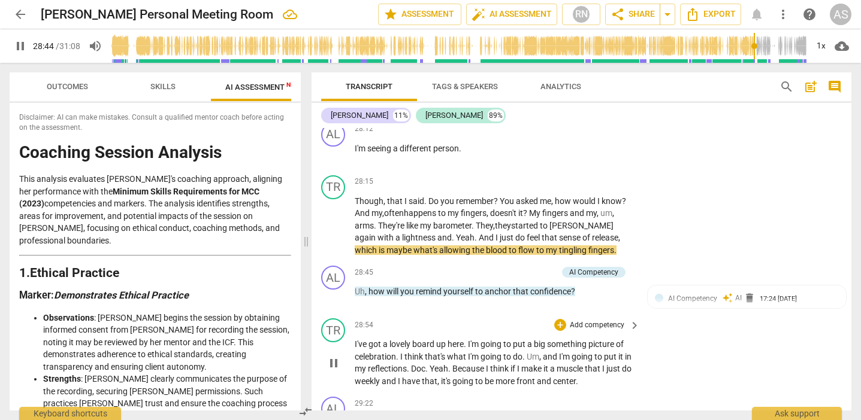
scroll to position [3390, 0]
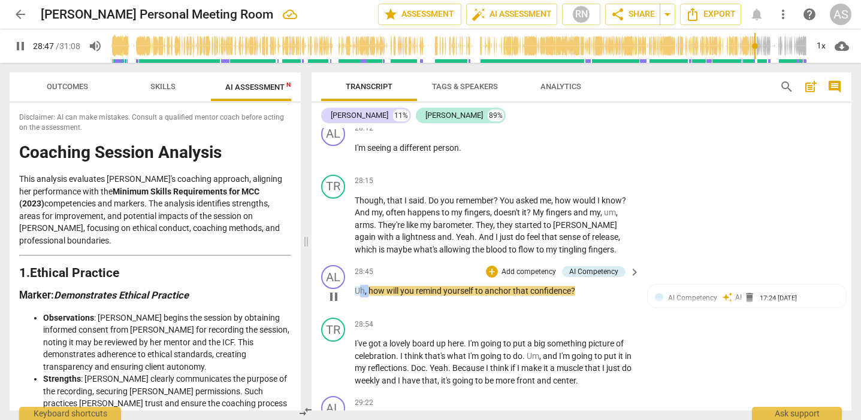
drag, startPoint x: 370, startPoint y: 246, endPoint x: 359, endPoint y: 248, distance: 10.9
click at [359, 285] on p "Uh , how will you remind yourself to anchor that confidence ?" at bounding box center [494, 291] width 279 height 13
type input "1729"
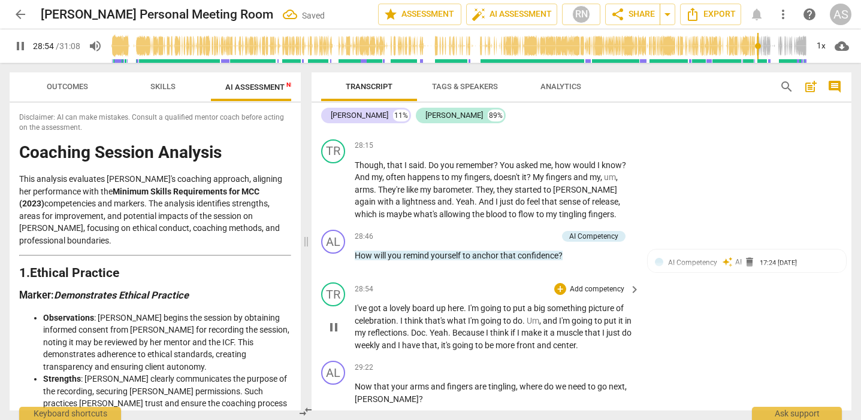
scroll to position [3443, 0]
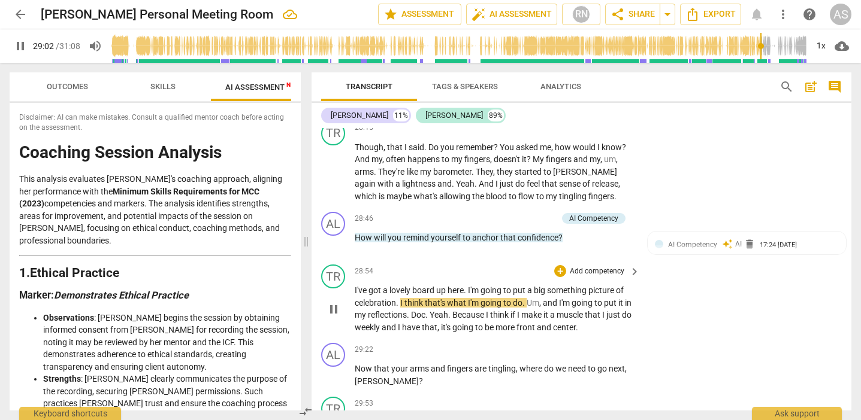
click at [547, 286] on span "big" at bounding box center [540, 291] width 13 height 10
type input "1743"
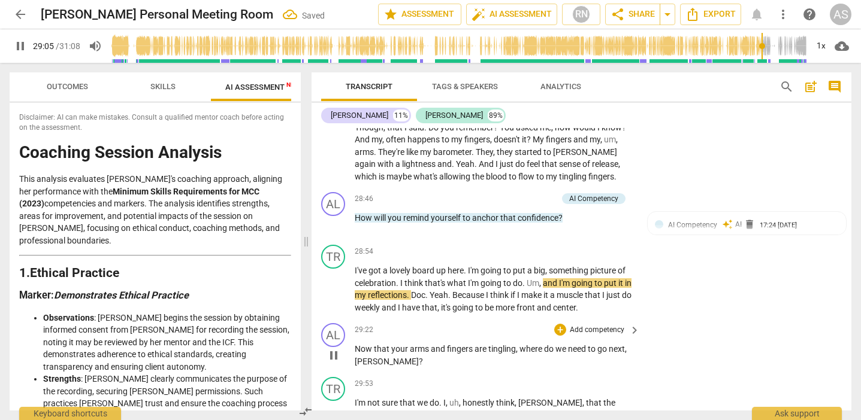
scroll to position [3463, 0]
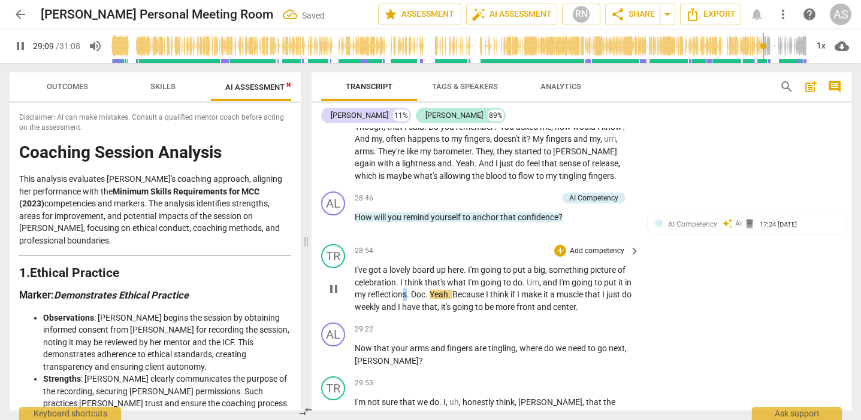
click at [417, 264] on p "I've got a lovely board up here . I'm going to put a big, something picture of …" at bounding box center [494, 288] width 279 height 49
drag, startPoint x: 416, startPoint y: 252, endPoint x: 429, endPoint y: 267, distance: 19.5
click at [411, 290] on span "." at bounding box center [409, 295] width 4 height 10
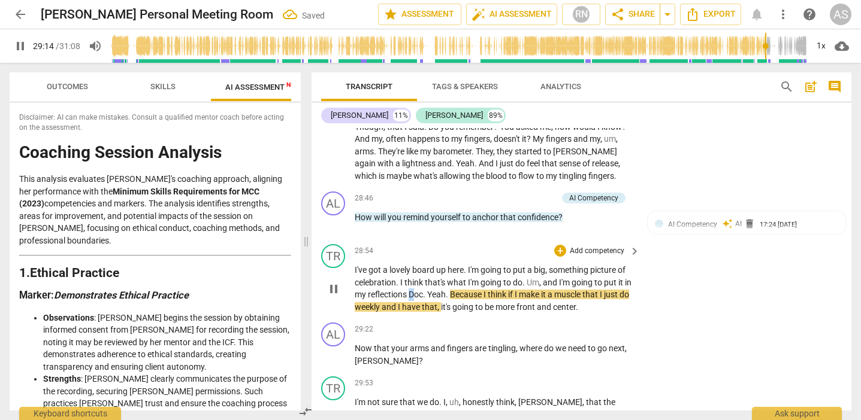
click at [419, 290] on span "Doc" at bounding box center [415, 295] width 14 height 10
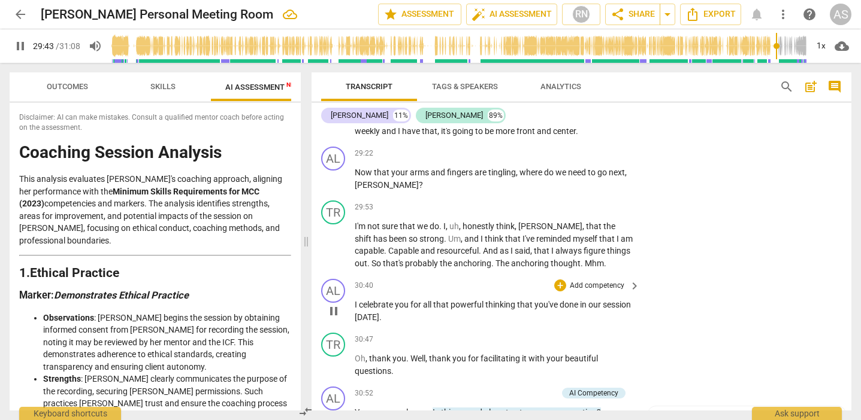
scroll to position [3639, 0]
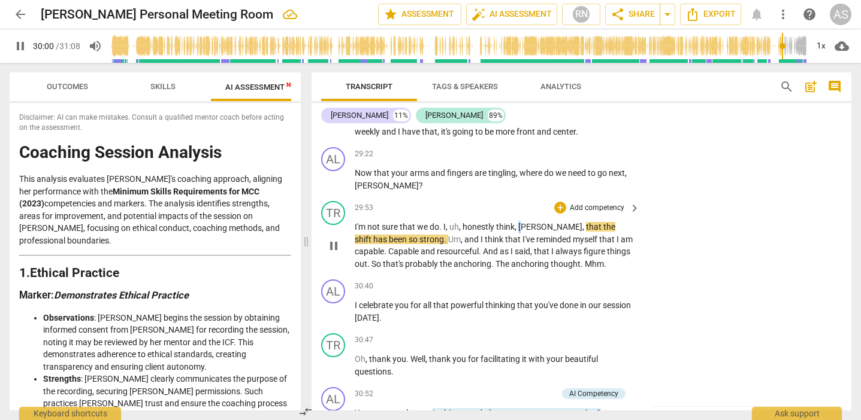
click at [523, 222] on span "[PERSON_NAME]" at bounding box center [550, 227] width 64 height 10
type input "1801"
click at [388, 247] on span "Capable" at bounding box center [404, 252] width 32 height 10
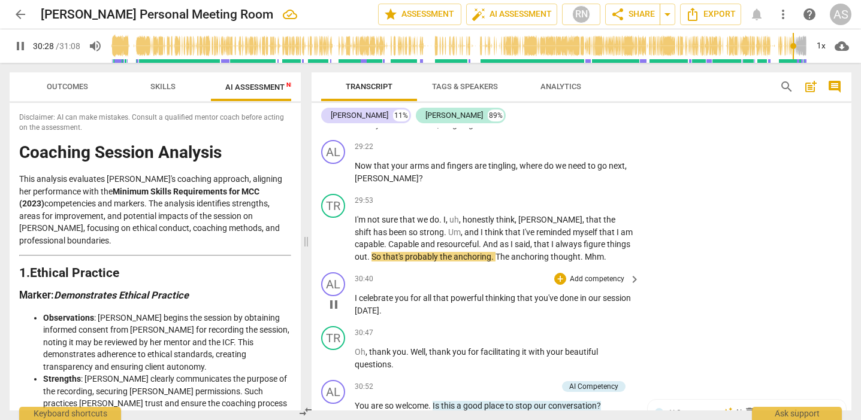
scroll to position [3648, 0]
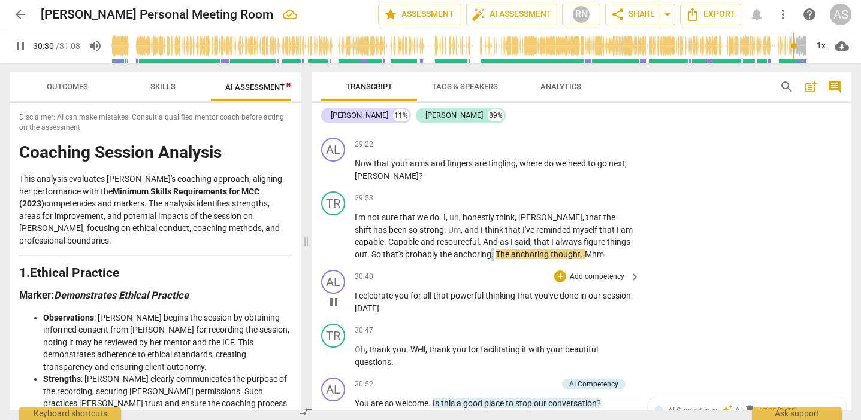
drag, startPoint x: 462, startPoint y: 208, endPoint x: 483, endPoint y: 253, distance: 49.3
click at [491, 250] on span "." at bounding box center [493, 255] width 4 height 10
click at [495, 250] on span "The" at bounding box center [503, 255] width 16 height 10
click at [582, 250] on span "Mhm" at bounding box center [591, 255] width 19 height 10
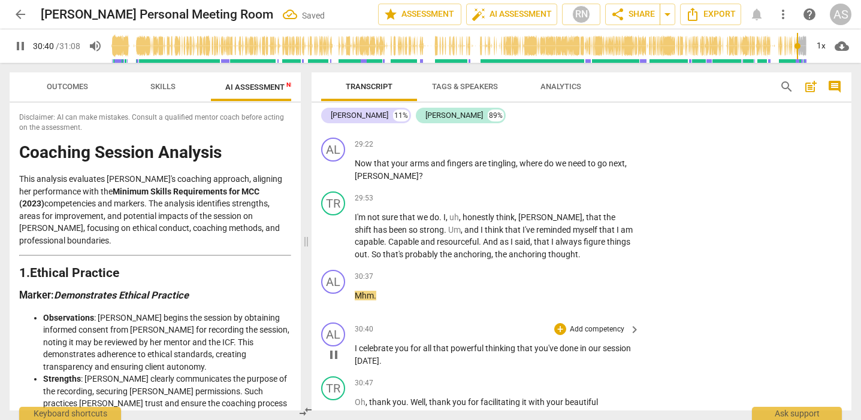
scroll to position [3648, 0]
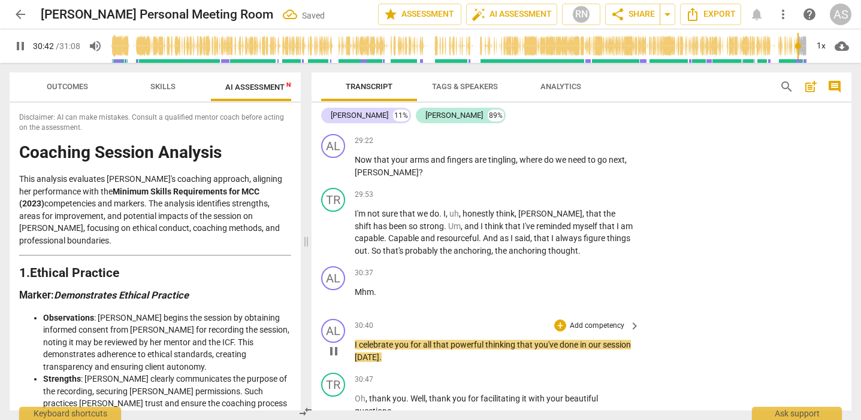
click at [354, 328] on div "play_arrow pause" at bounding box center [339, 351] width 31 height 17
click at [355, 328] on span "I" at bounding box center [357, 345] width 4 height 10
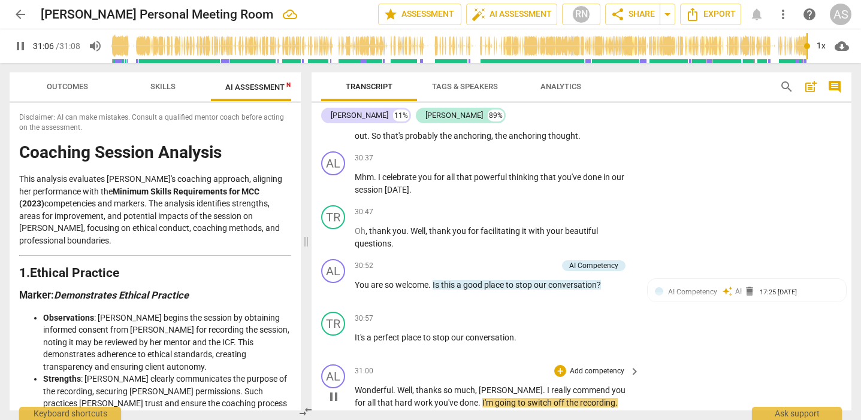
scroll to position [0, 0]
type input "1868"
click at [665, 16] on span "arrow_drop_down" at bounding box center [667, 14] width 14 height 14
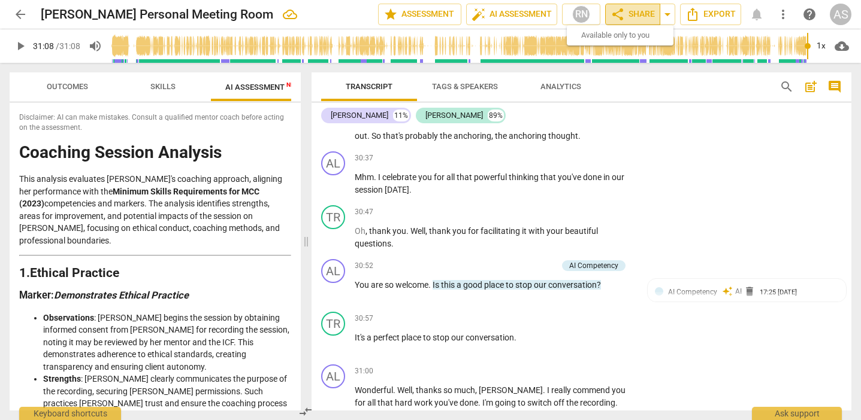
click at [636, 13] on span "share Share" at bounding box center [632, 14] width 44 height 14
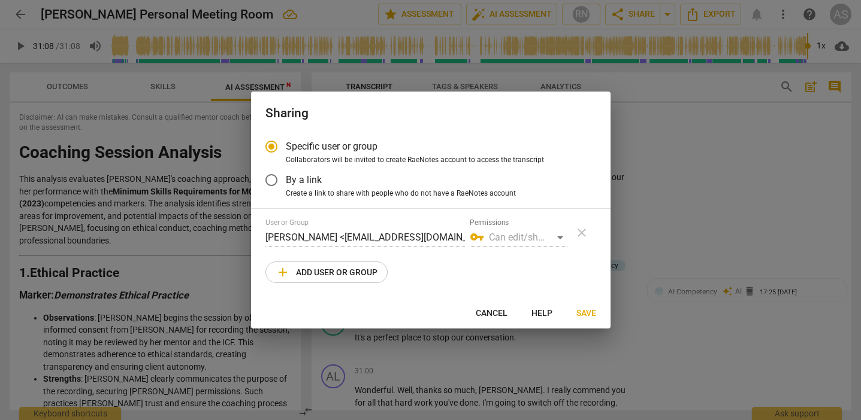
radio input "false"
click at [297, 179] on span "By a link" at bounding box center [304, 180] width 36 height 14
click at [286, 179] on input "By a link" at bounding box center [271, 180] width 29 height 29
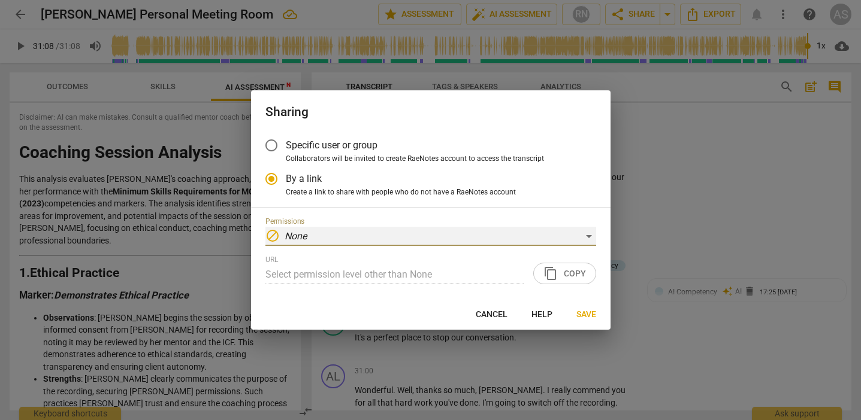
click at [589, 240] on div "block None" at bounding box center [430, 236] width 331 height 19
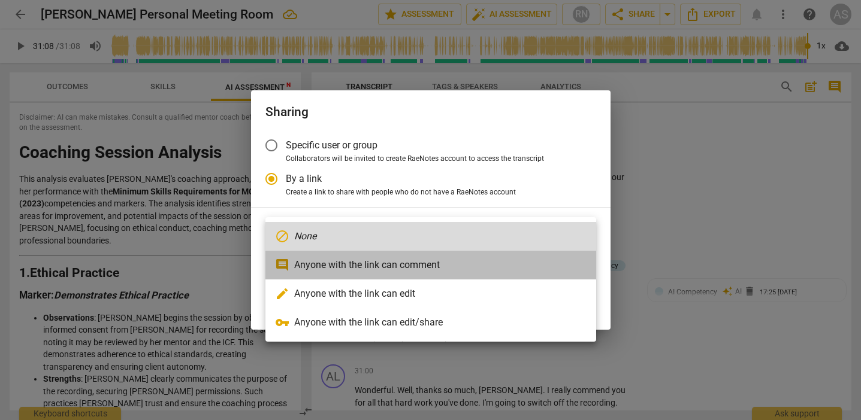
click at [405, 263] on li "comment Anyone with the link can comment" at bounding box center [430, 265] width 331 height 29
radio input "false"
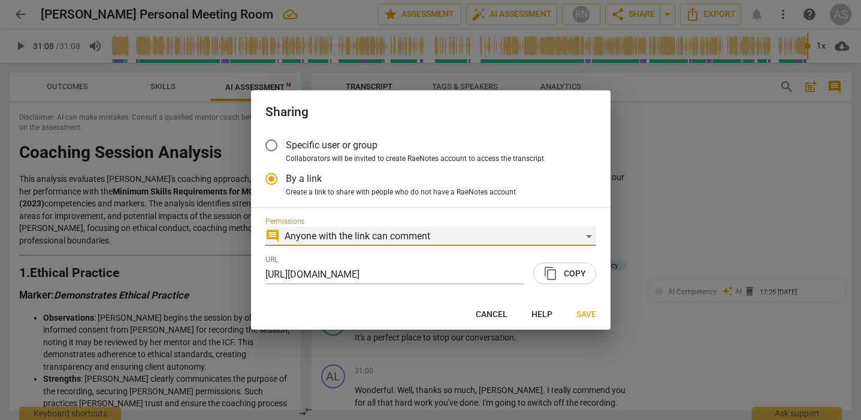
click at [587, 239] on div "comment Anyone with the link can comment" at bounding box center [430, 236] width 331 height 19
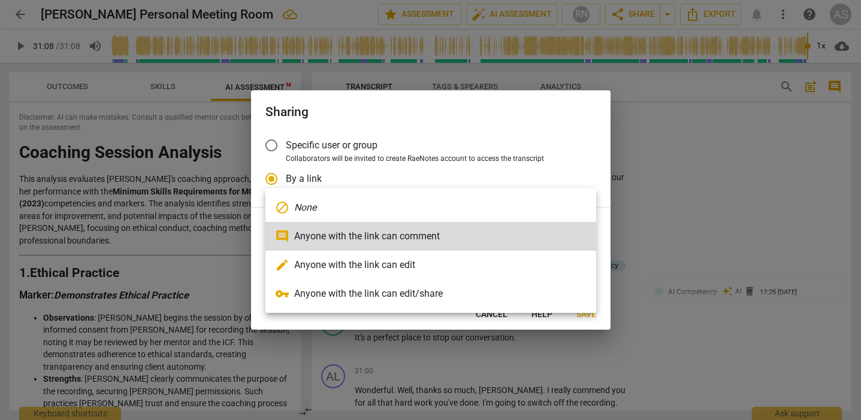
click at [587, 239] on li "comment Anyone with the link can comment" at bounding box center [430, 236] width 331 height 29
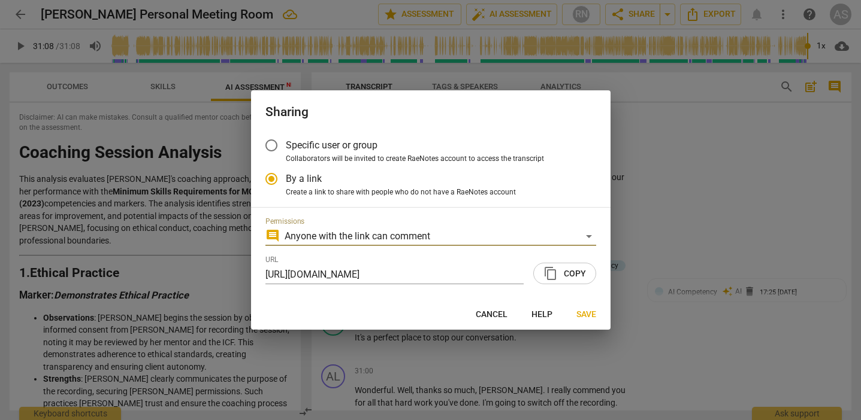
click at [577, 272] on span "content_copy Copy" at bounding box center [564, 274] width 43 height 14
click at [587, 313] on span "Save" at bounding box center [586, 315] width 20 height 12
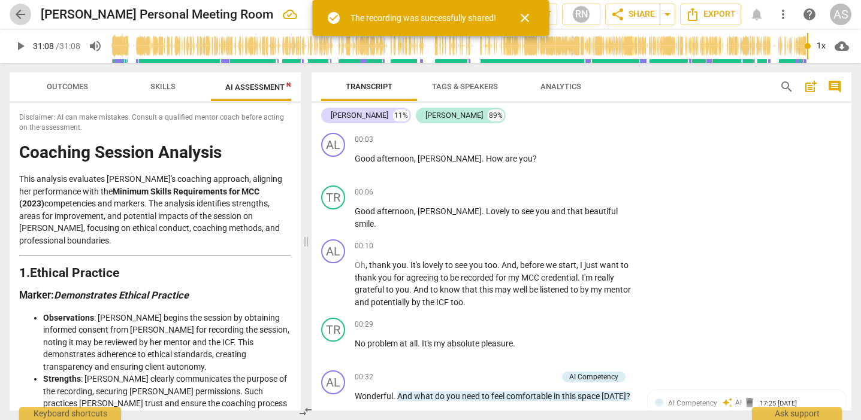
click at [15, 12] on span "arrow_back" at bounding box center [20, 14] width 14 height 14
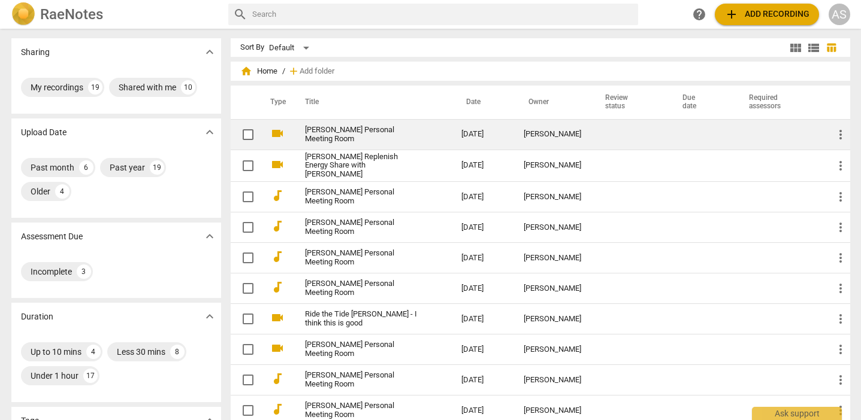
click at [400, 135] on link "[PERSON_NAME] Personal Meeting Room" at bounding box center [361, 135] width 113 height 18
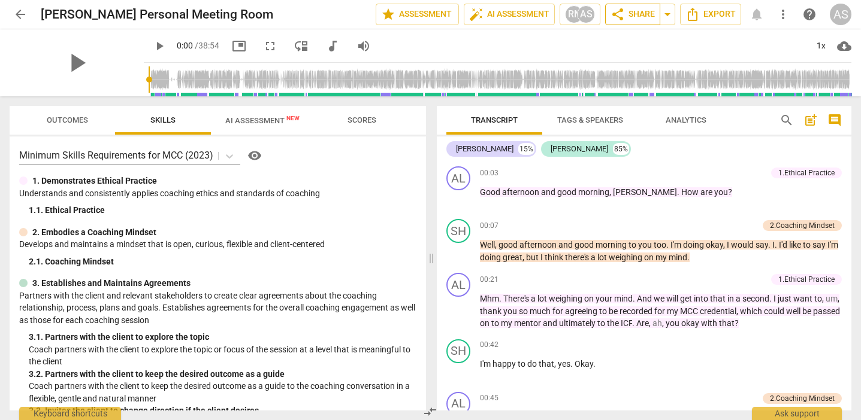
click at [638, 13] on span "share Share" at bounding box center [632, 14] width 44 height 14
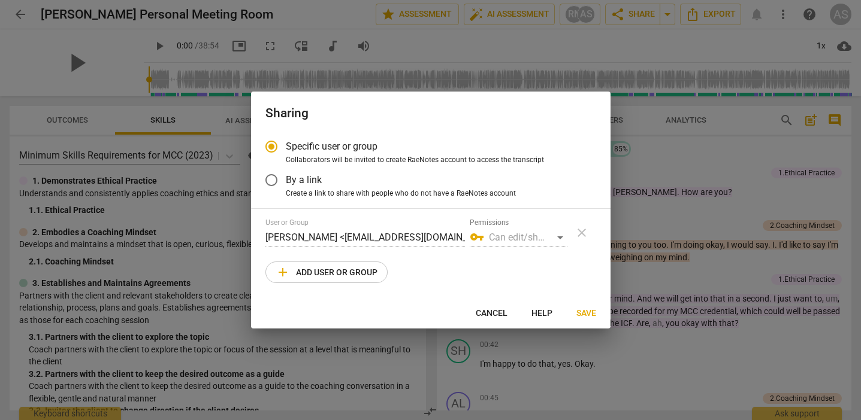
drag, startPoint x: 292, startPoint y: 171, endPoint x: 299, endPoint y: 176, distance: 9.0
click at [292, 171] on label "By a link" at bounding box center [421, 180] width 329 height 29
click at [286, 171] on input "By a link" at bounding box center [271, 180] width 29 height 29
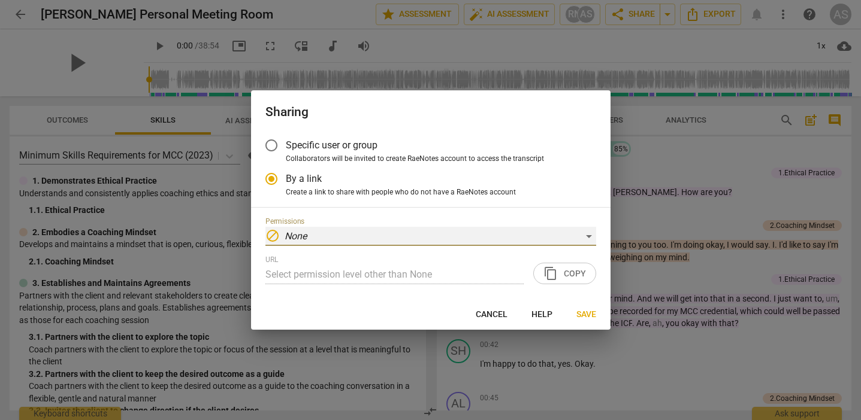
click at [386, 232] on div "block None" at bounding box center [430, 236] width 331 height 19
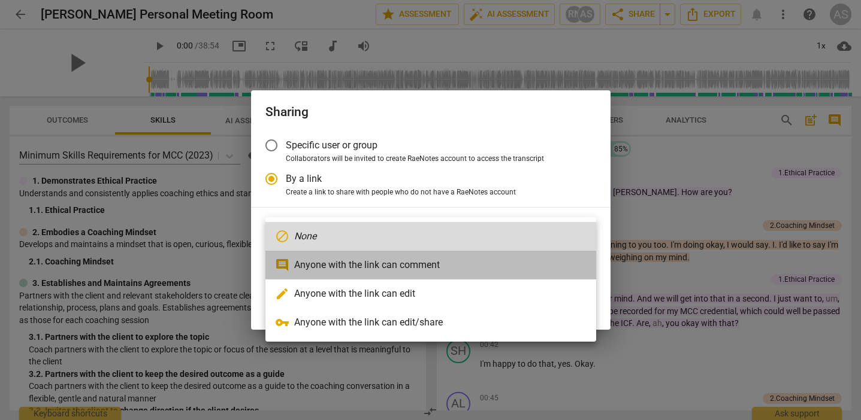
click at [390, 263] on li "comment Anyone with the link can comment" at bounding box center [430, 265] width 331 height 29
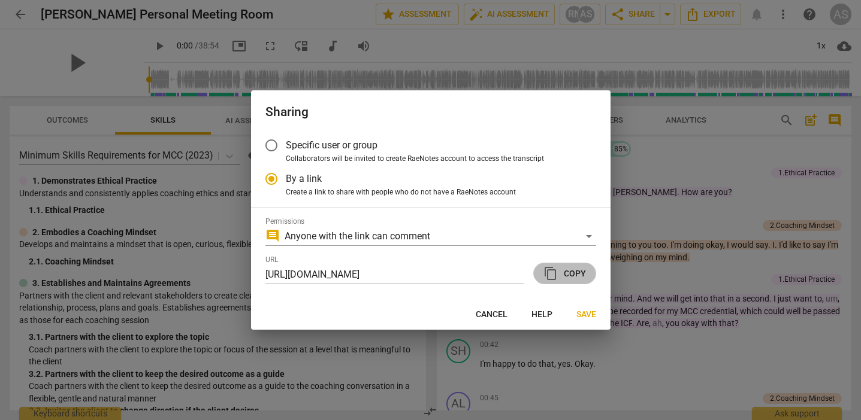
click at [585, 272] on button "content_copy Copy" at bounding box center [564, 274] width 63 height 22
click at [587, 309] on span "Save" at bounding box center [586, 315] width 20 height 12
